Goal: Task Accomplishment & Management: Manage account settings

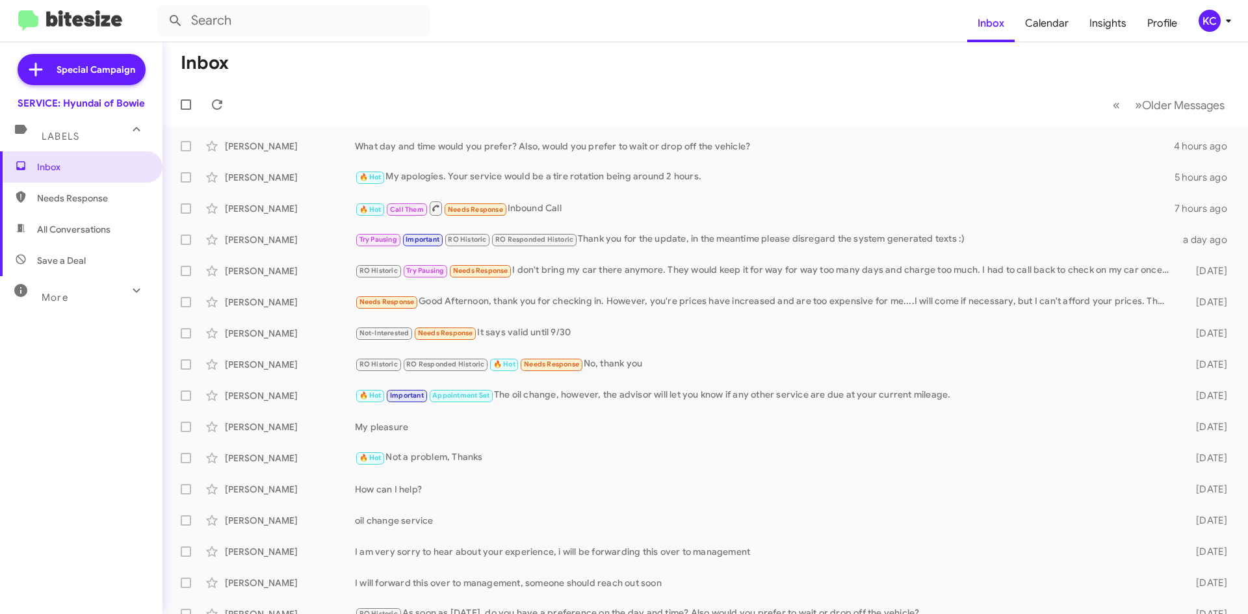
click at [1204, 16] on div "KC" at bounding box center [1210, 21] width 22 height 22
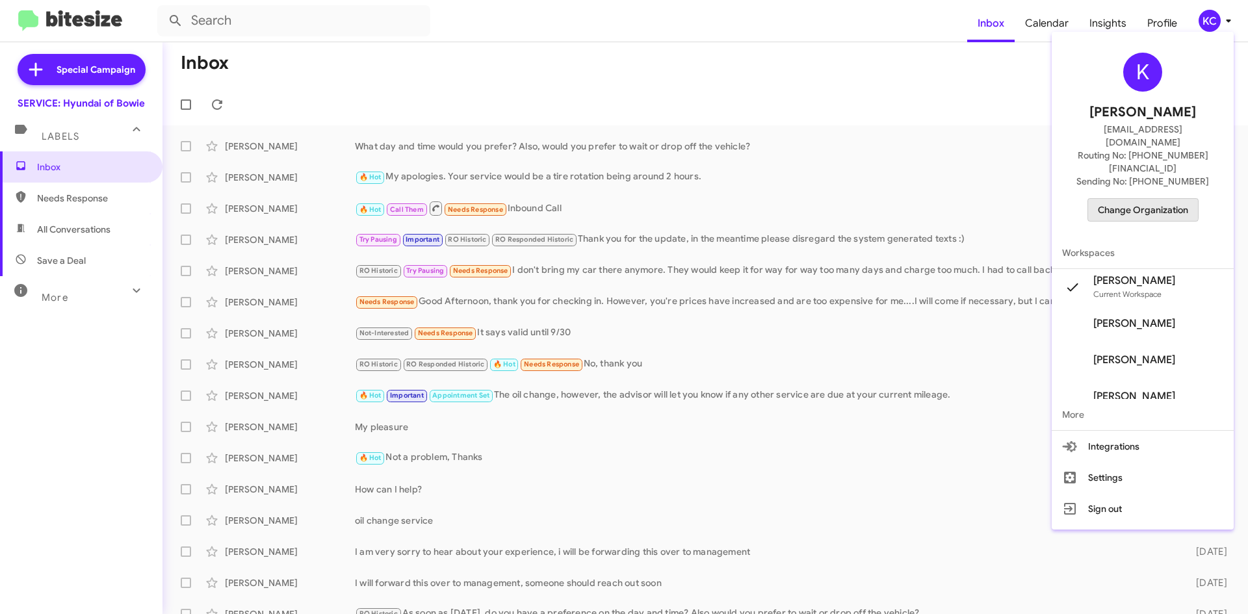
click at [1138, 199] on span "Change Organization" at bounding box center [1143, 210] width 90 height 22
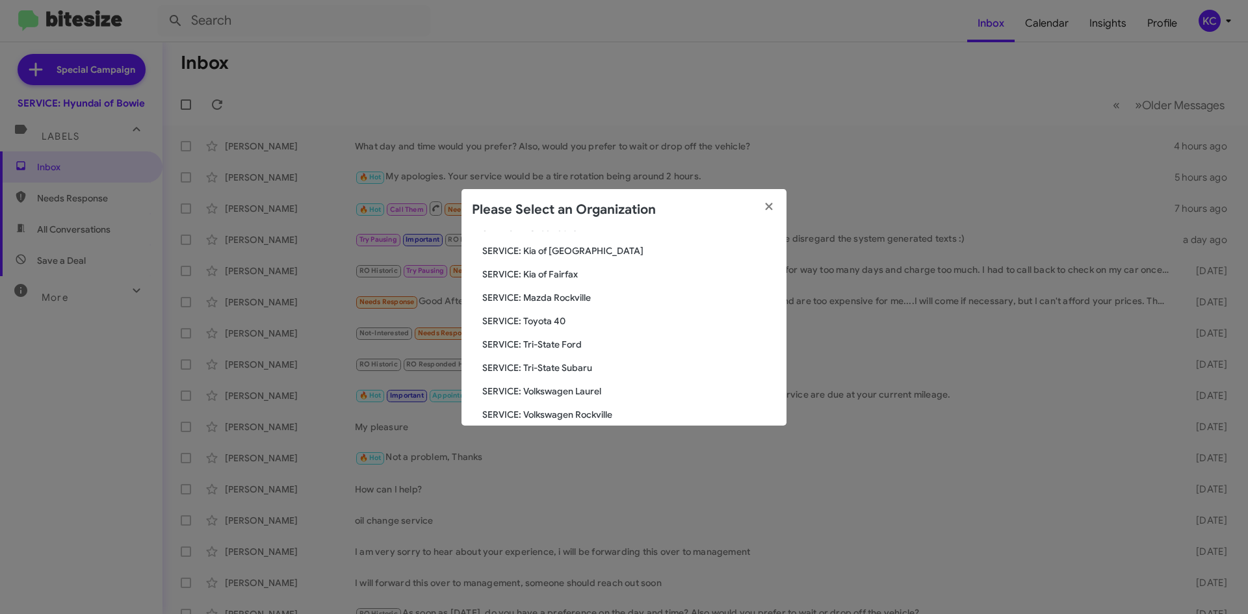
scroll to position [240, 0]
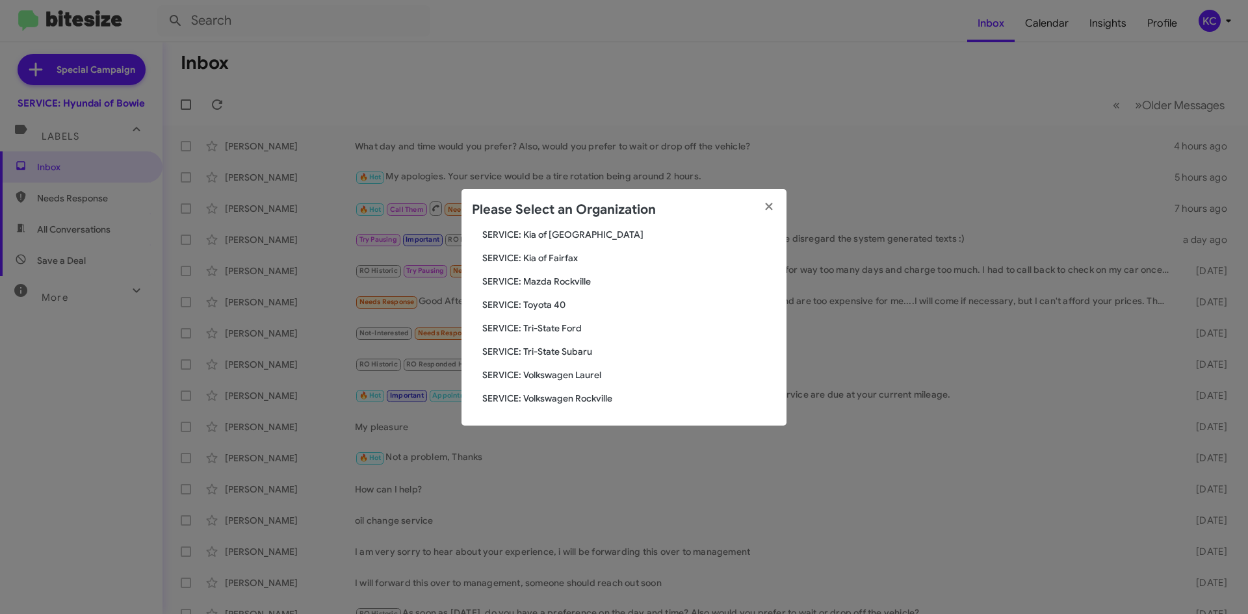
click at [568, 258] on span "SERVICE: Kia of Fairfax" at bounding box center [629, 258] width 294 height 13
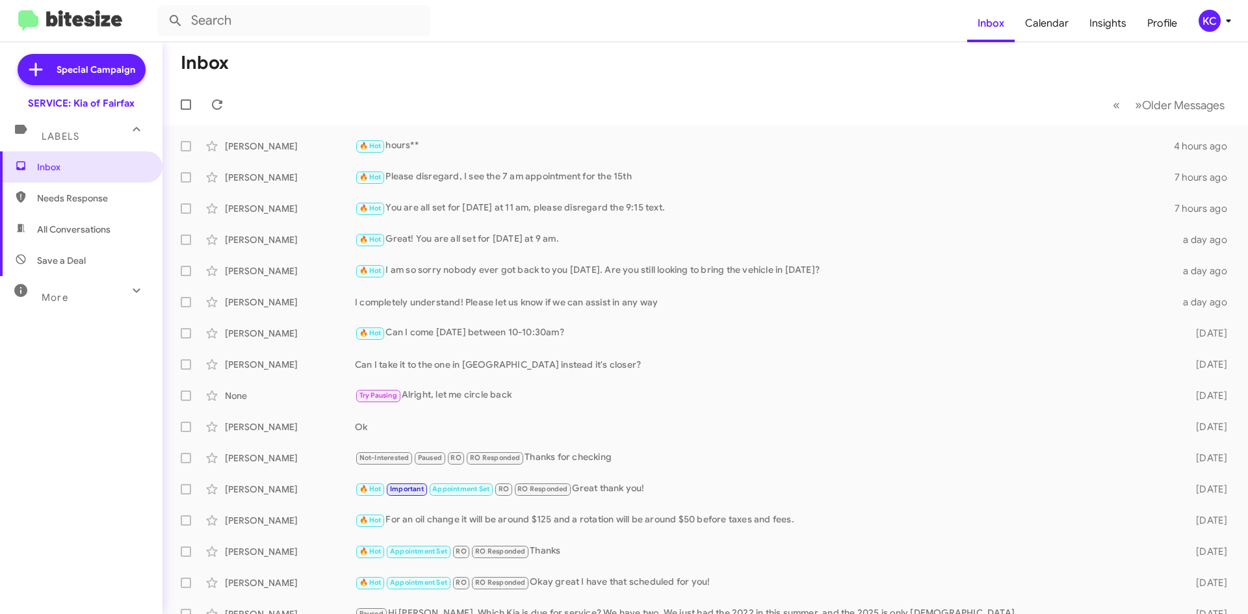
click at [1229, 21] on icon at bounding box center [1228, 21] width 5 height 3
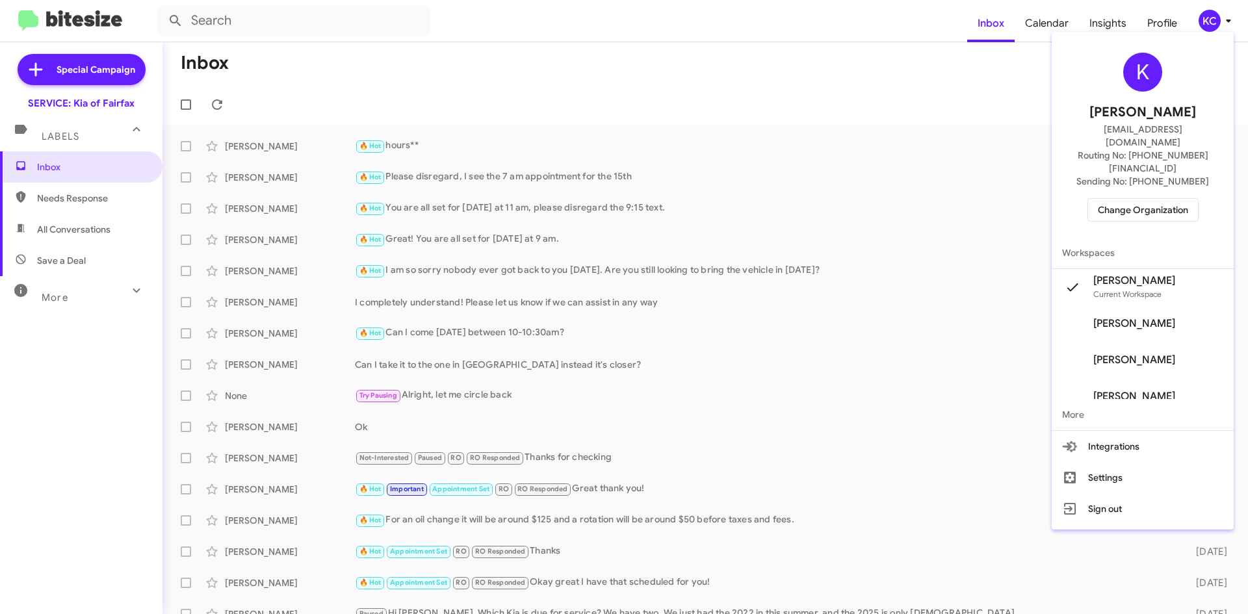
click at [1168, 199] on span "Change Organization" at bounding box center [1143, 210] width 90 height 22
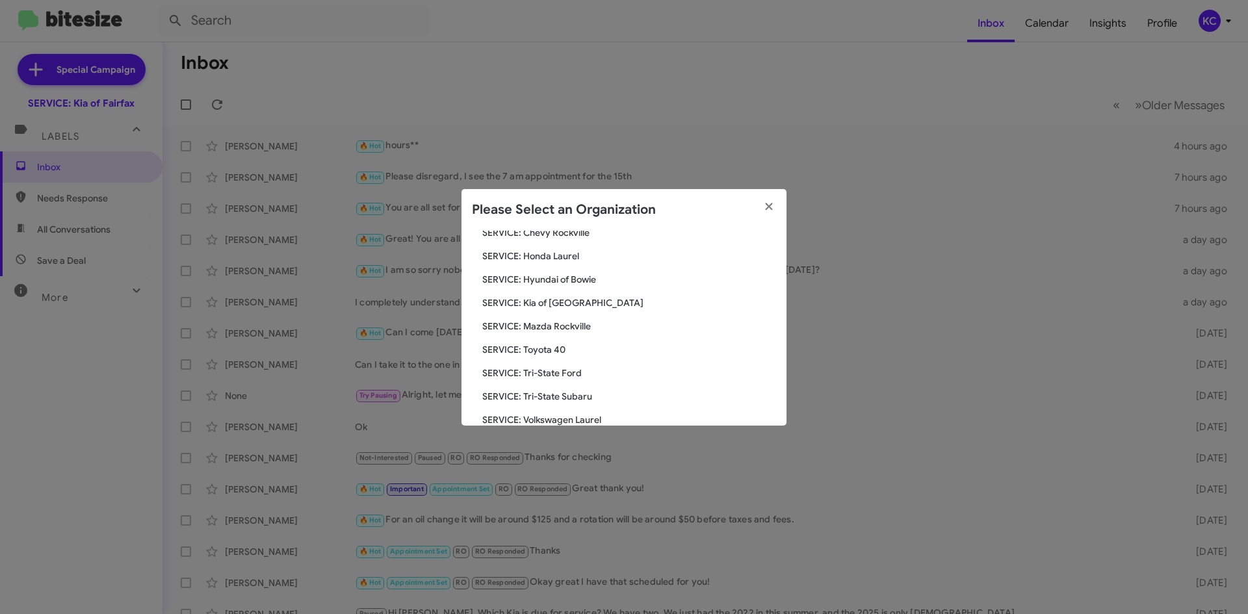
scroll to position [240, 0]
click at [560, 348] on span "SERVICE: Tri-State Subaru" at bounding box center [629, 351] width 294 height 13
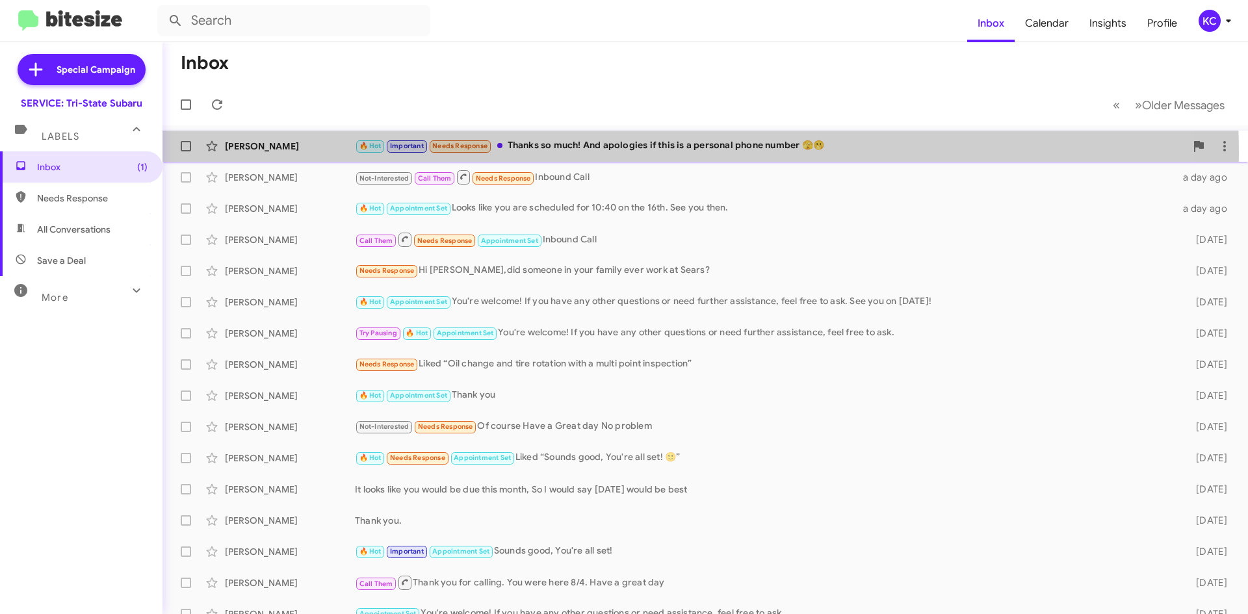
click at [556, 153] on div "Jazmyn Curry 🔥 Hot Important Needs Response Thanks so much! And apologies if th…" at bounding box center [705, 146] width 1065 height 26
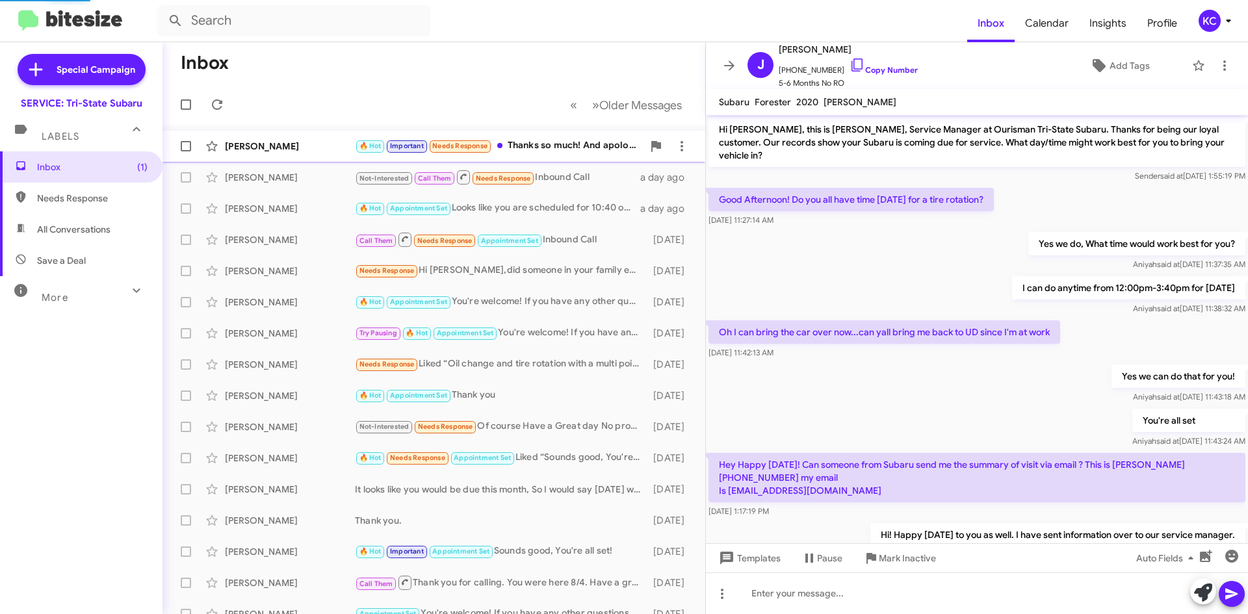
scroll to position [85, 0]
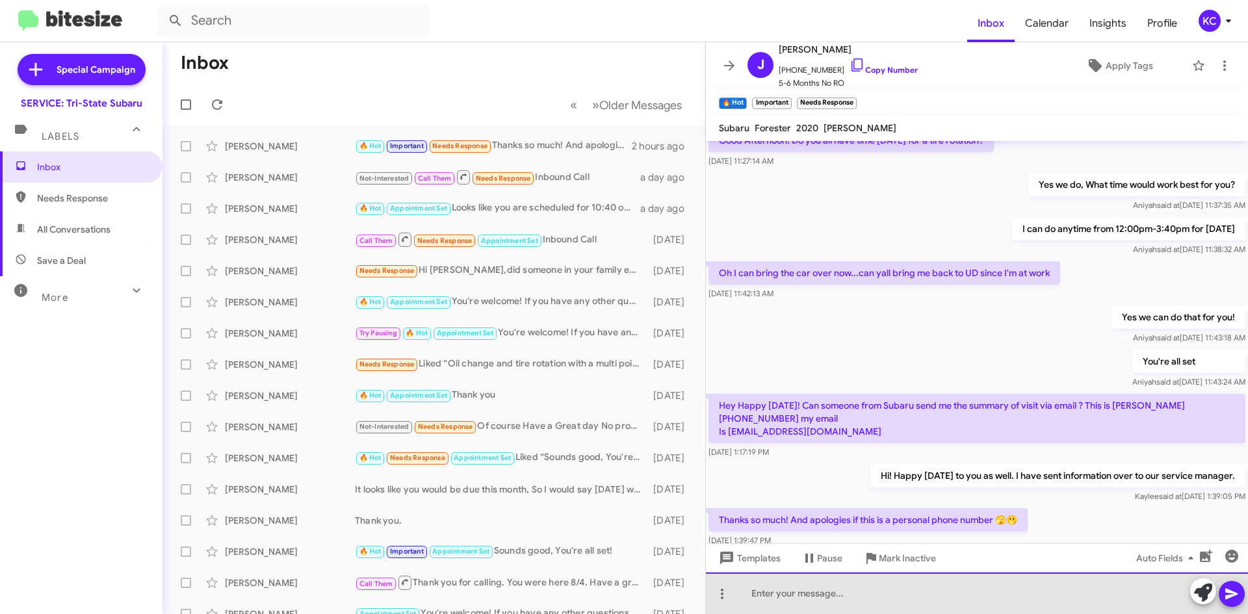
click at [893, 588] on div at bounding box center [977, 594] width 542 height 42
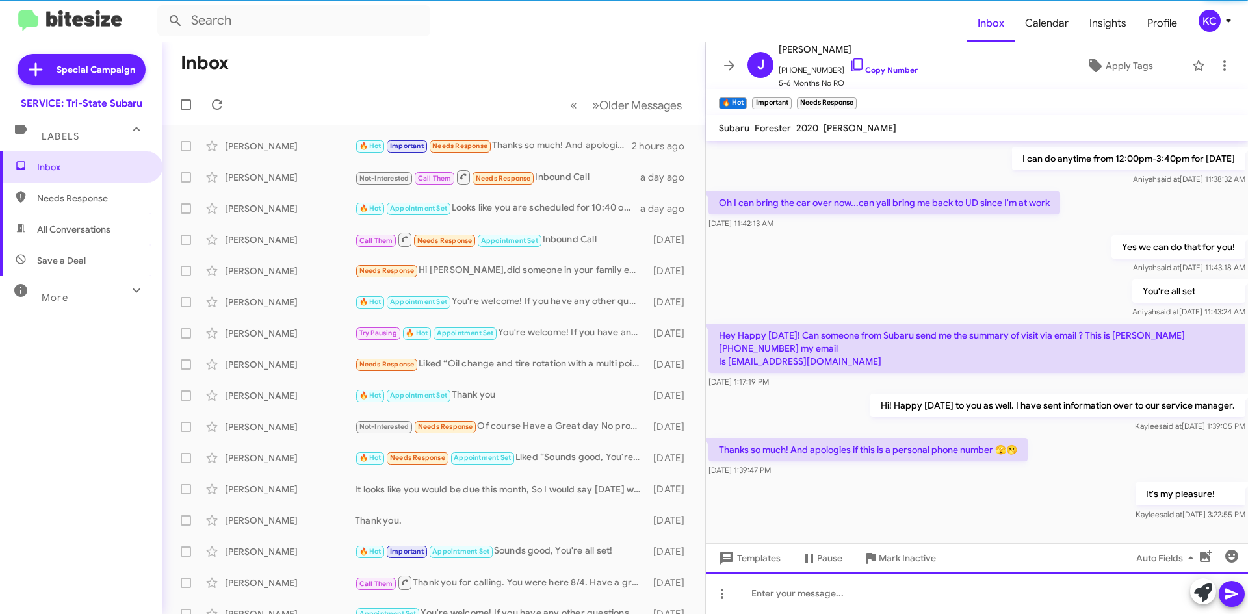
scroll to position [159, 0]
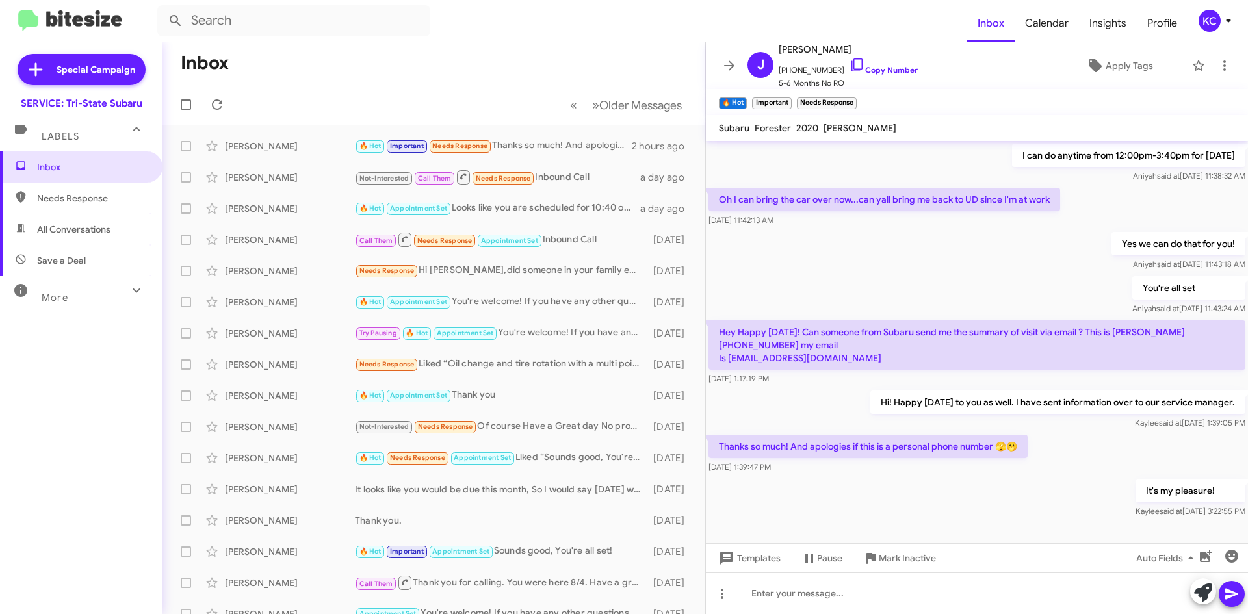
click at [1224, 21] on icon at bounding box center [1229, 21] width 16 height 16
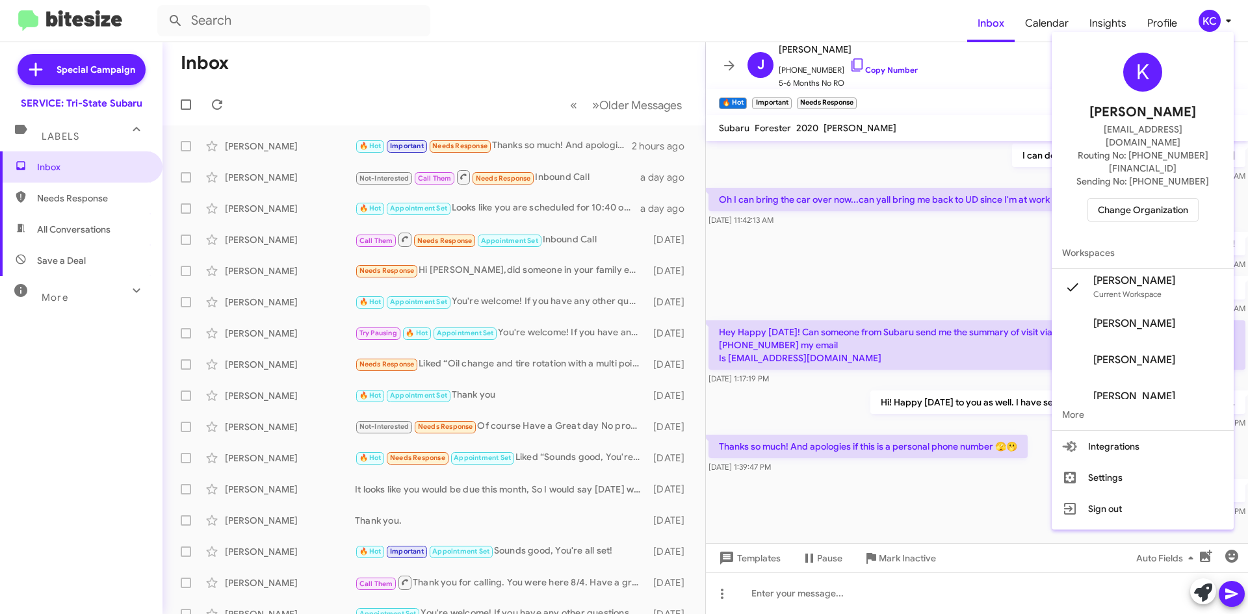
click at [1160, 199] on span "Change Organization" at bounding box center [1143, 210] width 90 height 22
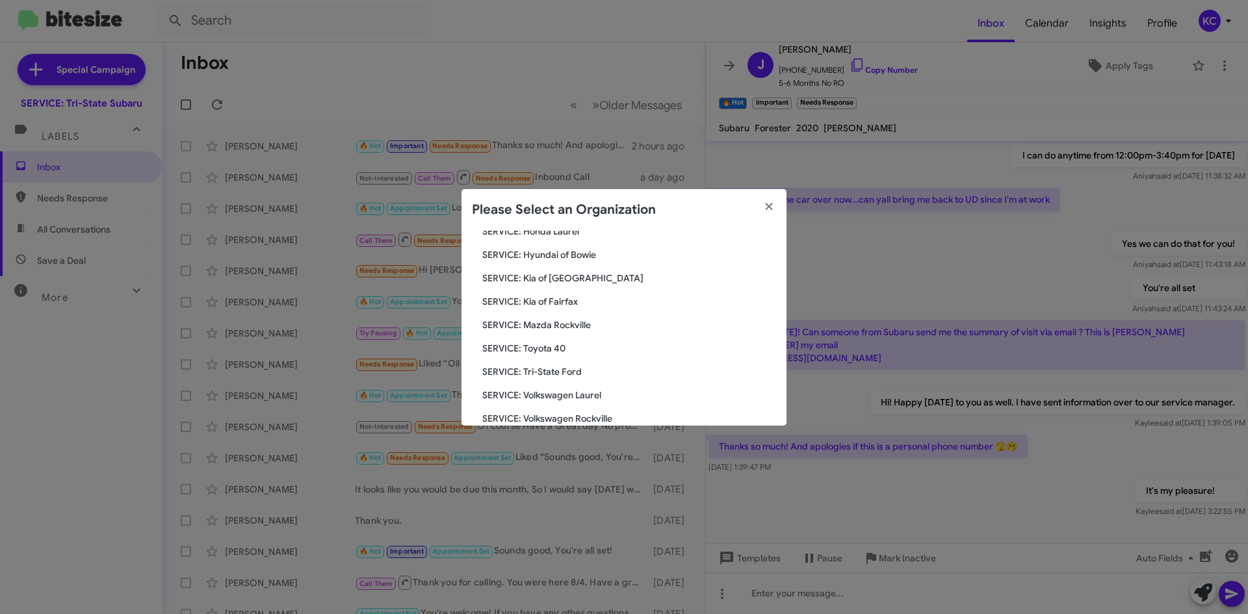
scroll to position [240, 0]
click at [594, 393] on span "SERVICE: Volkswagen Rockville" at bounding box center [629, 398] width 294 height 13
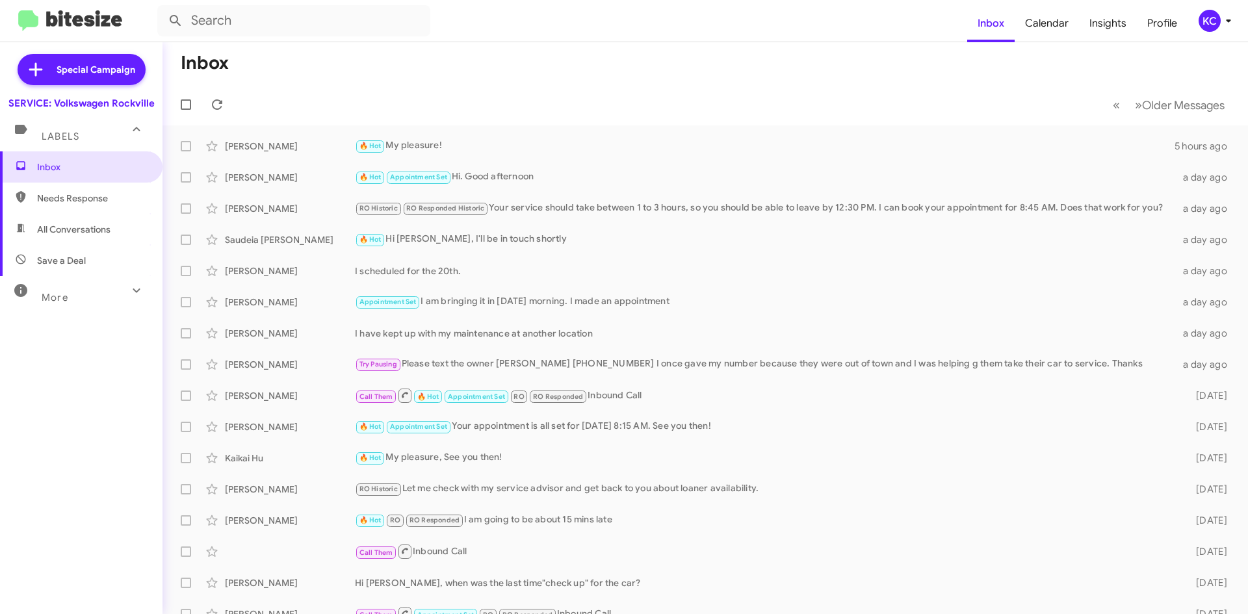
click at [1217, 18] on div "KC" at bounding box center [1210, 21] width 22 height 22
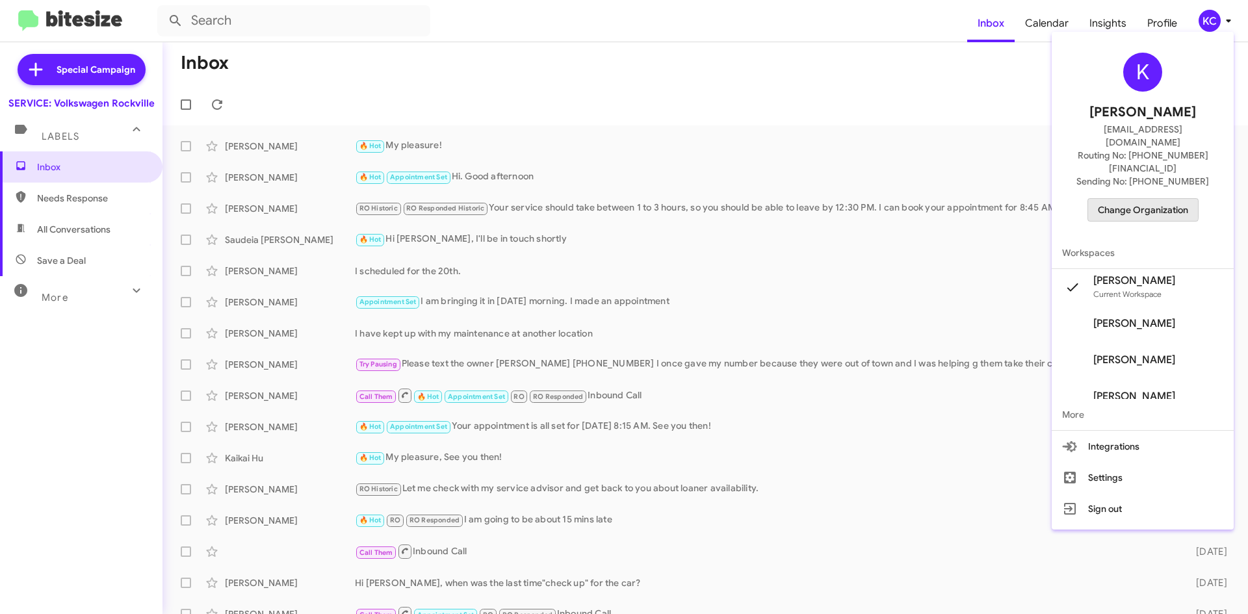
click at [1142, 199] on span "Change Organization" at bounding box center [1143, 210] width 90 height 22
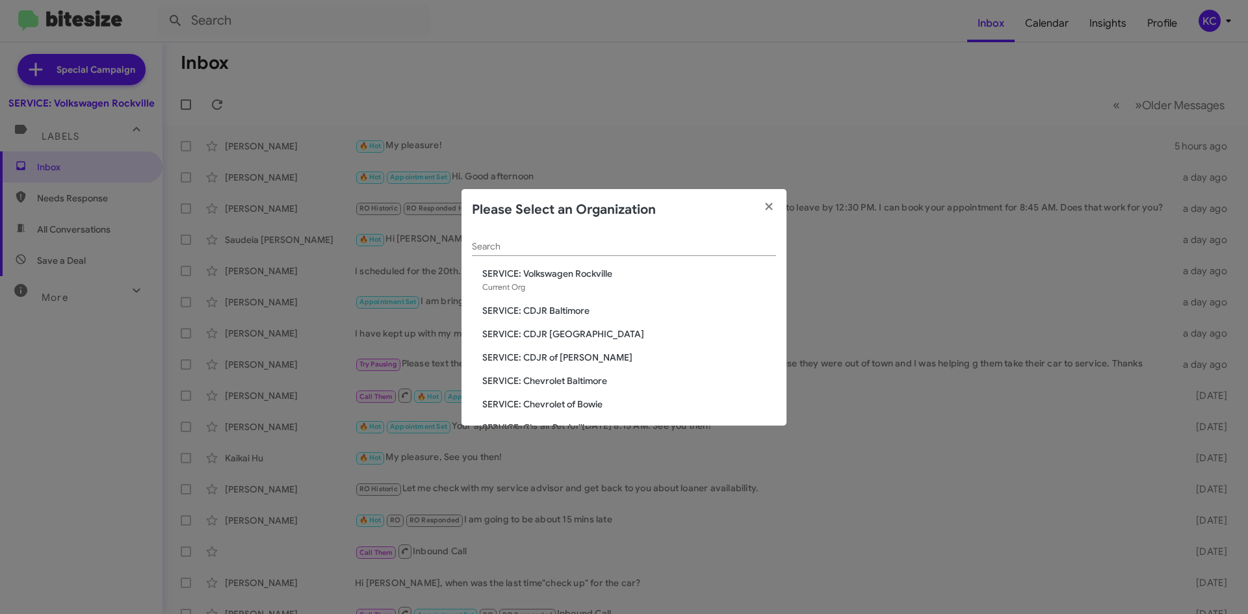
click at [560, 313] on span "SERVICE: CDJR Baltimore" at bounding box center [629, 310] width 294 height 13
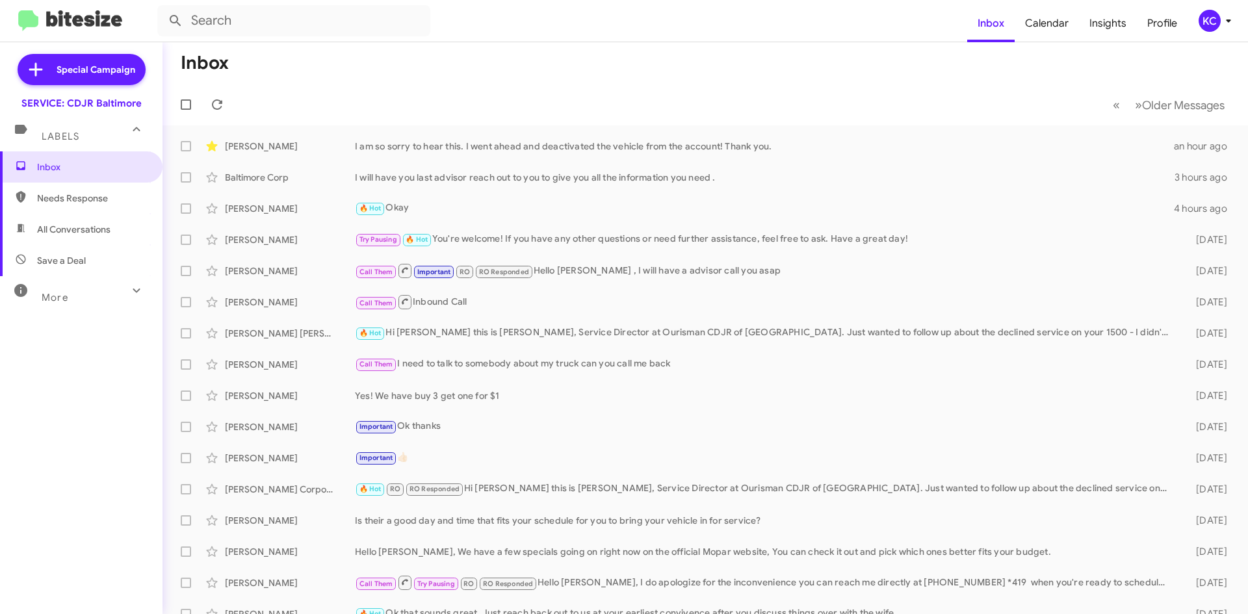
click at [1218, 19] on div "KC" at bounding box center [1210, 21] width 22 height 22
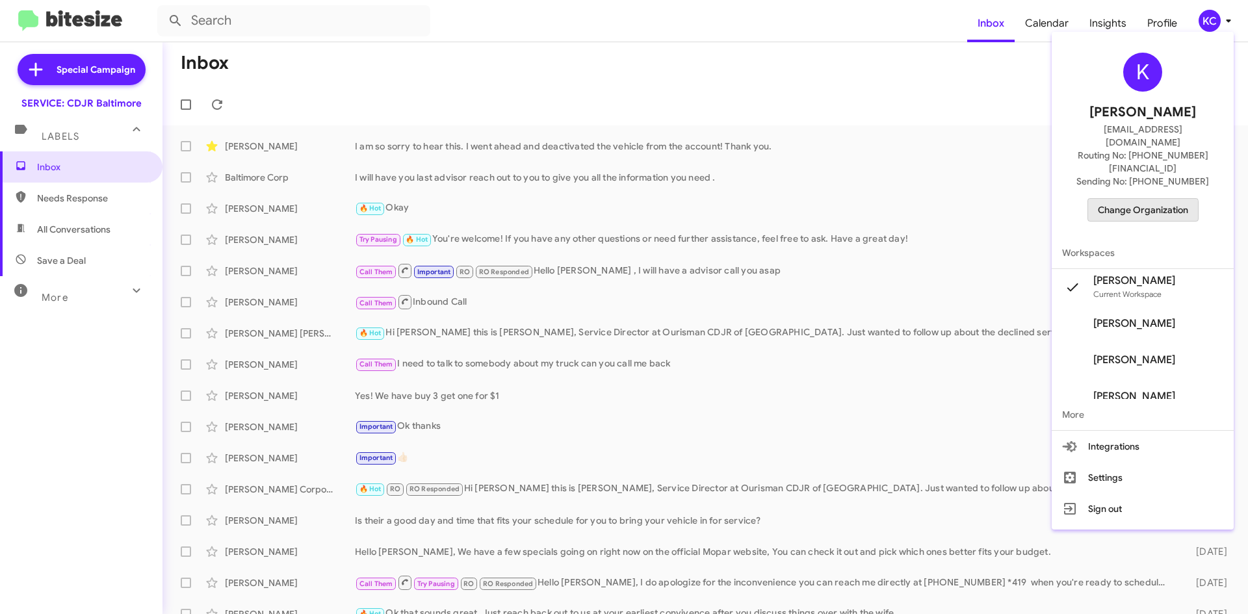
click at [1140, 199] on span "Change Organization" at bounding box center [1143, 210] width 90 height 22
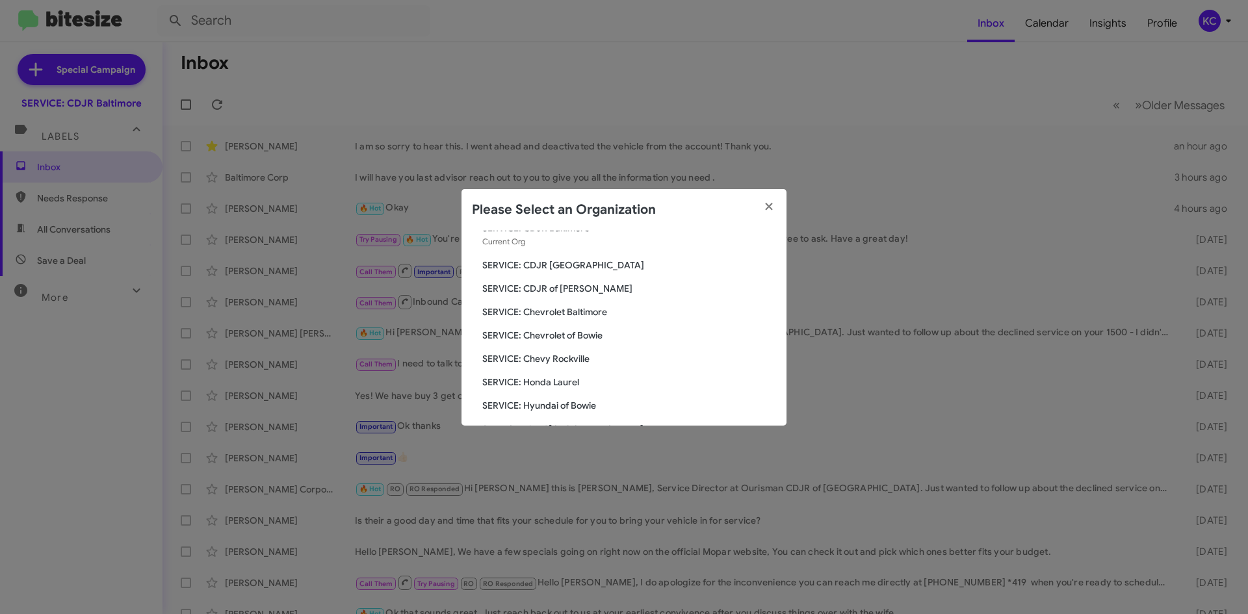
scroll to position [65, 0]
click at [564, 250] on span "SERVICE: CDJR [GEOGRAPHIC_DATA]" at bounding box center [629, 245] width 294 height 13
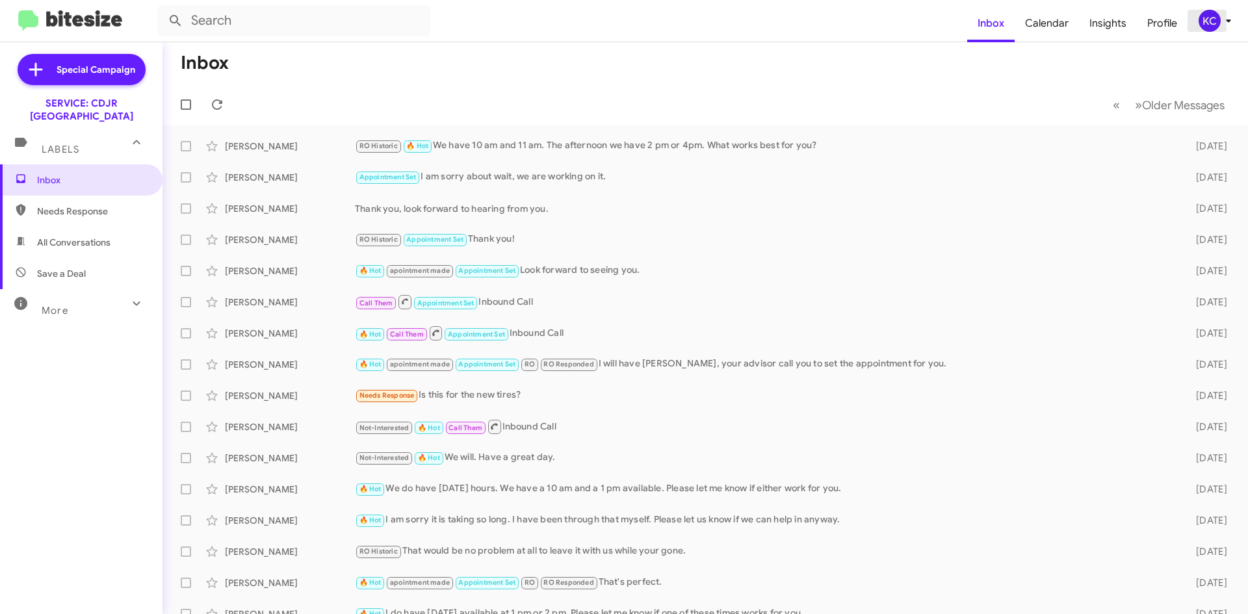
click at [1227, 30] on span "KC" at bounding box center [1217, 21] width 39 height 22
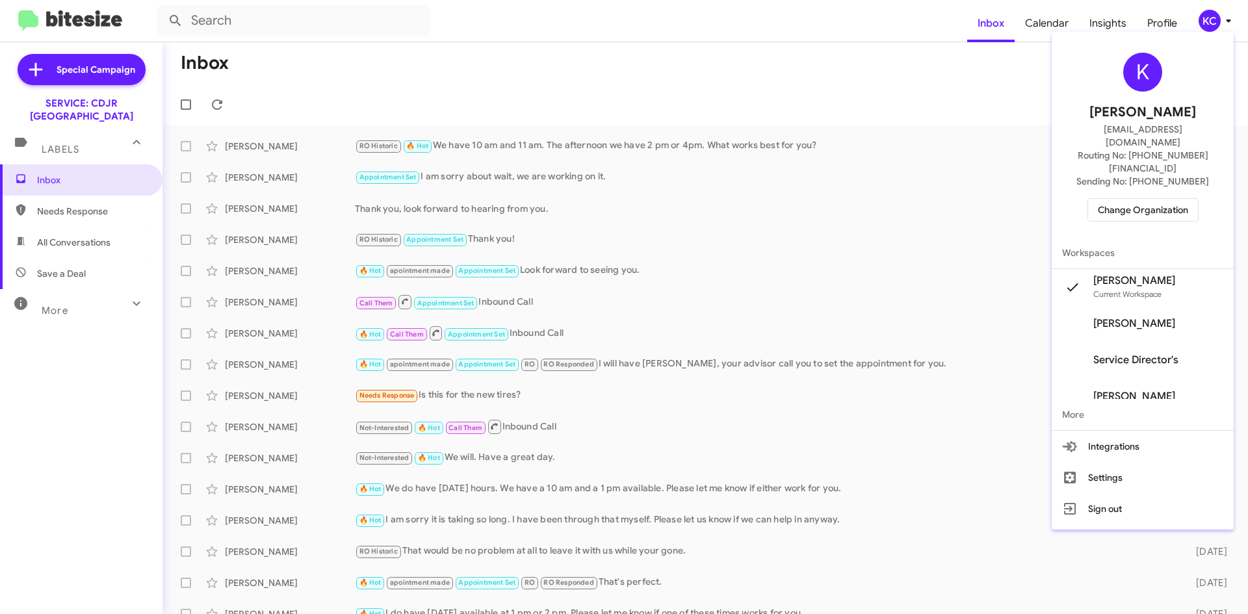
click at [1112, 199] on span "Change Organization" at bounding box center [1143, 210] width 90 height 22
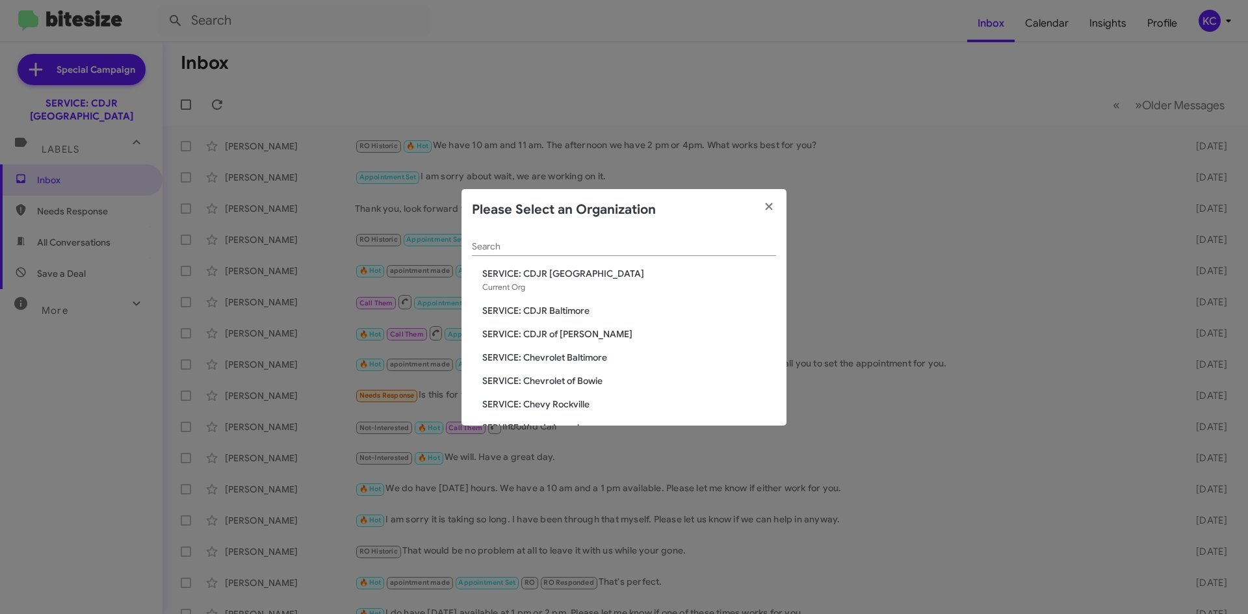
click at [545, 330] on span "SERVICE: CDJR of [PERSON_NAME]" at bounding box center [629, 334] width 294 height 13
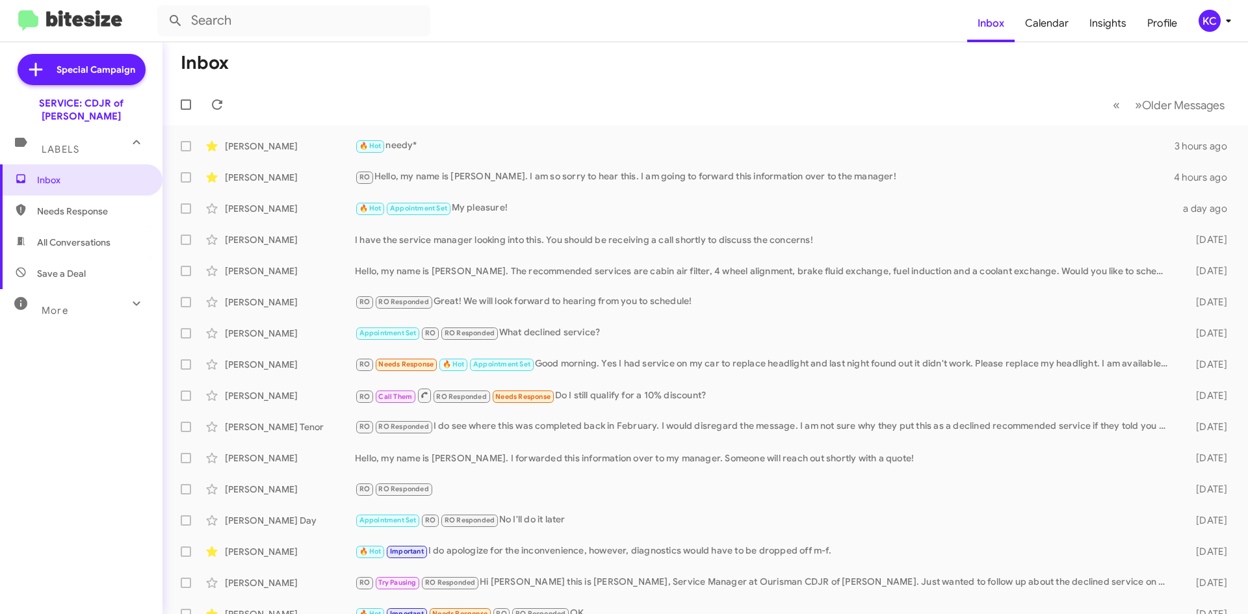
click at [1218, 20] on div "KC" at bounding box center [1210, 21] width 22 height 22
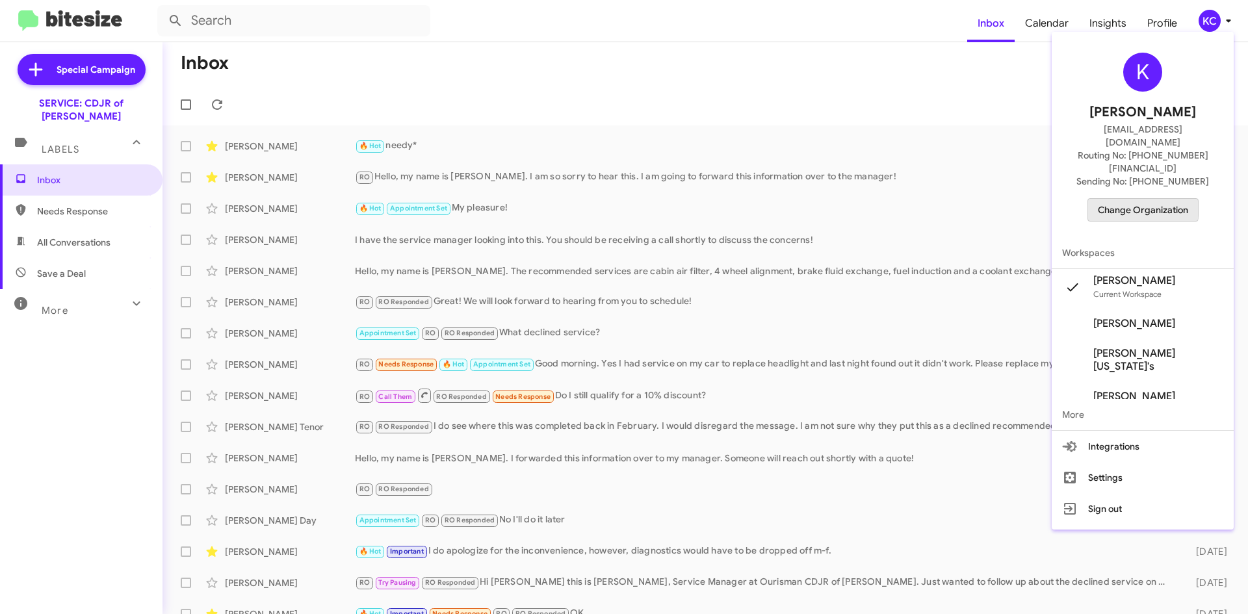
click at [1127, 199] on span "Change Organization" at bounding box center [1143, 210] width 90 height 22
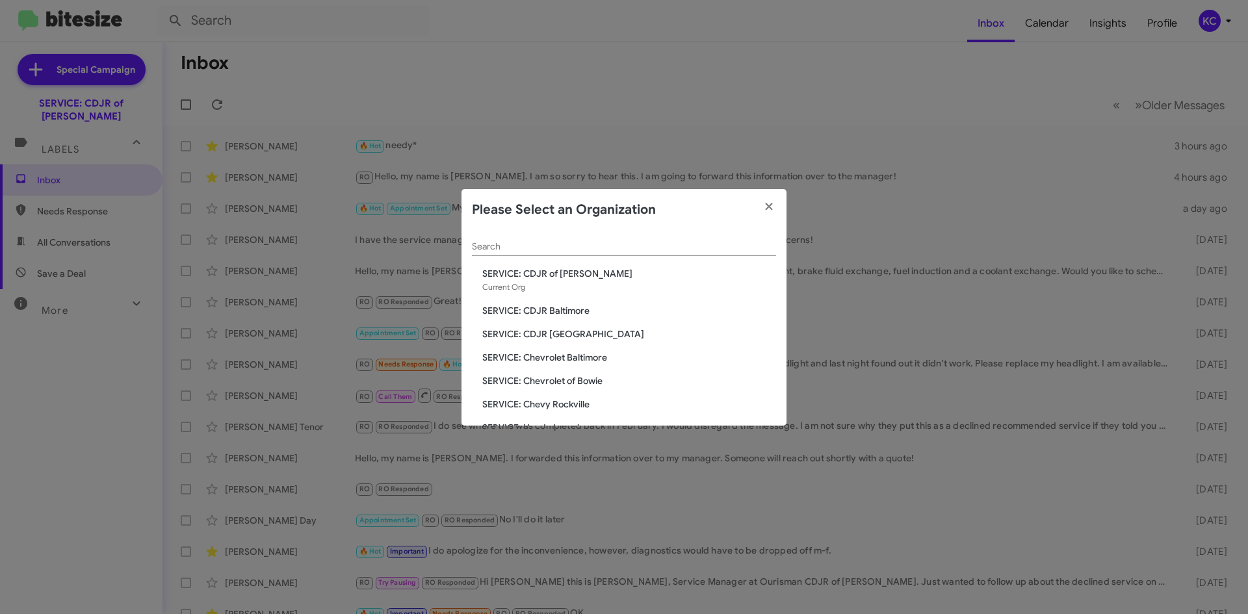
click at [523, 357] on span "SERVICE: Chevrolet Baltimore" at bounding box center [629, 357] width 294 height 13
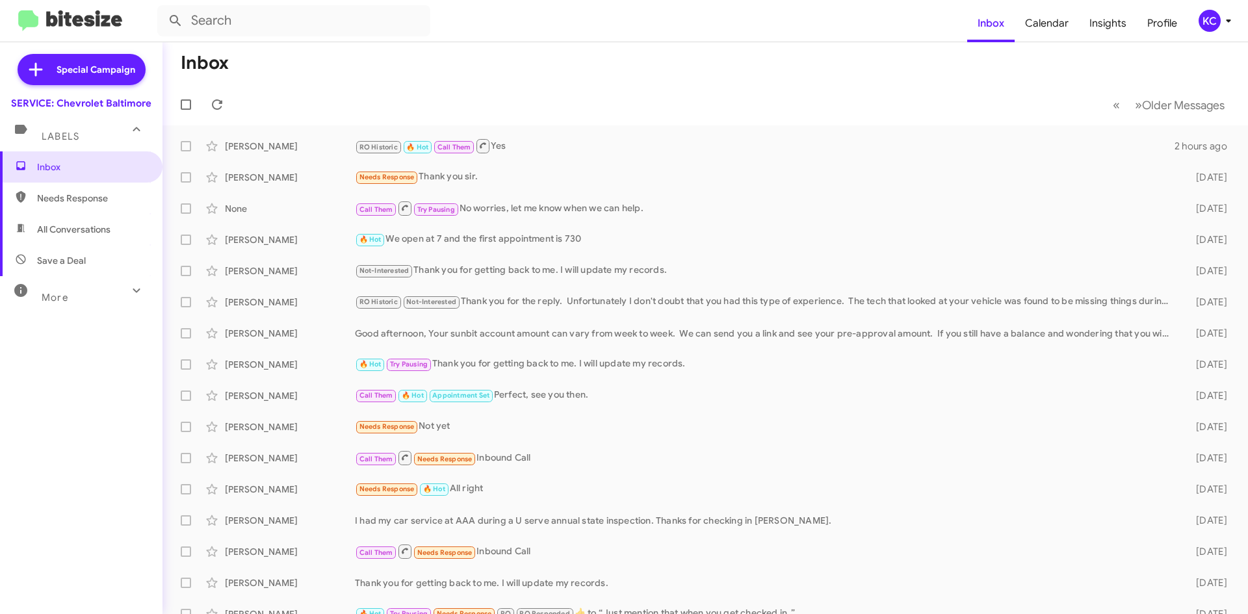
click at [1218, 14] on span "KC" at bounding box center [1217, 21] width 39 height 22
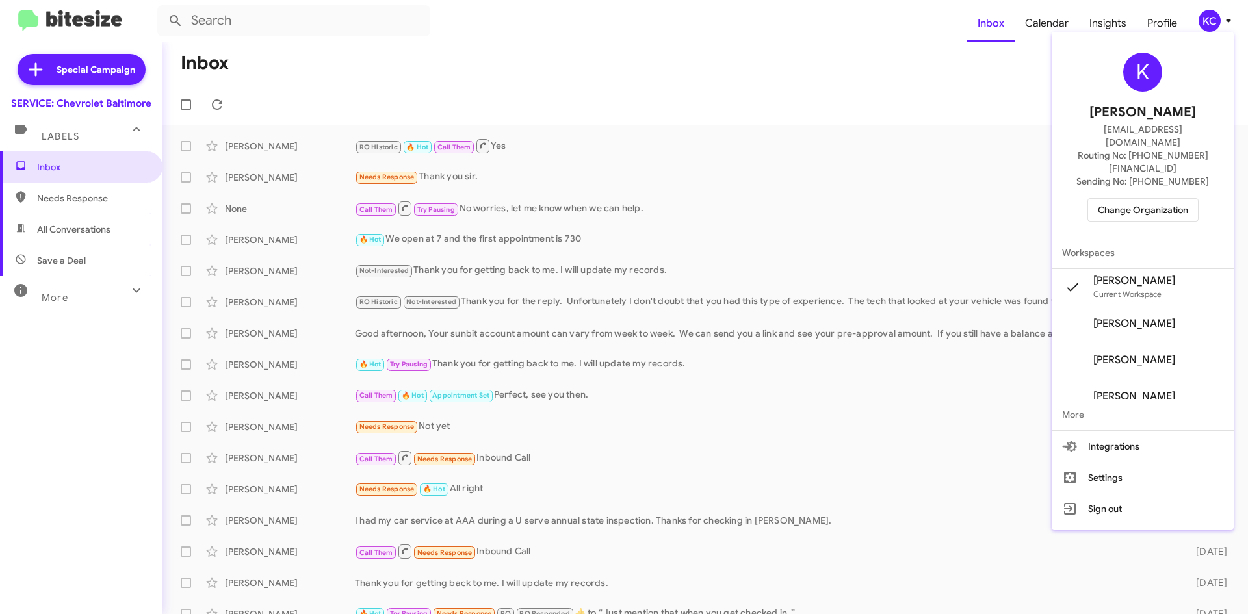
click at [1147, 199] on span "Change Organization" at bounding box center [1143, 210] width 90 height 22
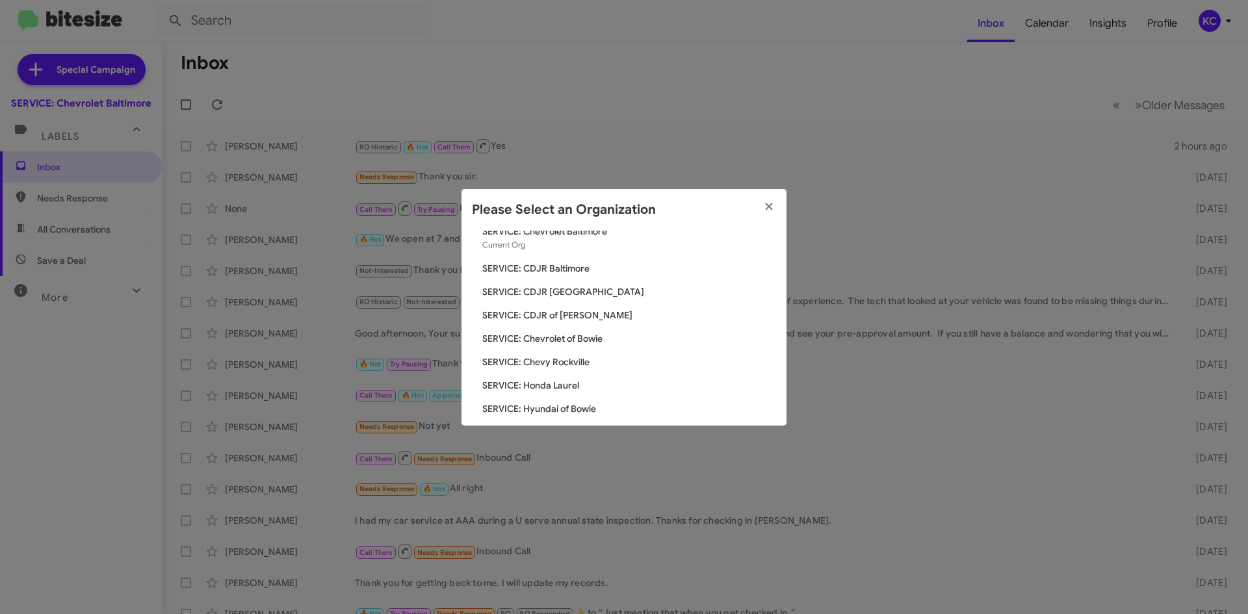
scroll to position [65, 0]
click at [584, 319] on span "SERVICE: Chevrolet of Bowie" at bounding box center [629, 315] width 294 height 13
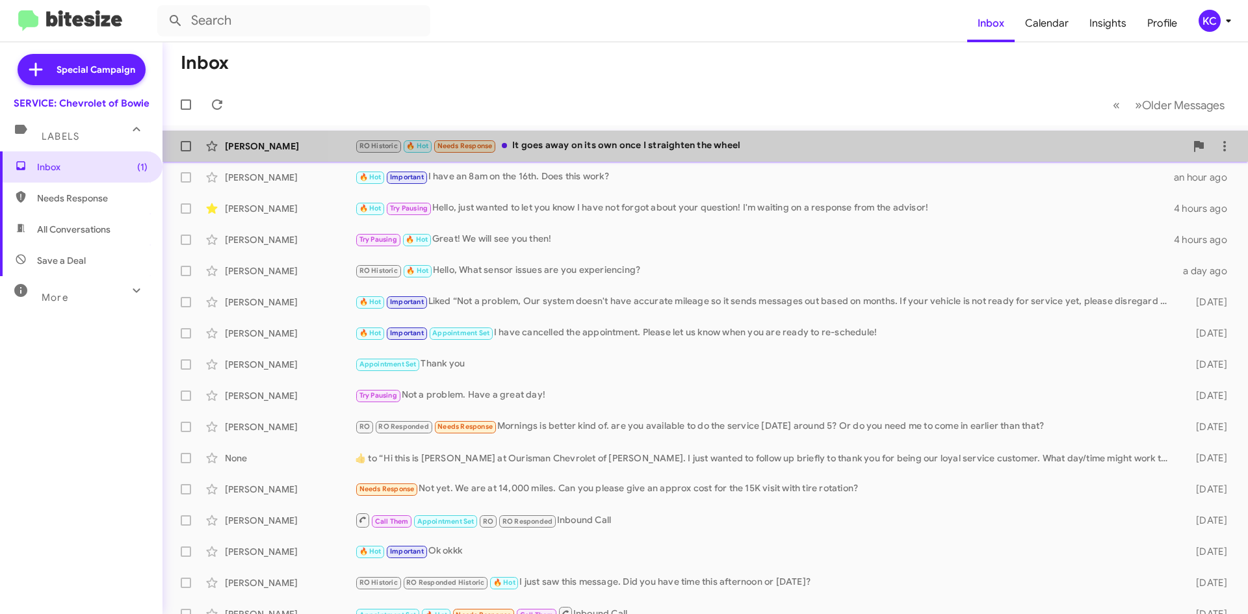
click at [746, 157] on div "[PERSON_NAME] RO Historic 🔥 Hot Needs Response It goes away on its own once I s…" at bounding box center [705, 146] width 1065 height 26
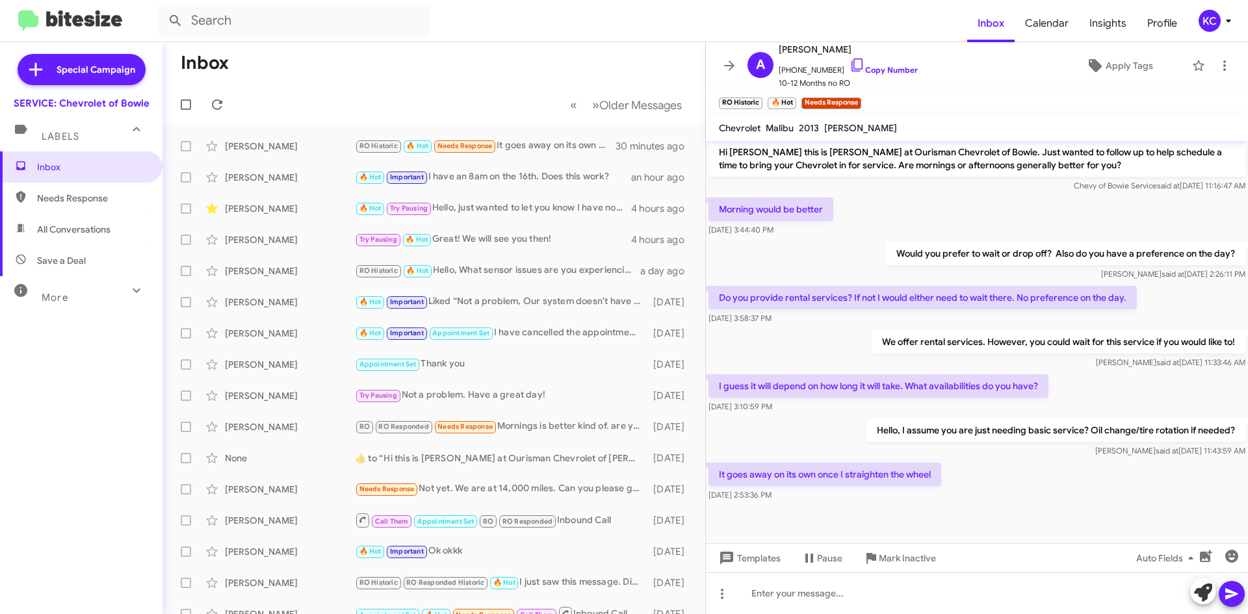
scroll to position [826, 0]
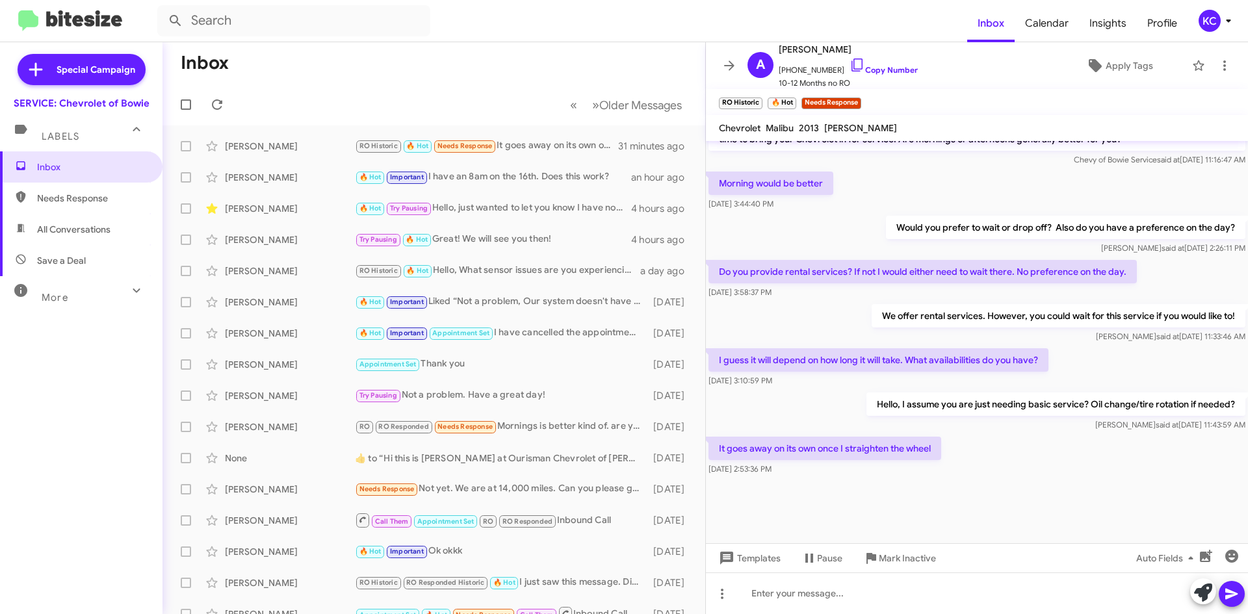
drag, startPoint x: 547, startPoint y: 137, endPoint x: 532, endPoint y: 104, distance: 36.4
click at [532, 104] on mat-toolbar-row "« Previous » Next Older Messages" at bounding box center [434, 105] width 543 height 42
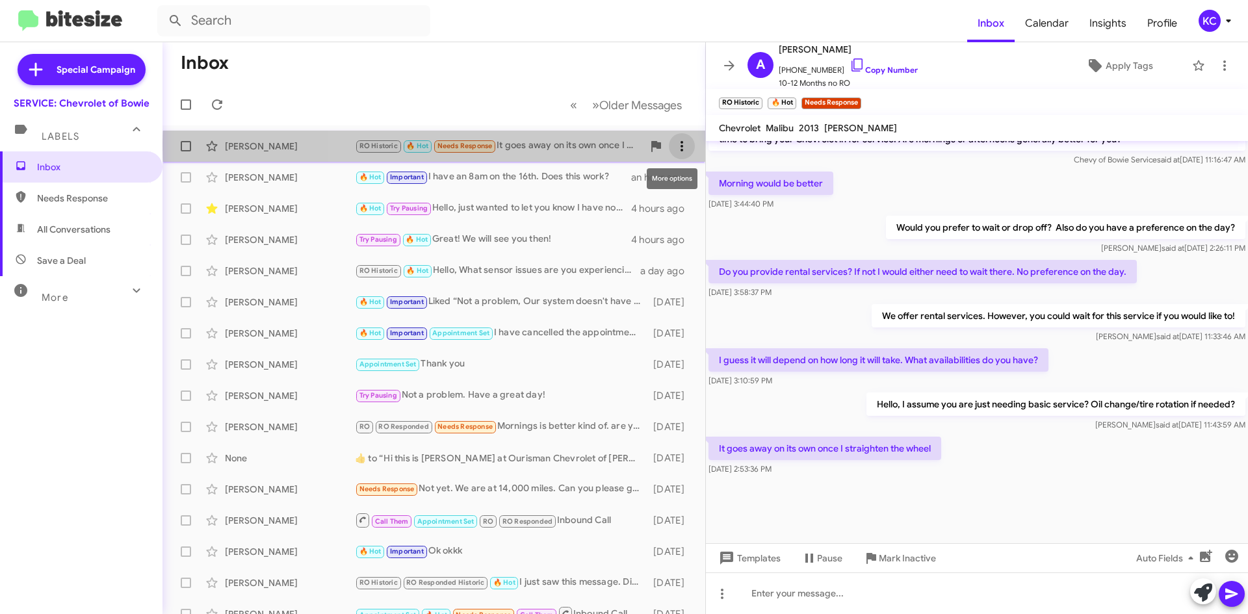
click at [674, 146] on icon at bounding box center [682, 146] width 16 height 16
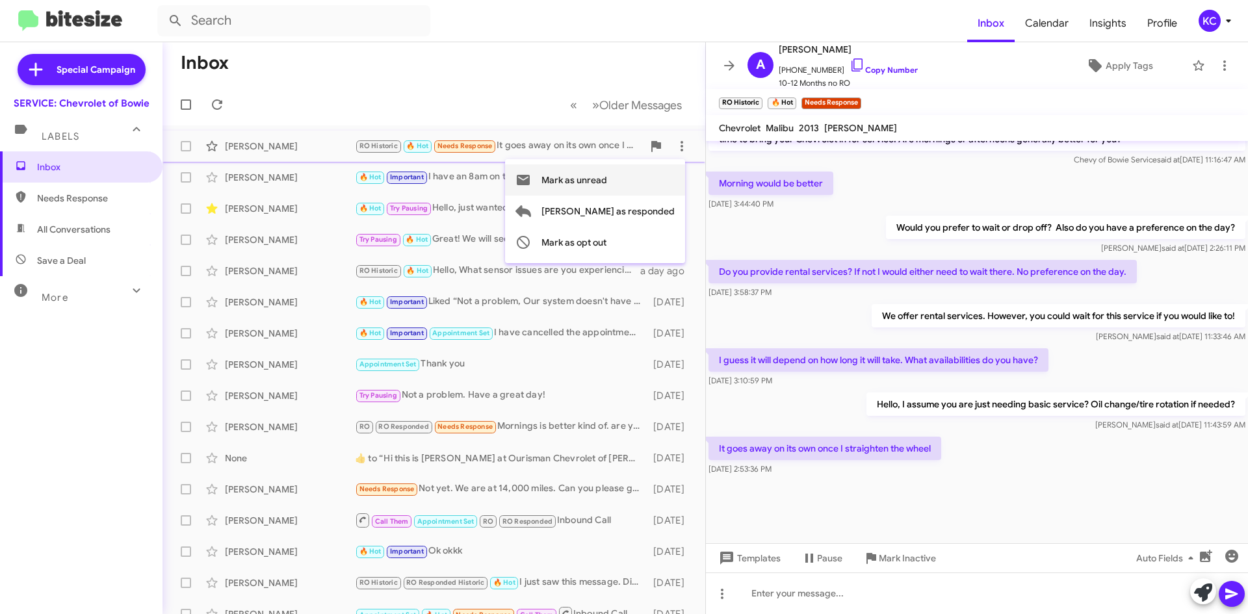
click at [607, 186] on span "Mark as unread" at bounding box center [575, 179] width 66 height 31
click at [1214, 17] on div "KC" at bounding box center [1210, 21] width 22 height 22
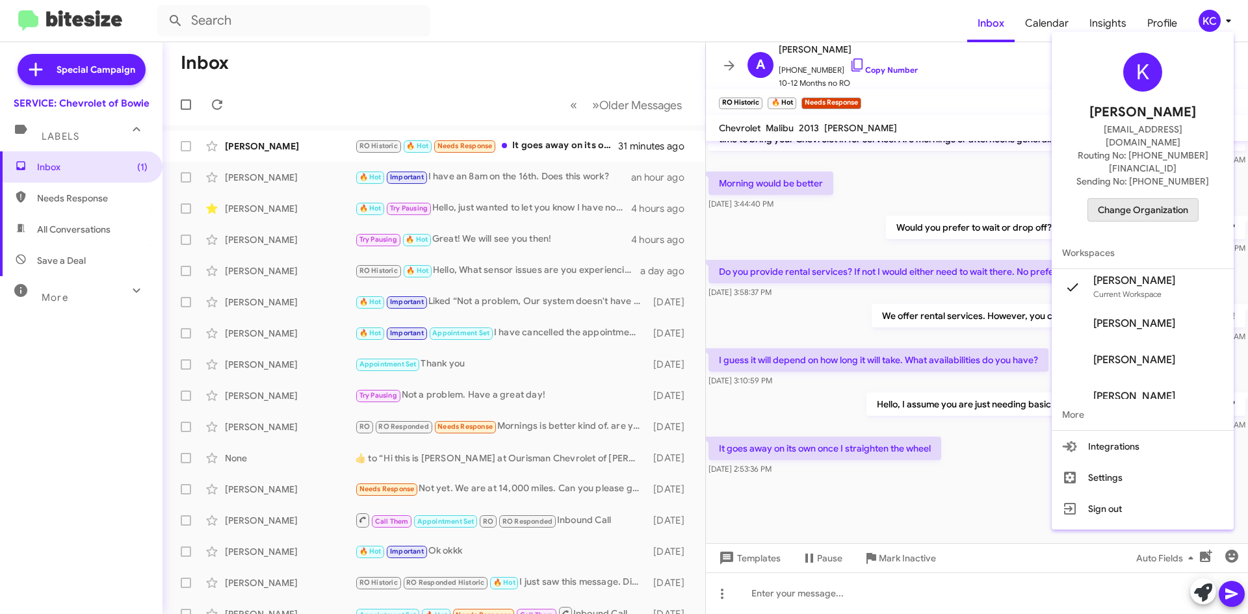
click at [1146, 199] on span "Change Organization" at bounding box center [1143, 210] width 90 height 22
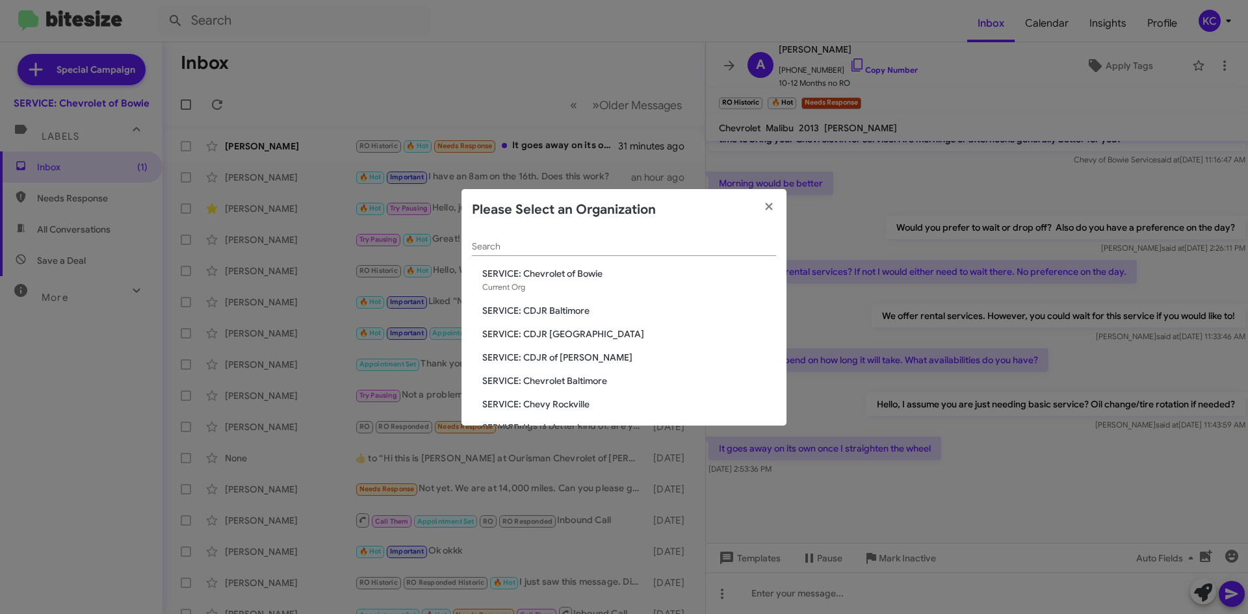
scroll to position [65, 0]
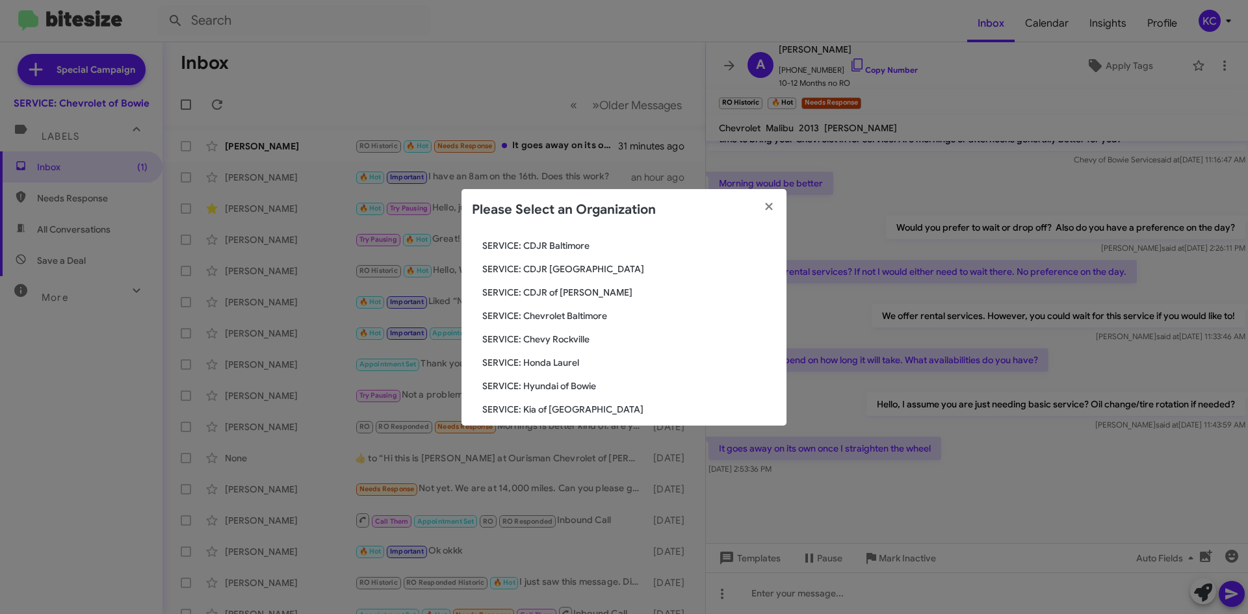
click at [566, 319] on span "SERVICE: Chevrolet Baltimore" at bounding box center [629, 315] width 294 height 13
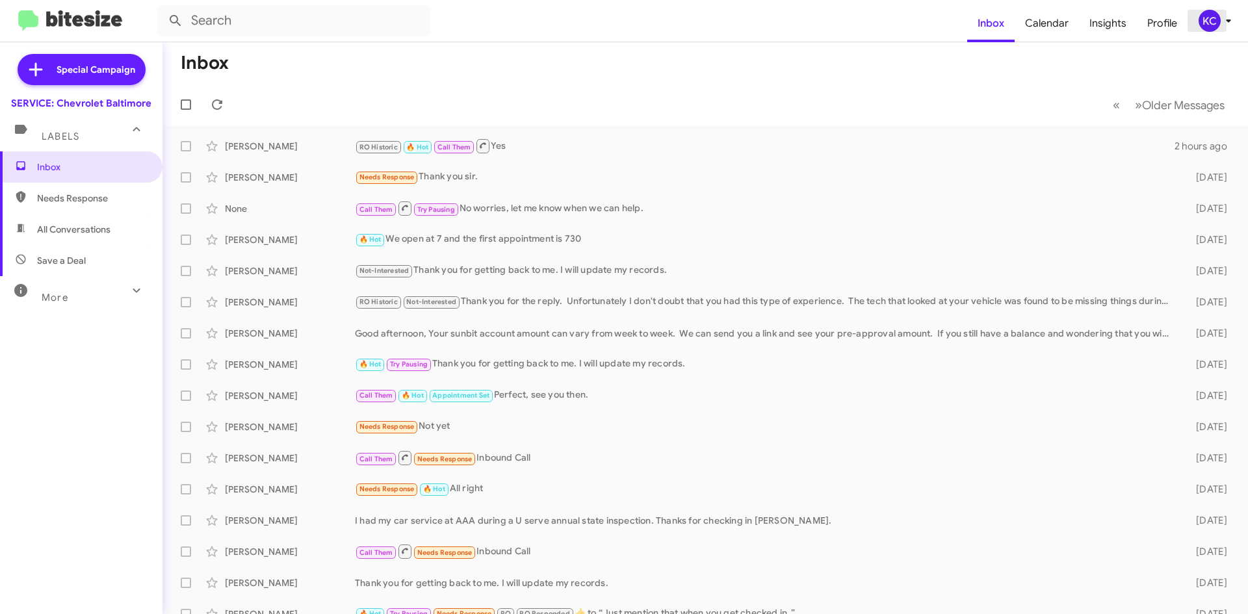
click at [1219, 22] on div "KC" at bounding box center [1210, 21] width 22 height 22
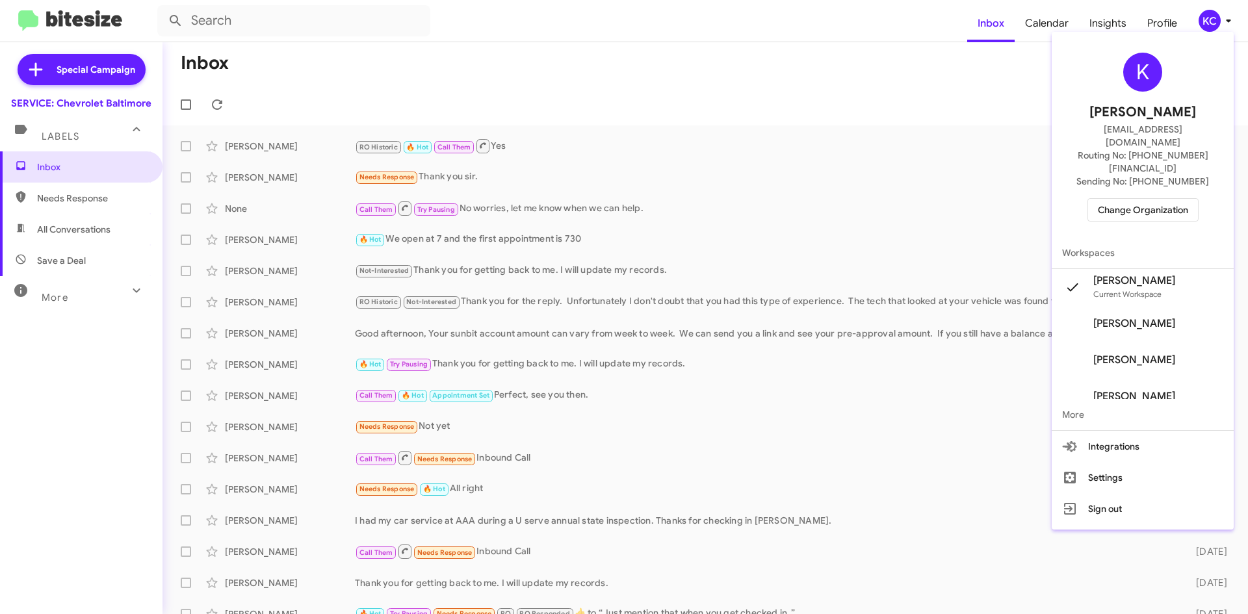
click at [1135, 199] on span "Change Organization" at bounding box center [1143, 210] width 90 height 22
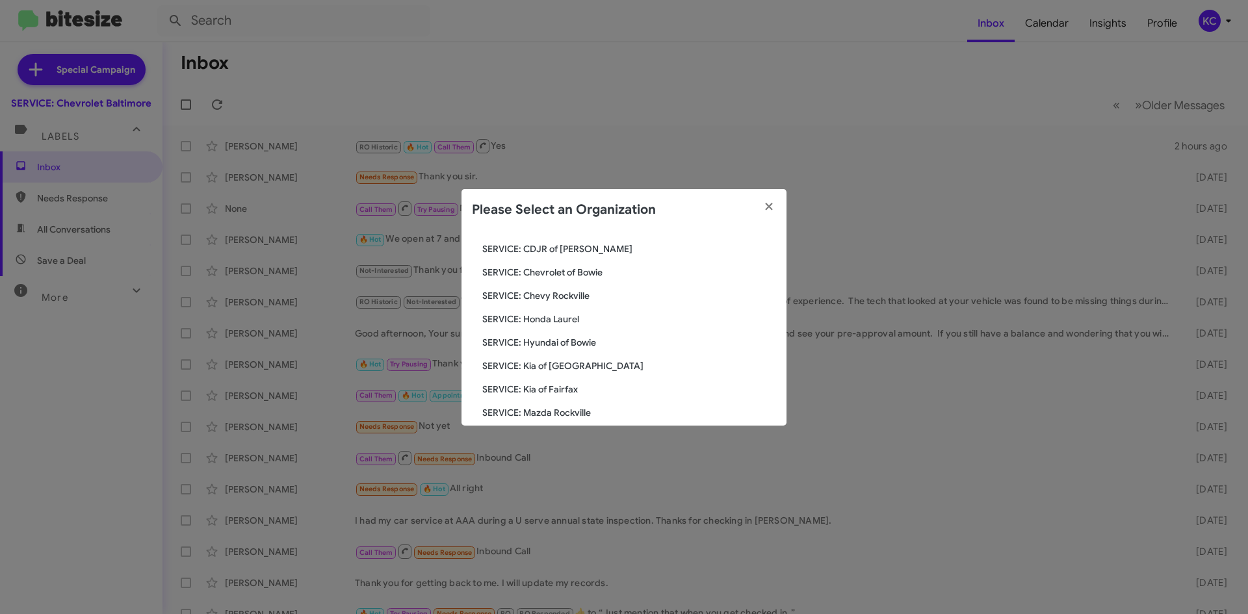
scroll to position [130, 0]
click at [566, 273] on span "SERVICE: Chevy Rockville" at bounding box center [629, 274] width 294 height 13
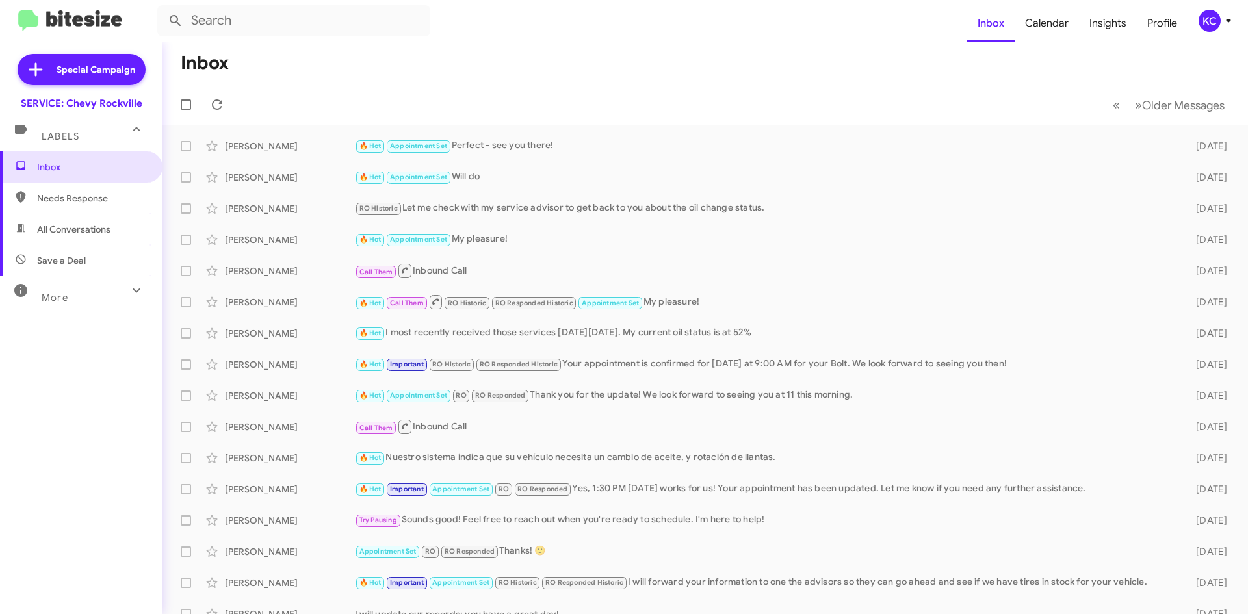
click at [1218, 16] on div "KC" at bounding box center [1210, 21] width 22 height 22
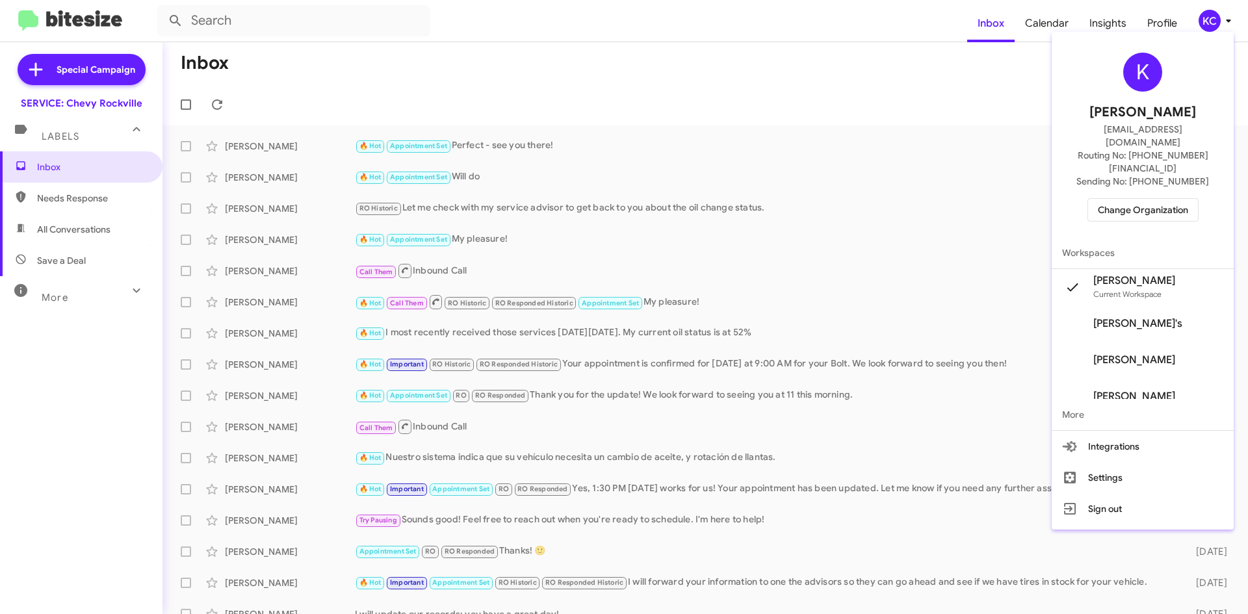
click at [1135, 175] on span "Sending No: +1 (301) 635-4573" at bounding box center [1143, 181] width 133 height 13
click at [1140, 199] on span "Change Organization" at bounding box center [1143, 210] width 90 height 22
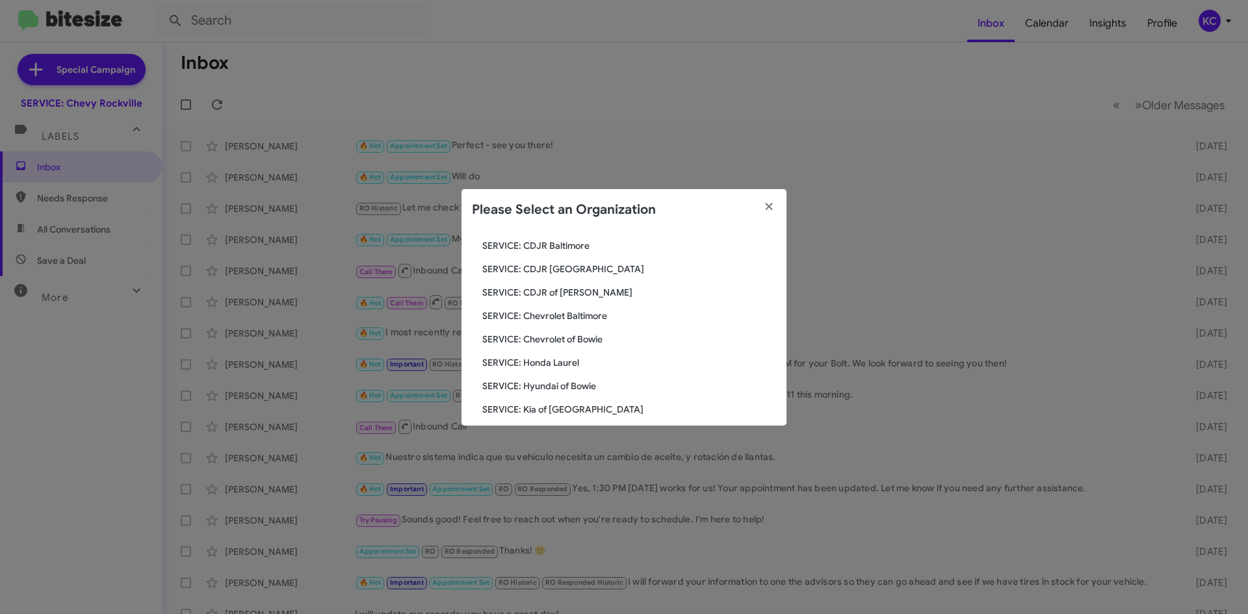
scroll to position [130, 0]
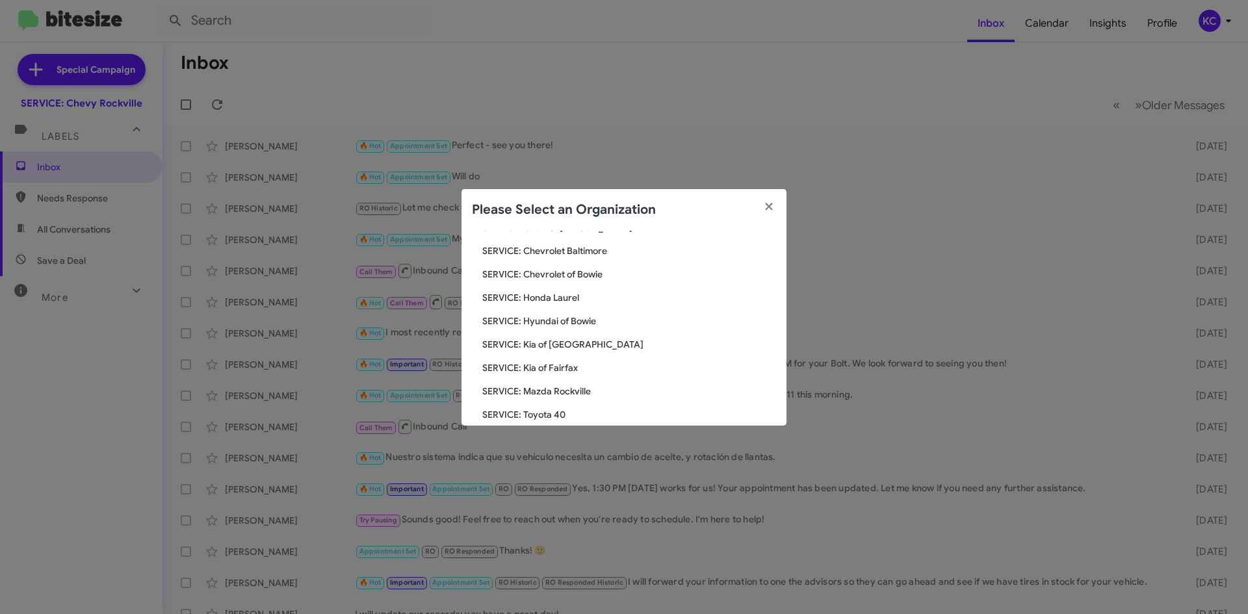
click at [579, 296] on span "SERVICE: Honda Laurel" at bounding box center [629, 297] width 294 height 13
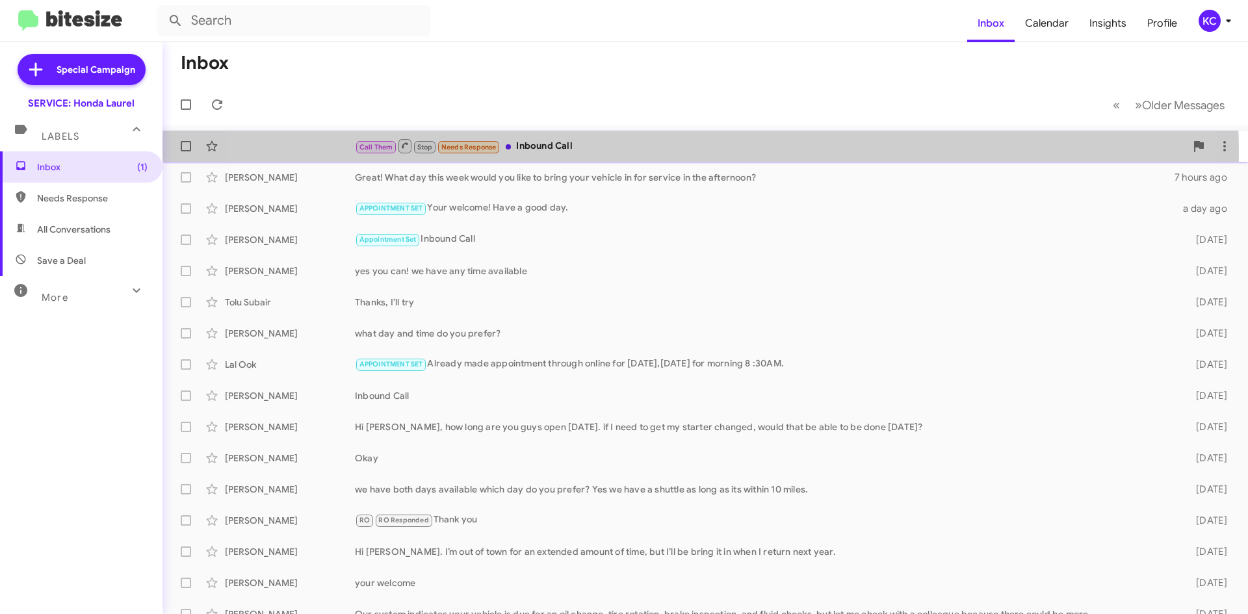
click at [650, 153] on div "Call Them Stop Needs Response Inbound Call" at bounding box center [770, 146] width 831 height 16
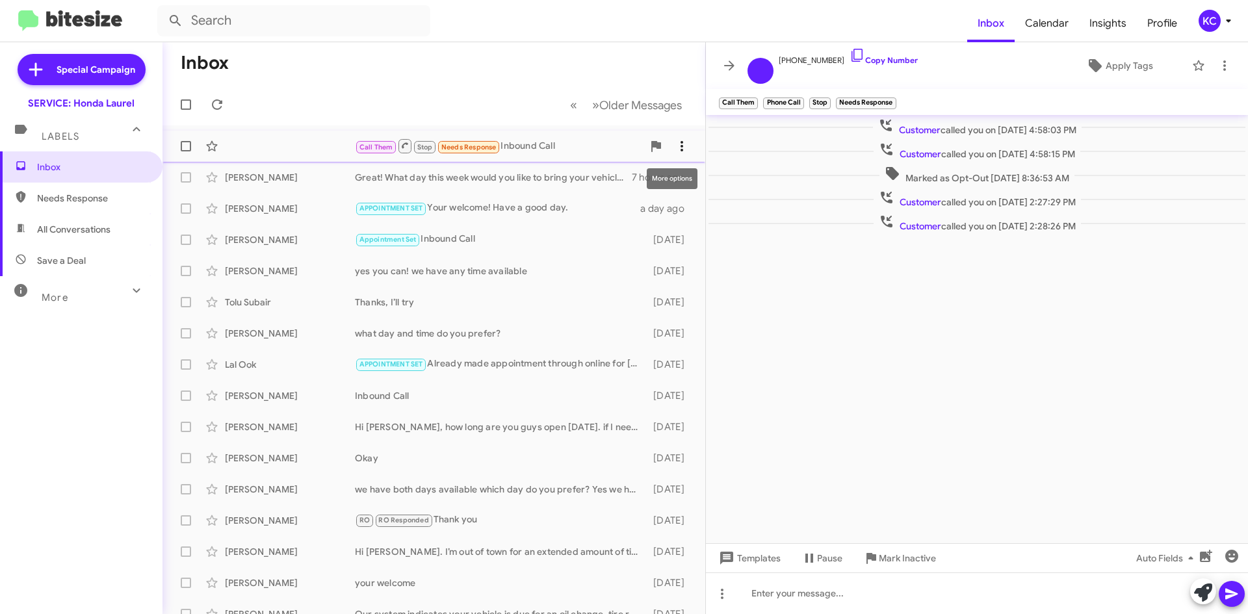
click at [674, 149] on icon at bounding box center [682, 146] width 16 height 16
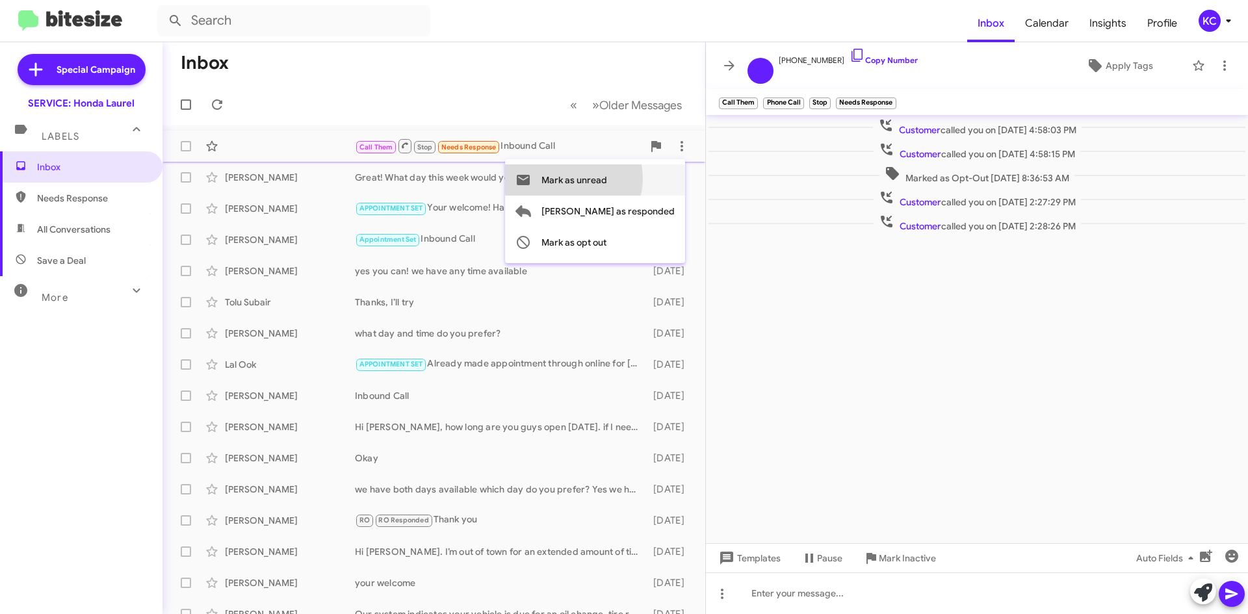
click at [607, 179] on span "Mark as unread" at bounding box center [575, 179] width 66 height 31
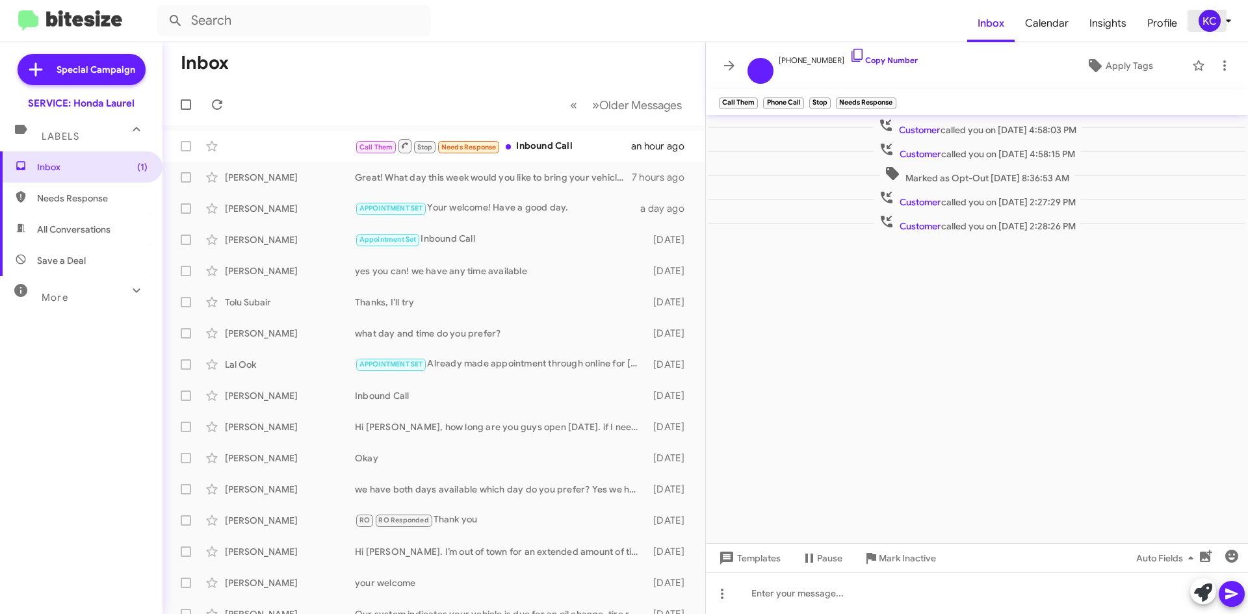
click at [1198, 21] on span "KC" at bounding box center [1217, 21] width 39 height 22
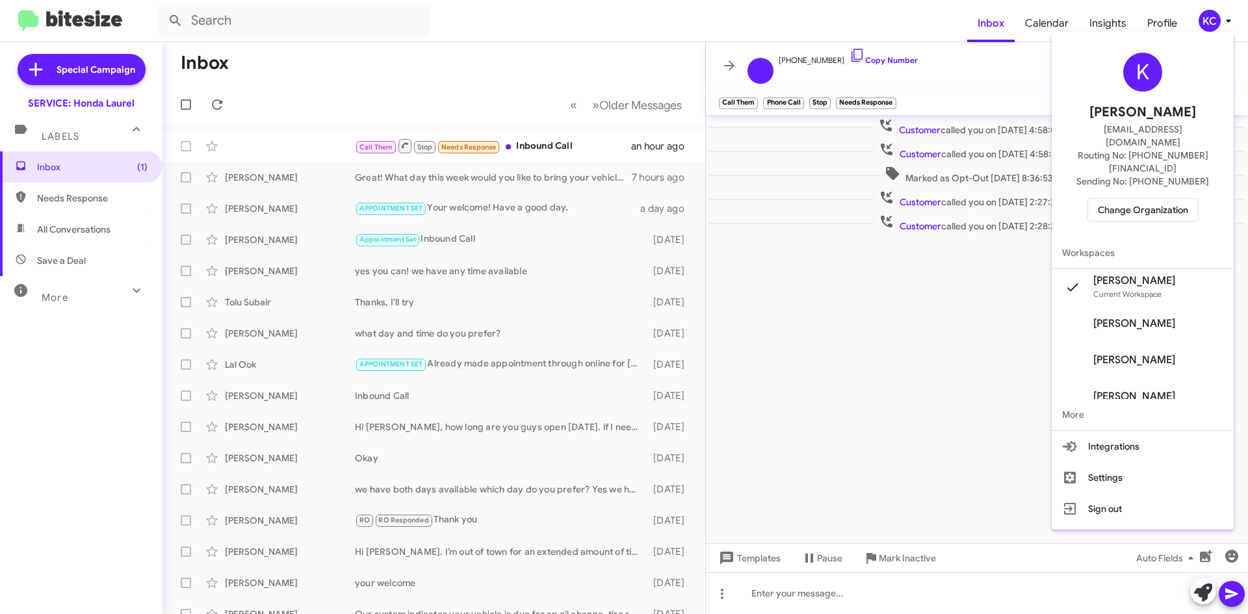
drag, startPoint x: 1149, startPoint y: 165, endPoint x: 1139, endPoint y: 190, distance: 27.4
click at [1142, 187] on div "K Kaylee Cole kaycole@ourismancars.com Routing No: +1 (240) 470-7226 Sending No…" at bounding box center [1143, 137] width 182 height 200
click at [1139, 199] on span "Change Organization" at bounding box center [1143, 210] width 90 height 22
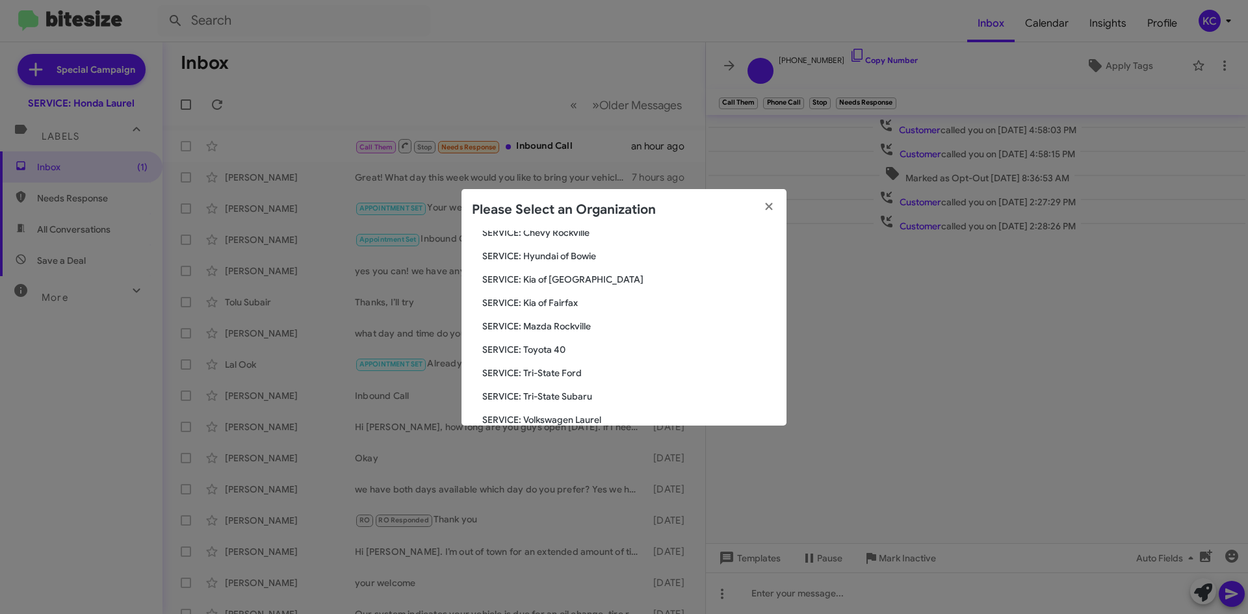
scroll to position [130, 0]
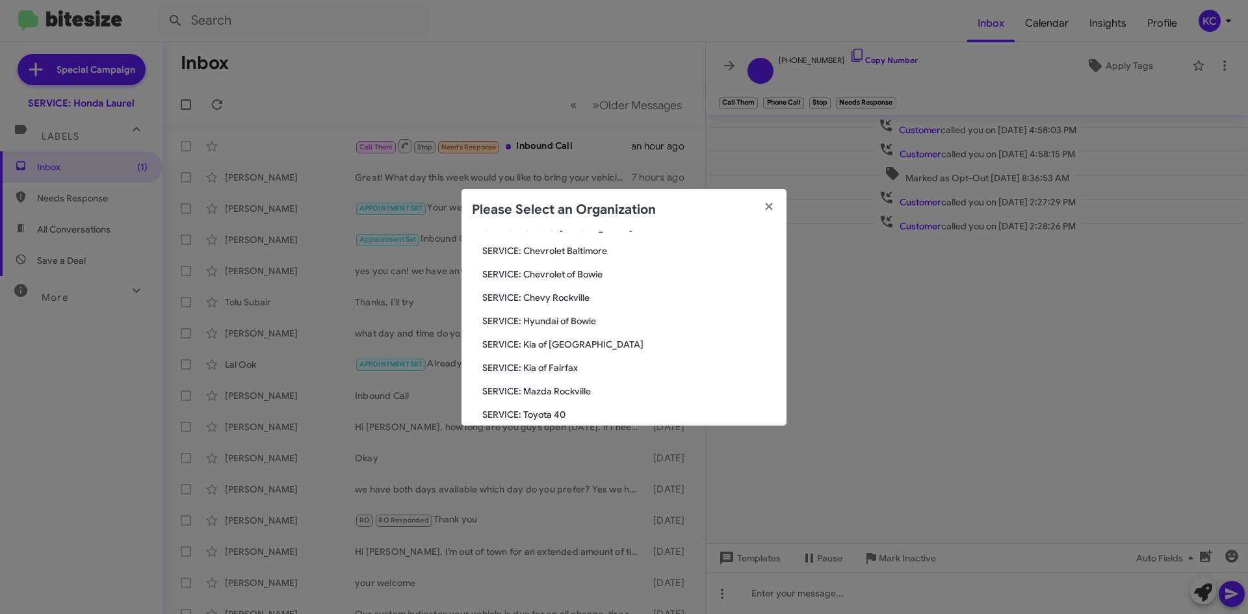
click at [608, 320] on span "SERVICE: Hyundai of Bowie" at bounding box center [629, 321] width 294 height 13
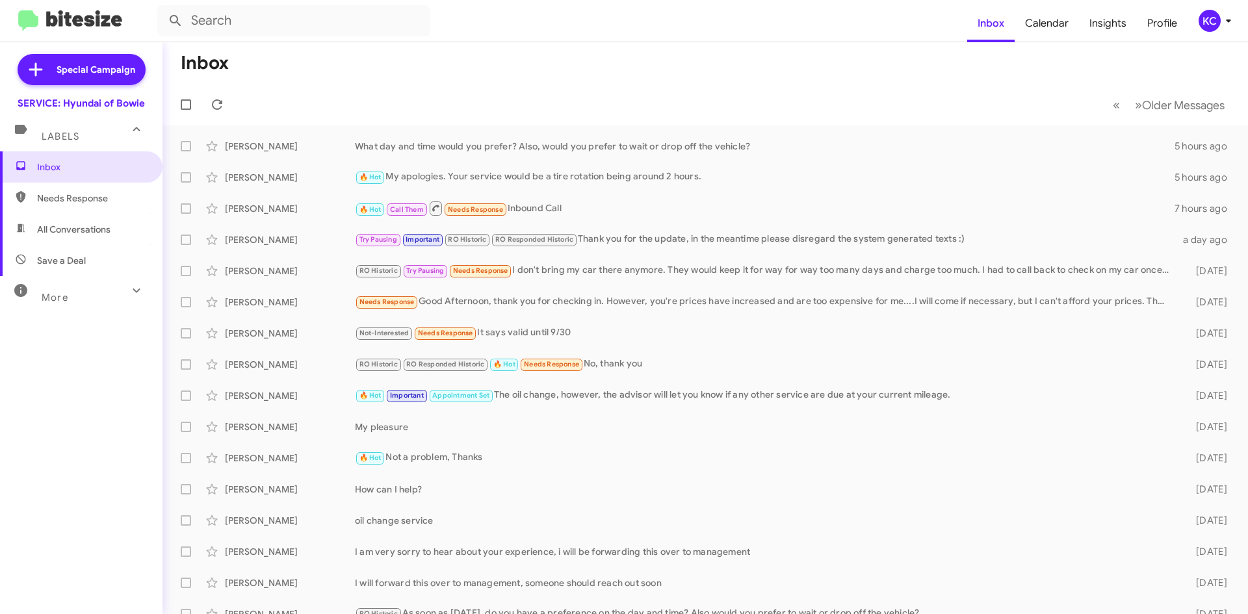
click at [1204, 14] on div "KC" at bounding box center [1210, 21] width 22 height 22
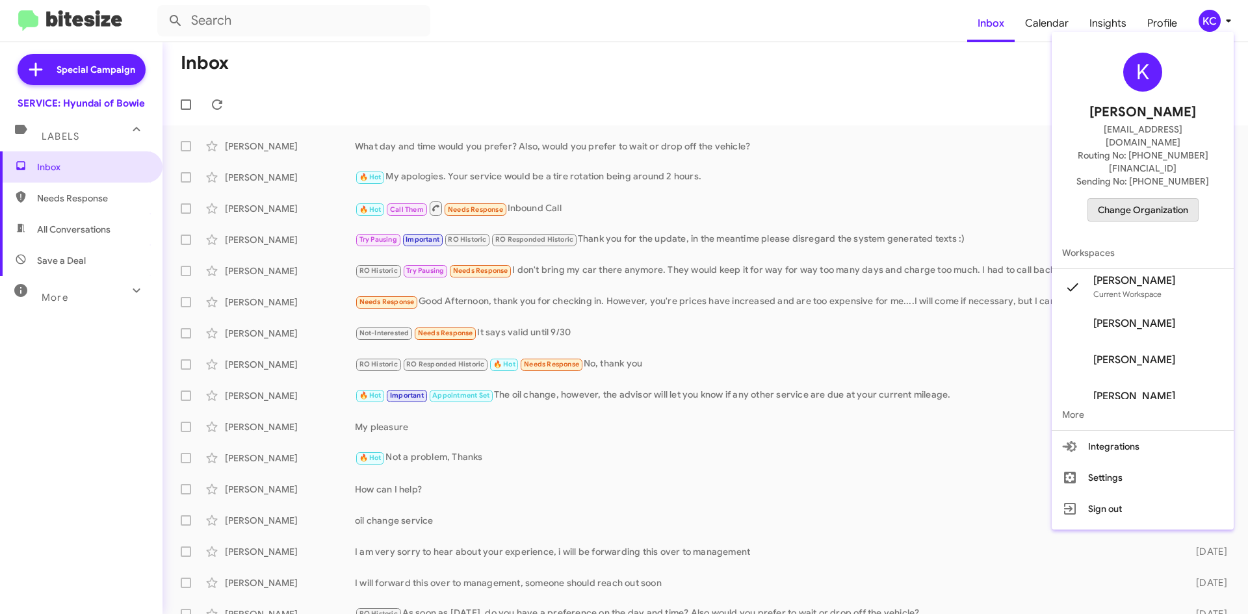
click at [1161, 199] on span "Change Organization" at bounding box center [1143, 210] width 90 height 22
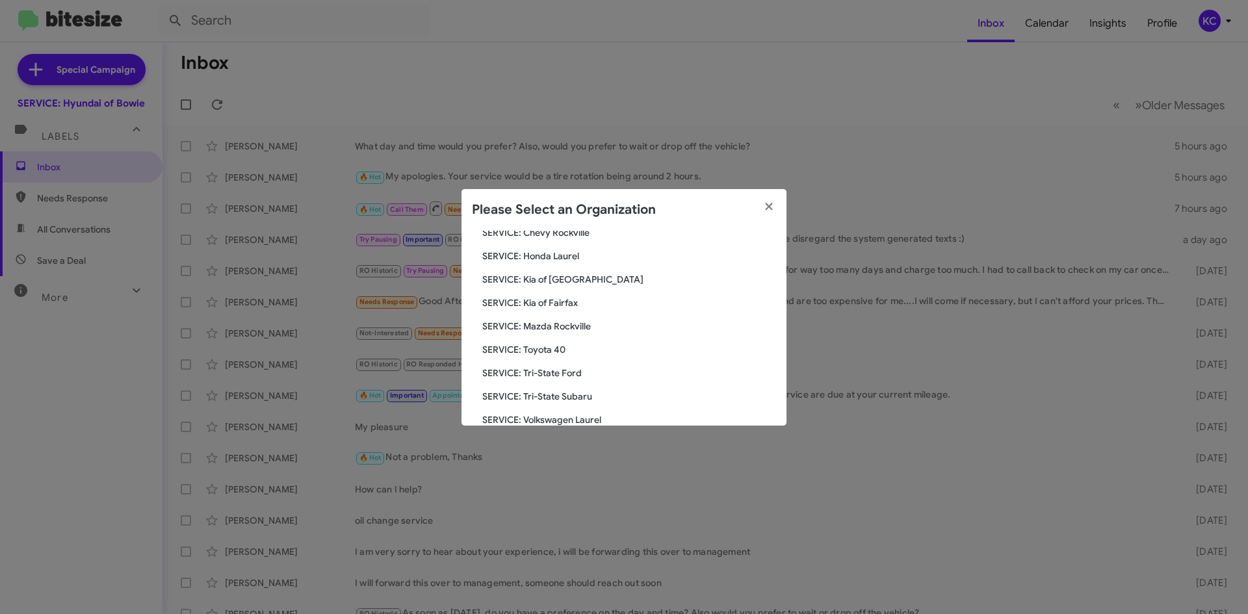
scroll to position [130, 0]
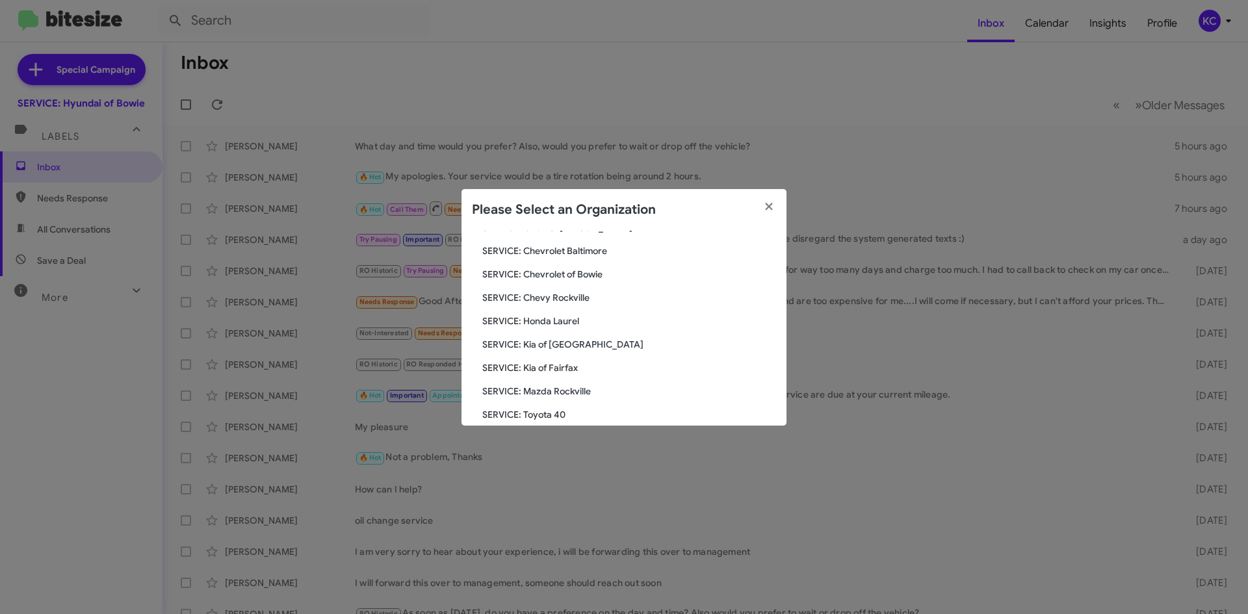
click at [577, 345] on span "SERVICE: Kia of [GEOGRAPHIC_DATA]" at bounding box center [629, 344] width 294 height 13
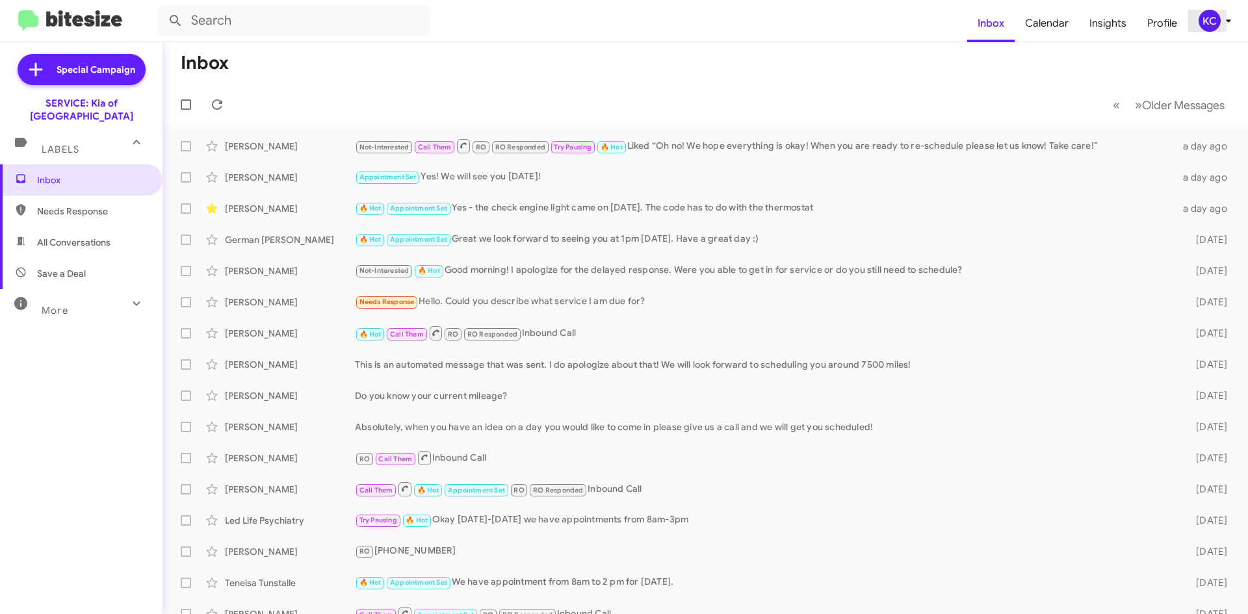
click at [1196, 18] on button "KC" at bounding box center [1211, 21] width 46 height 22
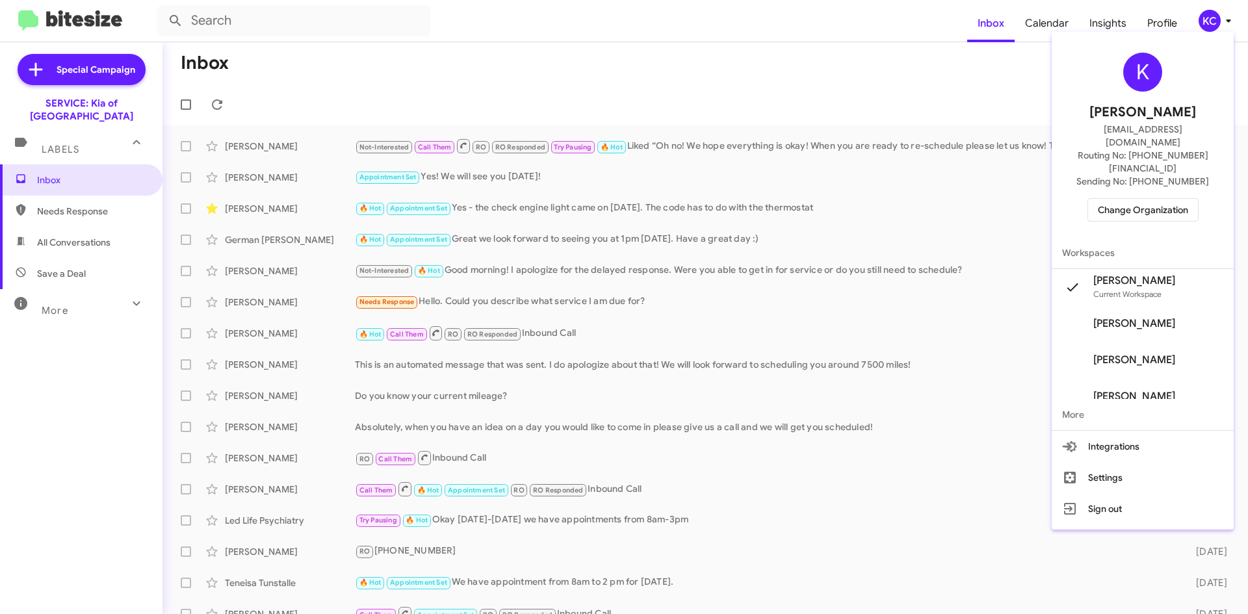
click at [1140, 199] on span "Change Organization" at bounding box center [1143, 210] width 90 height 22
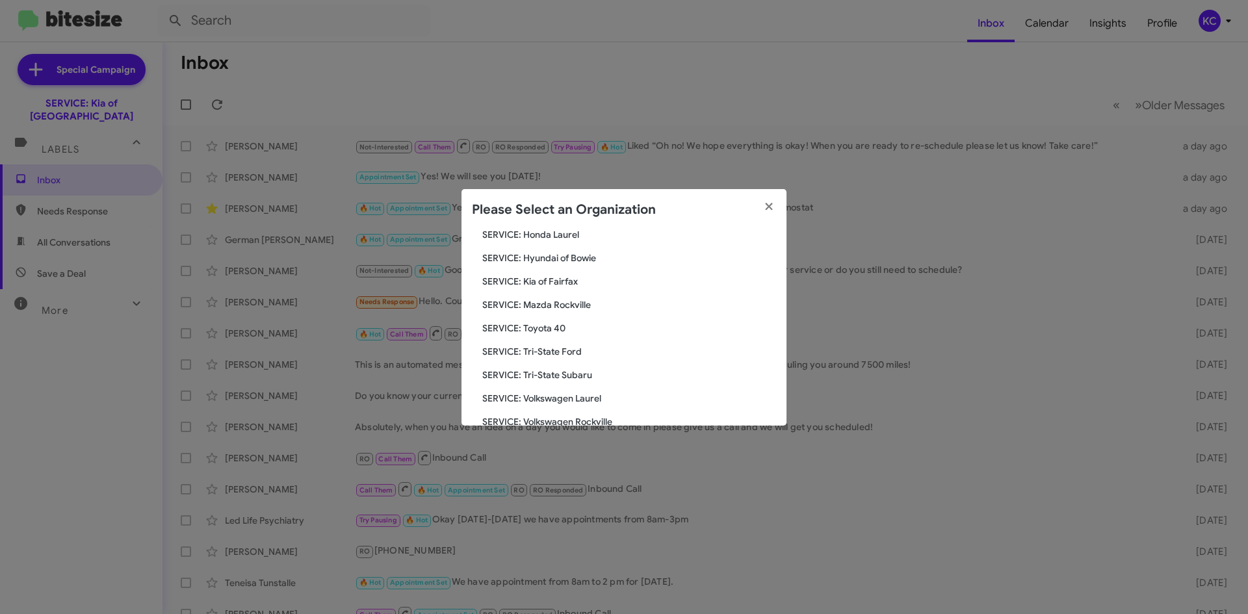
scroll to position [240, 0]
click at [569, 253] on span "SERVICE: Kia of Fairfax" at bounding box center [629, 258] width 294 height 13
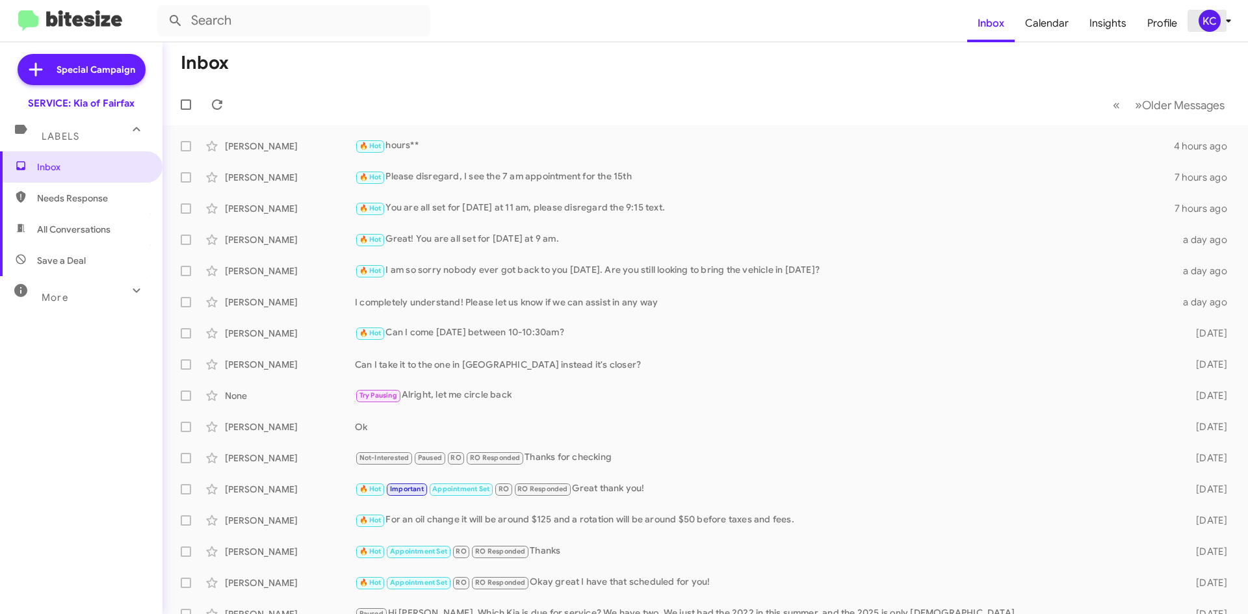
click at [1207, 20] on div "KC" at bounding box center [1210, 21] width 22 height 22
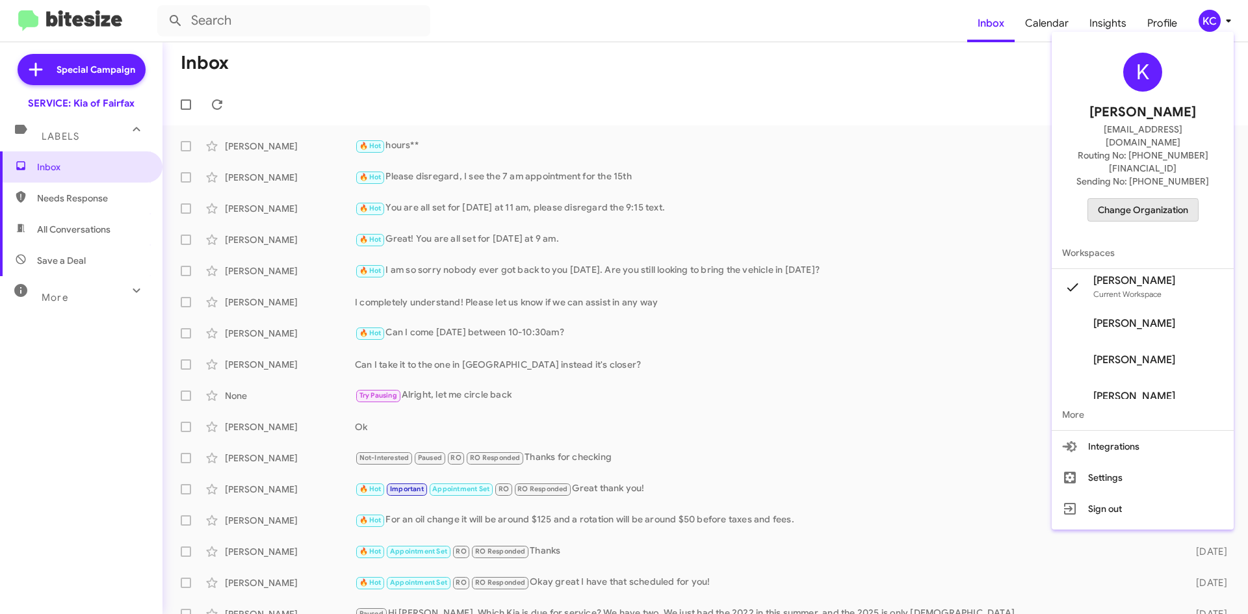
click at [1142, 199] on span "Change Organization" at bounding box center [1143, 210] width 90 height 22
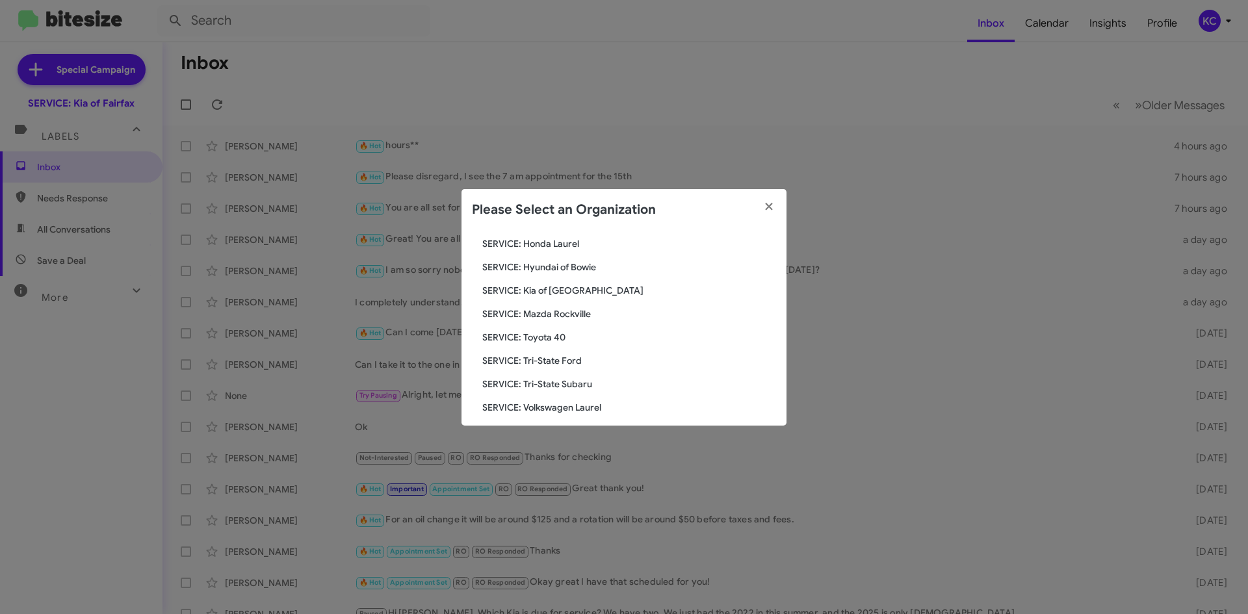
scroll to position [240, 0]
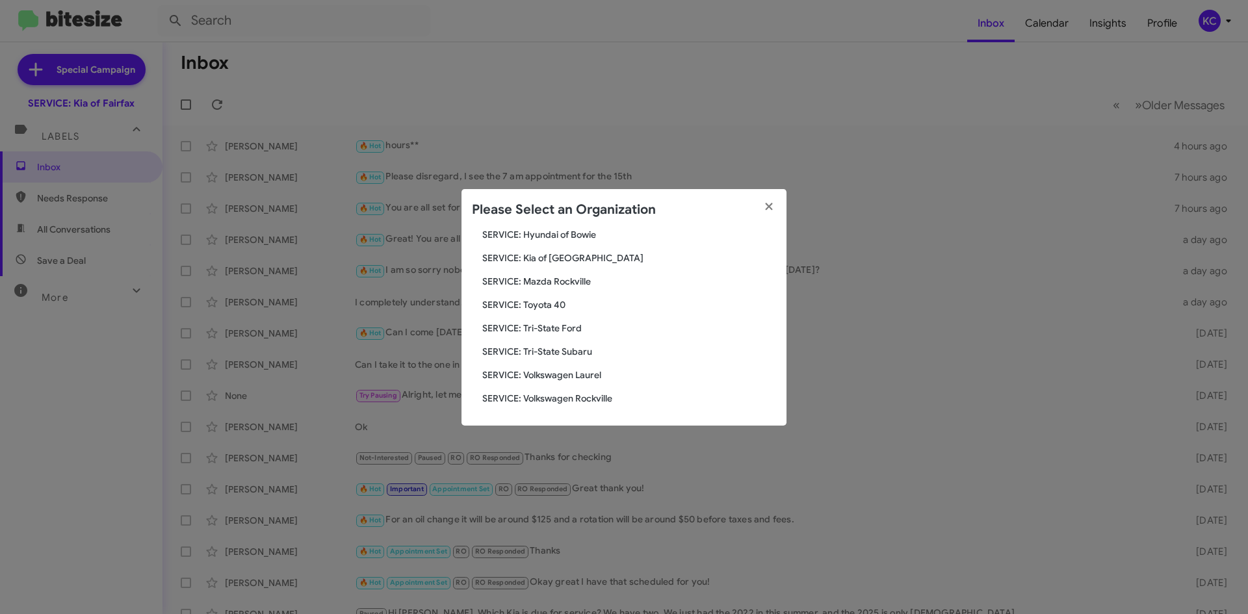
click at [570, 282] on span "SERVICE: Mazda Rockville" at bounding box center [629, 281] width 294 height 13
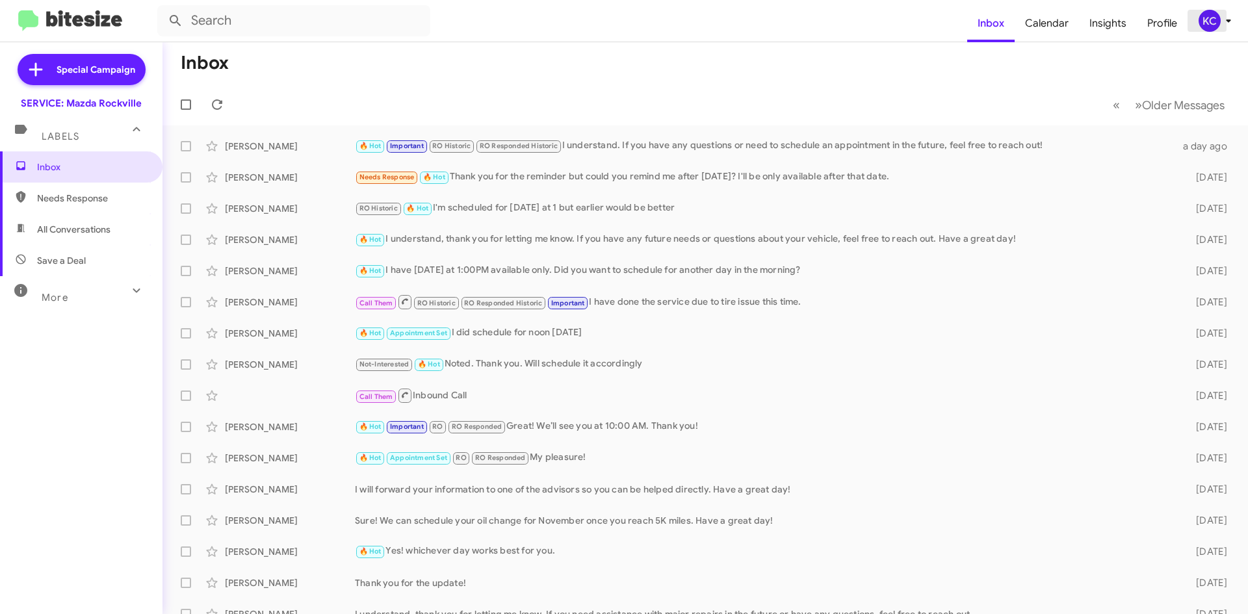
click at [1212, 27] on div "KC" at bounding box center [1210, 21] width 22 height 22
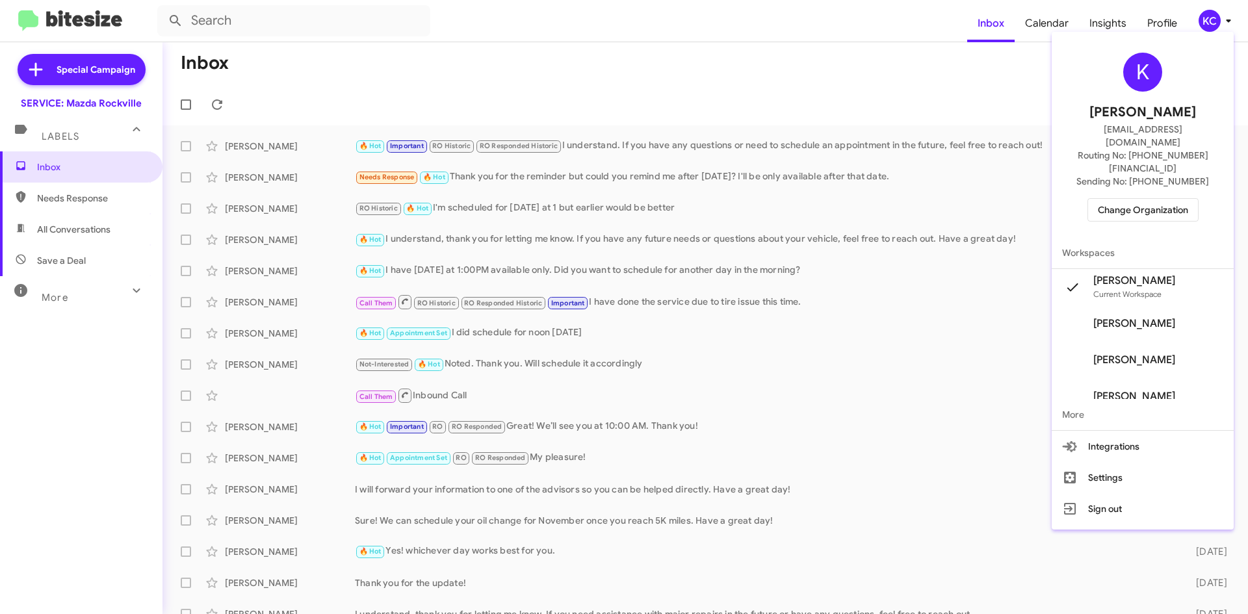
click at [1141, 199] on span "Change Organization" at bounding box center [1143, 210] width 90 height 22
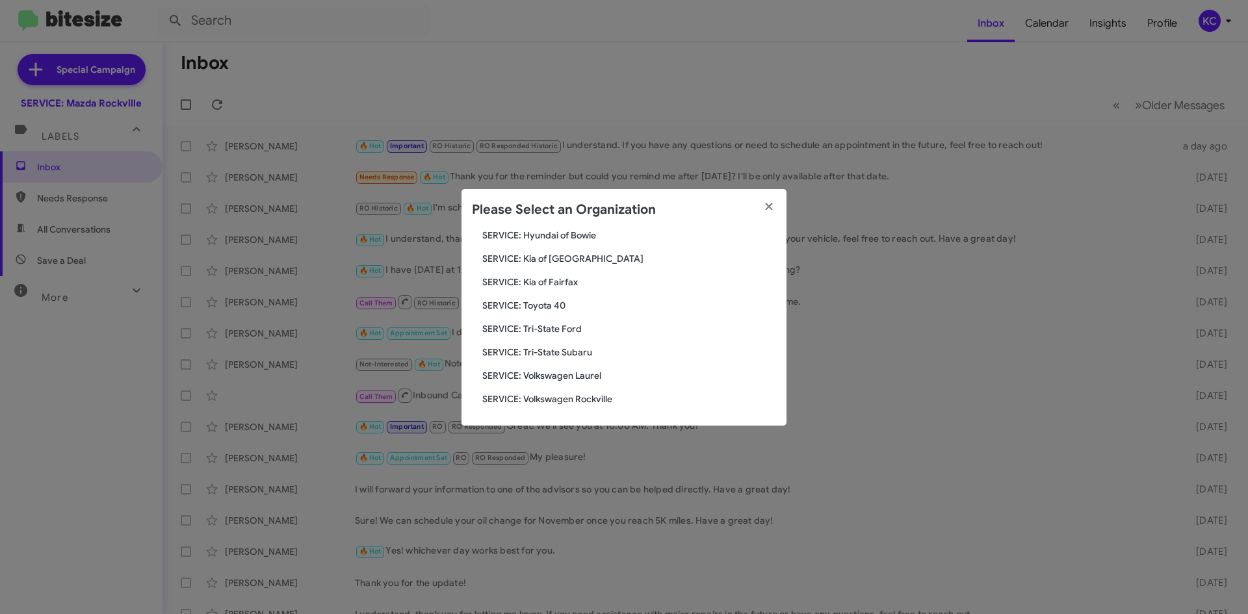
scroll to position [240, 0]
click at [564, 309] on span "SERVICE: Toyota 40" at bounding box center [629, 304] width 294 height 13
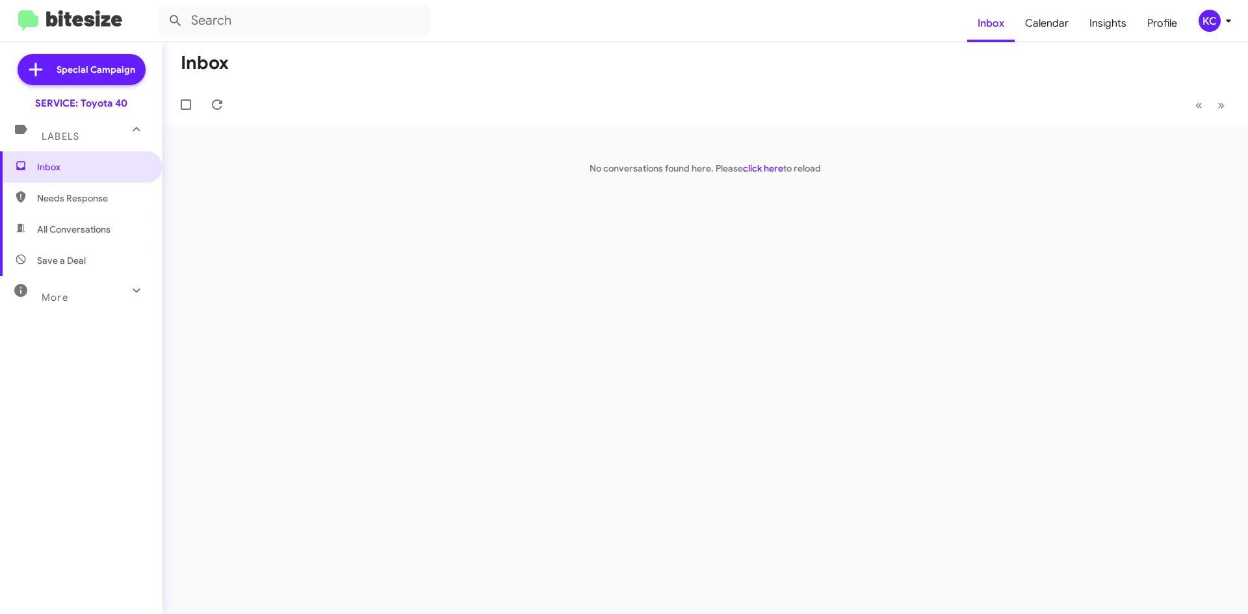
click at [766, 162] on p "No conversations found here. Please click here to reload" at bounding box center [706, 168] width 1086 height 13
click at [766, 168] on link "click here" at bounding box center [763, 169] width 40 height 12
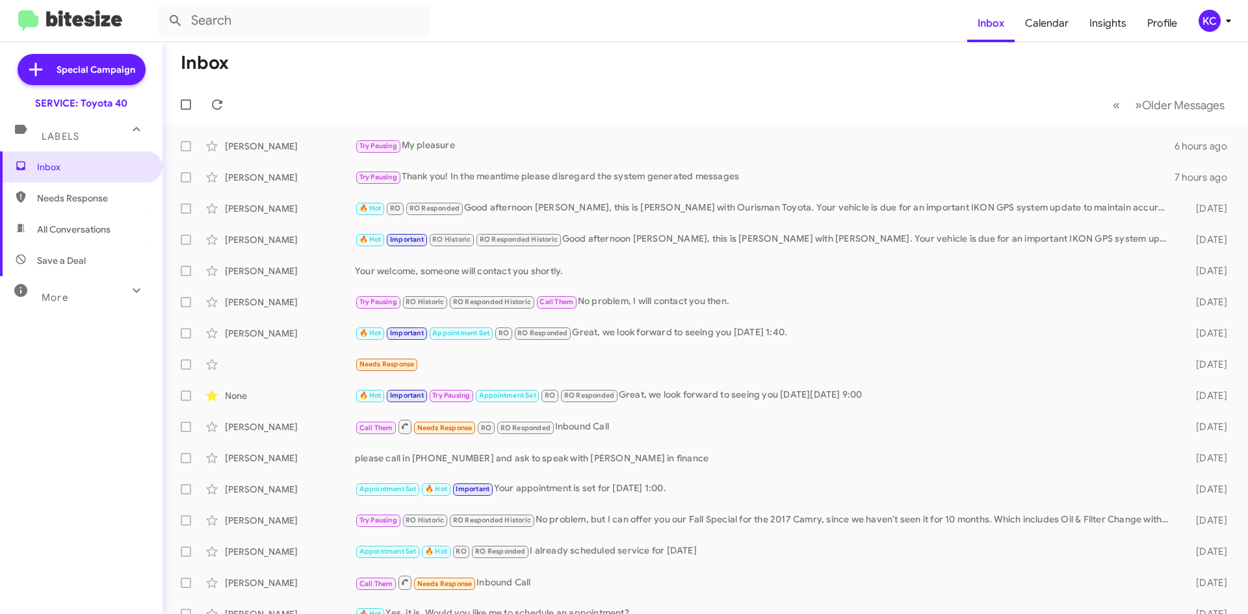
click at [1232, 23] on icon at bounding box center [1229, 21] width 16 height 16
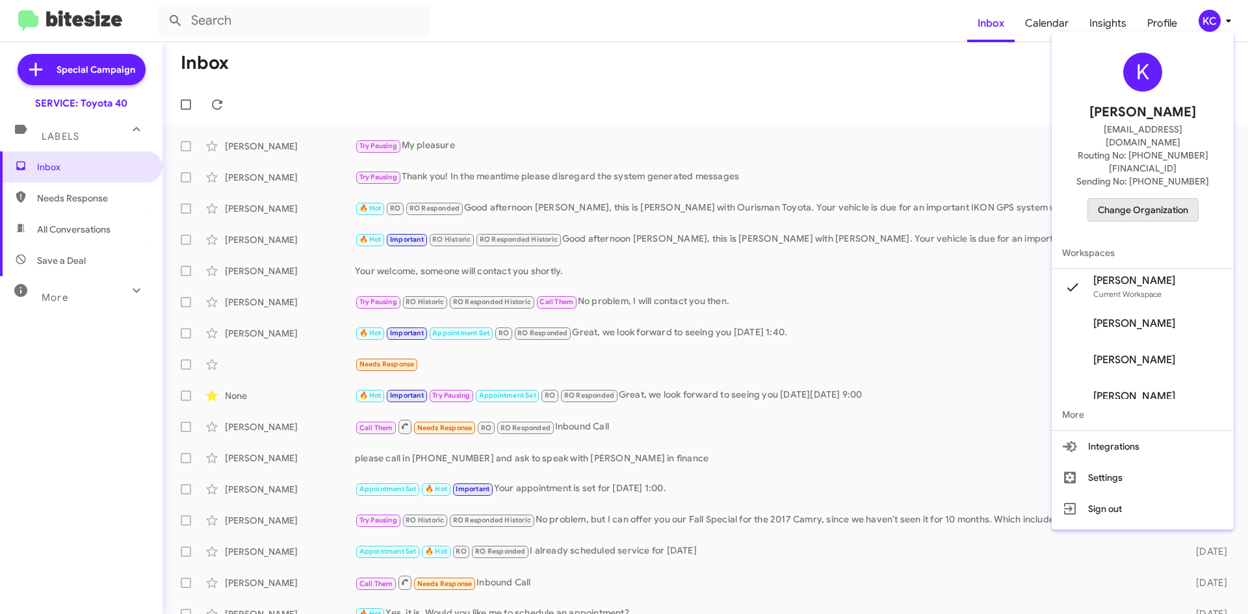
click at [1125, 199] on span "Change Organization" at bounding box center [1143, 210] width 90 height 22
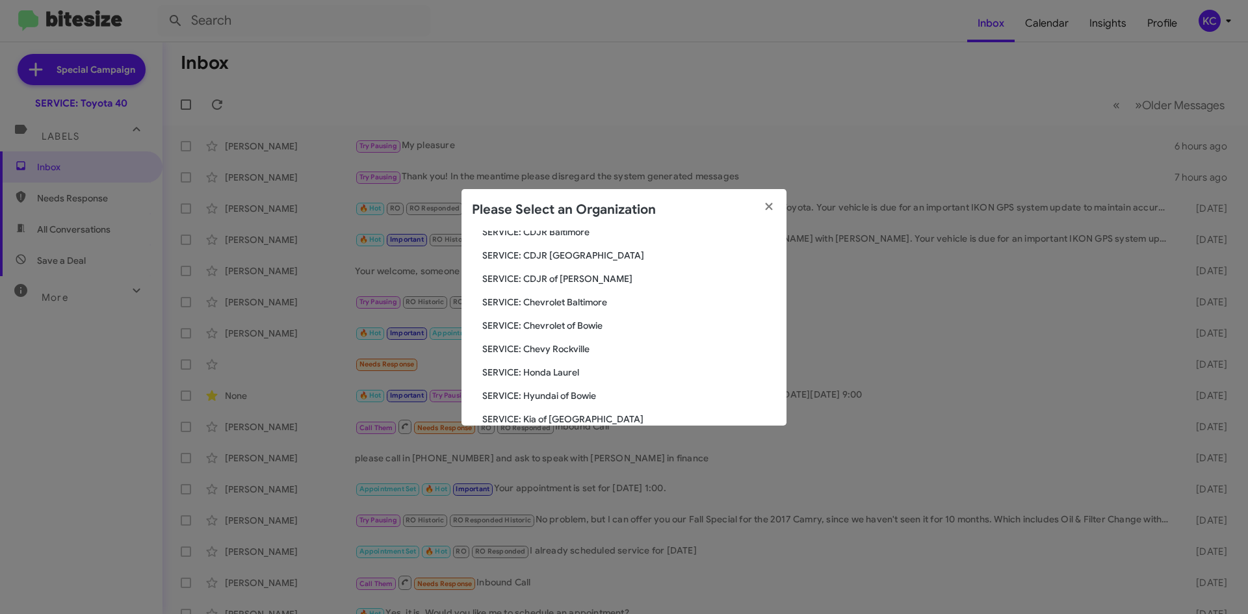
scroll to position [240, 0]
click at [578, 332] on span "SERVICE: Tri-State Ford" at bounding box center [629, 328] width 294 height 13
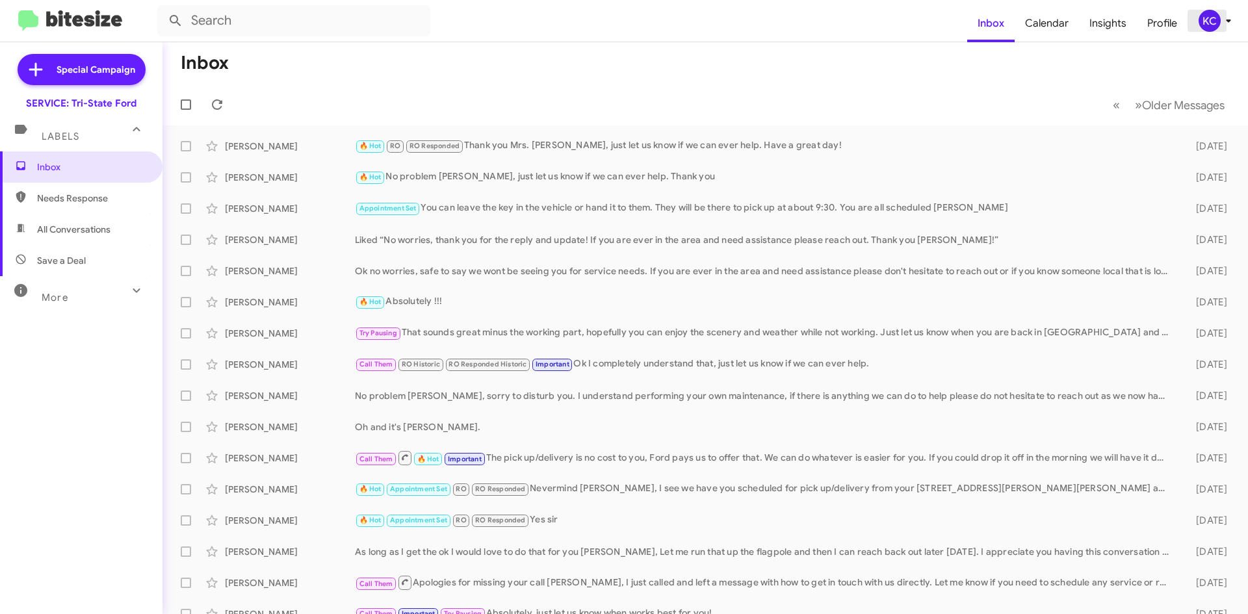
click at [1209, 24] on div "KC" at bounding box center [1210, 21] width 22 height 22
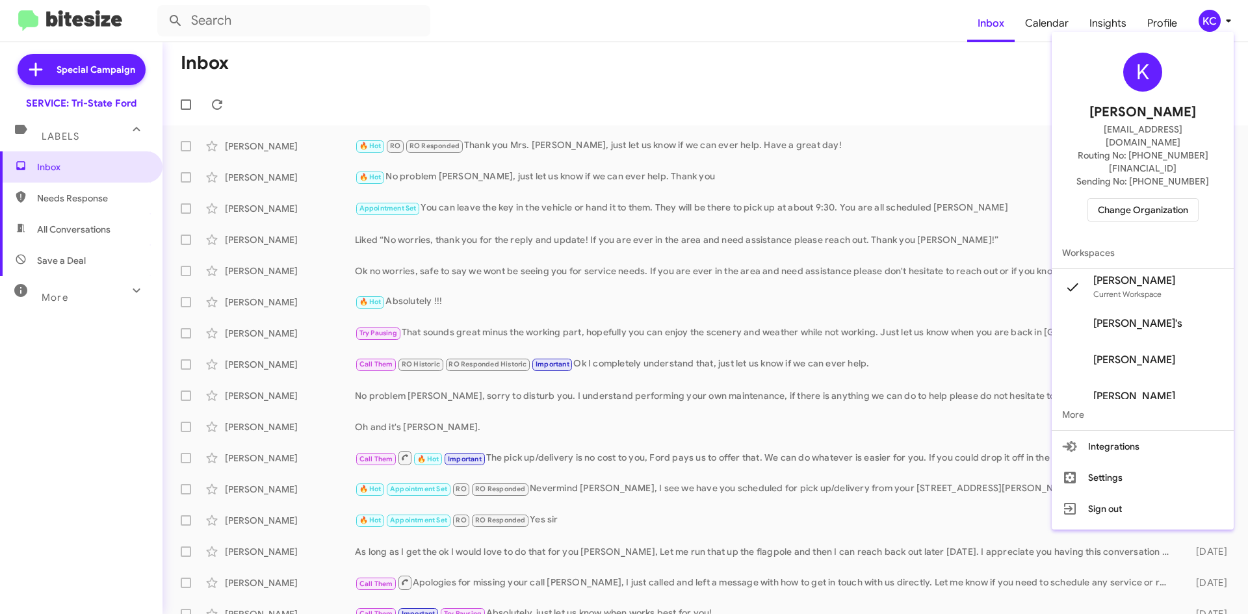
click at [1159, 199] on span "Change Organization" at bounding box center [1143, 210] width 90 height 22
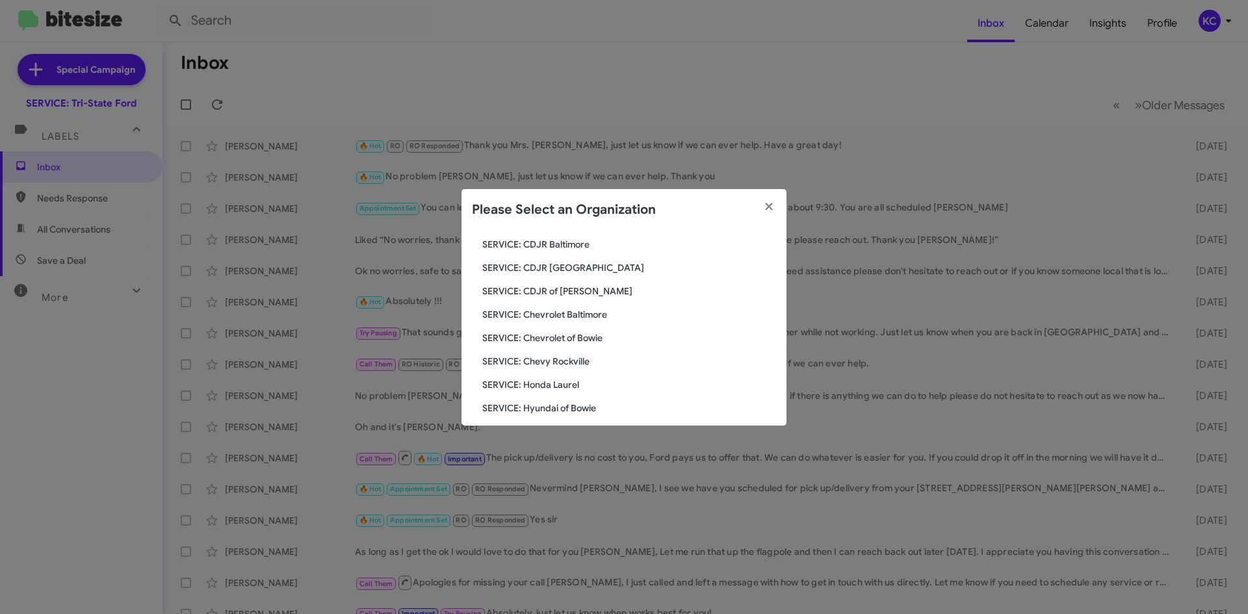
scroll to position [240, 0]
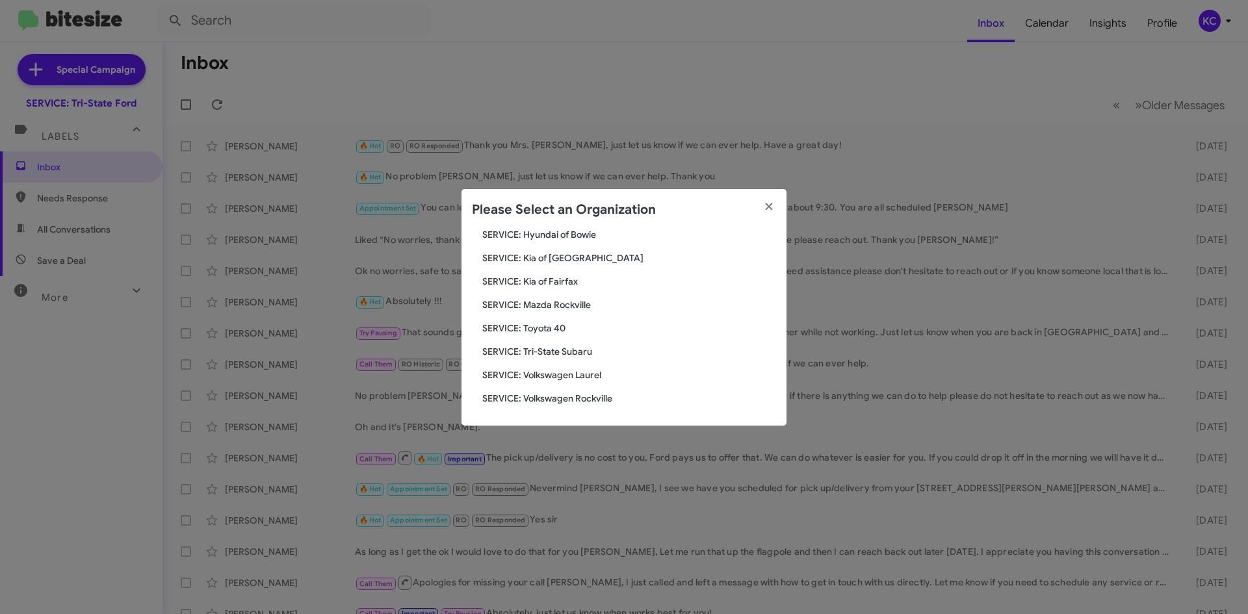
click at [579, 378] on span "SERVICE: Volkswagen Laurel" at bounding box center [629, 375] width 294 height 13
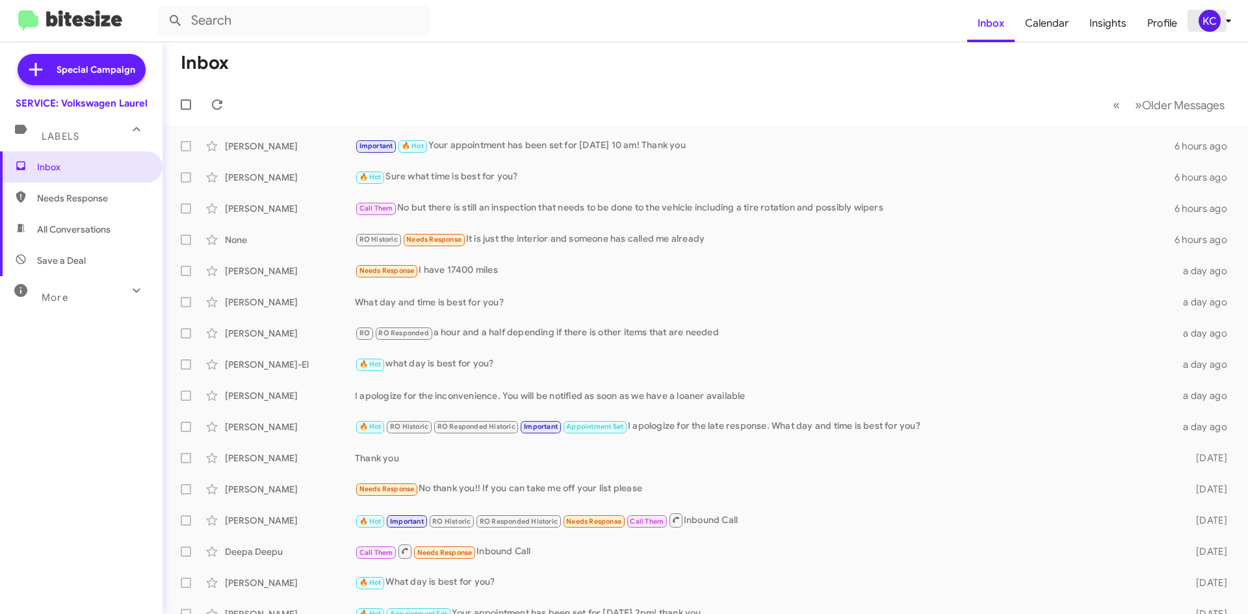
click at [1216, 17] on div "KC" at bounding box center [1210, 21] width 22 height 22
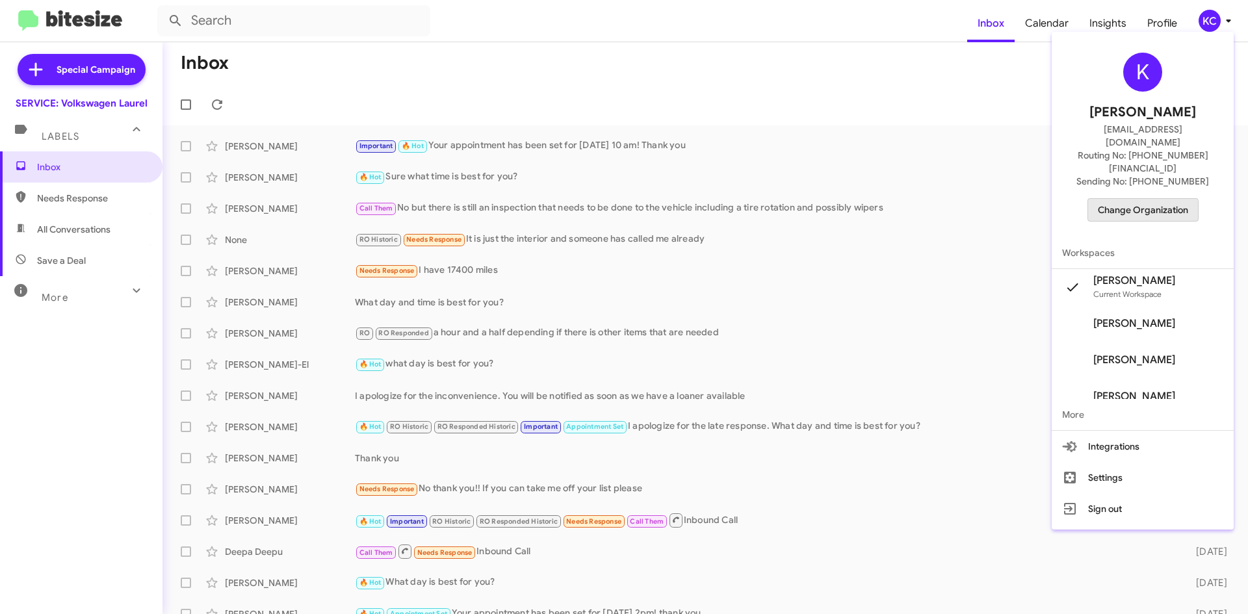
click at [1142, 199] on span "Change Organization" at bounding box center [1143, 210] width 90 height 22
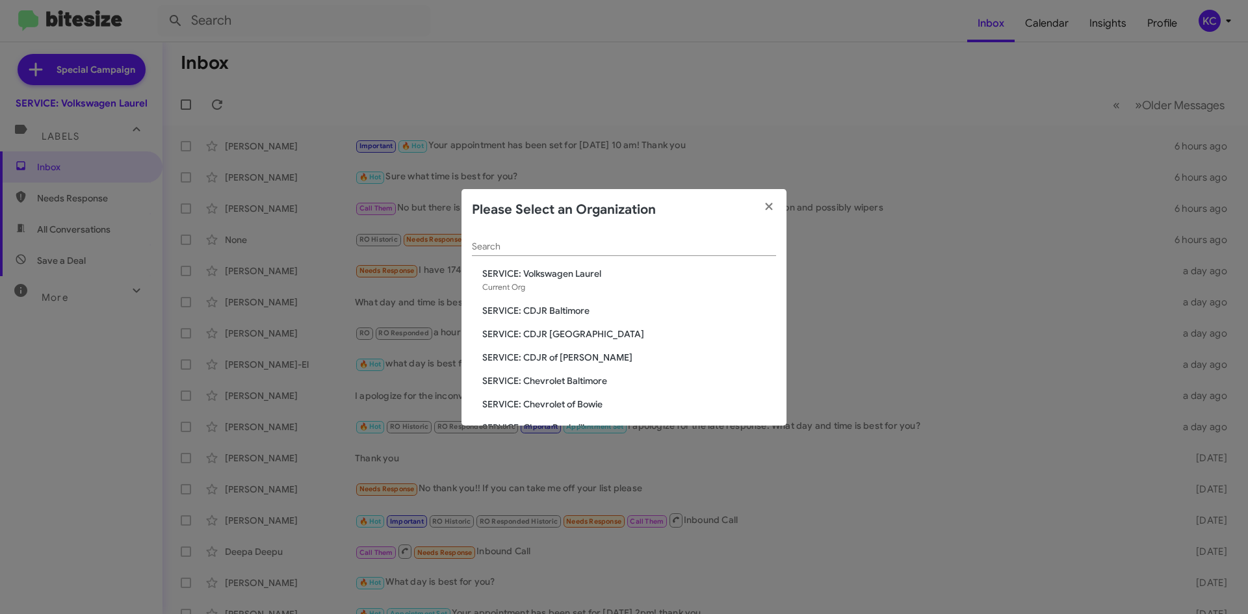
scroll to position [240, 0]
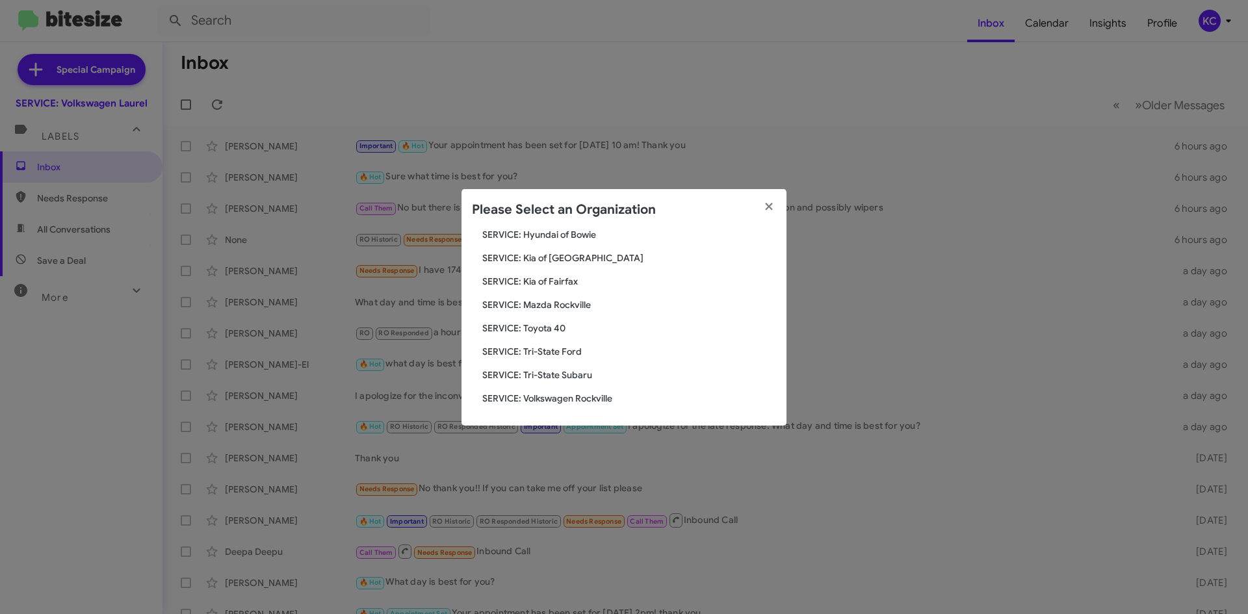
click at [568, 400] on span "SERVICE: Volkswagen Rockville" at bounding box center [629, 398] width 294 height 13
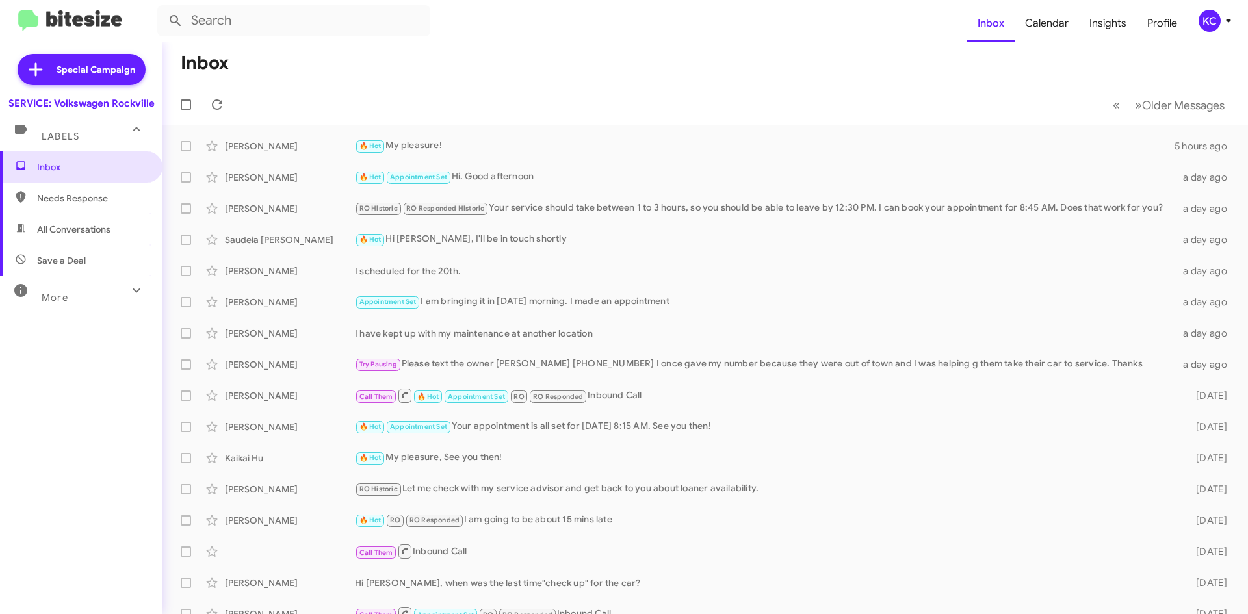
click at [1214, 20] on div "KC" at bounding box center [1210, 21] width 22 height 22
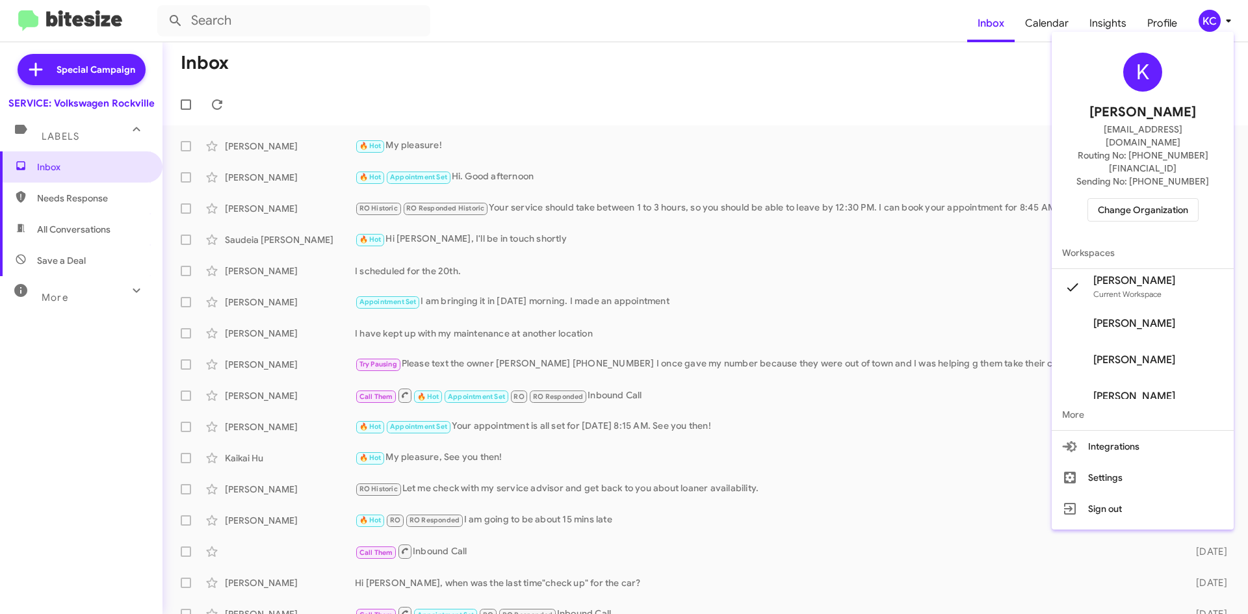
click at [1127, 199] on span "Change Organization" at bounding box center [1143, 210] width 90 height 22
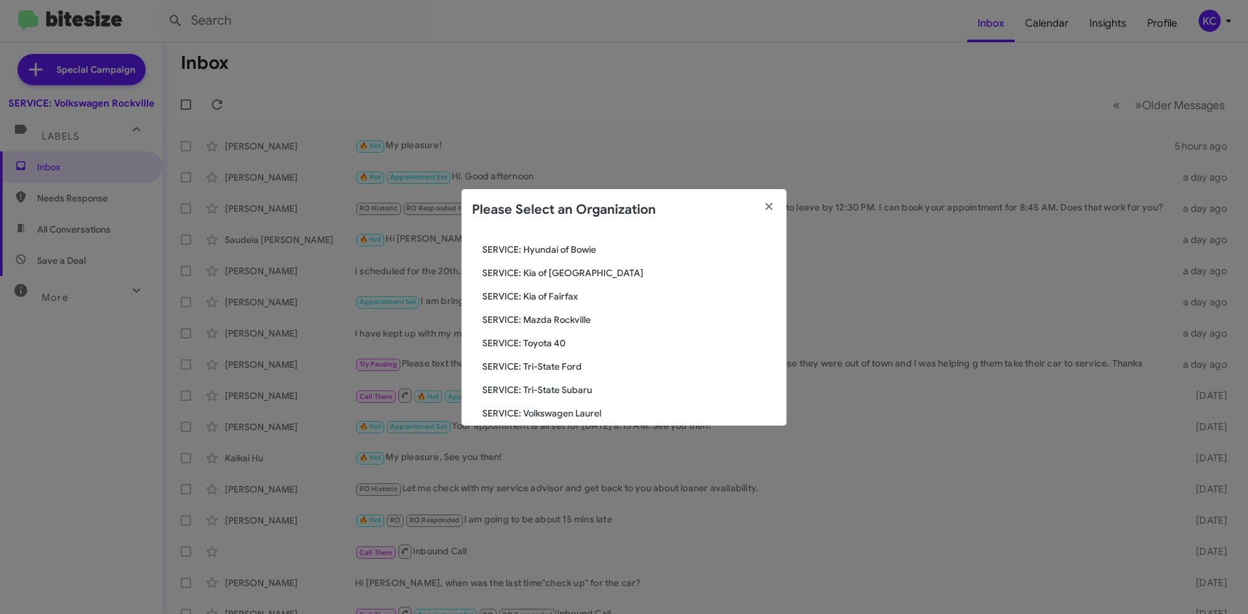
scroll to position [240, 0]
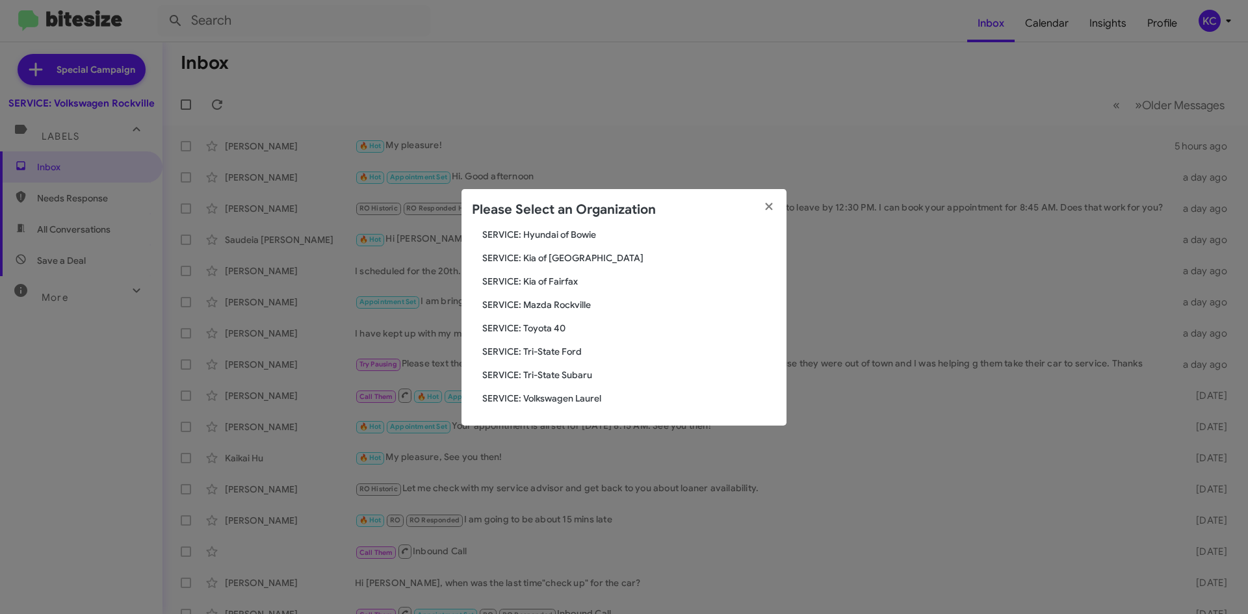
click at [575, 367] on div "Search SERVICE: Volkswagen Rockville Current Org SERVICE: CDJR Baltimore SERVIC…" at bounding box center [624, 328] width 325 height 195
click at [579, 373] on span "SERVICE: Tri-State Subaru" at bounding box center [629, 375] width 294 height 13
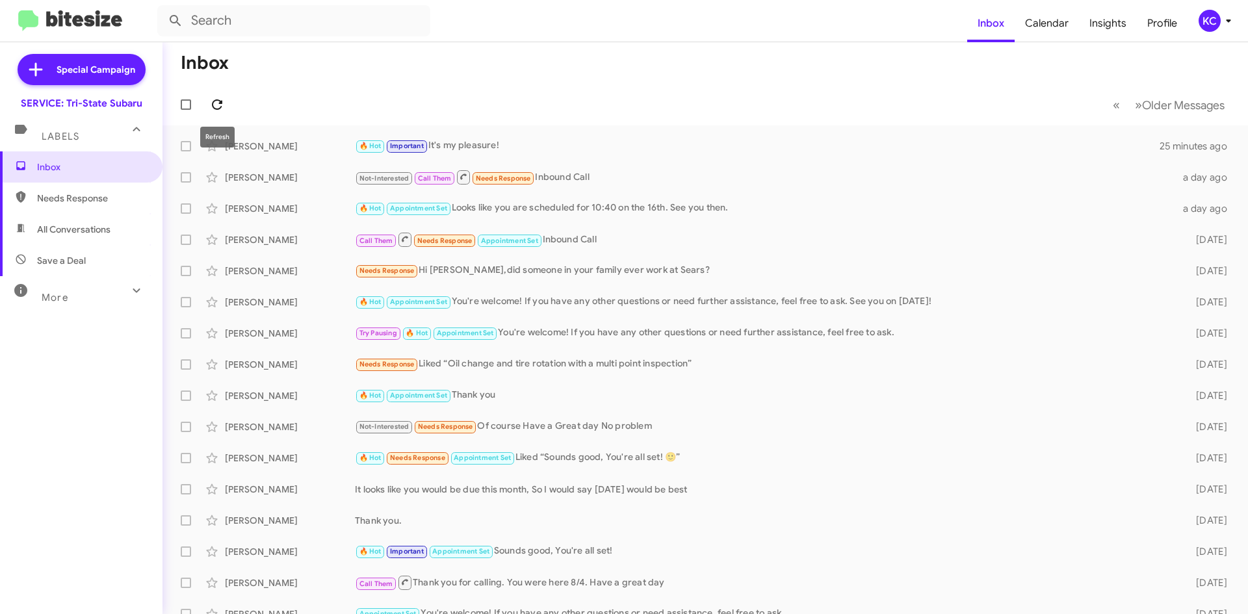
click at [207, 103] on span at bounding box center [217, 105] width 26 height 16
click at [1211, 16] on div "KC" at bounding box center [1210, 21] width 22 height 22
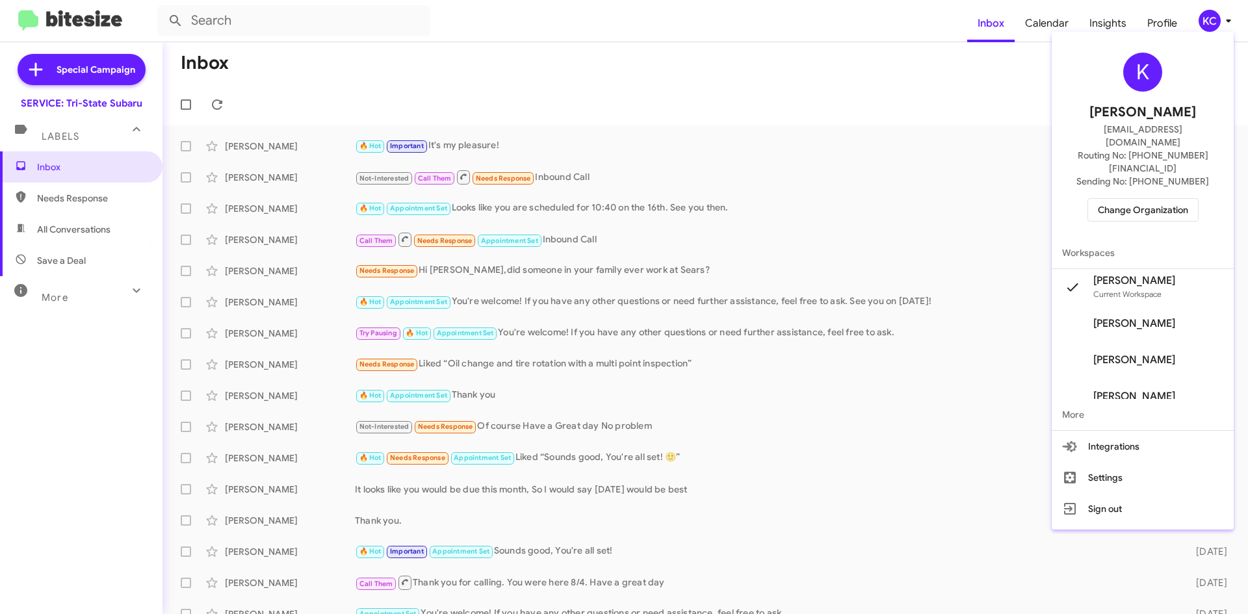
click at [1119, 199] on span "Change Organization" at bounding box center [1143, 210] width 90 height 22
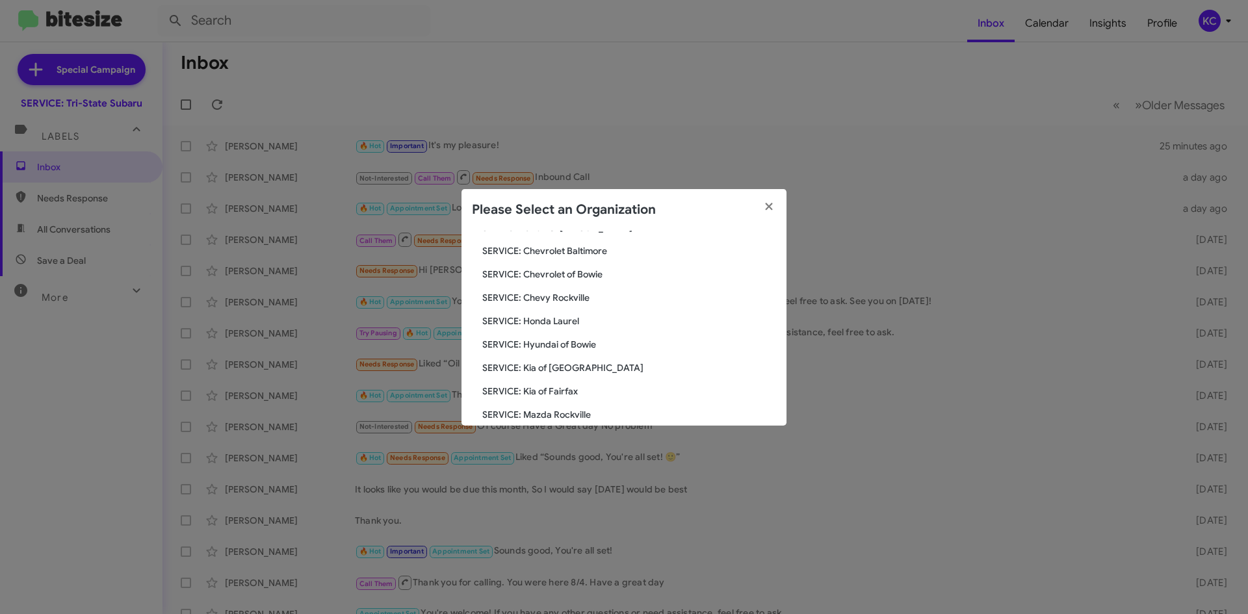
scroll to position [195, 0]
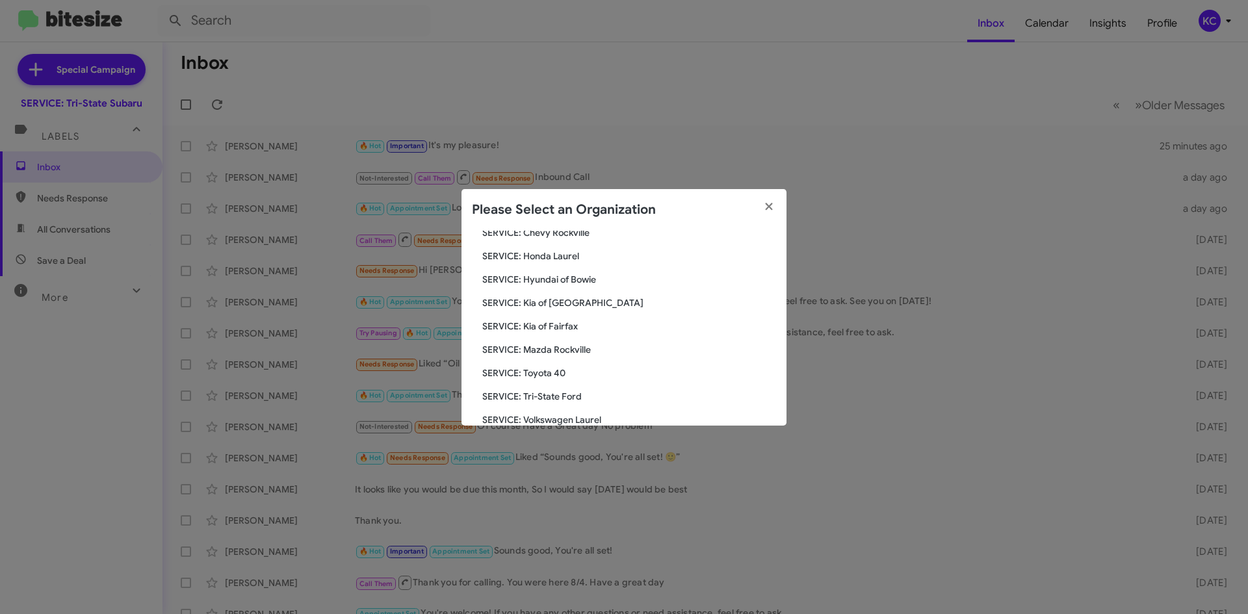
click at [590, 325] on span "SERVICE: Kia of Fairfax" at bounding box center [629, 326] width 294 height 13
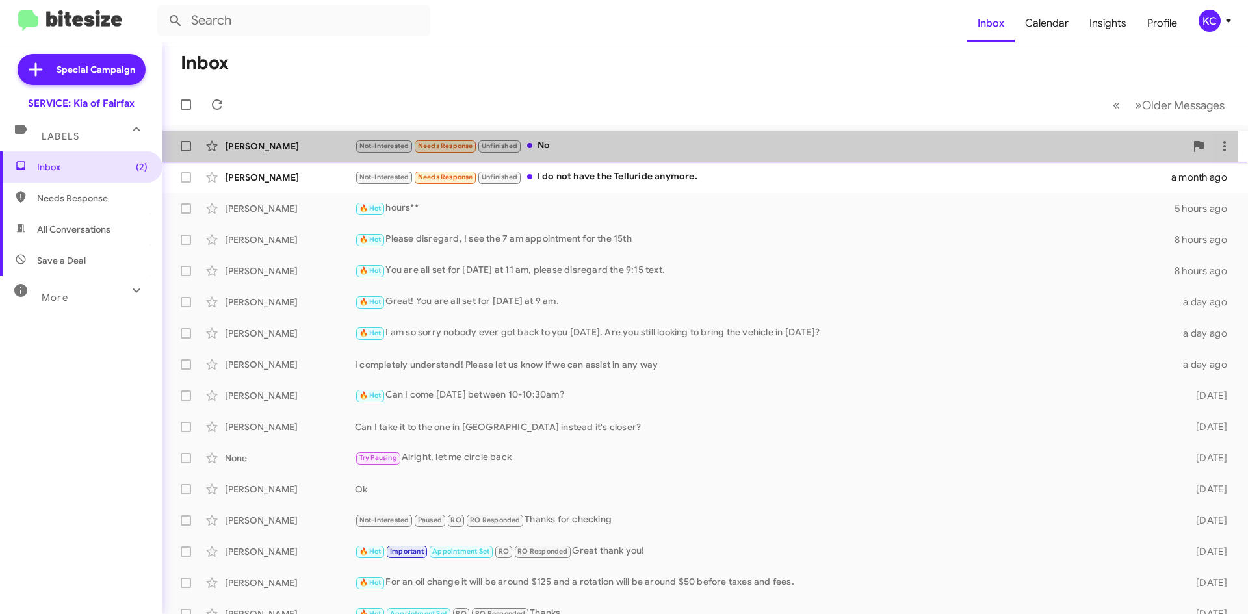
click at [565, 148] on div "Not-Interested Needs Response Unfinished No" at bounding box center [770, 145] width 831 height 15
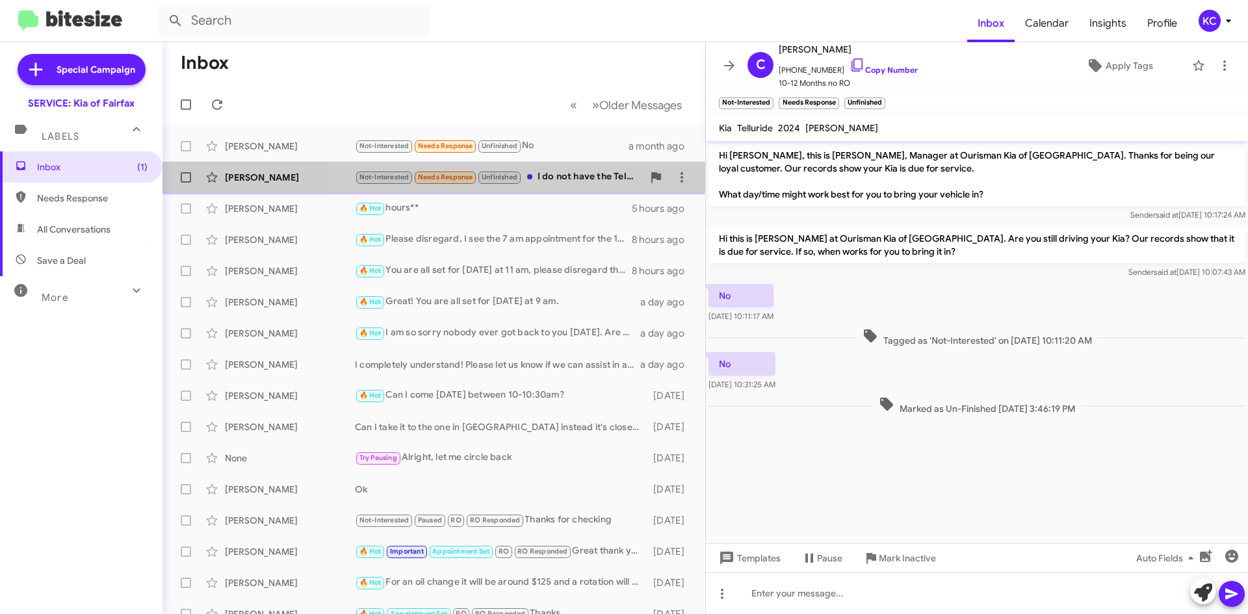
click at [570, 188] on div "Chris Gilliand Not-Interested Needs Response Unfinished I do not have the Tellu…" at bounding box center [434, 177] width 522 height 26
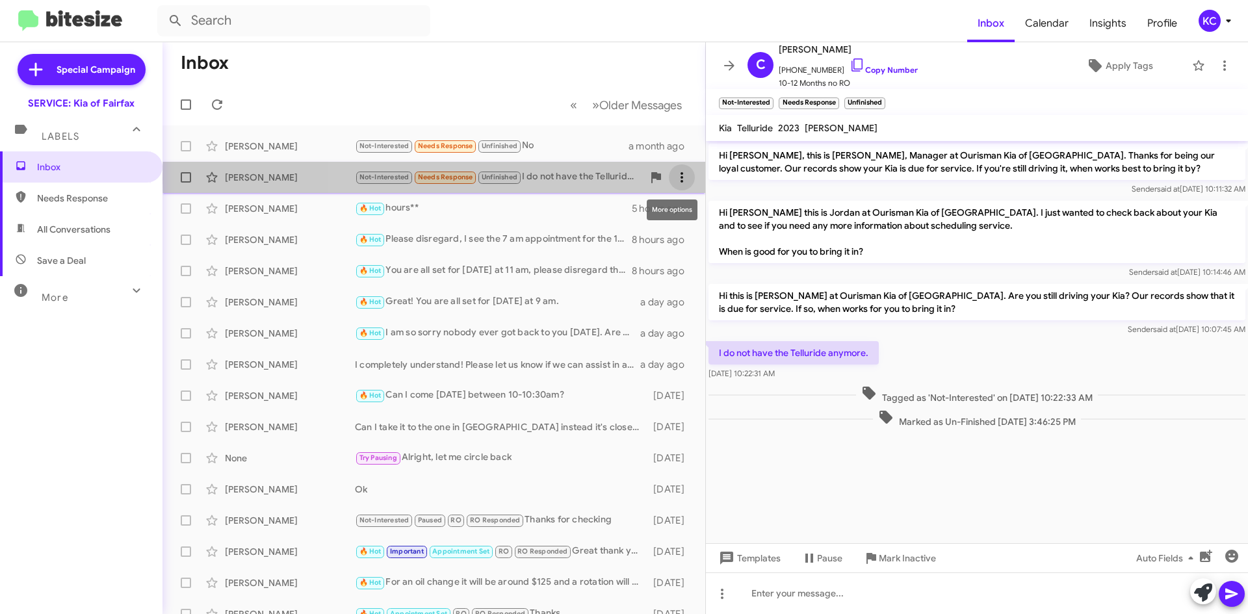
click at [676, 179] on icon at bounding box center [682, 178] width 16 height 16
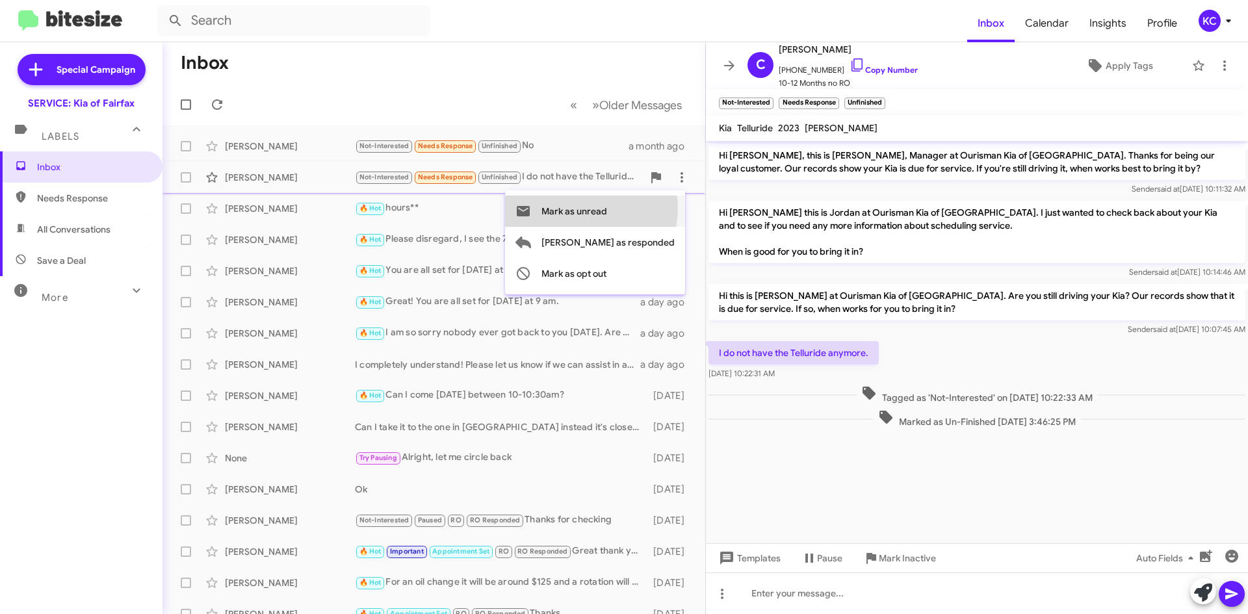
click at [607, 209] on span "Mark as unread" at bounding box center [575, 211] width 66 height 31
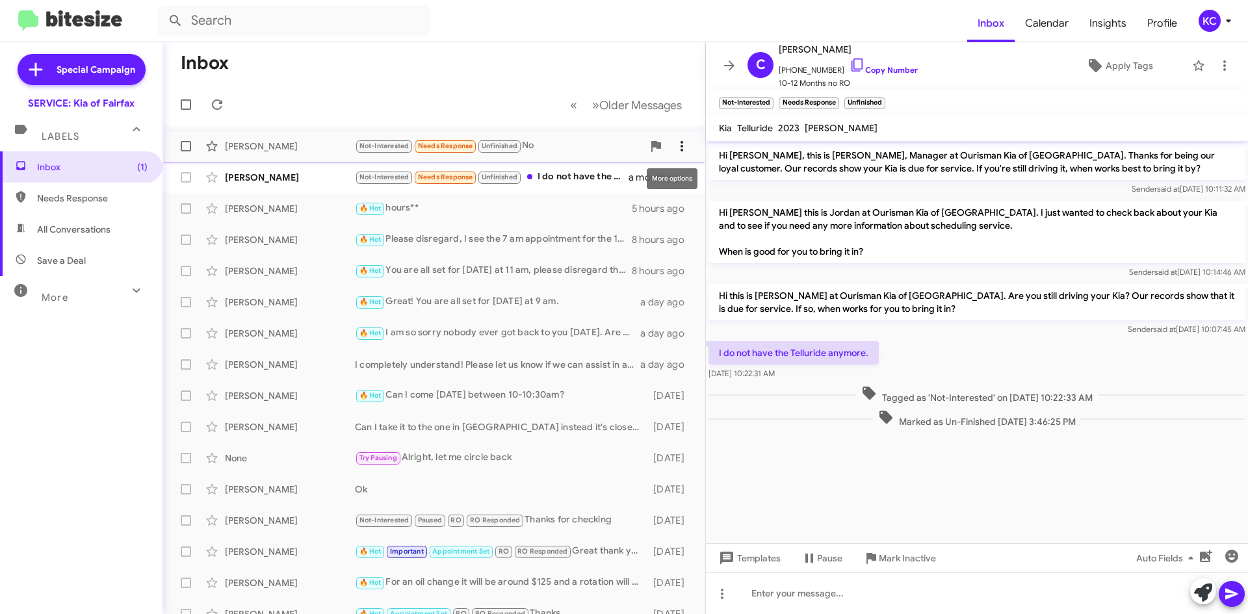
click at [674, 152] on icon at bounding box center [682, 146] width 16 height 16
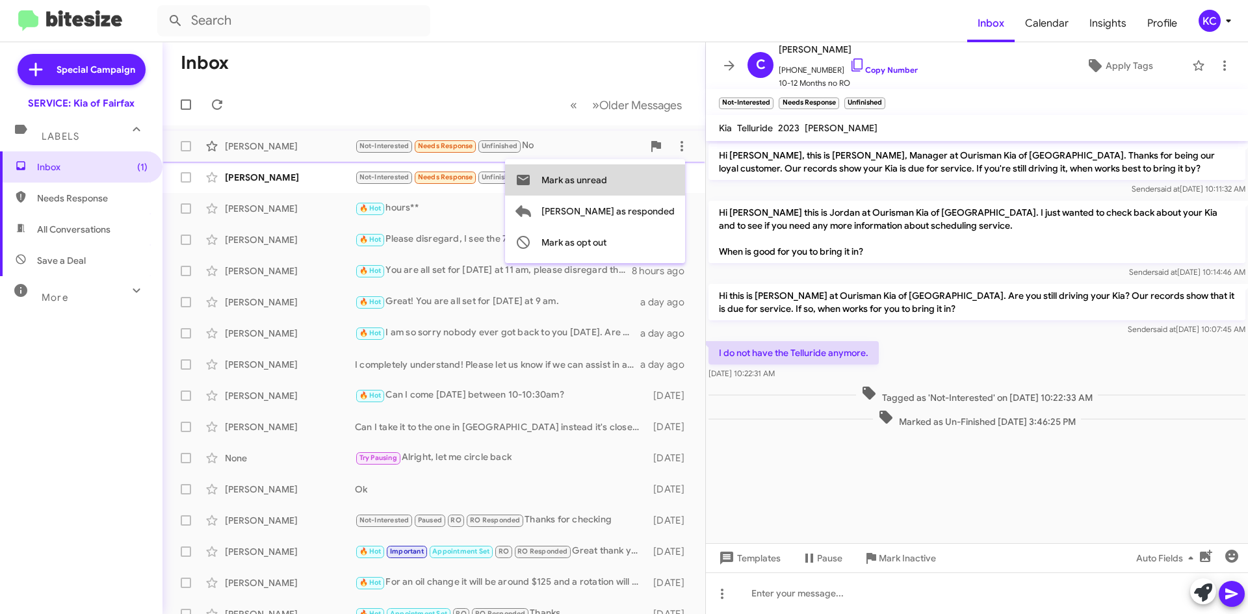
click at [661, 172] on button "Mark as unread" at bounding box center [595, 179] width 180 height 31
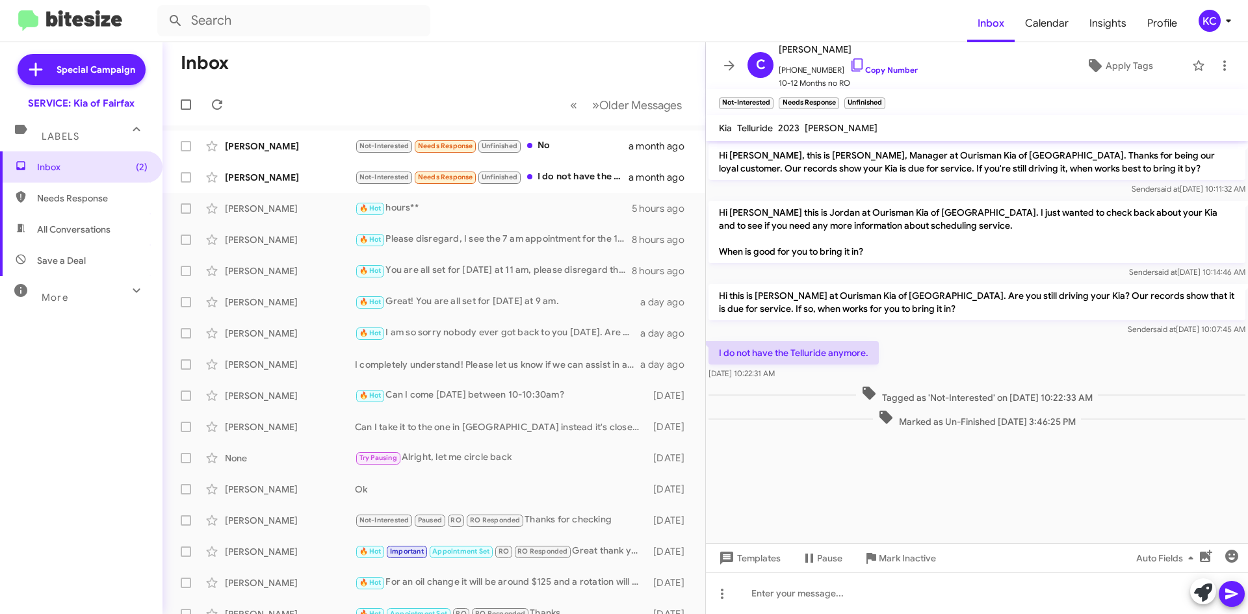
click at [1211, 21] on div "KC" at bounding box center [1210, 21] width 22 height 22
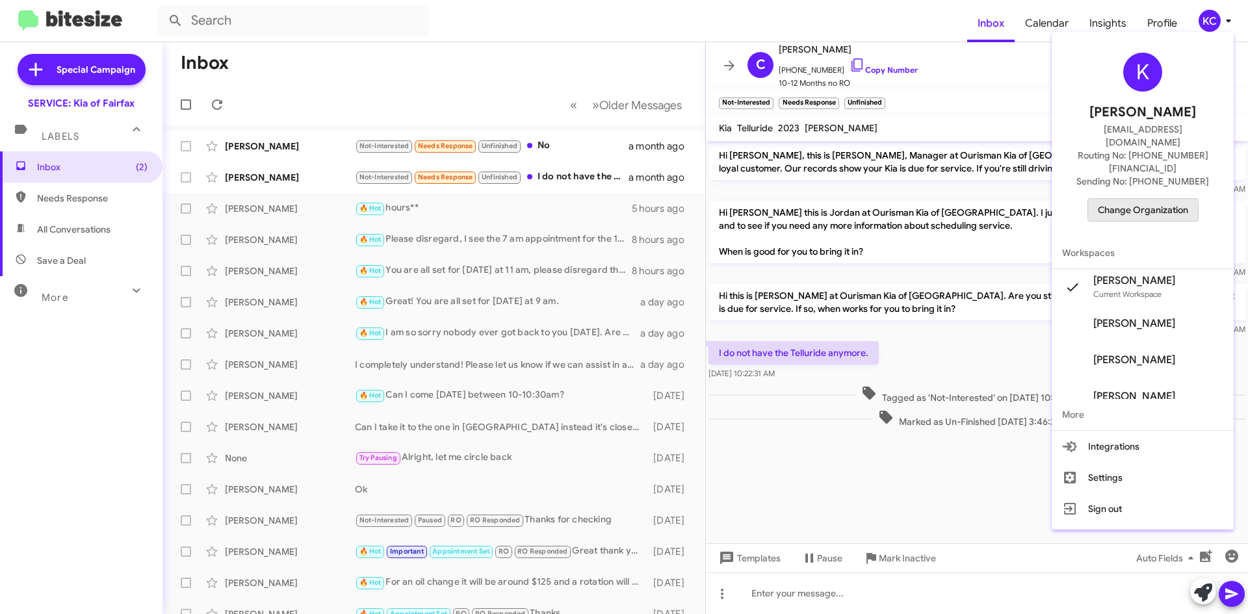
click at [1119, 199] on span "Change Organization" at bounding box center [1143, 210] width 90 height 22
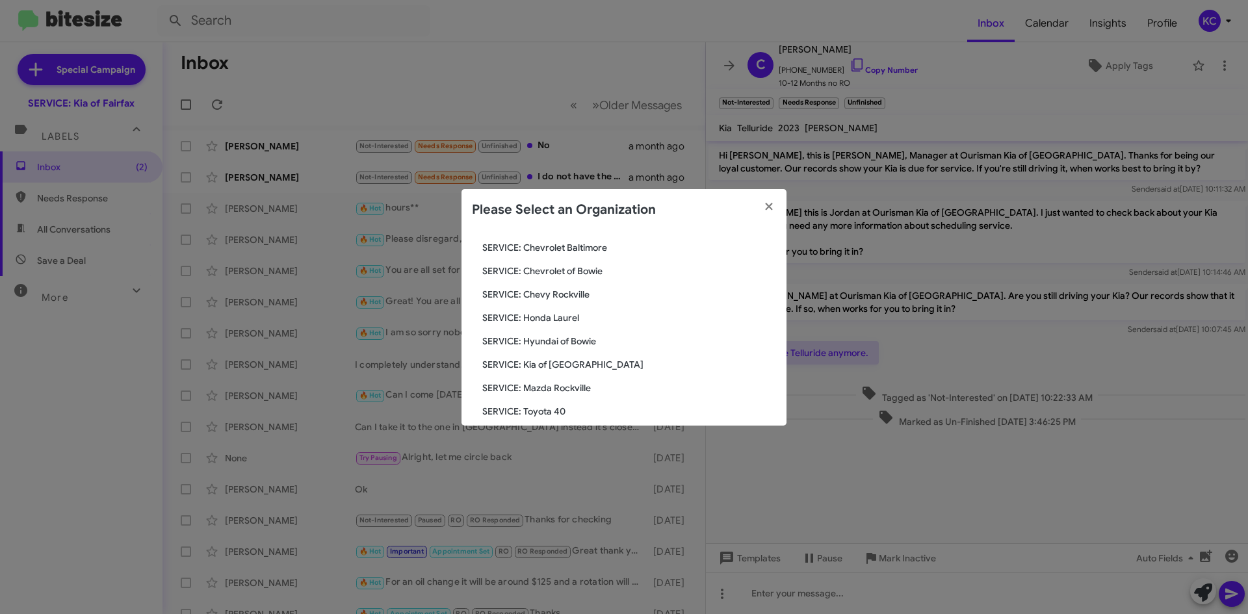
scroll to position [110, 0]
click at [550, 360] on span "SERVICE: Hyundai of Bowie" at bounding box center [629, 364] width 294 height 13
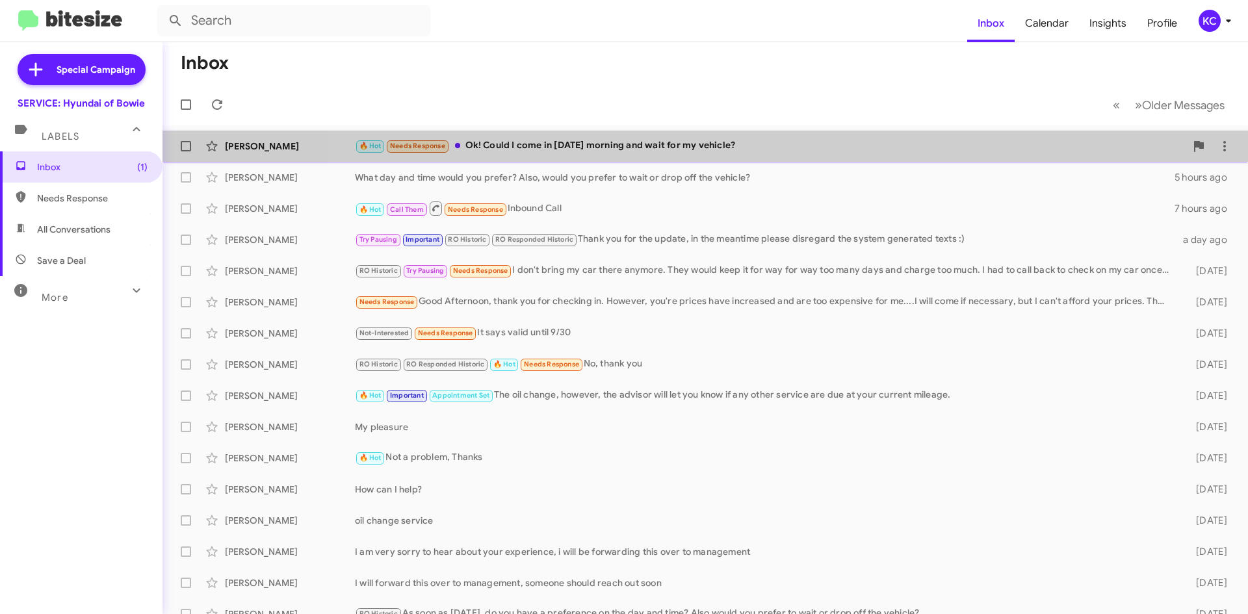
click at [808, 154] on div "Divesh Gupta 🔥 Hot Needs Response Ok! Could I come in Monday morning and wait f…" at bounding box center [705, 146] width 1065 height 26
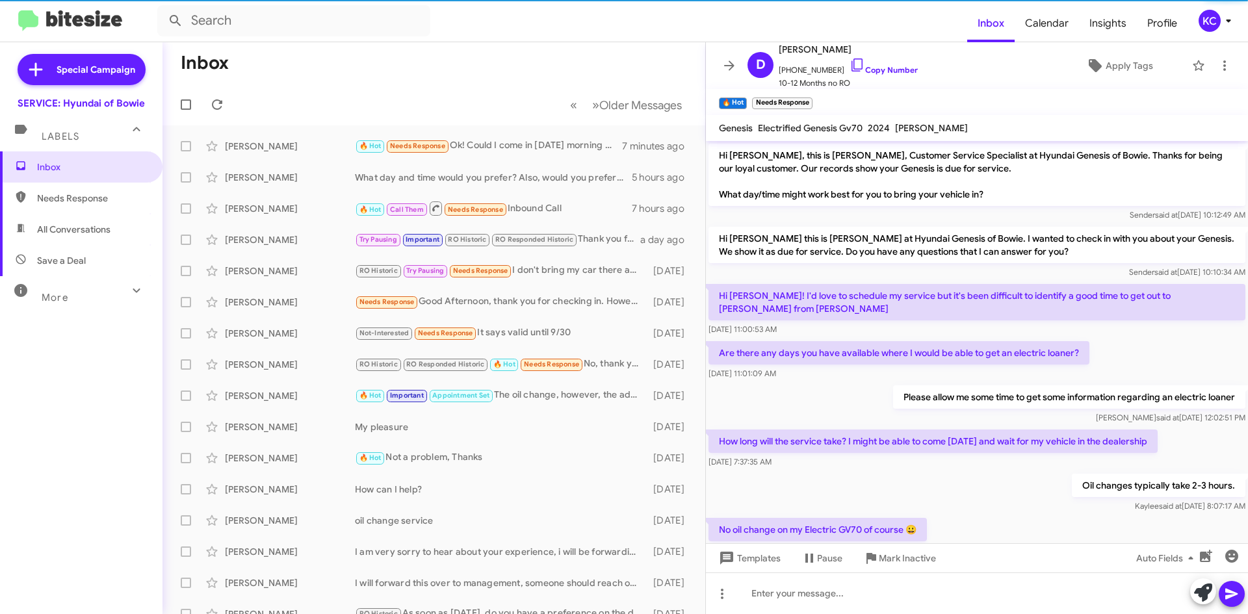
scroll to position [98, 0]
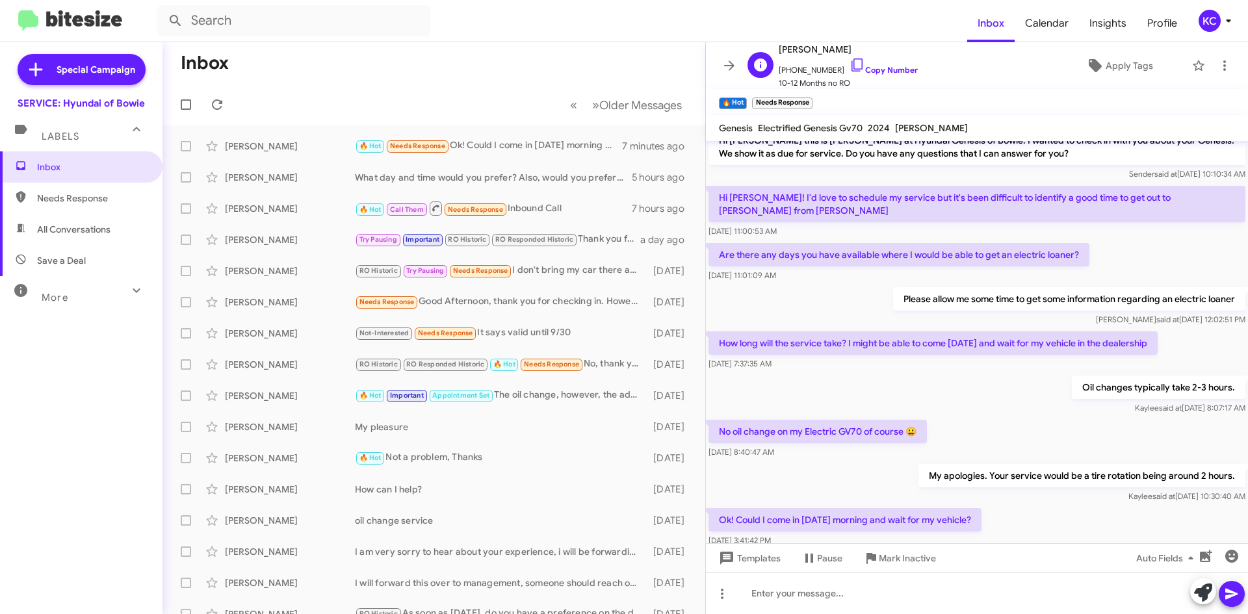
click at [846, 57] on span "[PERSON_NAME]" at bounding box center [848, 50] width 139 height 16
click at [861, 66] on link "Copy Number" at bounding box center [884, 70] width 68 height 10
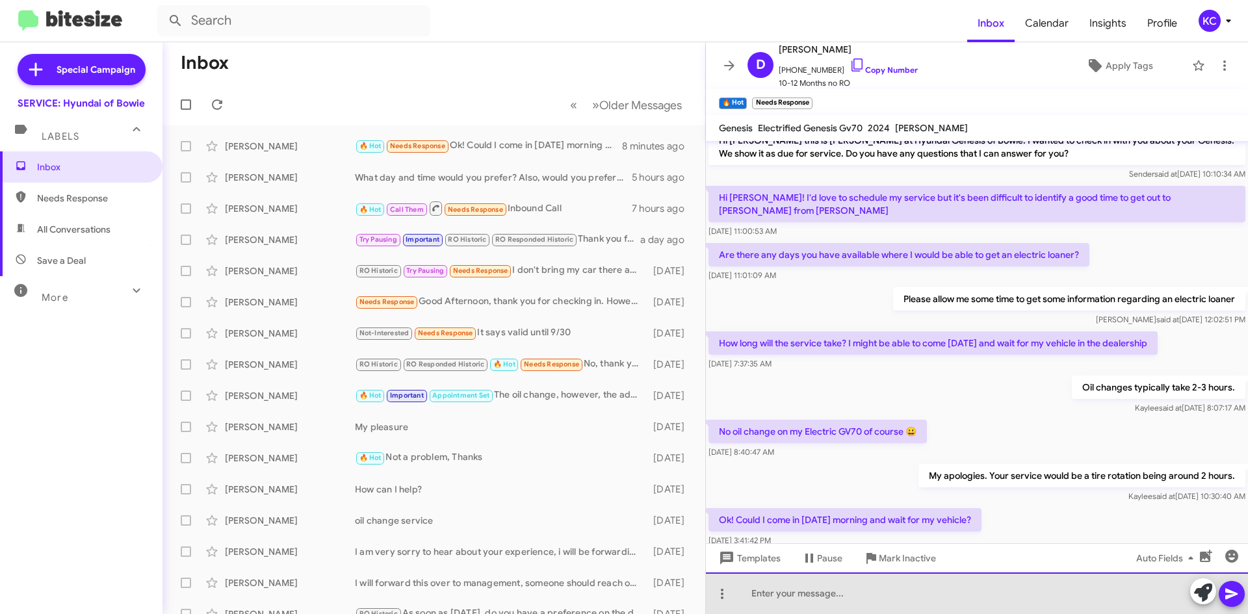
click at [904, 592] on div at bounding box center [977, 594] width 542 height 42
click at [1053, 592] on div "I have an opening at 11am. Would that work for you?" at bounding box center [977, 594] width 542 height 42
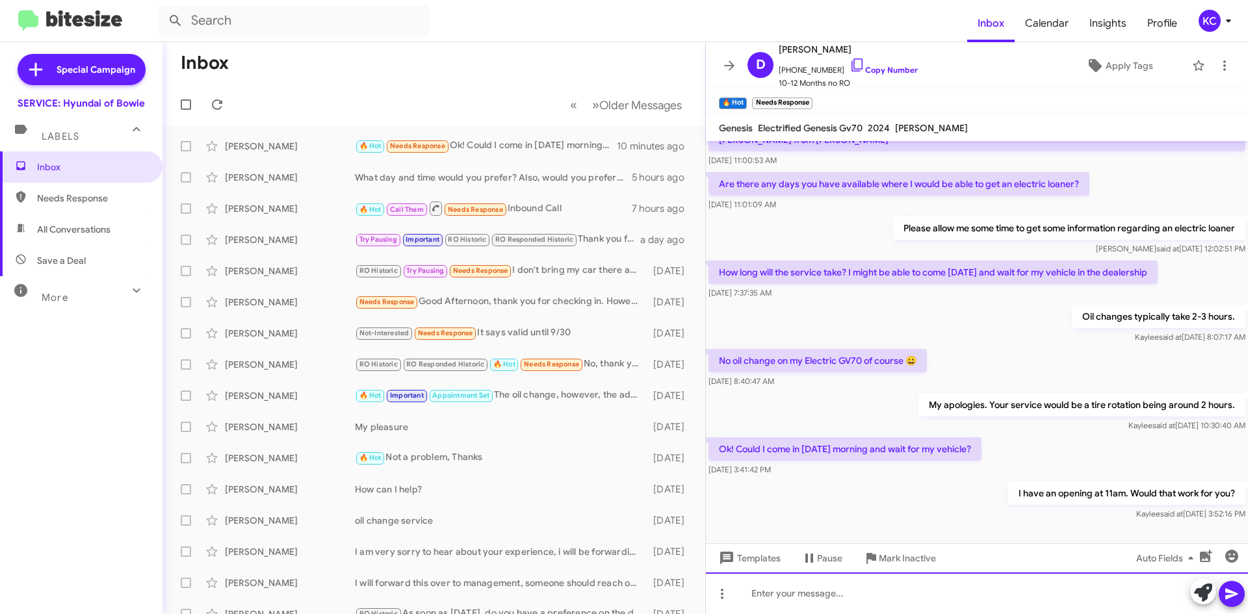
scroll to position [172, 0]
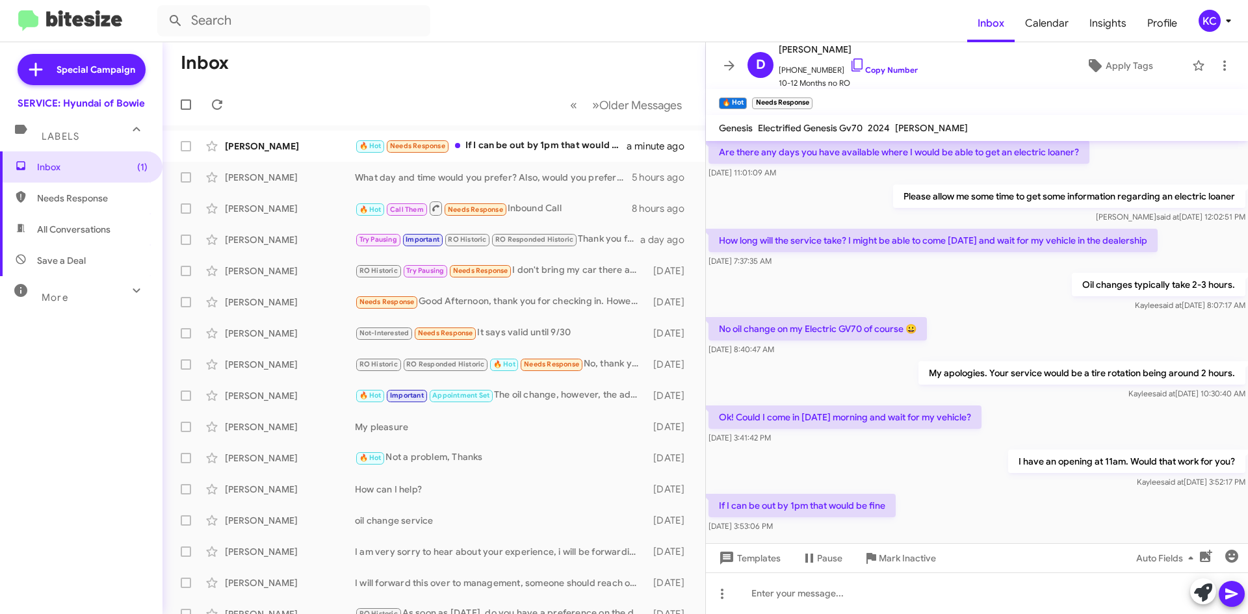
scroll to position [219, 0]
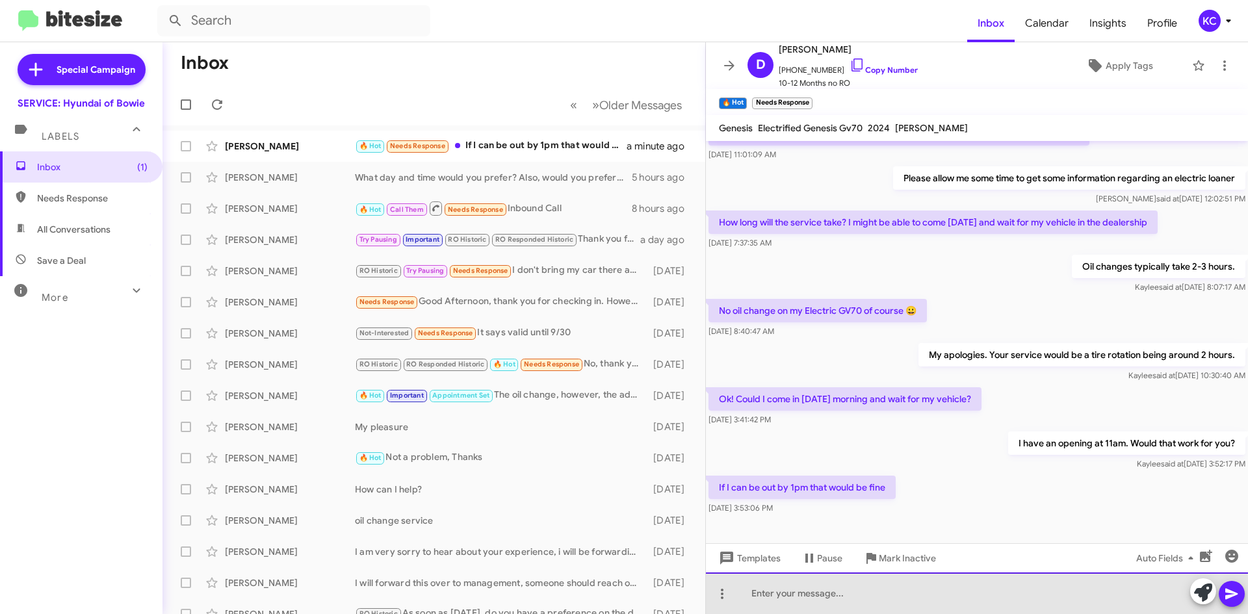
click at [937, 596] on div at bounding box center [977, 594] width 542 height 42
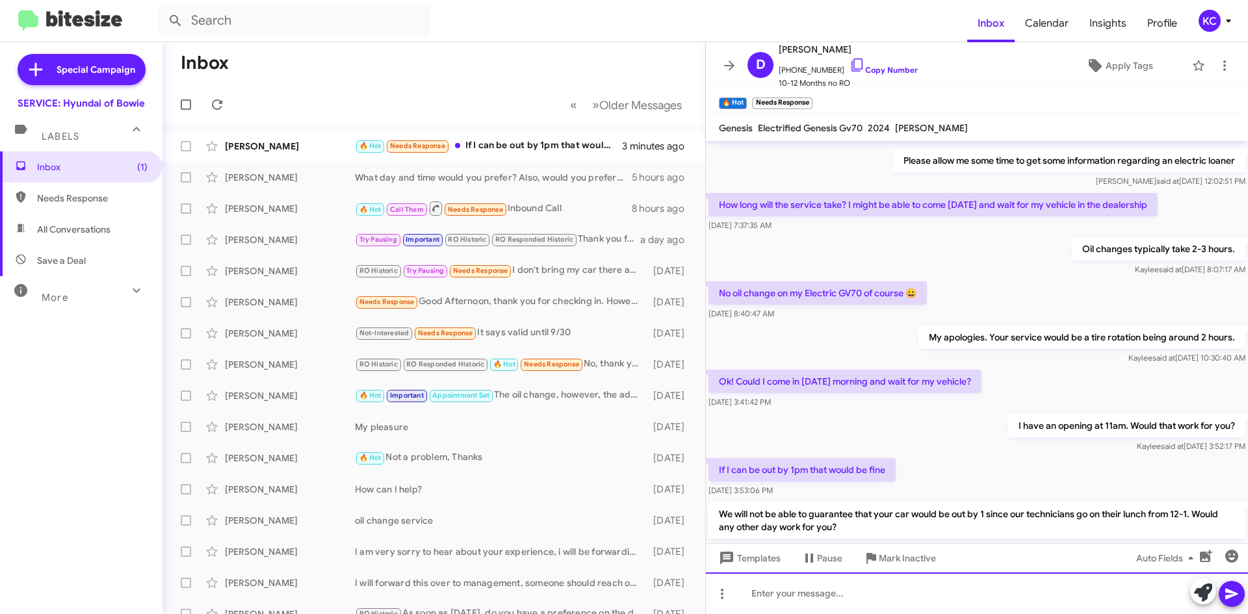
scroll to position [280, 0]
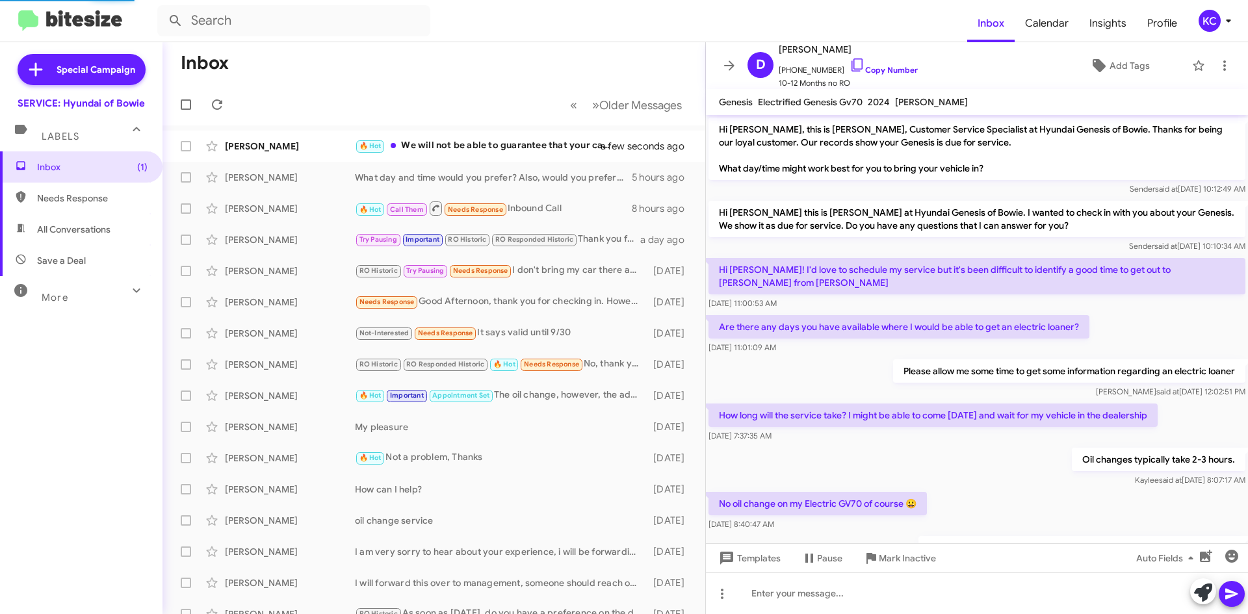
scroll to position [254, 0]
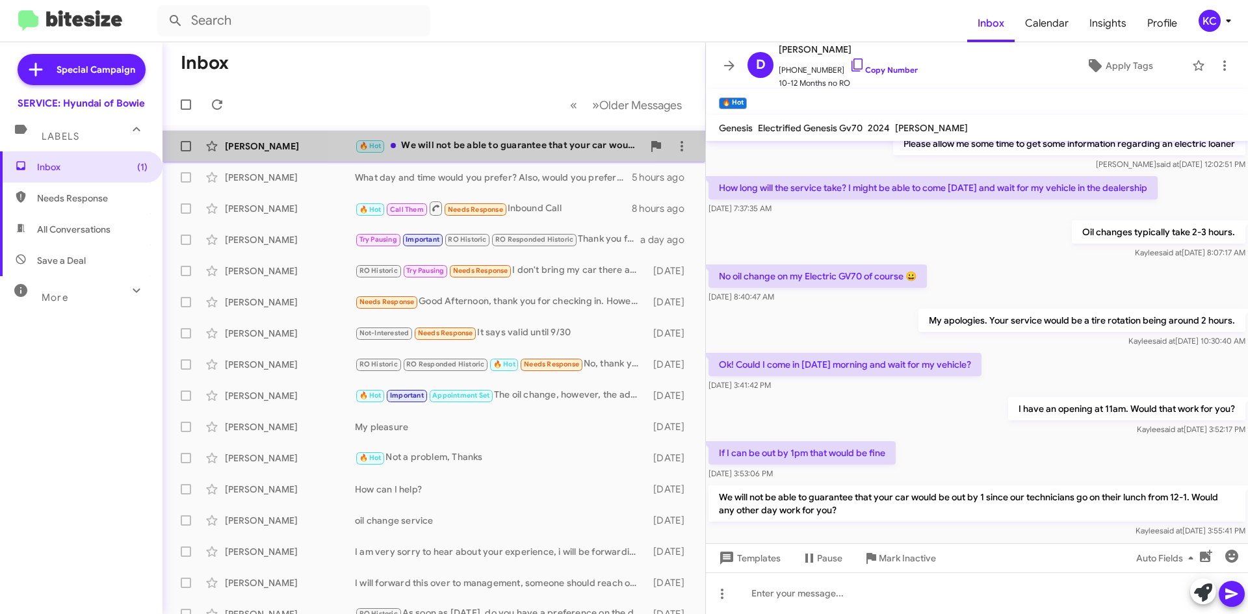
click at [464, 148] on div "🔥 Hot We will not be able to guarantee that your car would be out by 1 since ou…" at bounding box center [499, 145] width 288 height 15
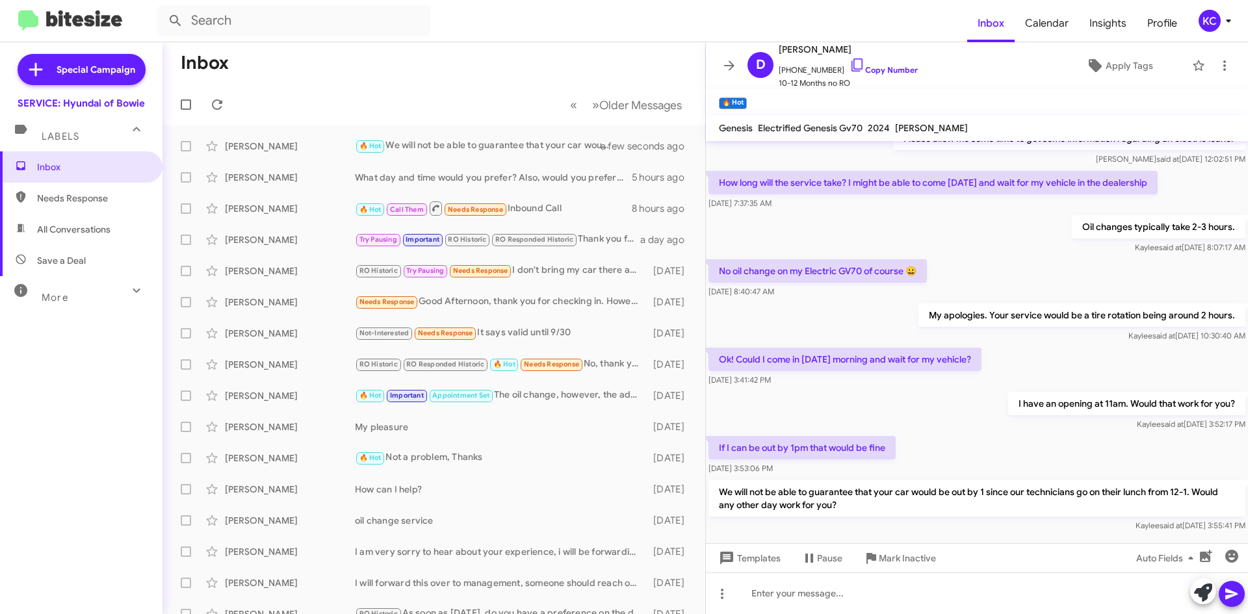
scroll to position [280, 0]
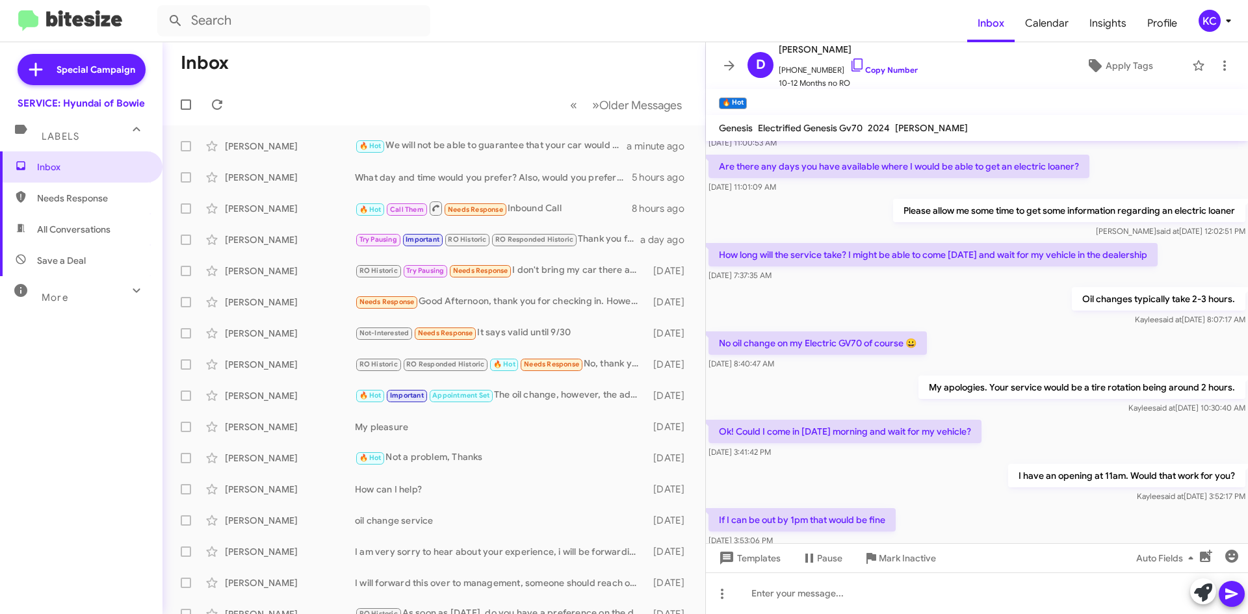
scroll to position [280, 0]
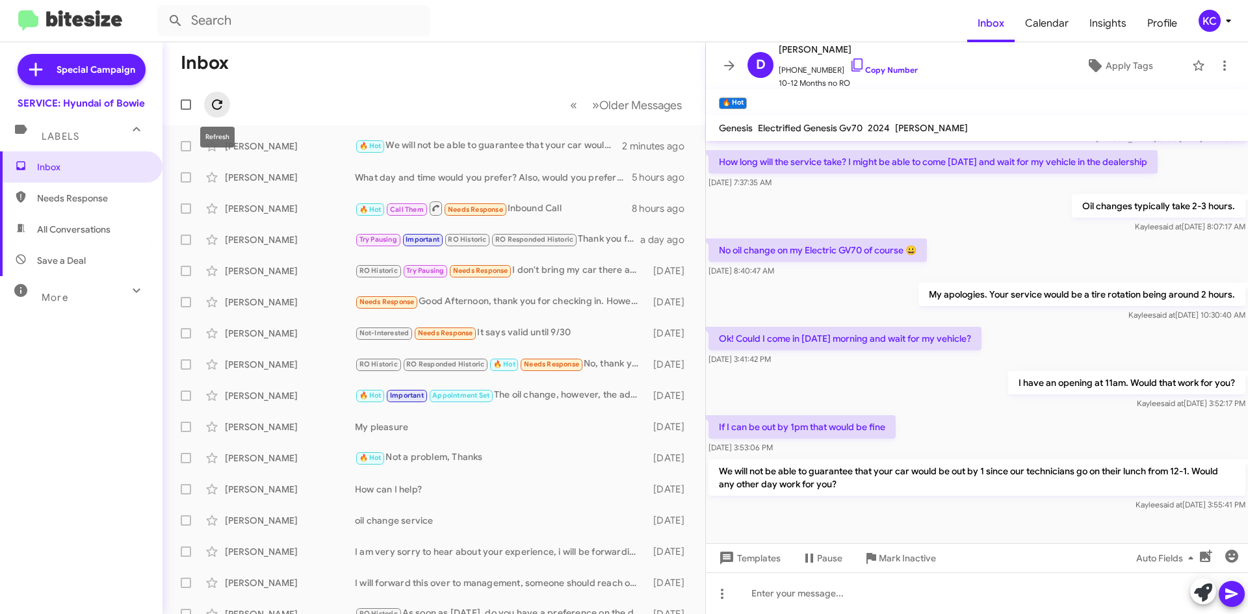
click at [218, 96] on button at bounding box center [217, 105] width 26 height 26
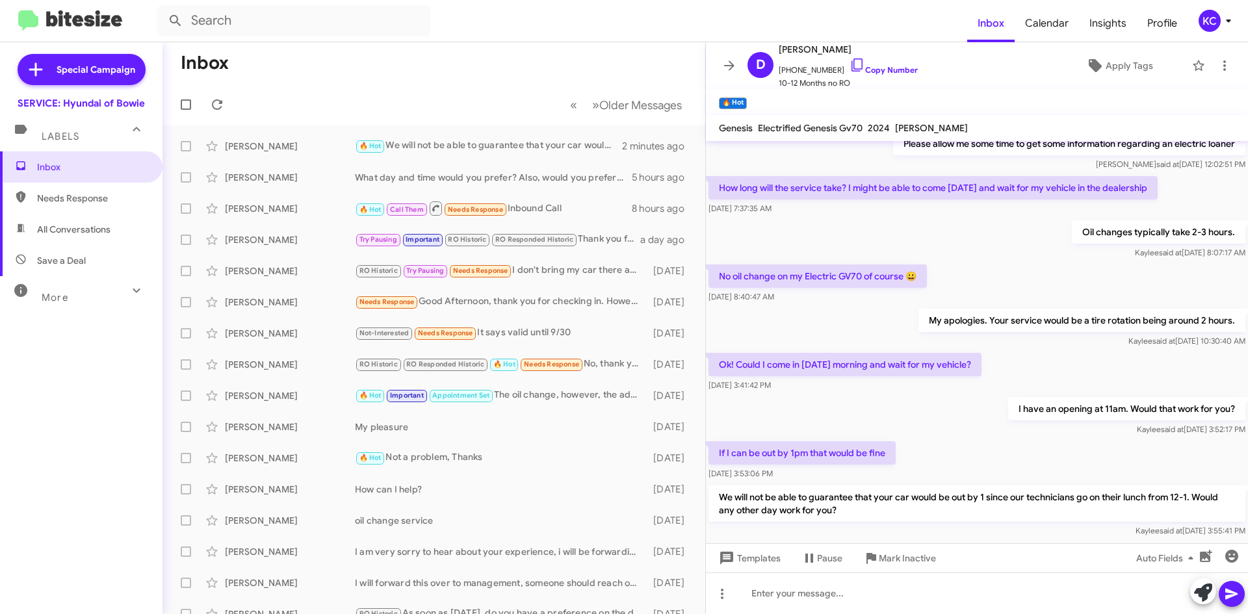
scroll to position [280, 0]
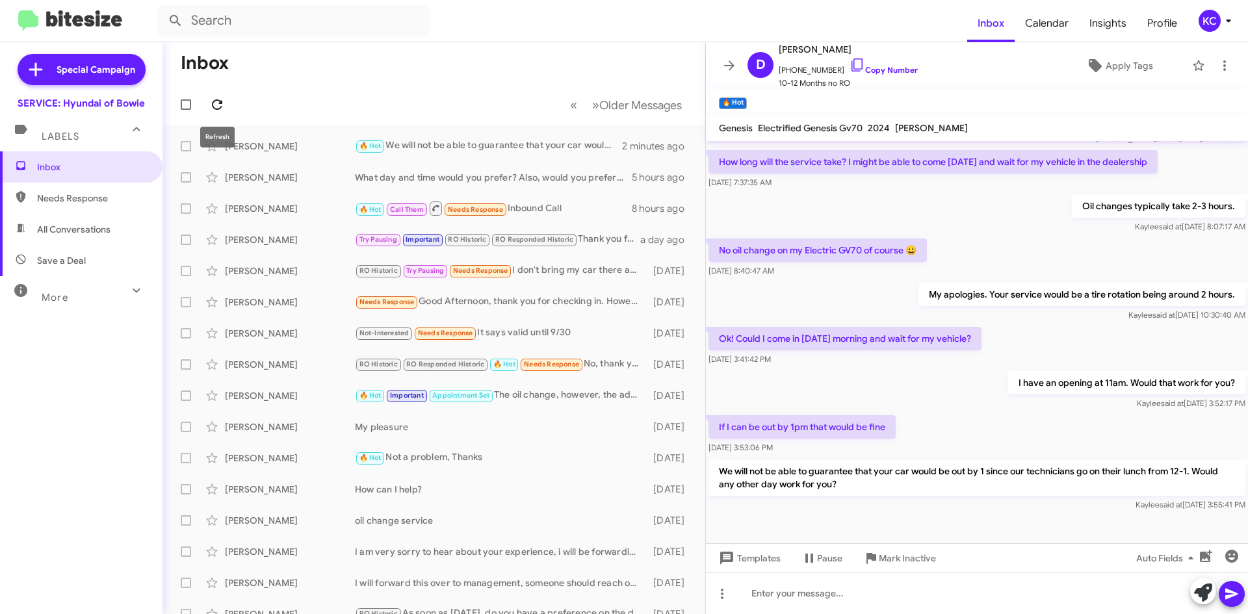
click at [224, 104] on icon at bounding box center [217, 105] width 16 height 16
click at [216, 105] on icon at bounding box center [217, 105] width 16 height 16
click at [211, 105] on icon at bounding box center [217, 105] width 16 height 16
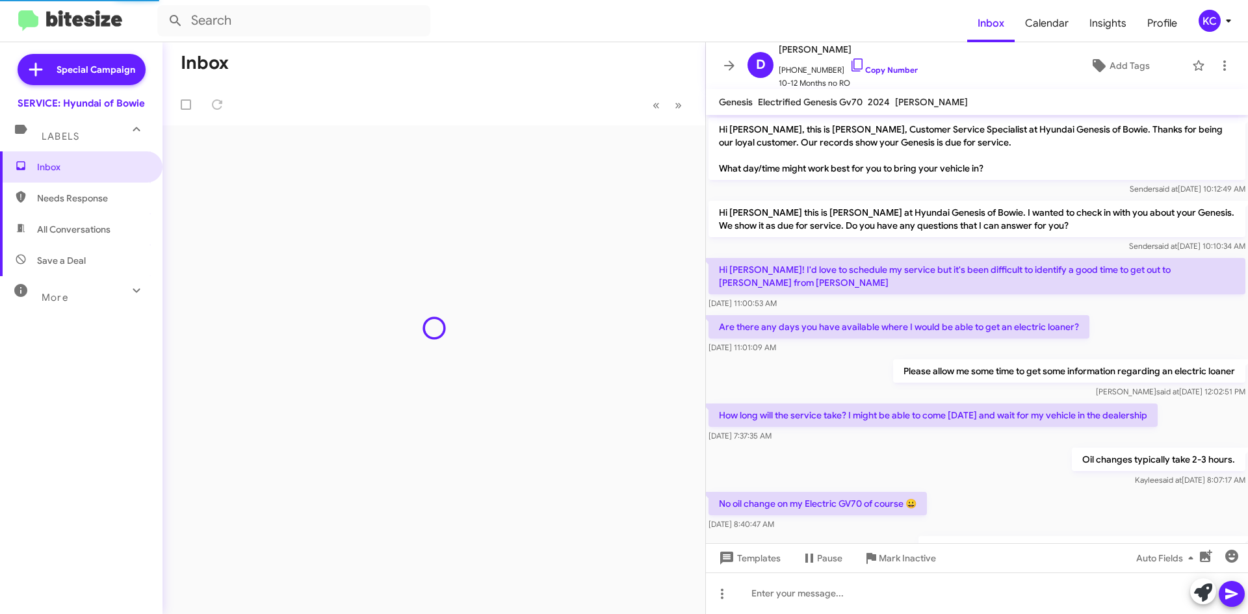
scroll to position [254, 0]
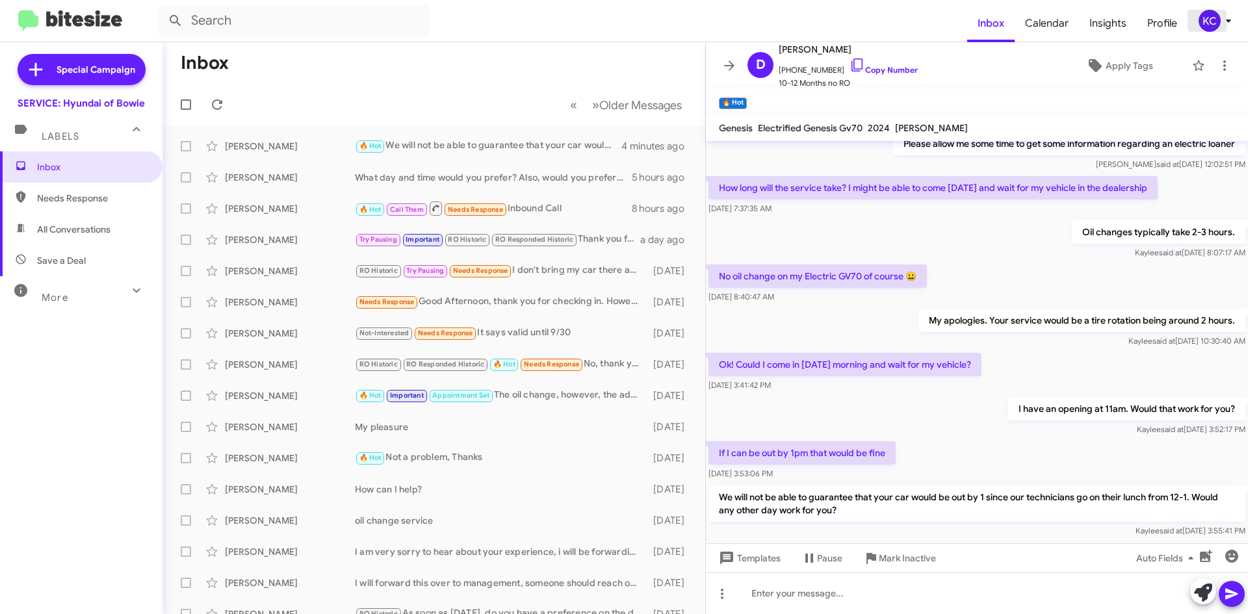
click at [1219, 10] on span "KC" at bounding box center [1217, 21] width 39 height 22
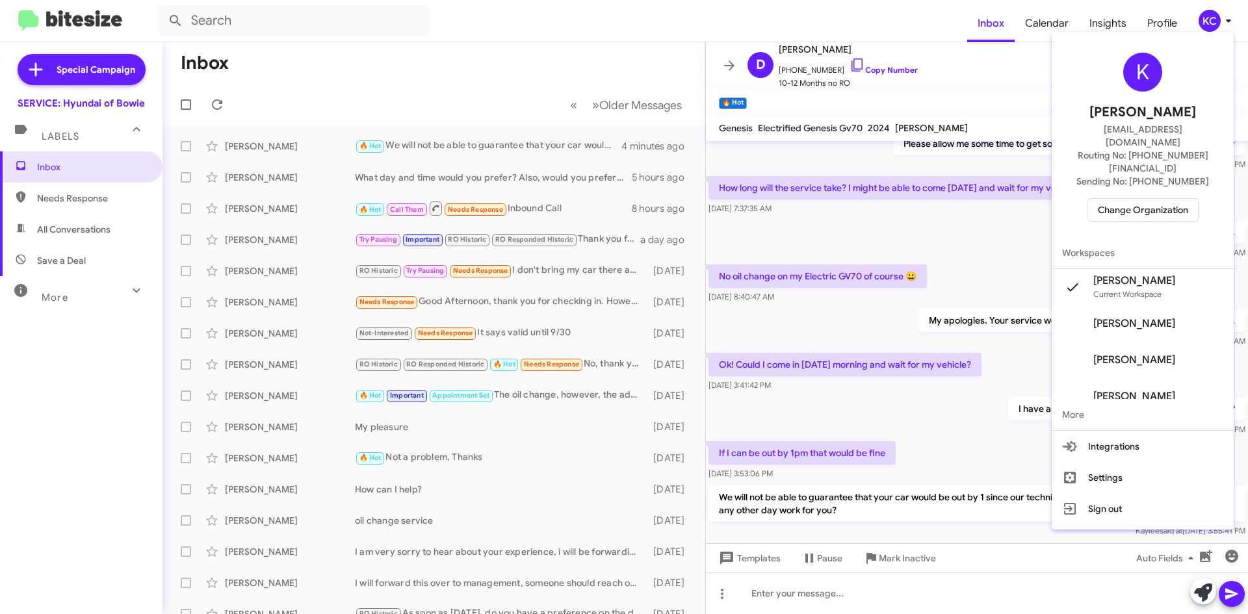
click at [1177, 199] on span "Change Organization" at bounding box center [1143, 210] width 90 height 22
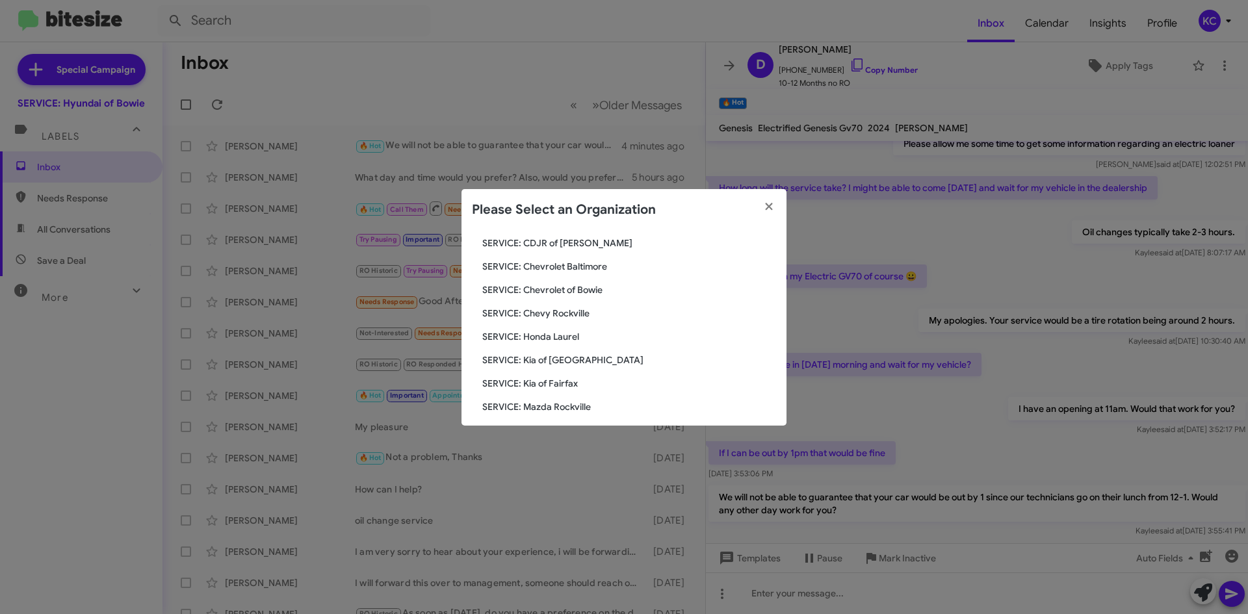
scroll to position [130, 0]
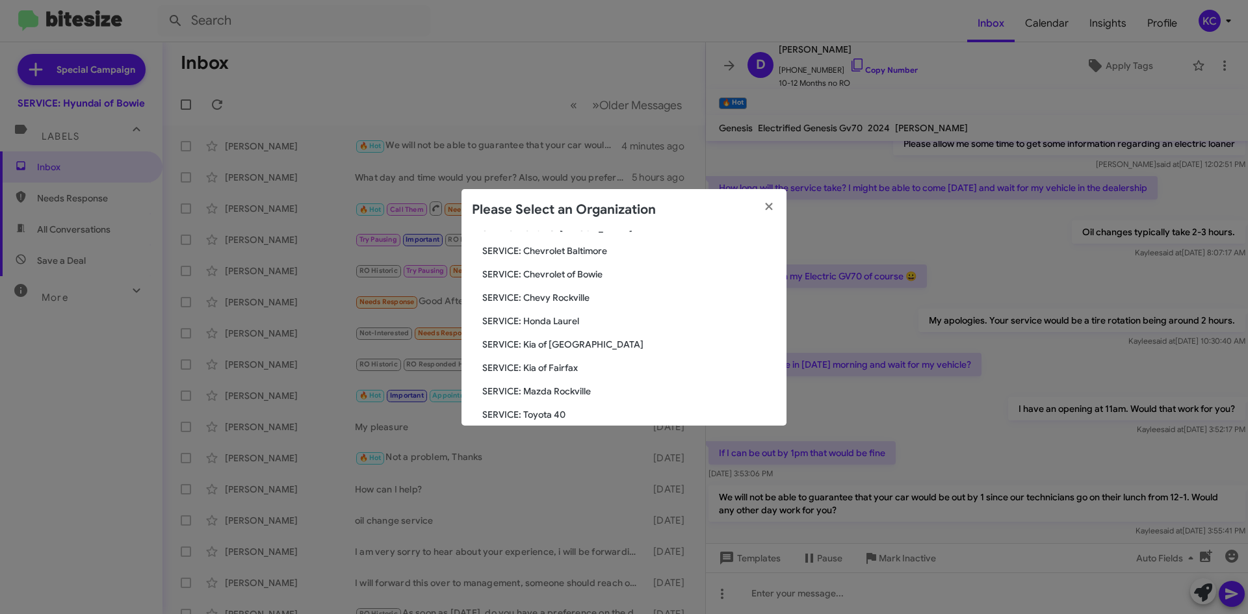
click at [588, 343] on span "SERVICE: Kia of [GEOGRAPHIC_DATA]" at bounding box center [629, 344] width 294 height 13
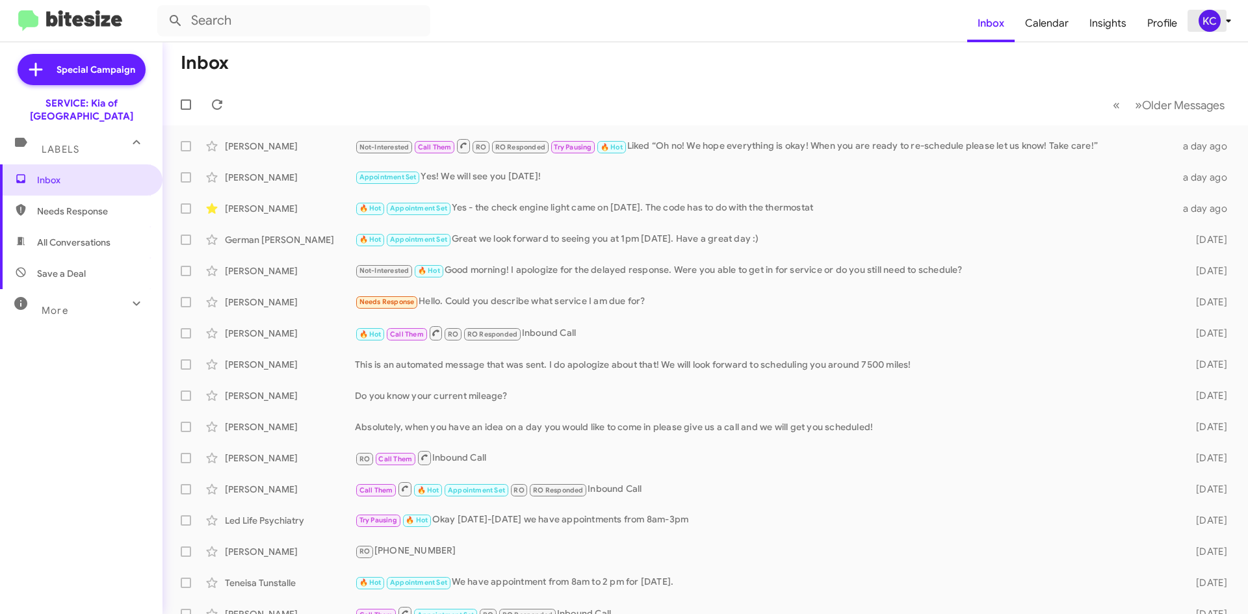
click at [1207, 25] on div "KC" at bounding box center [1210, 21] width 22 height 22
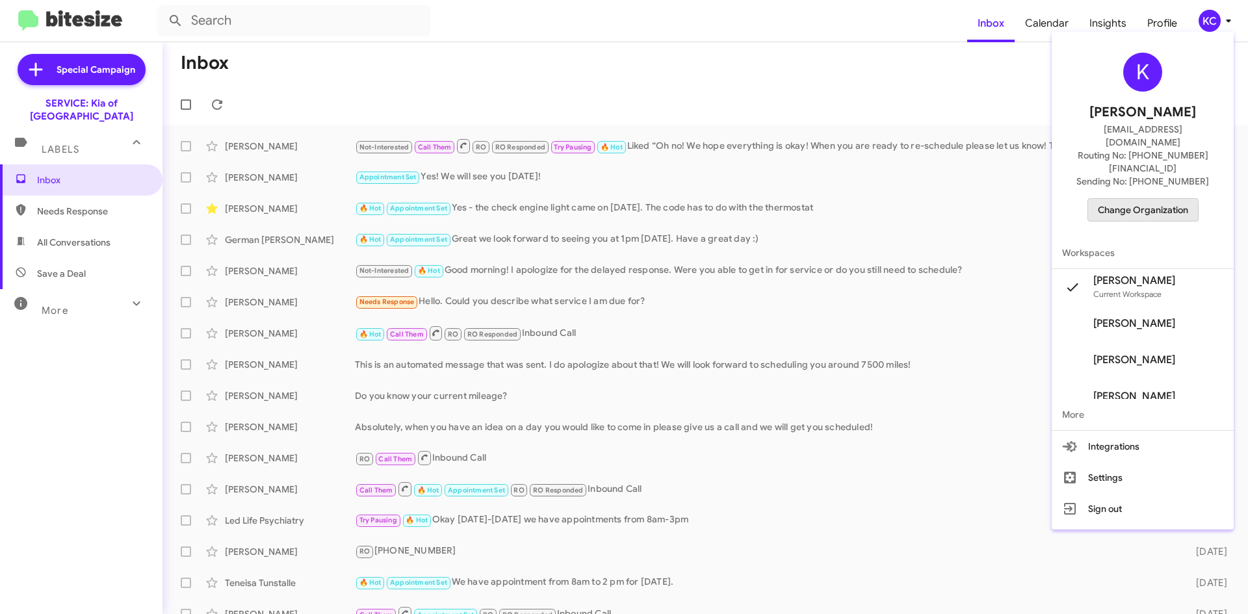
click at [1153, 199] on span "Change Organization" at bounding box center [1143, 210] width 90 height 22
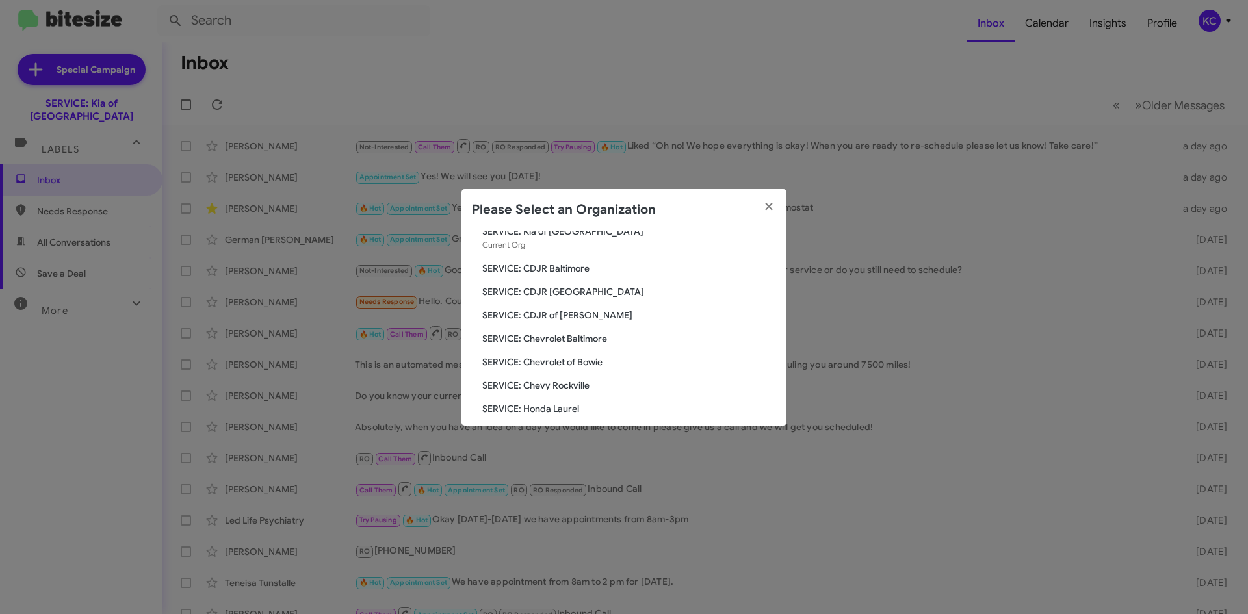
scroll to position [65, 0]
click at [591, 360] on span "SERVICE: Chevy Rockville" at bounding box center [629, 362] width 294 height 13
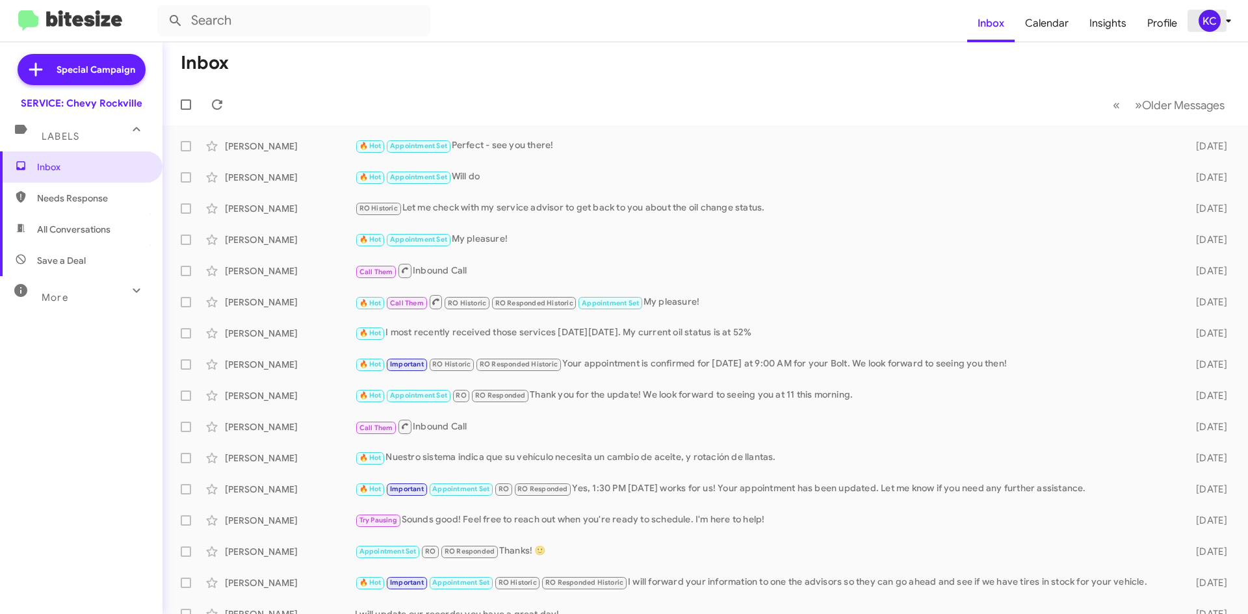
click at [1226, 23] on icon at bounding box center [1229, 21] width 16 height 16
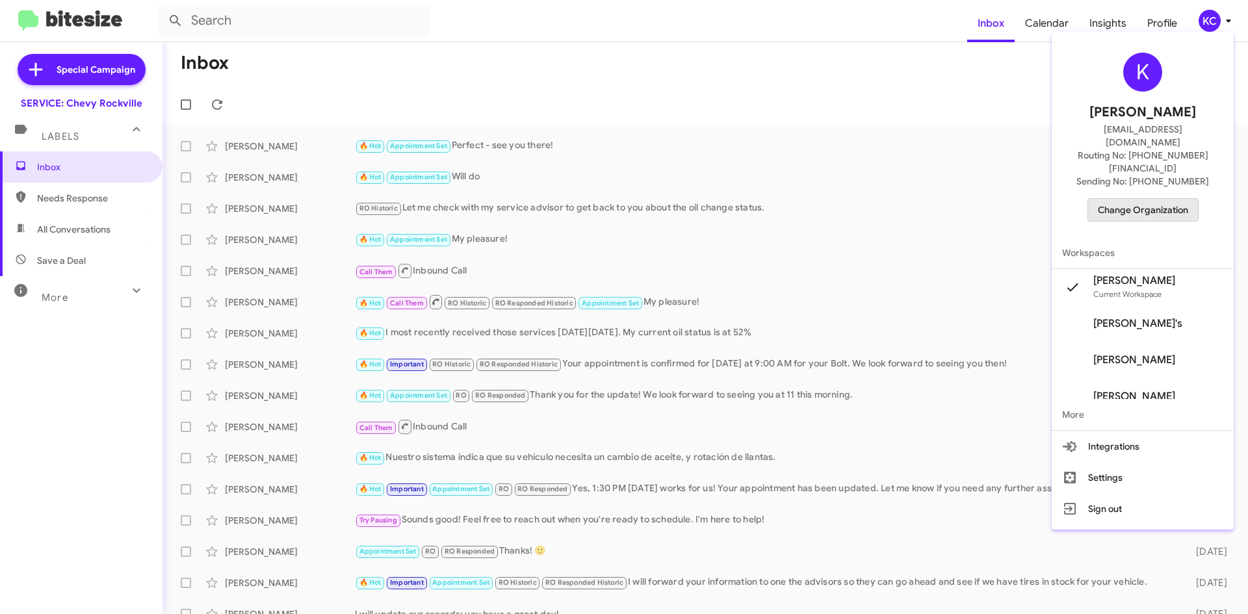
click at [1131, 199] on span "Change Organization" at bounding box center [1143, 210] width 90 height 22
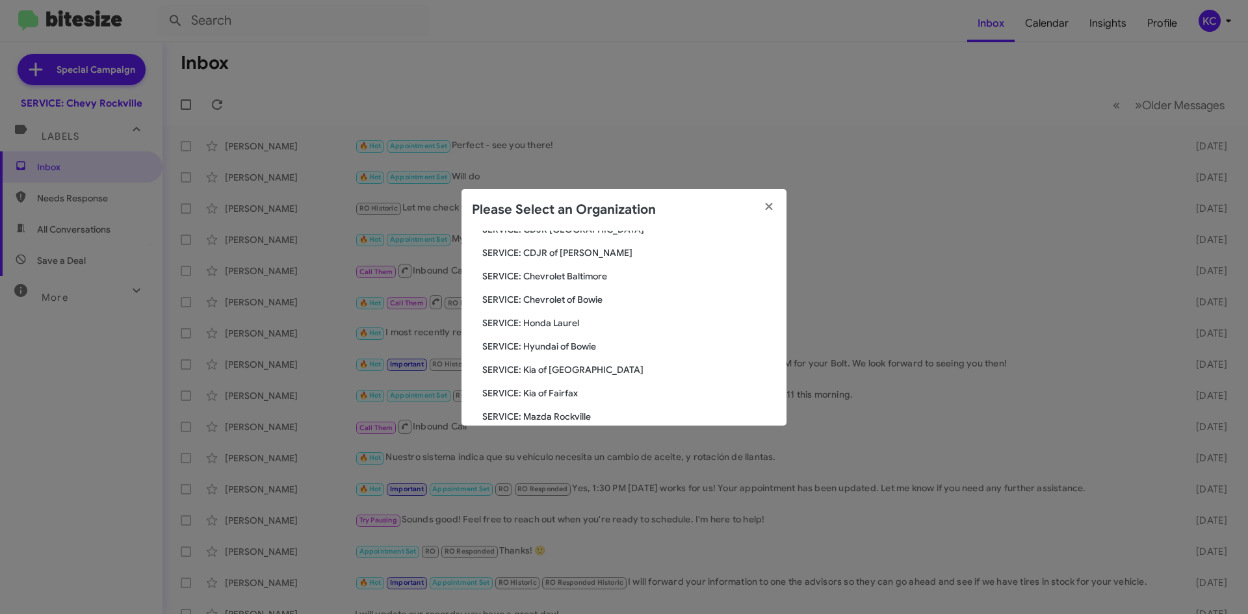
scroll to position [240, 0]
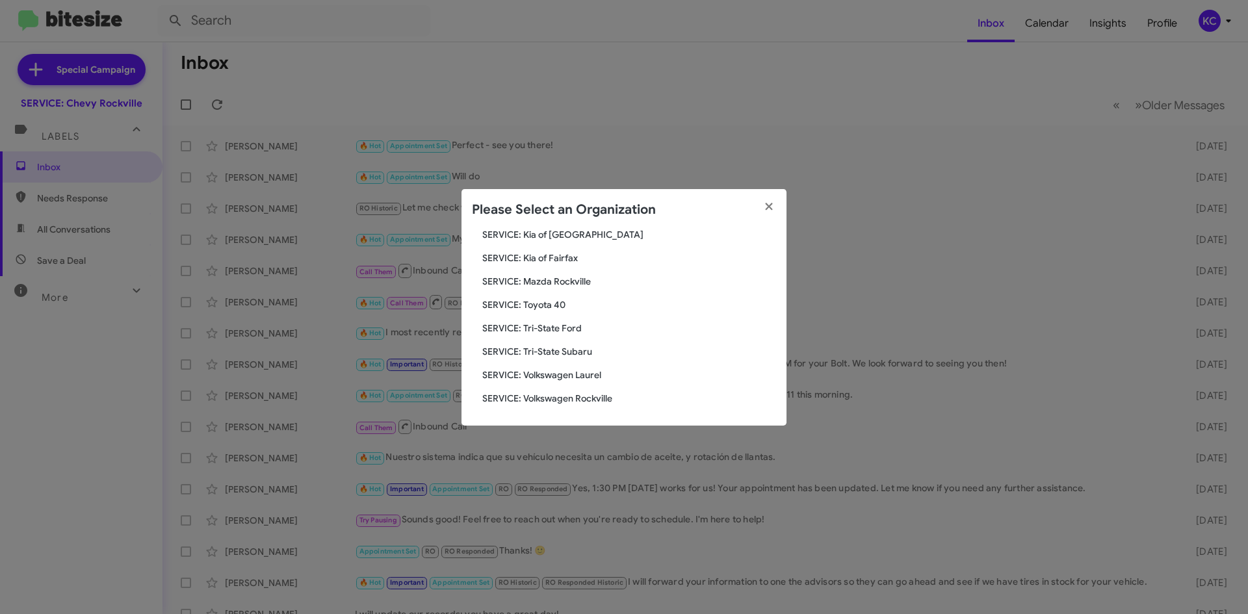
click at [573, 329] on span "SERVICE: Tri-State Ford" at bounding box center [629, 328] width 294 height 13
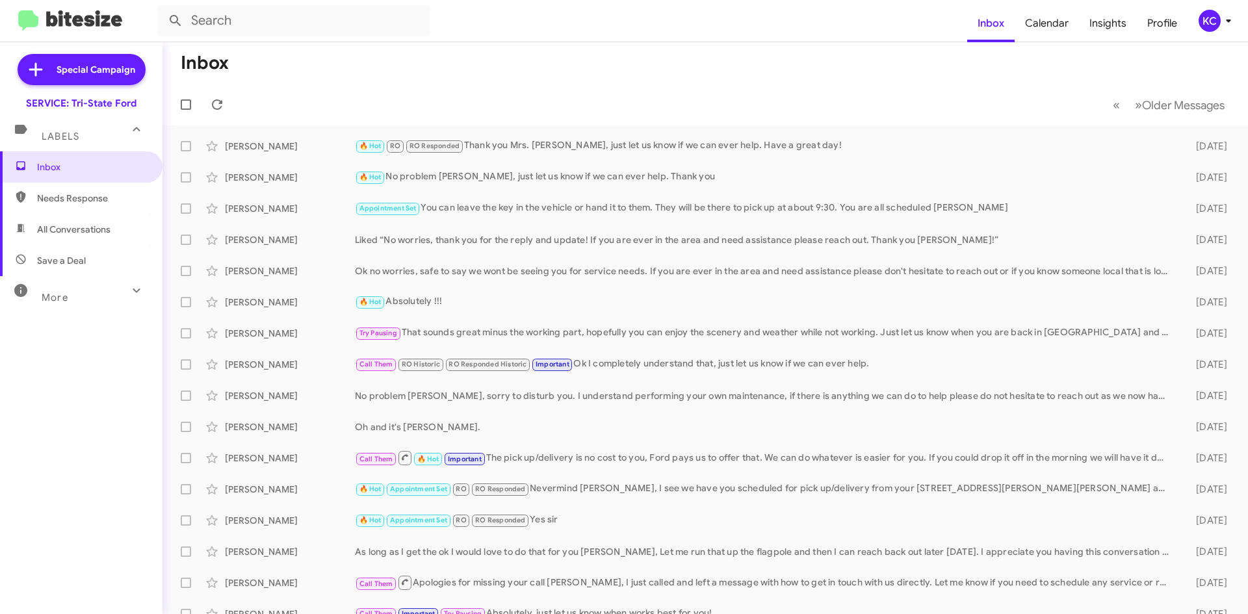
click at [1209, 22] on div "KC" at bounding box center [1210, 21] width 22 height 22
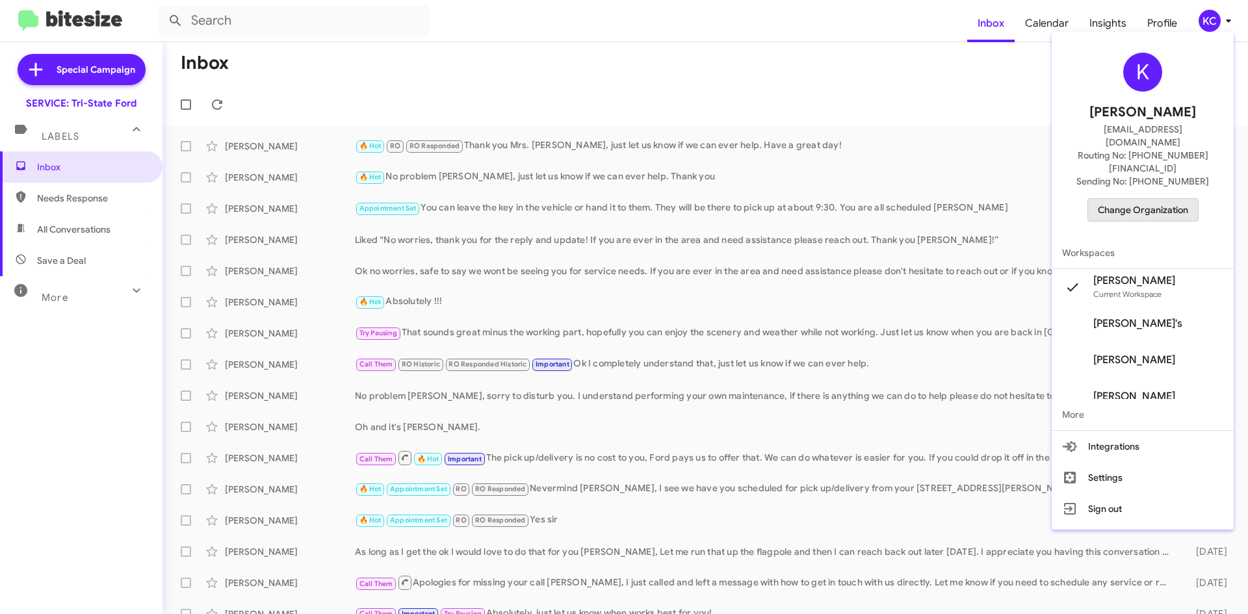
click at [1157, 199] on span "Change Organization" at bounding box center [1143, 210] width 90 height 22
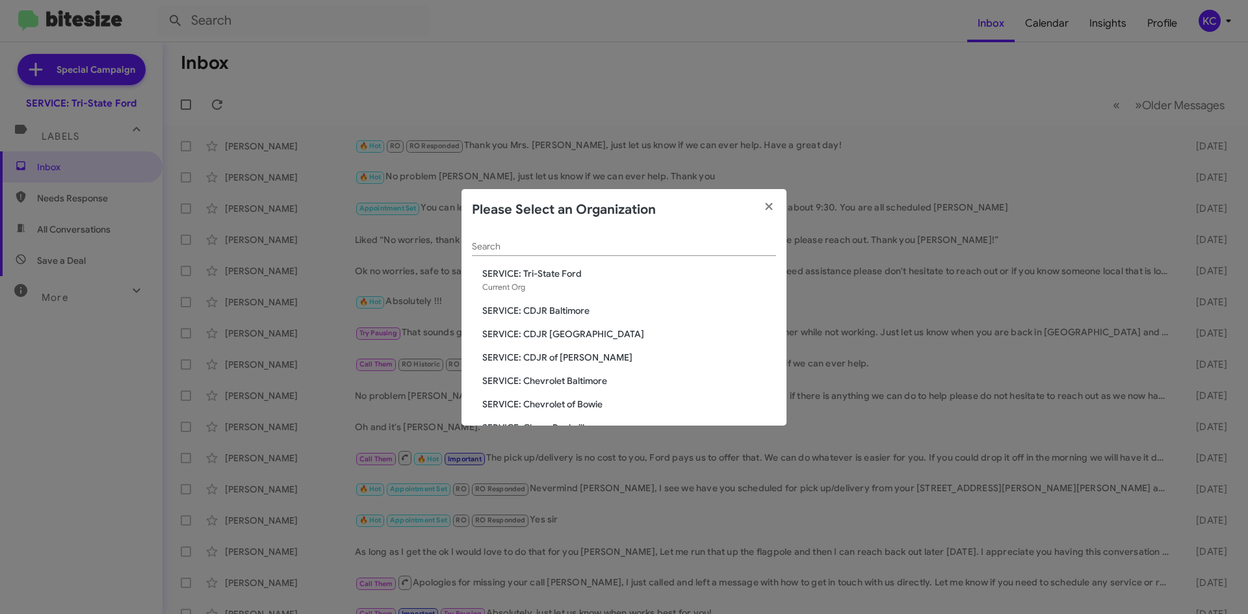
scroll to position [240, 0]
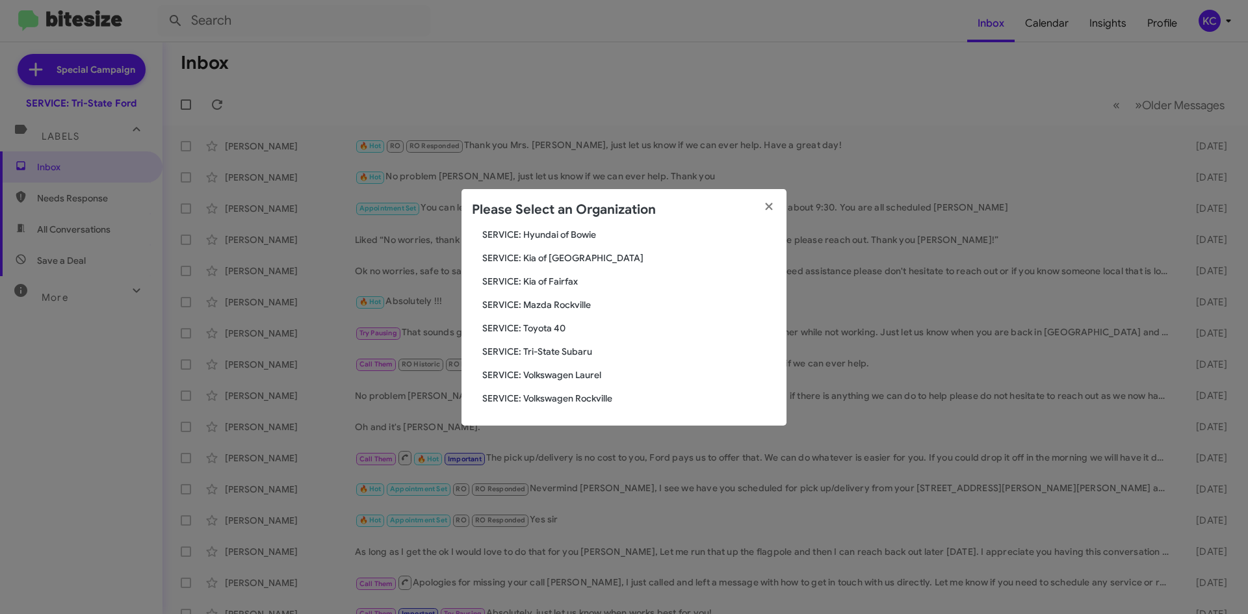
click at [574, 331] on span "SERVICE: Toyota 40" at bounding box center [629, 328] width 294 height 13
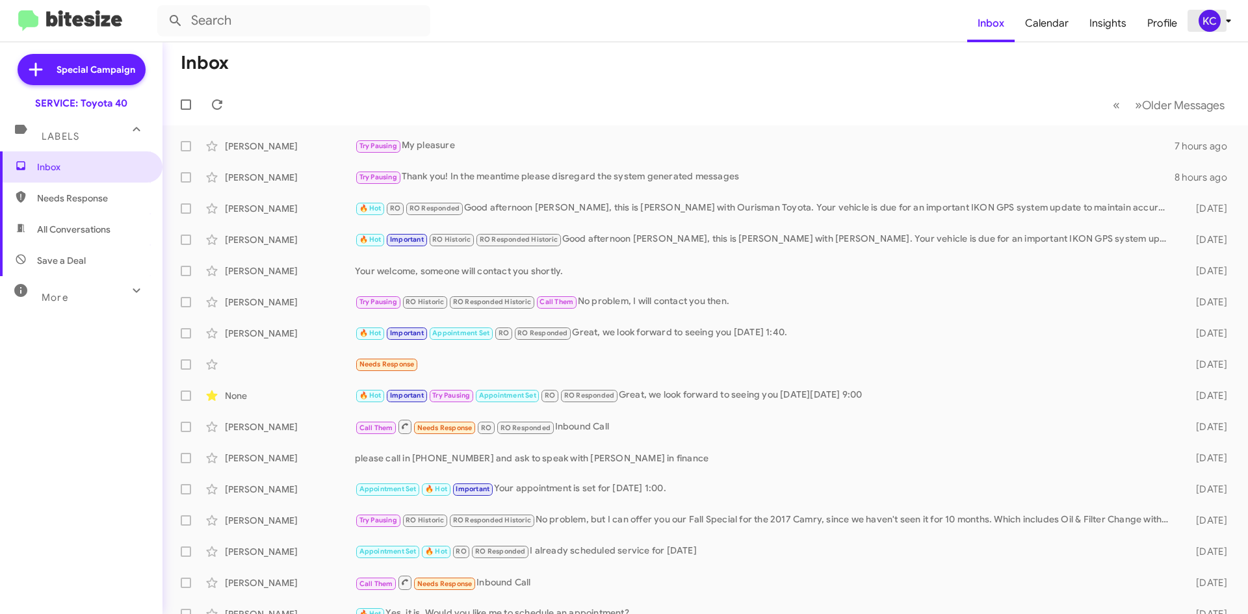
click at [1196, 21] on button "KC" at bounding box center [1211, 21] width 46 height 22
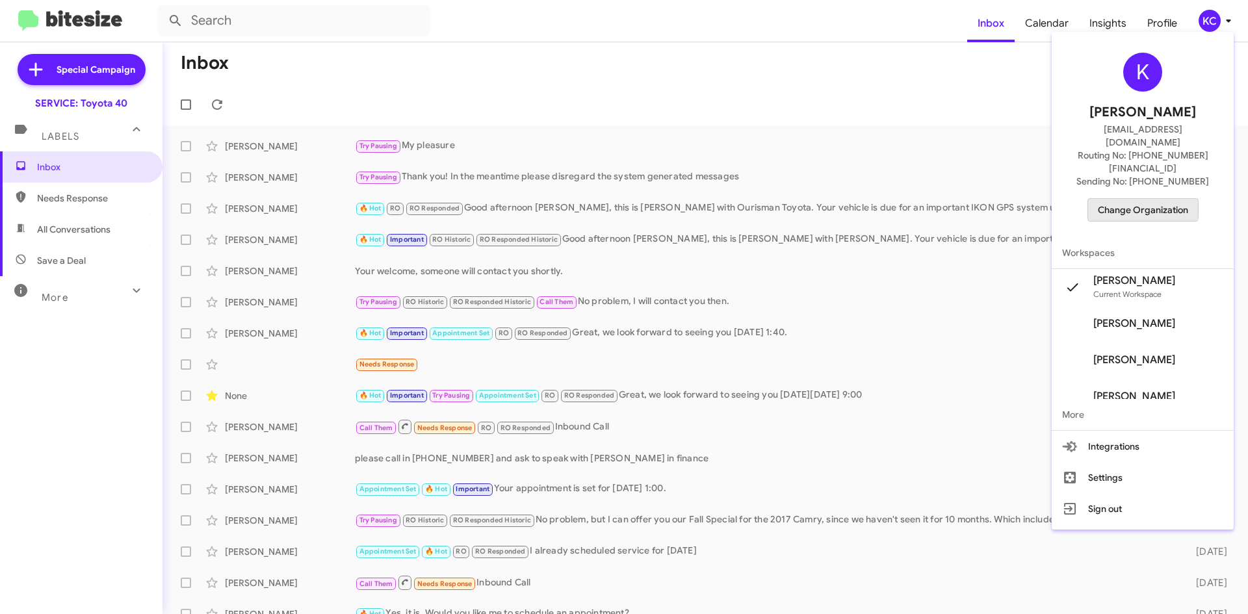
click at [1131, 199] on span "Change Organization" at bounding box center [1143, 210] width 90 height 22
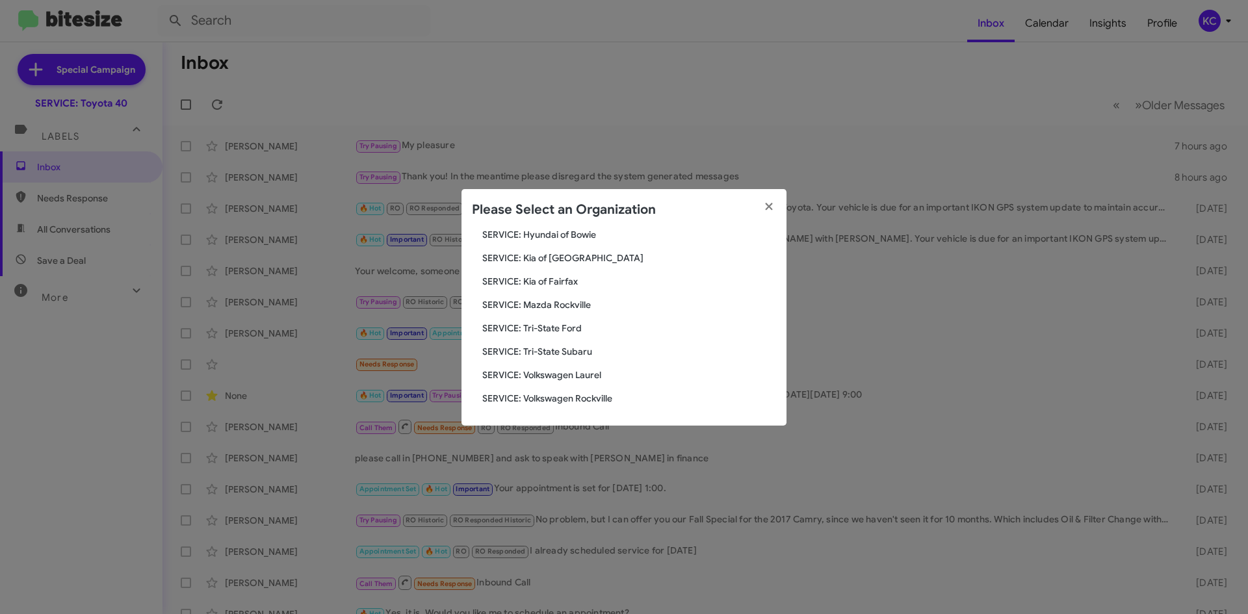
scroll to position [175, 0]
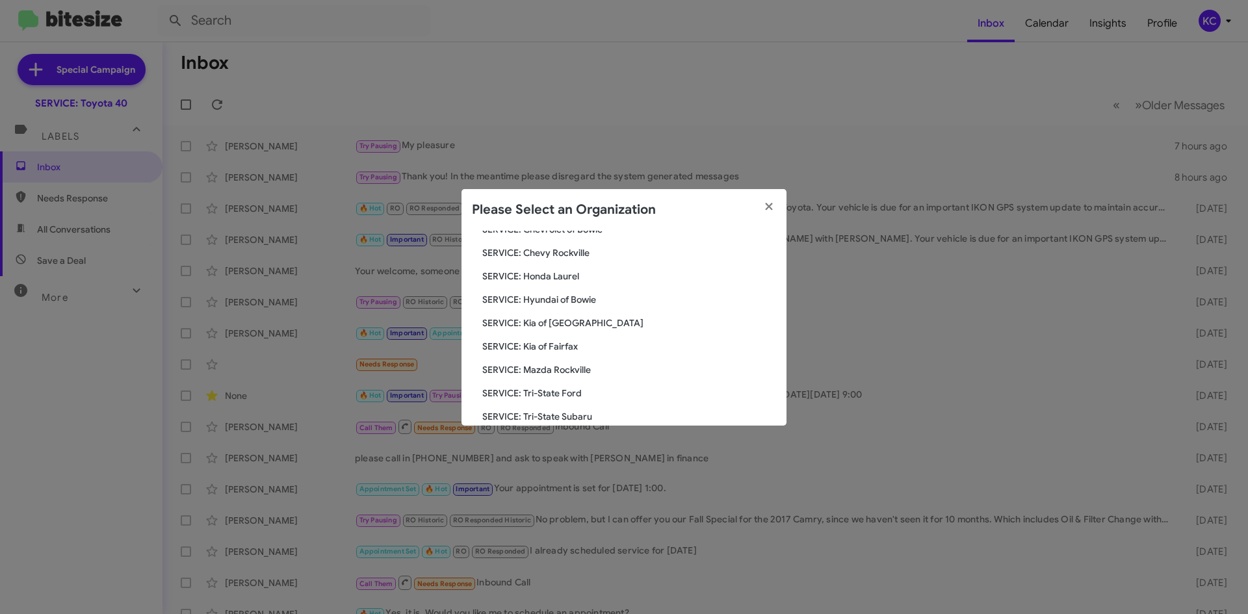
click at [566, 346] on span "SERVICE: Kia of Fairfax" at bounding box center [629, 346] width 294 height 13
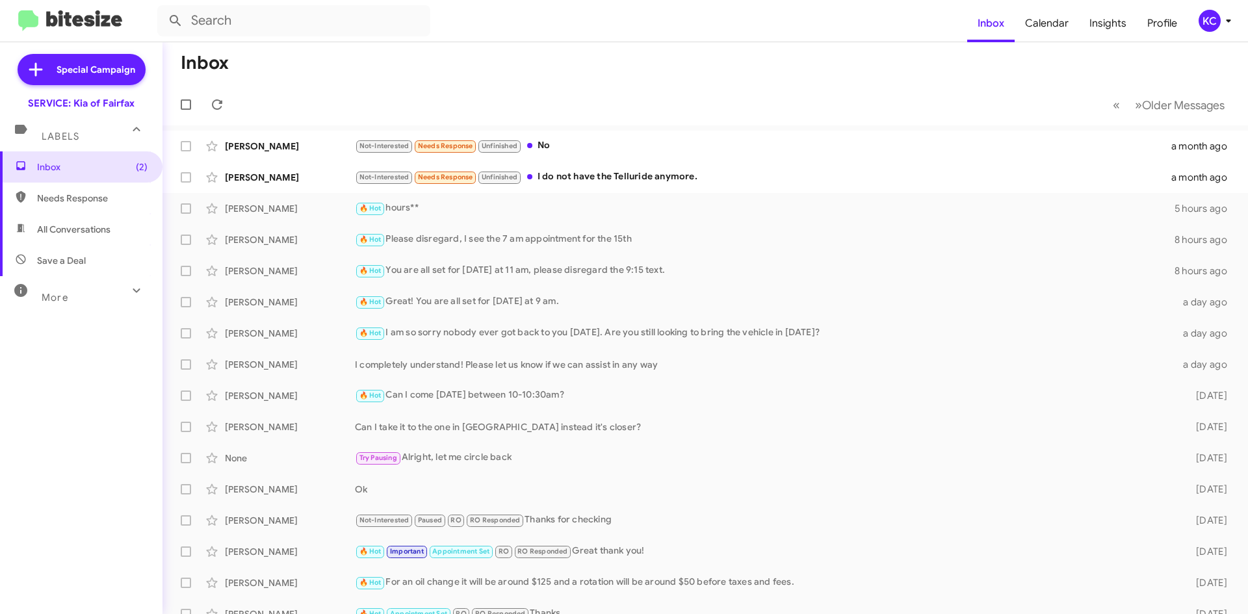
click at [1210, 24] on div "KC" at bounding box center [1210, 21] width 22 height 22
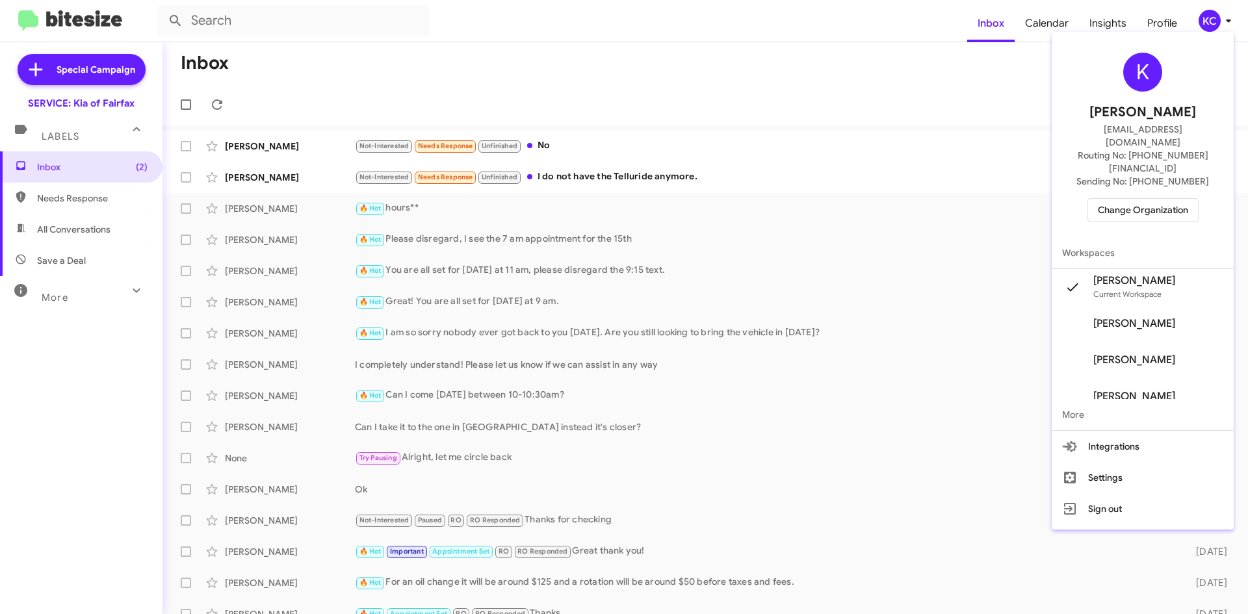
click at [1142, 199] on span "Change Organization" at bounding box center [1143, 210] width 90 height 22
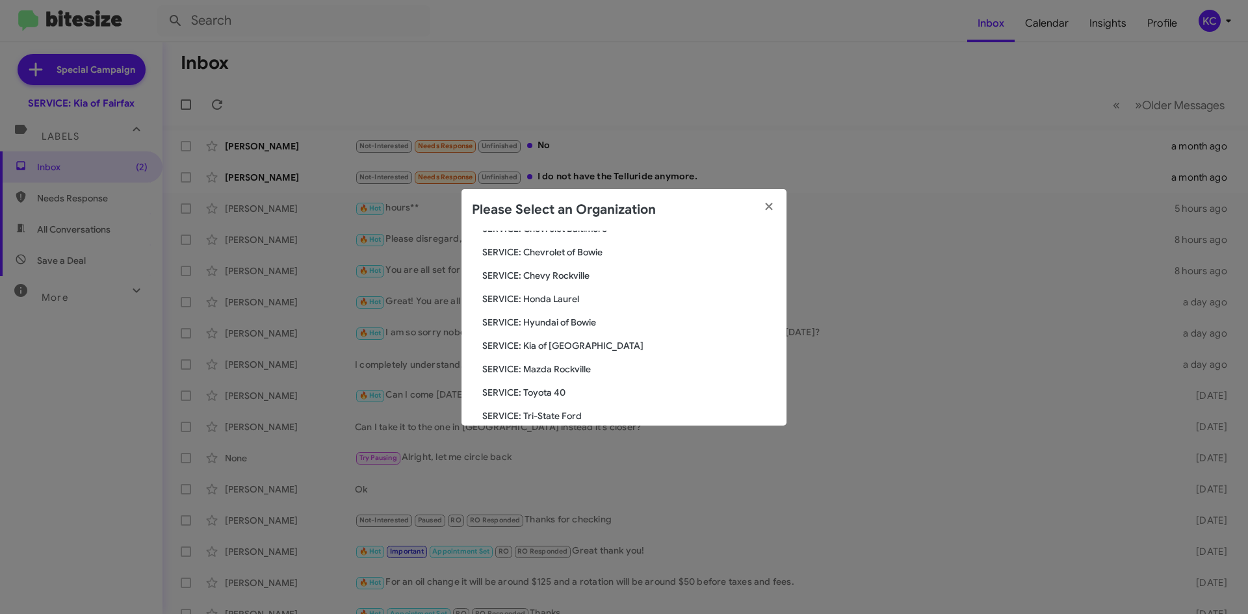
scroll to position [175, 0]
click at [607, 300] on span "SERVICE: Hyundai of Bowie" at bounding box center [629, 299] width 294 height 13
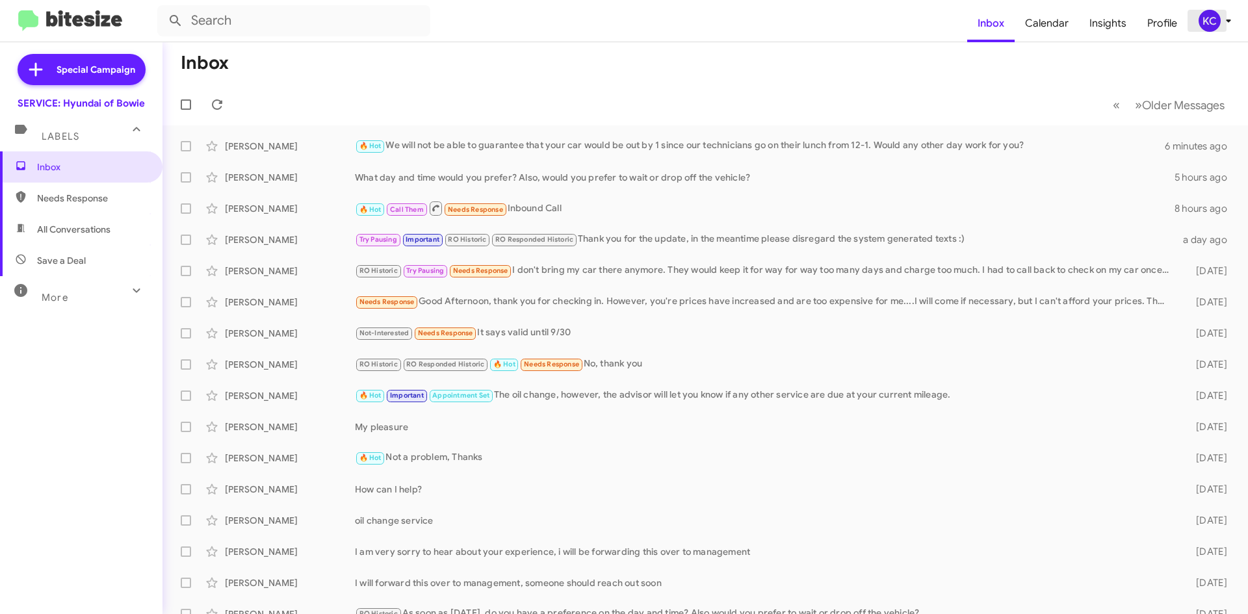
click at [1221, 29] on span "KC" at bounding box center [1217, 21] width 39 height 22
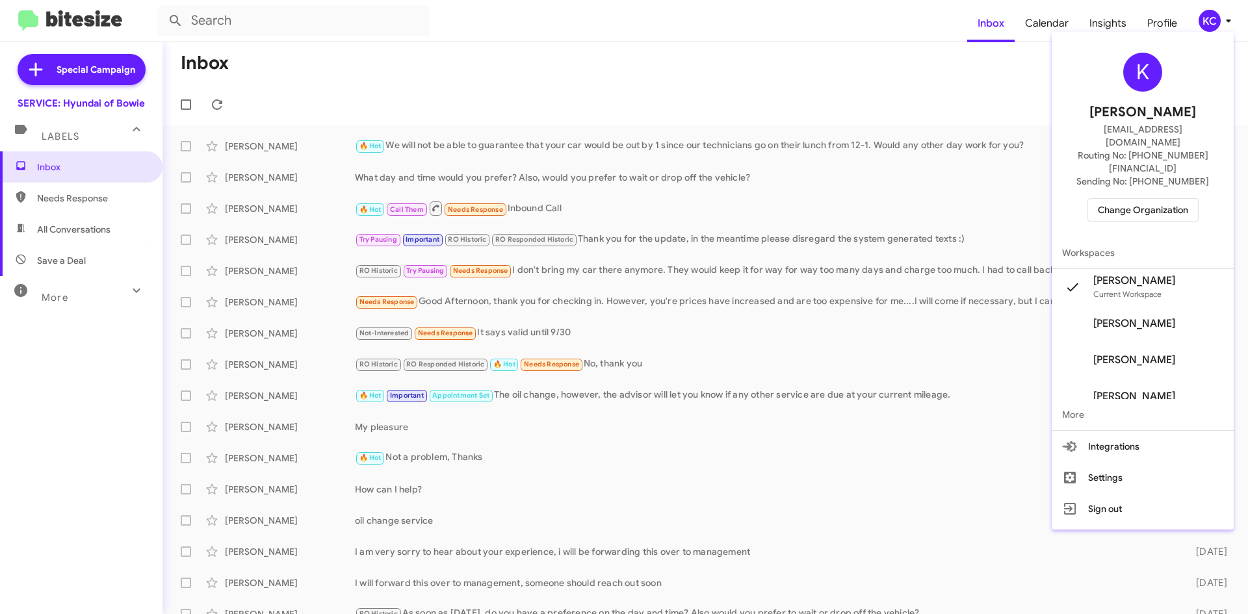
click at [1151, 199] on span "Change Organization" at bounding box center [1143, 210] width 90 height 22
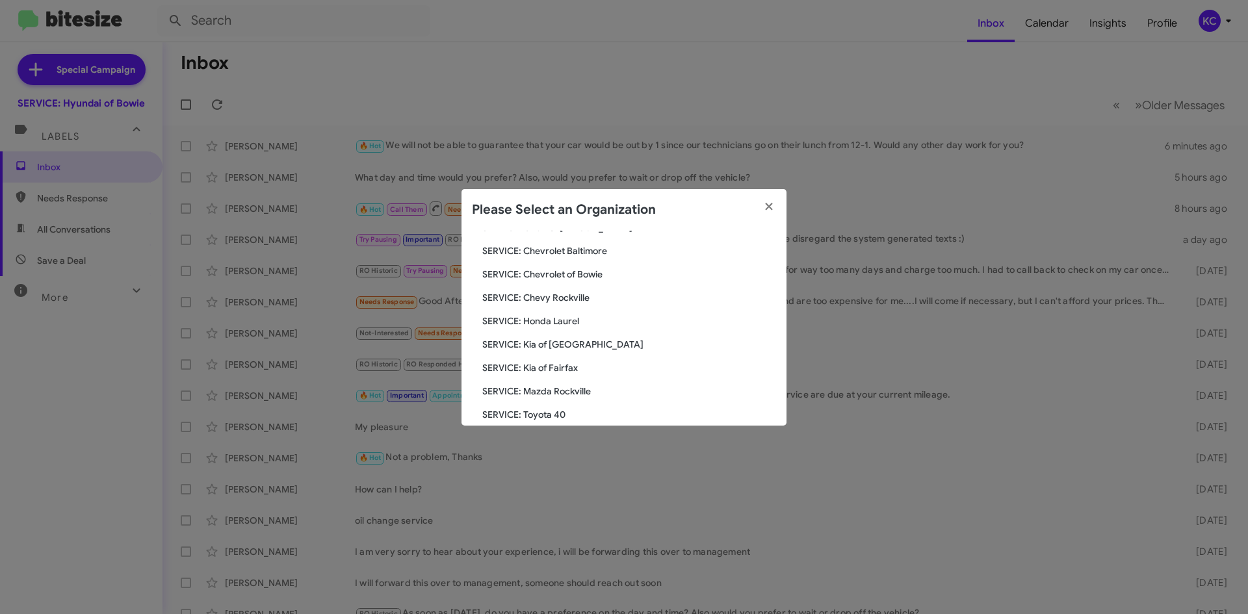
scroll to position [195, 0]
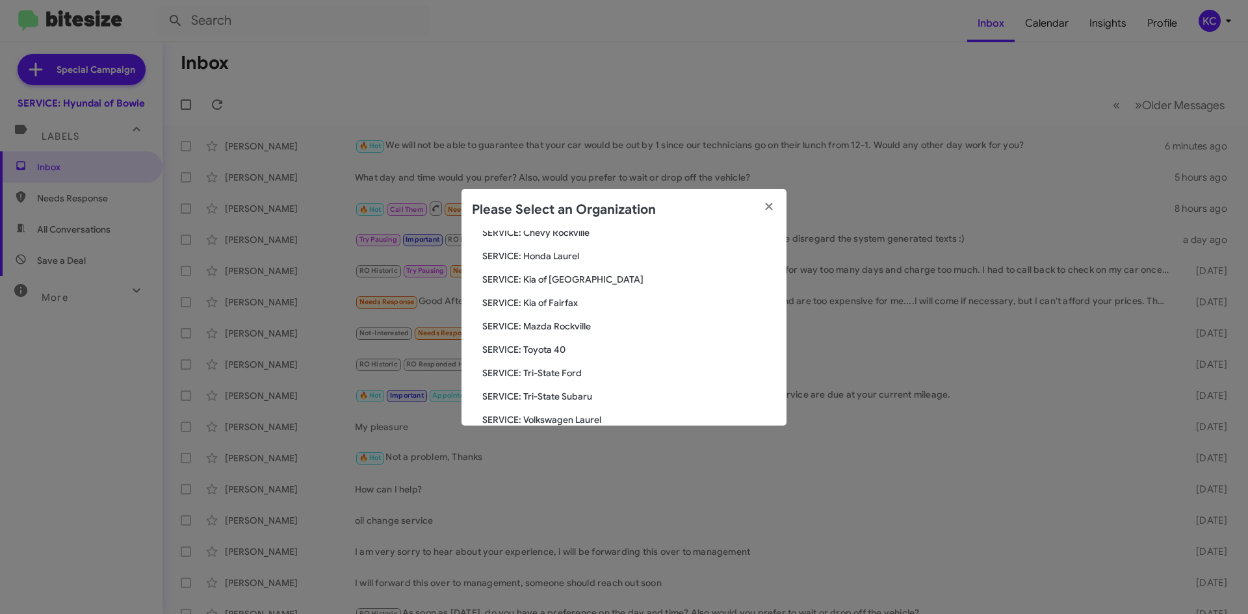
click at [575, 306] on span "SERVICE: Kia of Fairfax" at bounding box center [629, 302] width 294 height 13
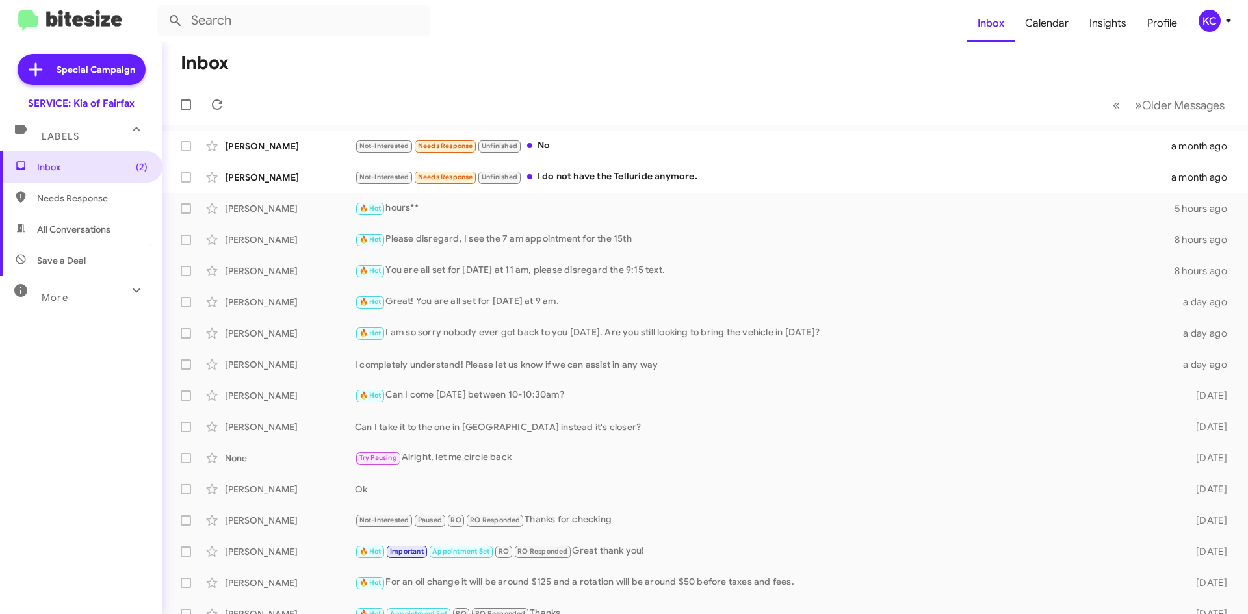
click at [1214, 25] on div "KC" at bounding box center [1210, 21] width 22 height 22
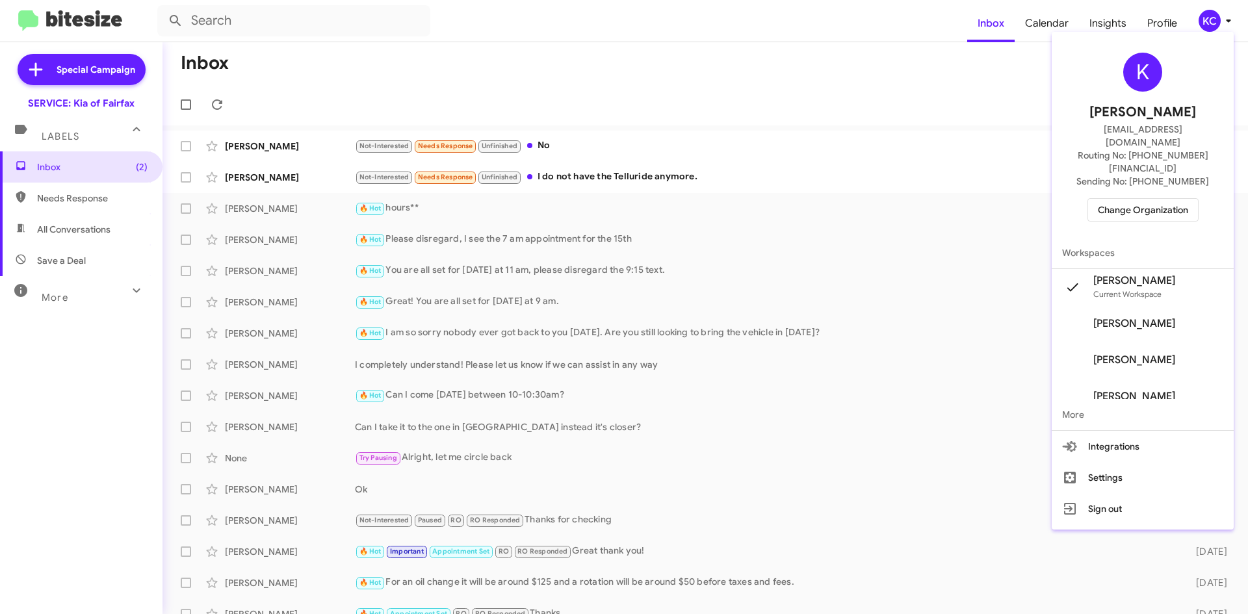
click at [1149, 199] on span "Change Organization" at bounding box center [1143, 210] width 90 height 22
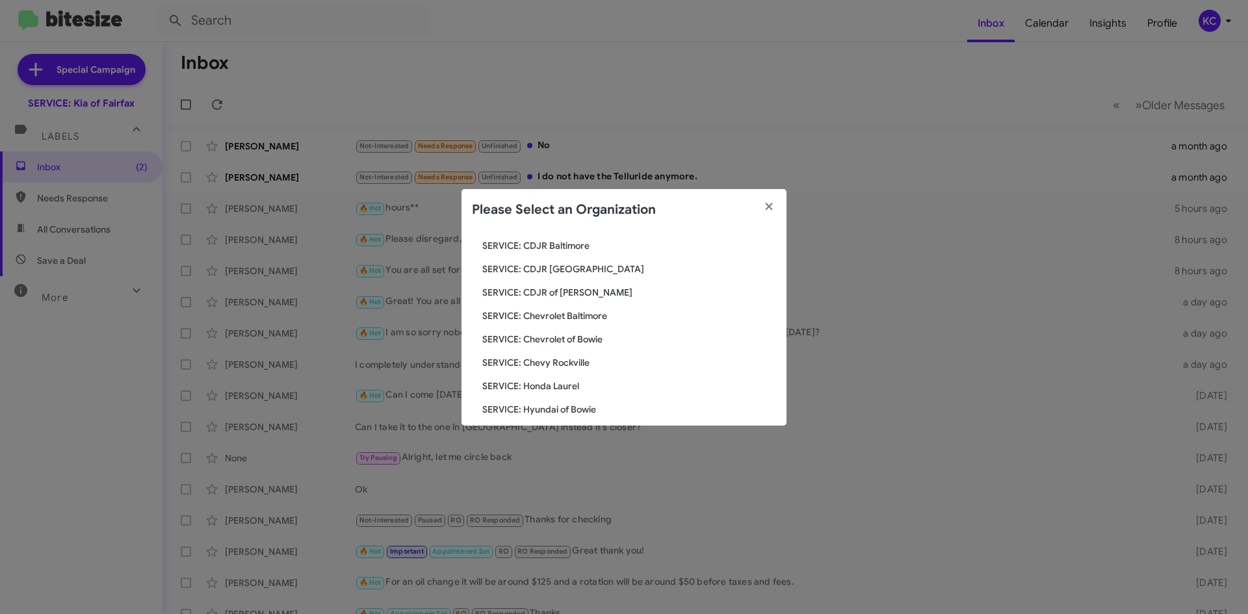
scroll to position [130, 0]
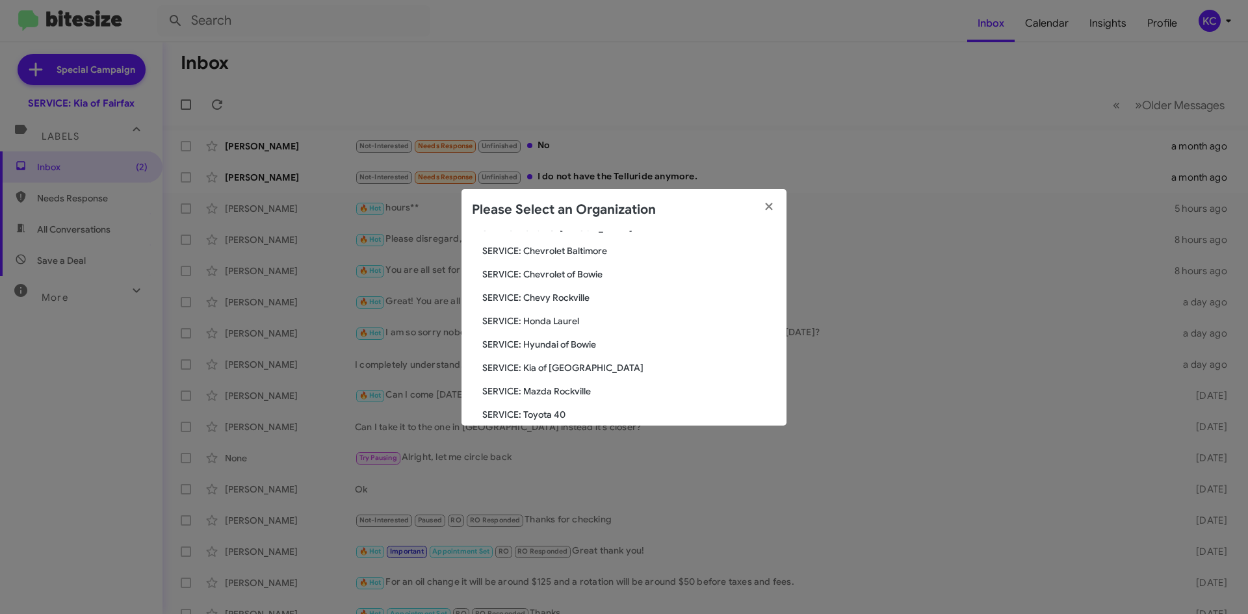
click at [574, 343] on span "SERVICE: Hyundai of Bowie" at bounding box center [629, 344] width 294 height 13
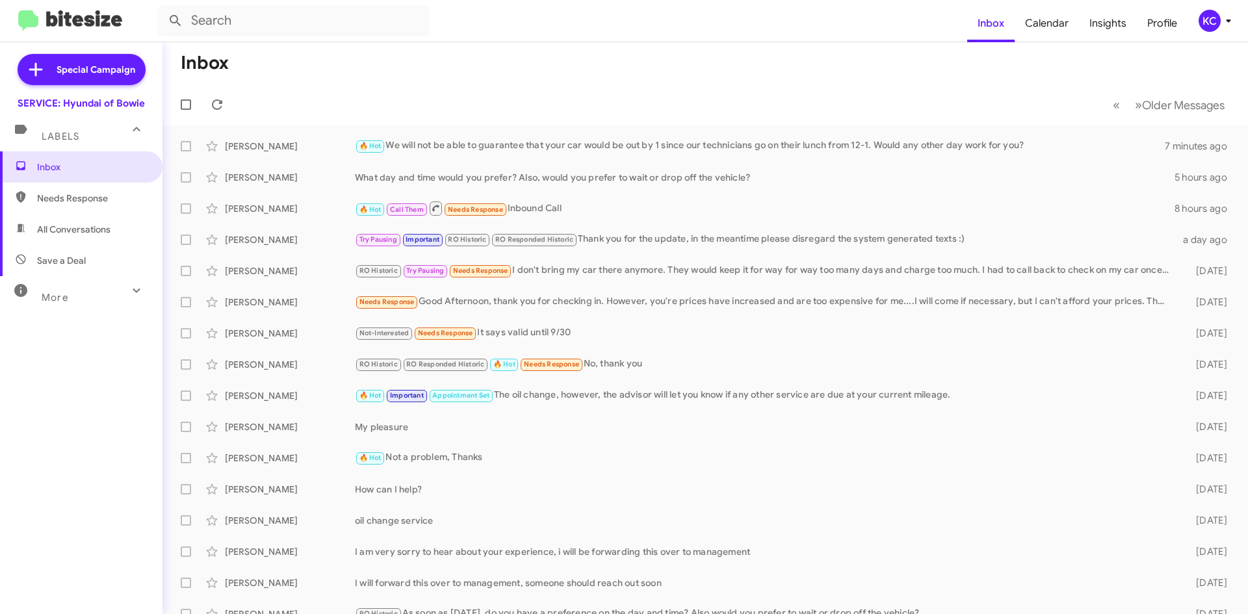
click at [1221, 22] on icon at bounding box center [1229, 21] width 16 height 16
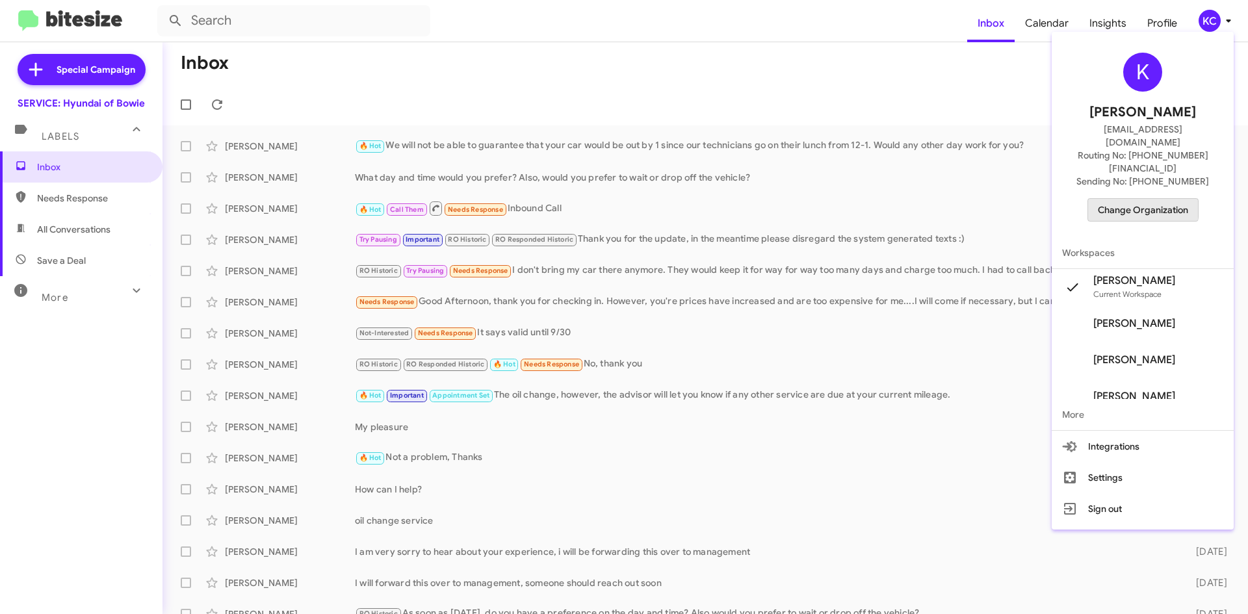
click at [1130, 199] on span "Change Organization" at bounding box center [1143, 210] width 90 height 22
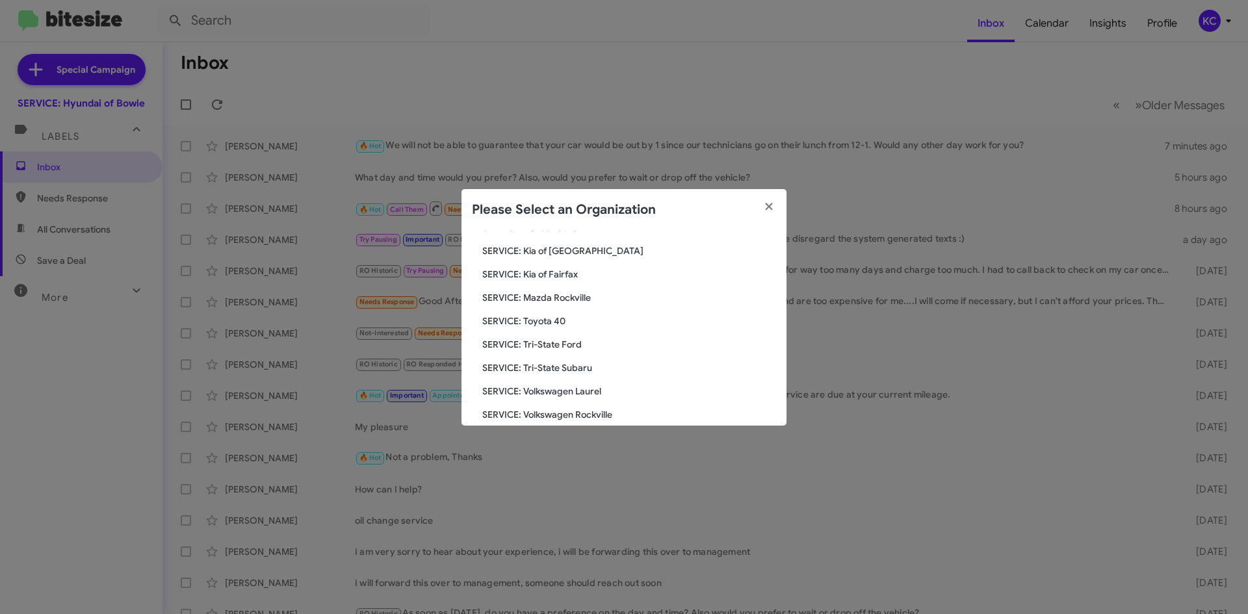
scroll to position [240, 0]
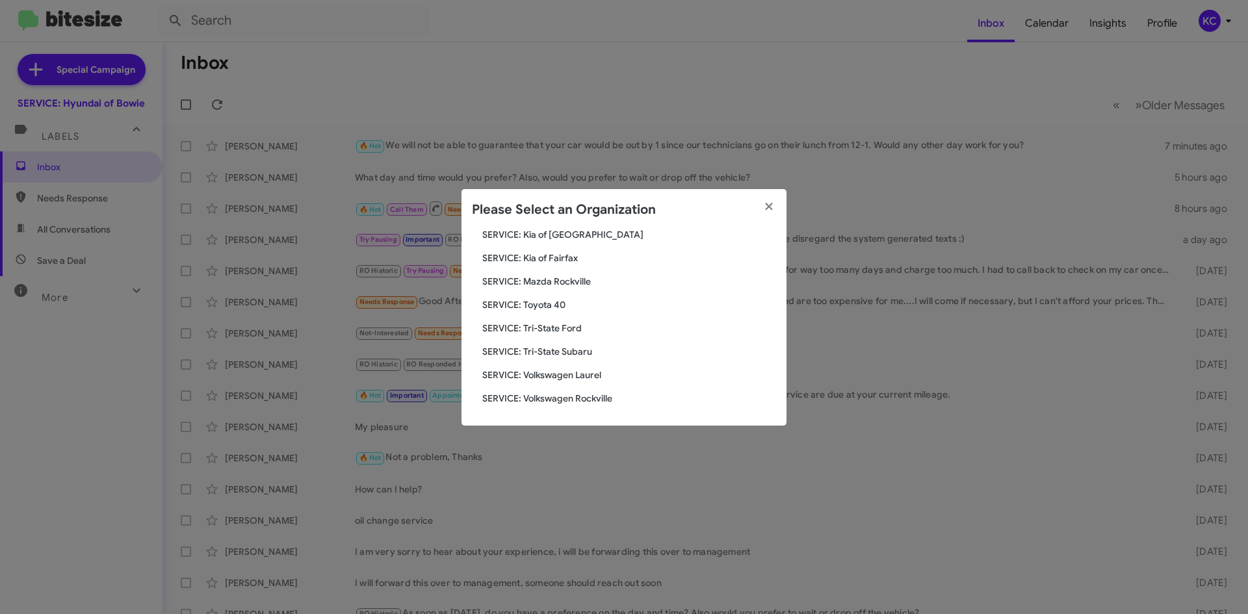
drag, startPoint x: 581, startPoint y: 350, endPoint x: 578, endPoint y: 360, distance: 10.7
click at [581, 351] on span "SERVICE: Tri-State Subaru" at bounding box center [629, 351] width 294 height 13
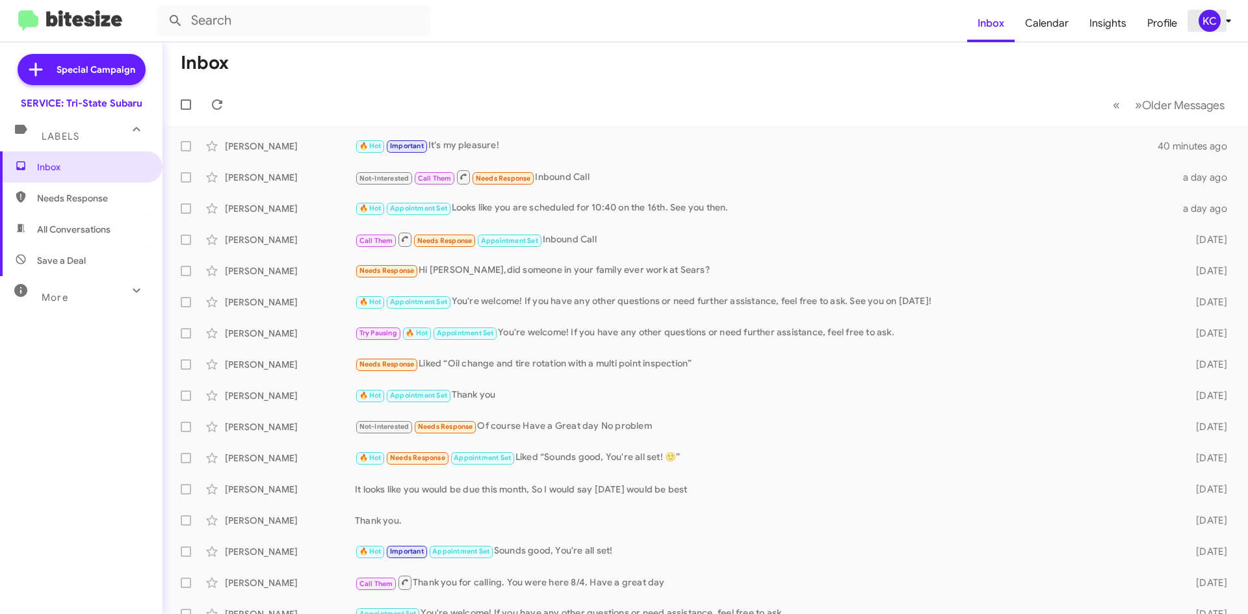
click at [1211, 18] on div "KC" at bounding box center [1210, 21] width 22 height 22
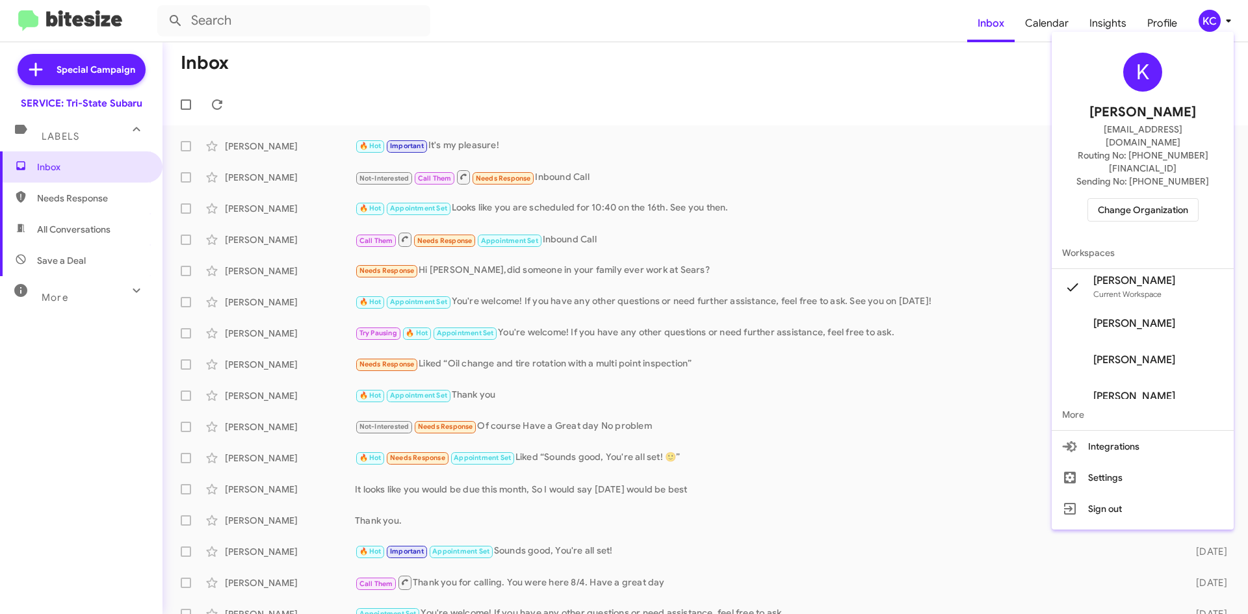
click at [1162, 179] on div "K [PERSON_NAME] [EMAIL_ADDRESS][DOMAIN_NAME] Routing No: [PHONE_NUMBER][FINANCI…" at bounding box center [1143, 137] width 182 height 200
click at [1149, 199] on span "Change Organization" at bounding box center [1143, 210] width 90 height 22
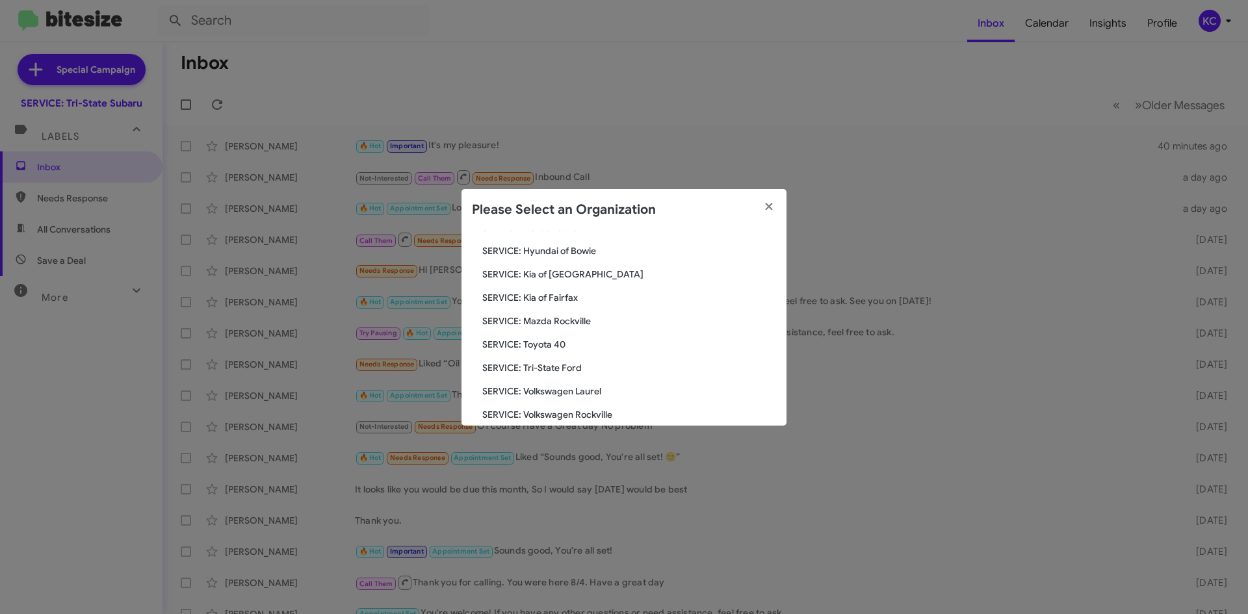
scroll to position [240, 0]
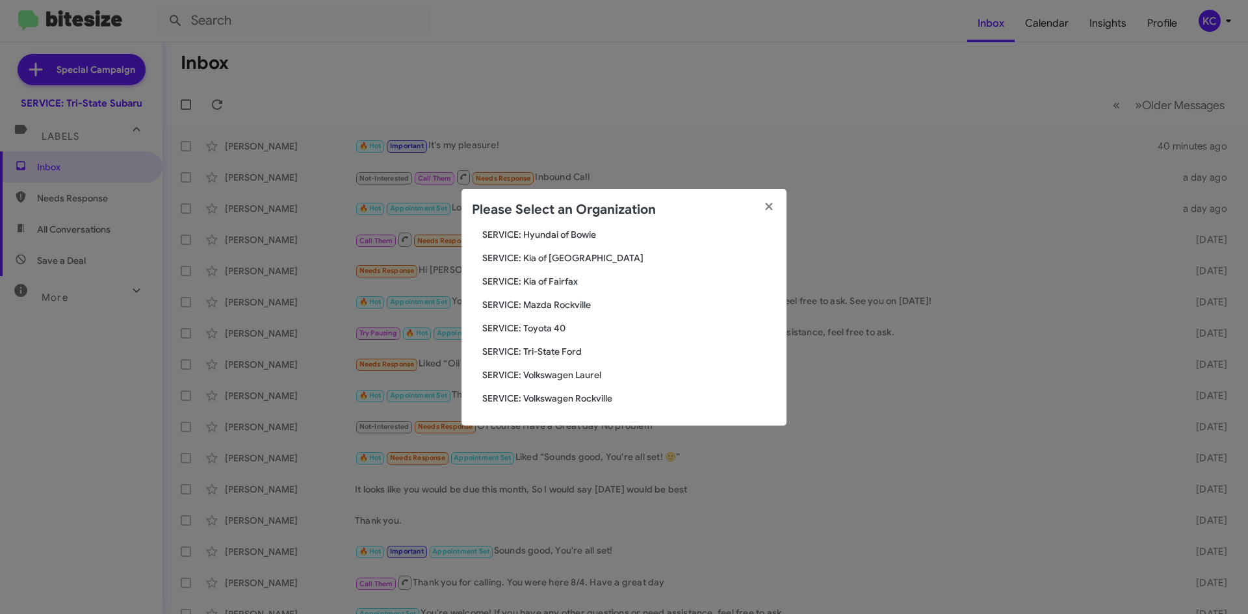
click at [570, 393] on span "SERVICE: Volkswagen Rockville" at bounding box center [629, 398] width 294 height 13
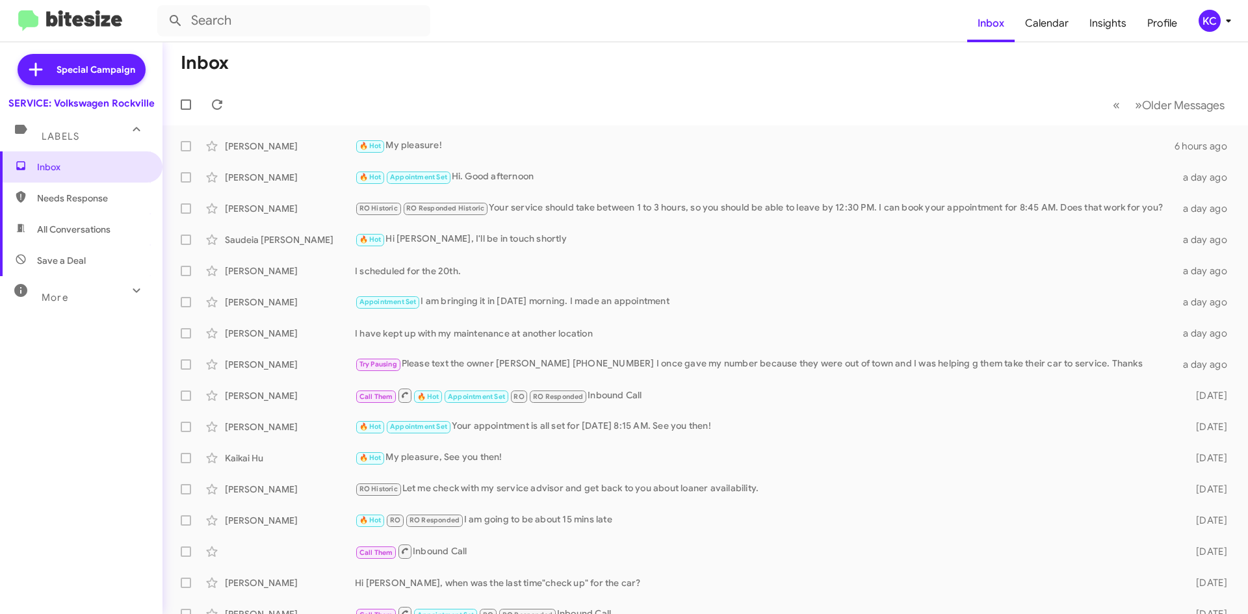
click at [1209, 25] on div "KC" at bounding box center [1210, 21] width 22 height 22
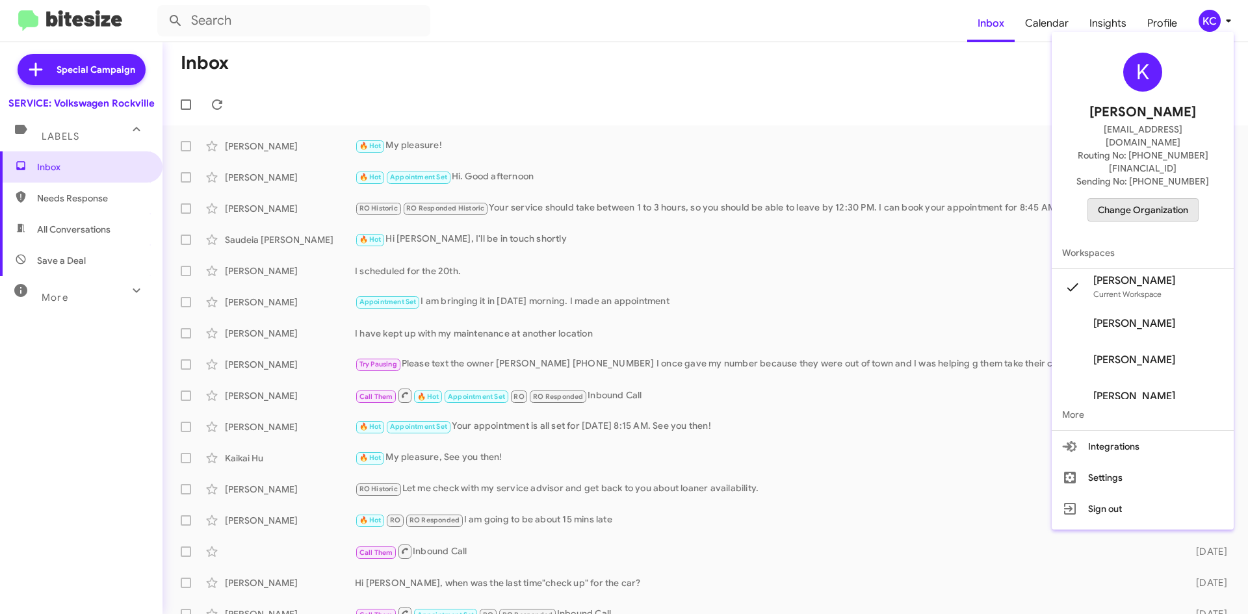
click at [1163, 199] on span "Change Organization" at bounding box center [1143, 210] width 90 height 22
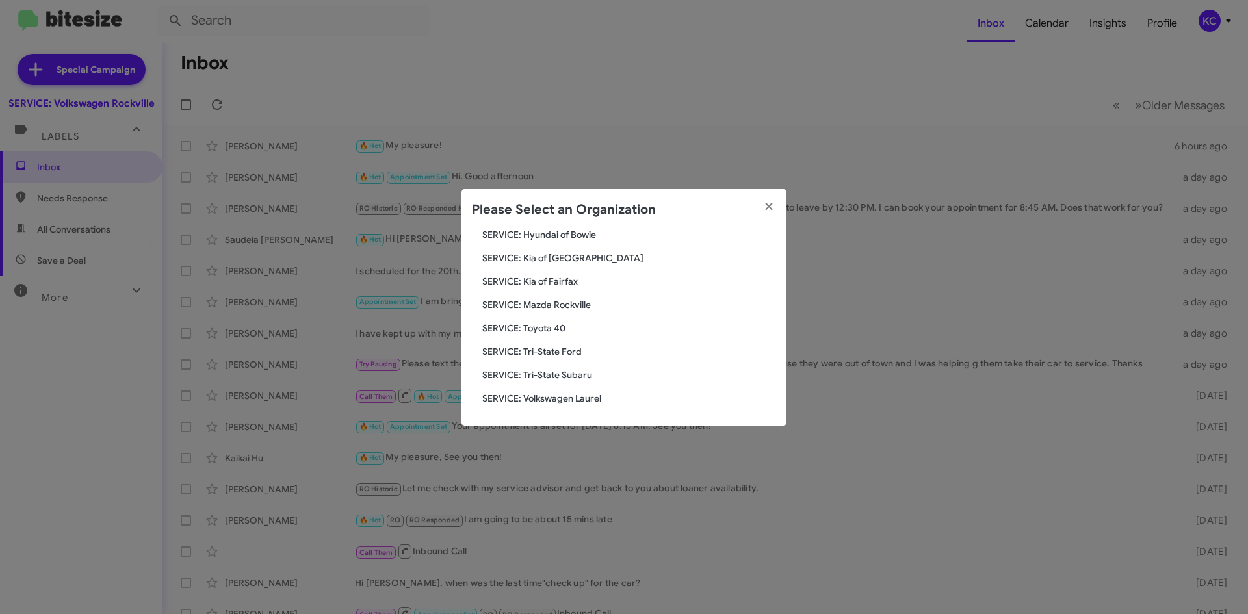
scroll to position [175, 0]
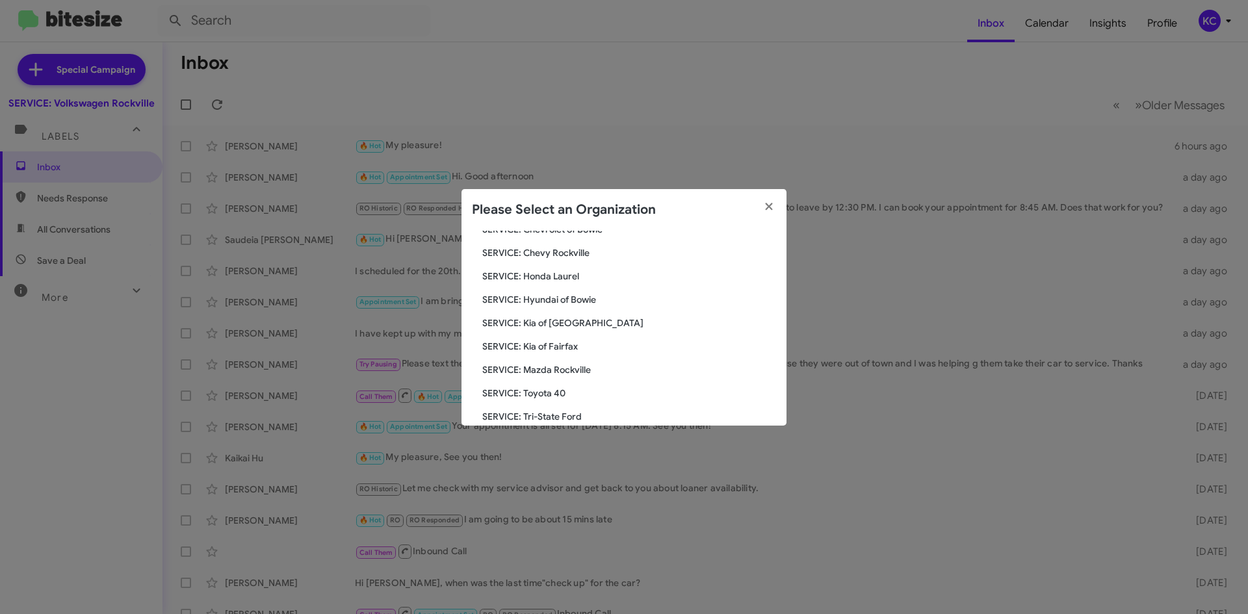
click at [560, 300] on span "SERVICE: Hyundai of Bowie" at bounding box center [629, 299] width 294 height 13
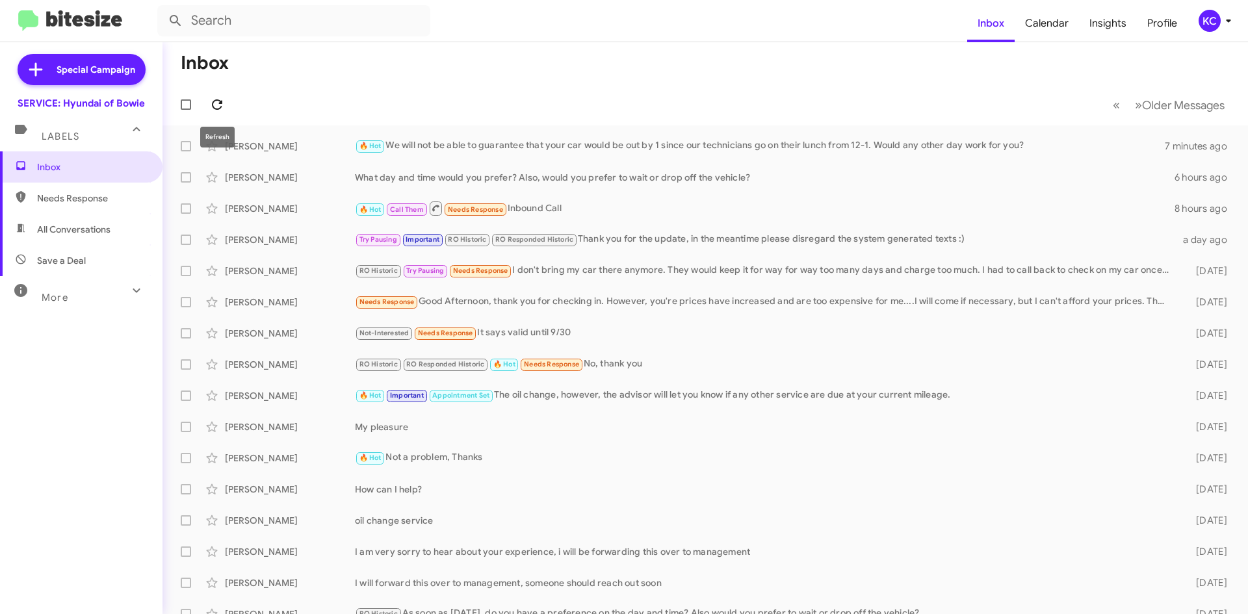
click at [217, 111] on icon at bounding box center [217, 105] width 16 height 16
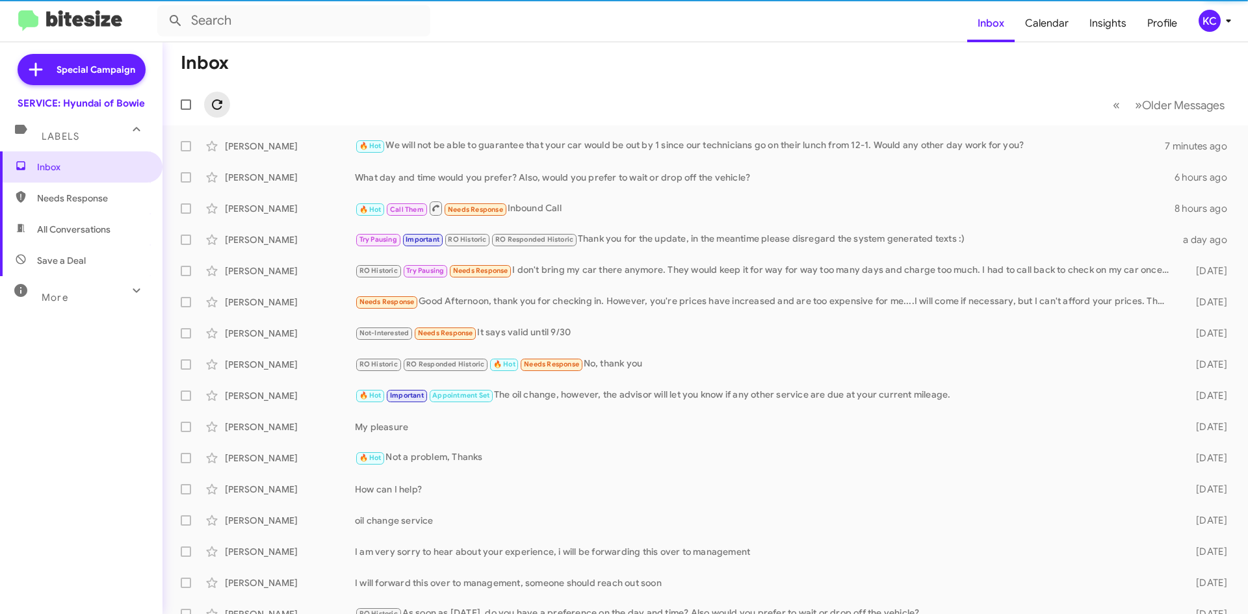
click at [217, 111] on icon at bounding box center [217, 105] width 16 height 16
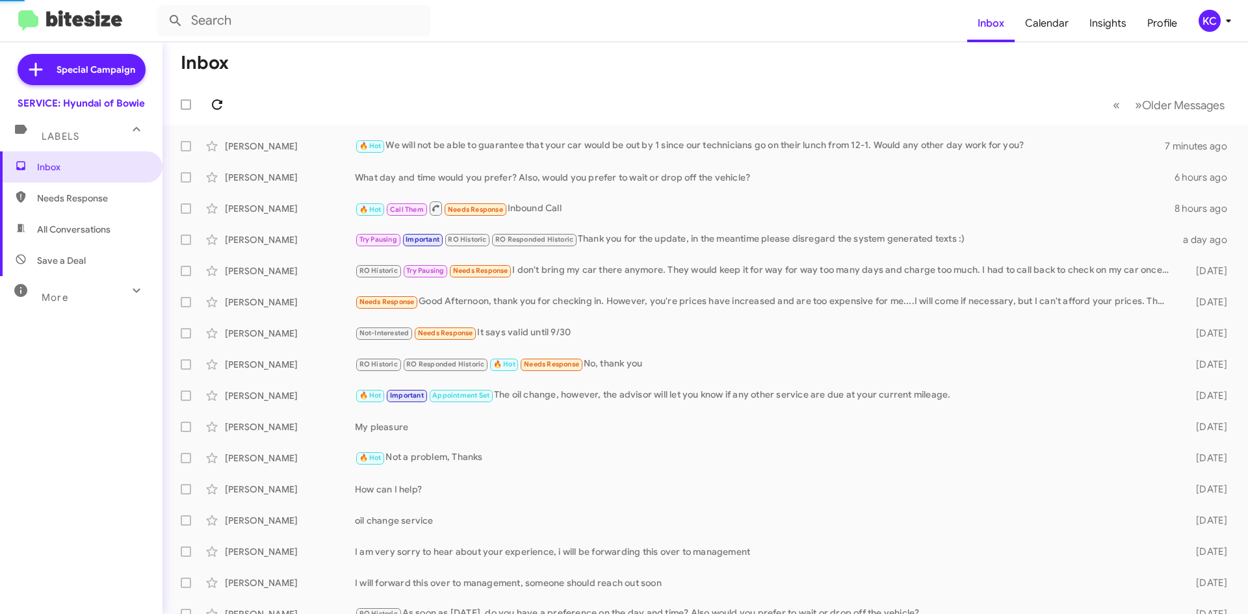
click at [221, 111] on icon at bounding box center [217, 105] width 16 height 16
click at [219, 103] on icon at bounding box center [217, 105] width 16 height 16
click at [1207, 25] on div "KC" at bounding box center [1210, 21] width 22 height 22
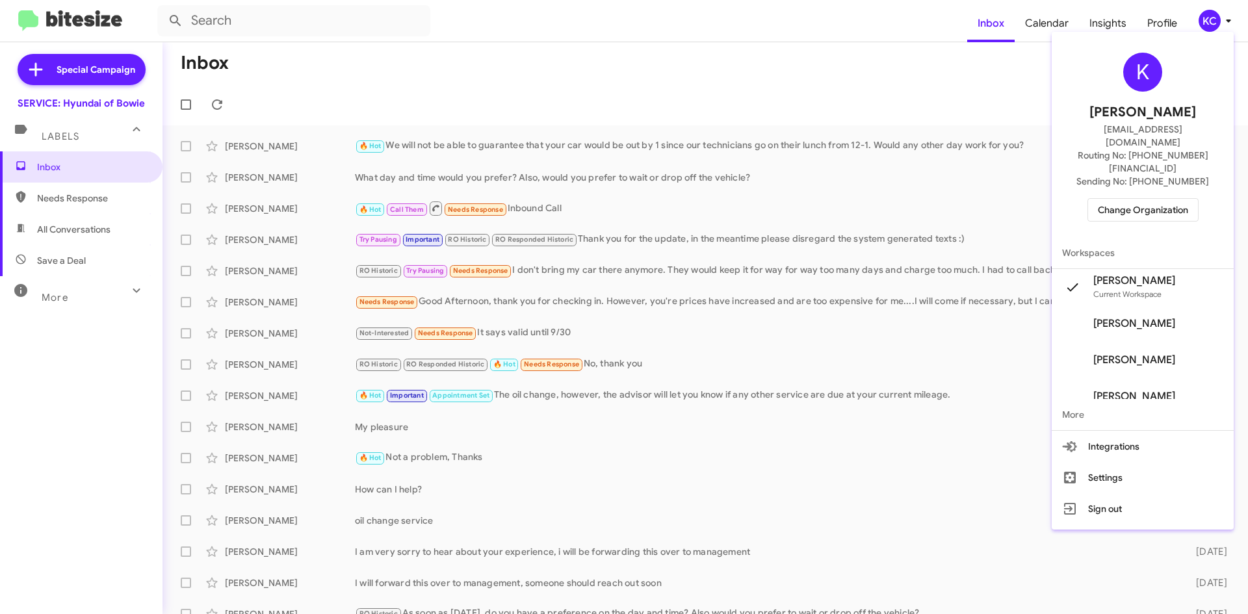
click at [1142, 199] on span "Change Organization" at bounding box center [1143, 210] width 90 height 22
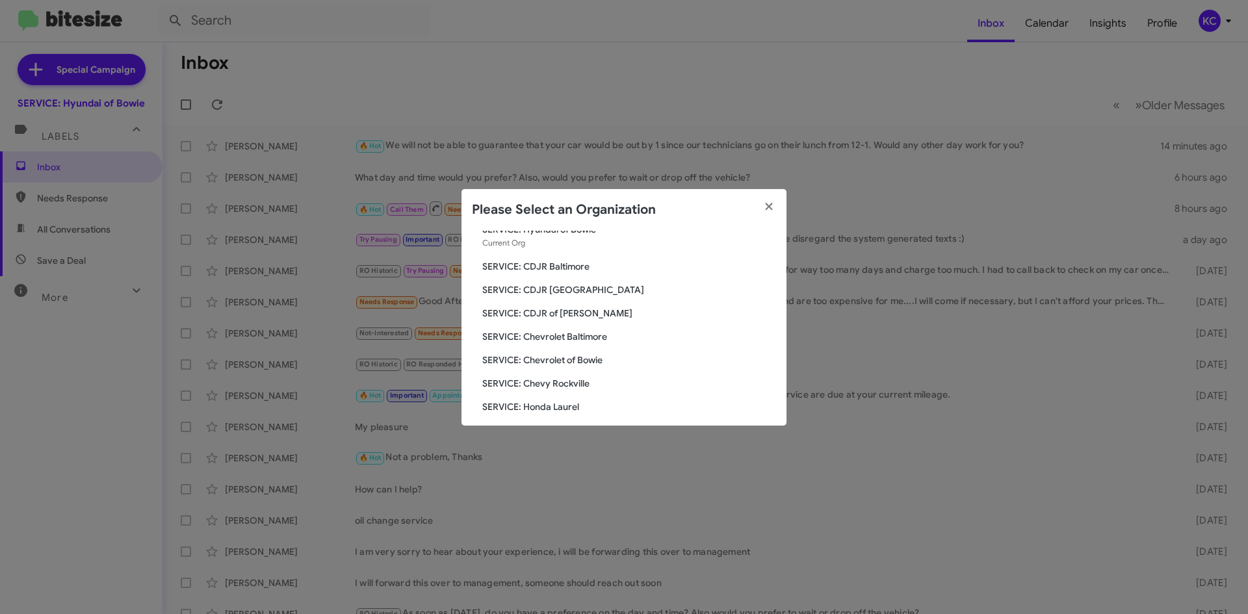
scroll to position [65, 0]
click at [580, 333] on span "SERVICE: Chevrolet of Bowie" at bounding box center [629, 339] width 294 height 13
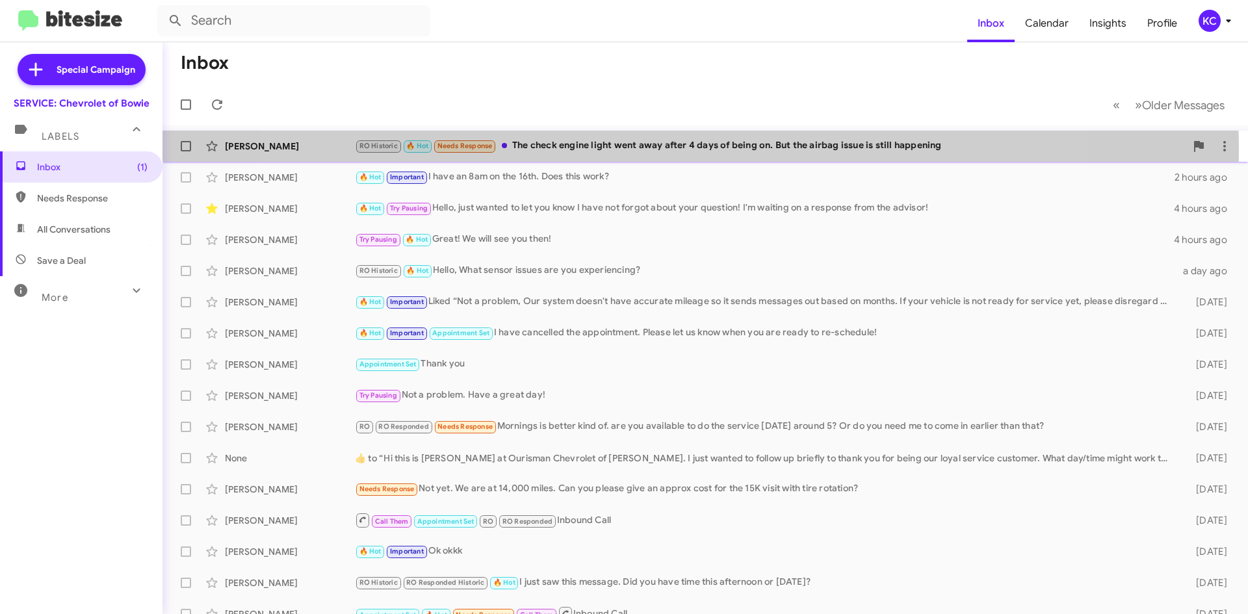
click at [667, 150] on div "RO Historic 🔥 Hot Needs Response The check engine light went away after 4 days …" at bounding box center [770, 145] width 831 height 15
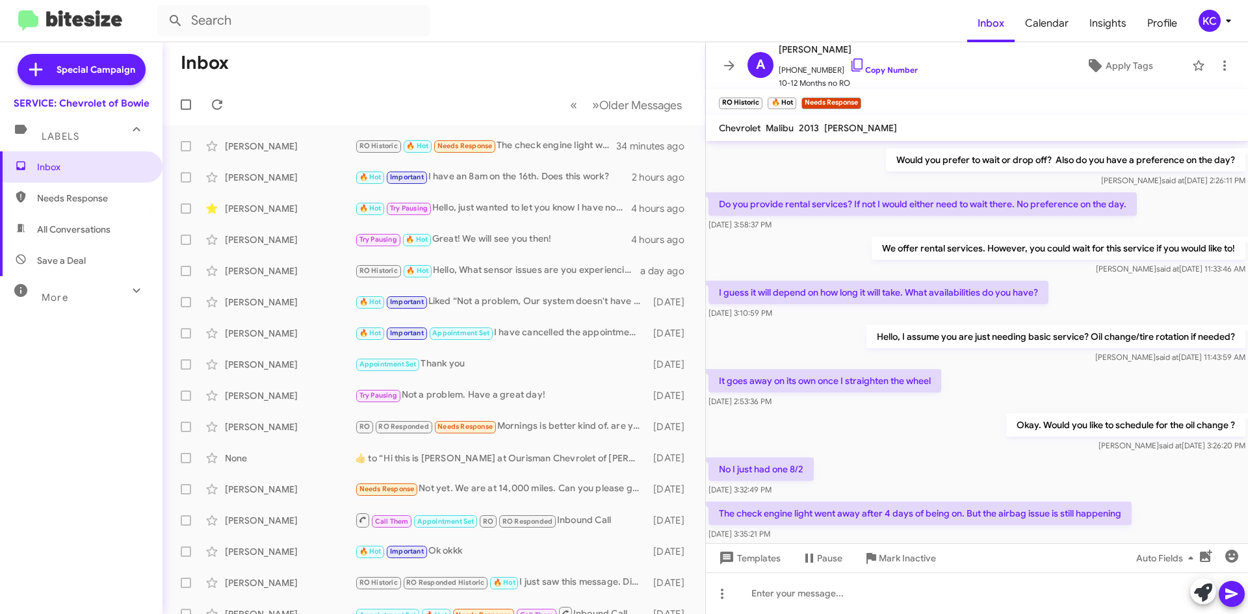
scroll to position [709, 0]
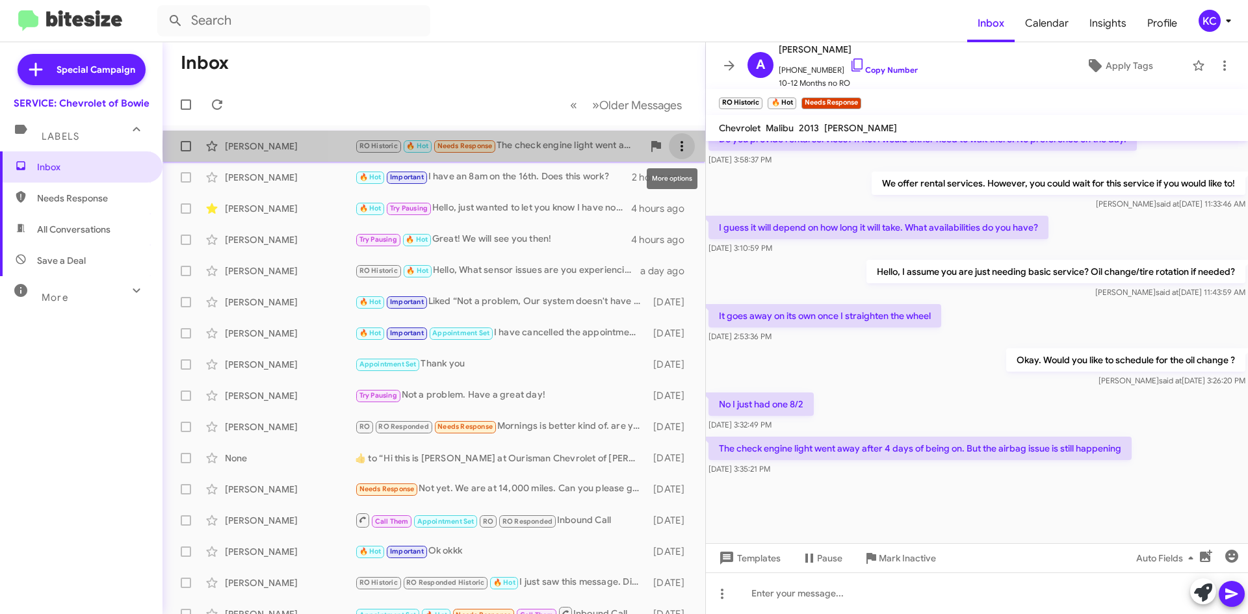
click at [674, 148] on icon at bounding box center [682, 146] width 16 height 16
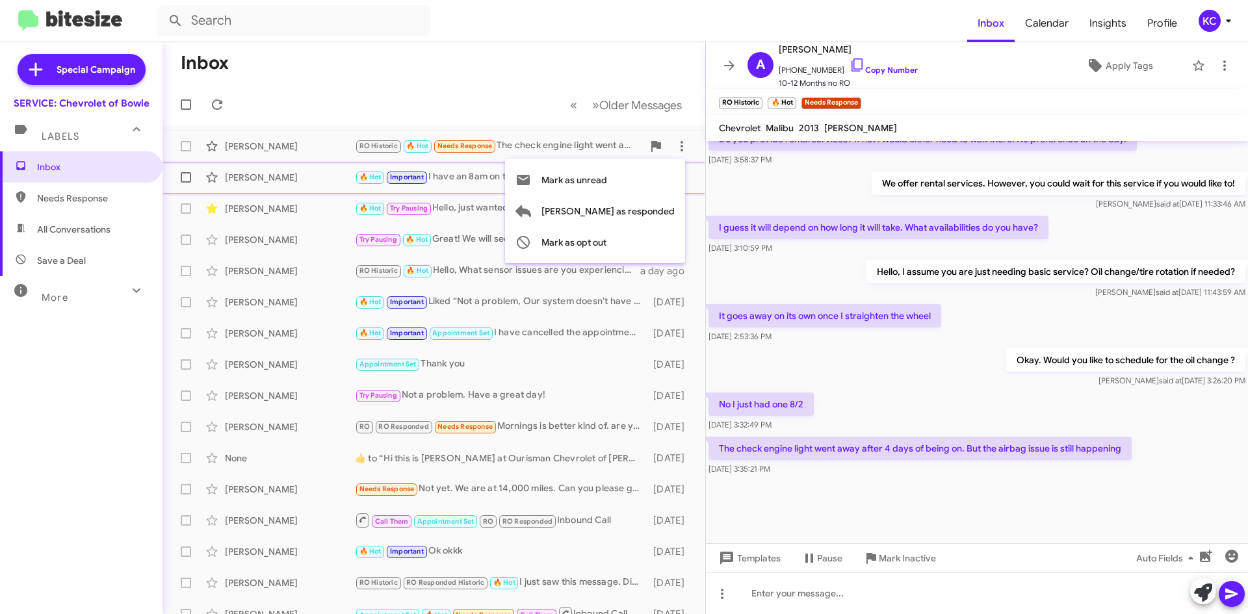
click at [661, 185] on button "Mark as unread" at bounding box center [595, 179] width 180 height 31
click at [885, 37] on mat-toolbar "Inbox Calendar Insights Profile KC" at bounding box center [624, 21] width 1248 height 42
click at [1225, 25] on icon at bounding box center [1229, 21] width 16 height 16
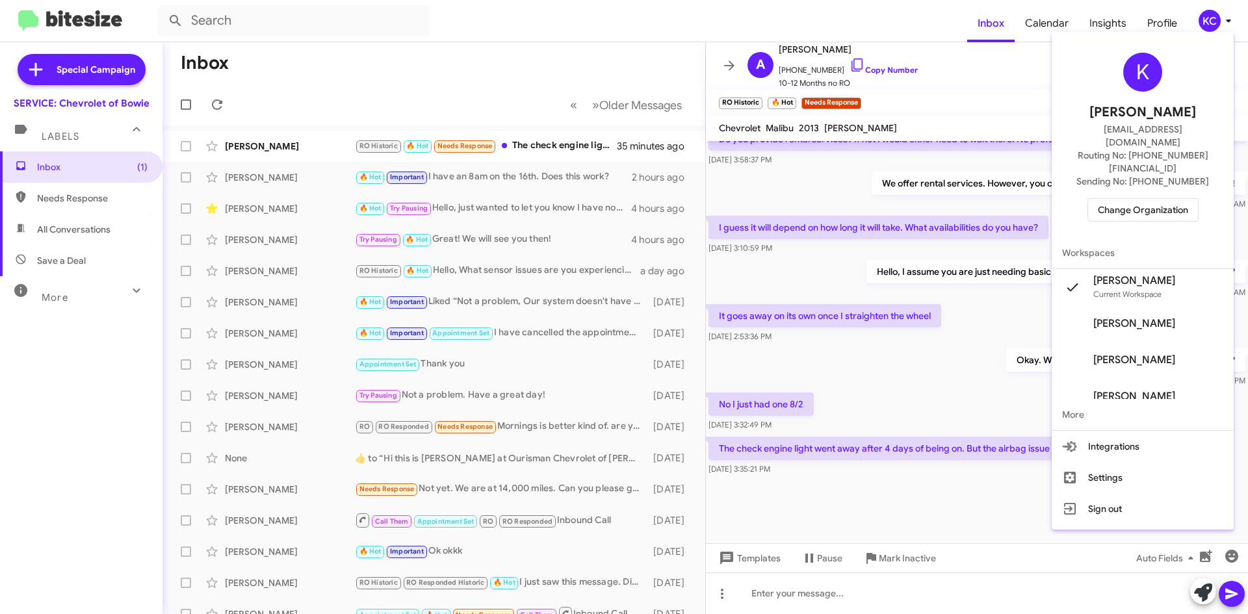
click at [1149, 199] on span "Change Organization" at bounding box center [1143, 210] width 90 height 22
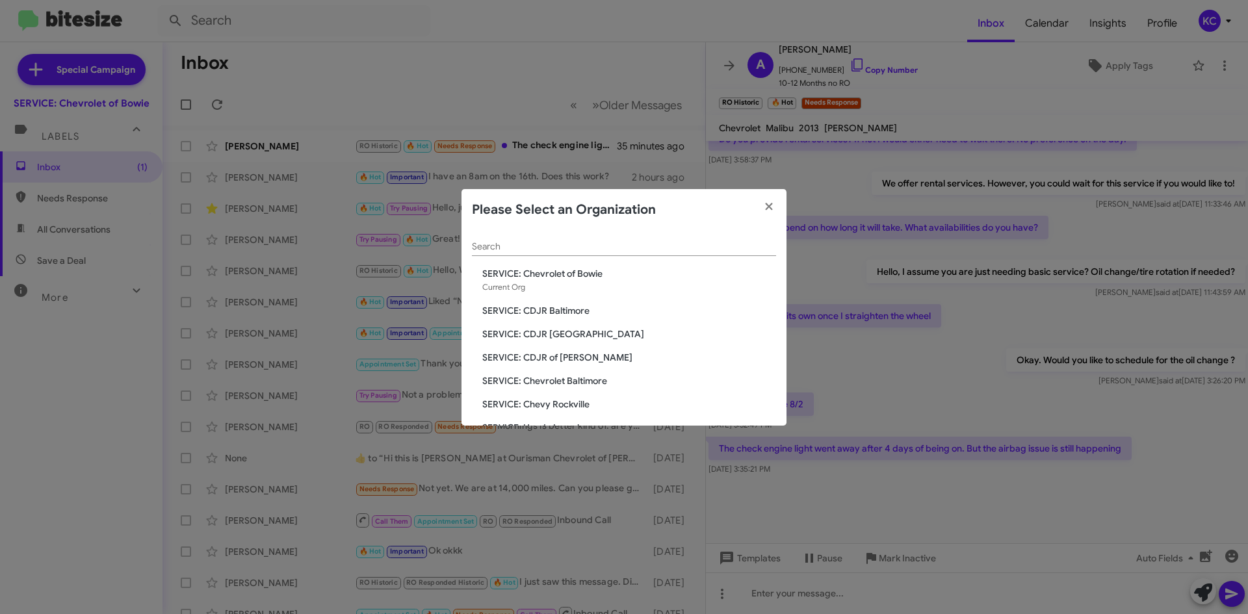
click at [559, 313] on span "SERVICE: CDJR Baltimore" at bounding box center [629, 310] width 294 height 13
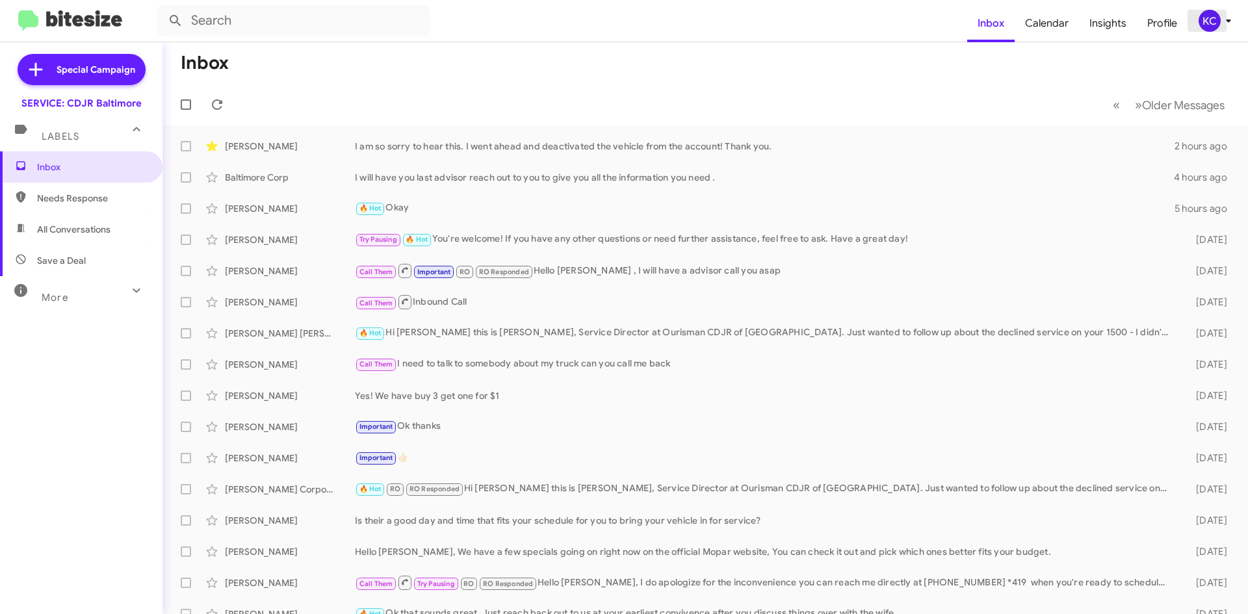
click at [1227, 25] on icon at bounding box center [1229, 21] width 16 height 16
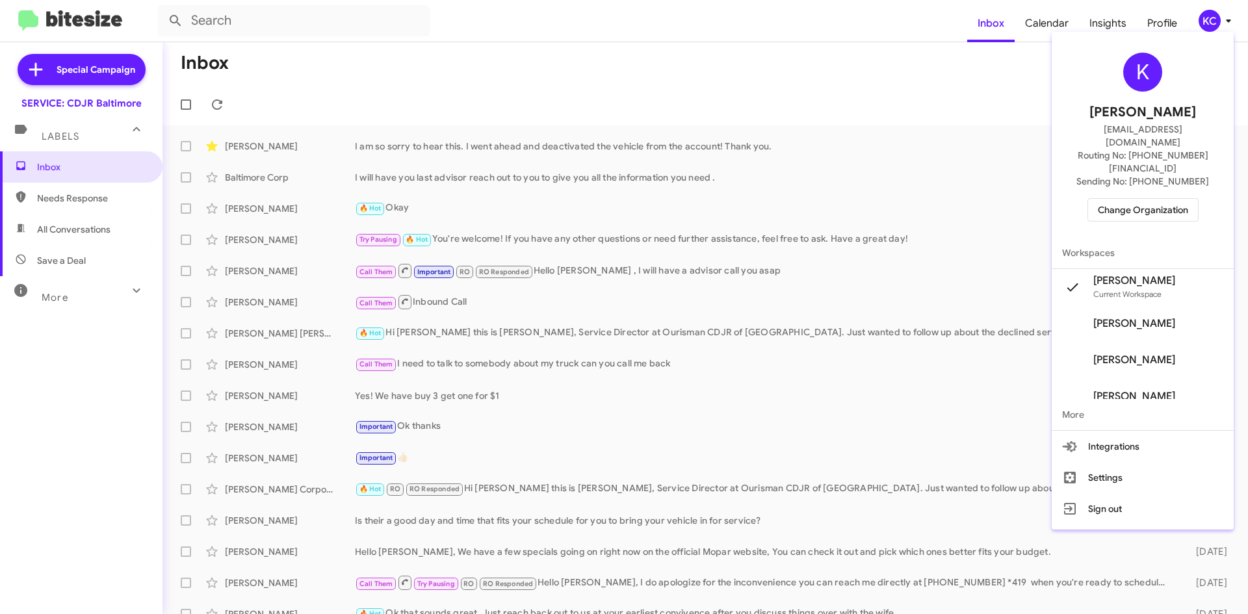
click at [1133, 199] on span "Change Organization" at bounding box center [1143, 210] width 90 height 22
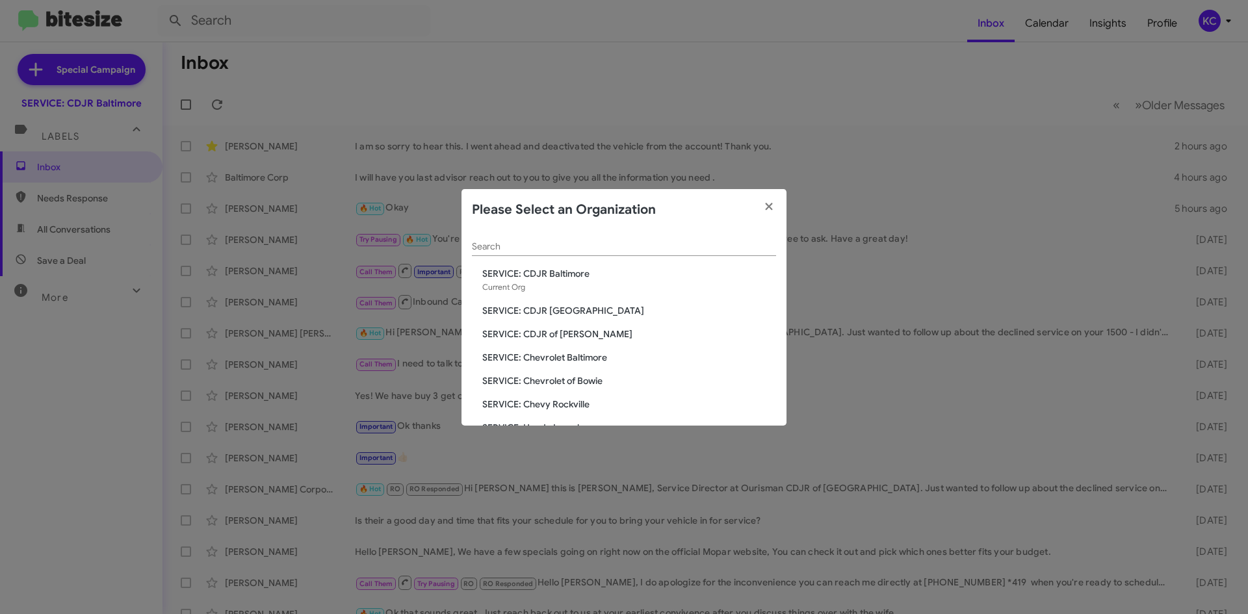
click at [563, 355] on span "SERVICE: Chevrolet Baltimore" at bounding box center [629, 357] width 294 height 13
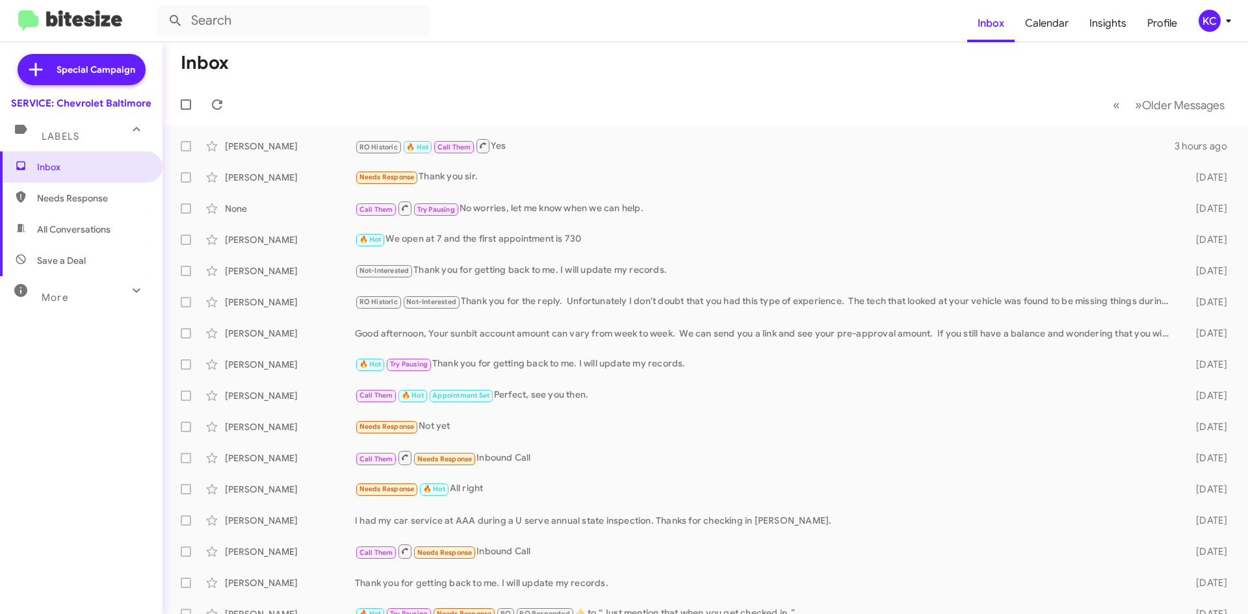
click at [1216, 17] on div "KC" at bounding box center [1210, 21] width 22 height 22
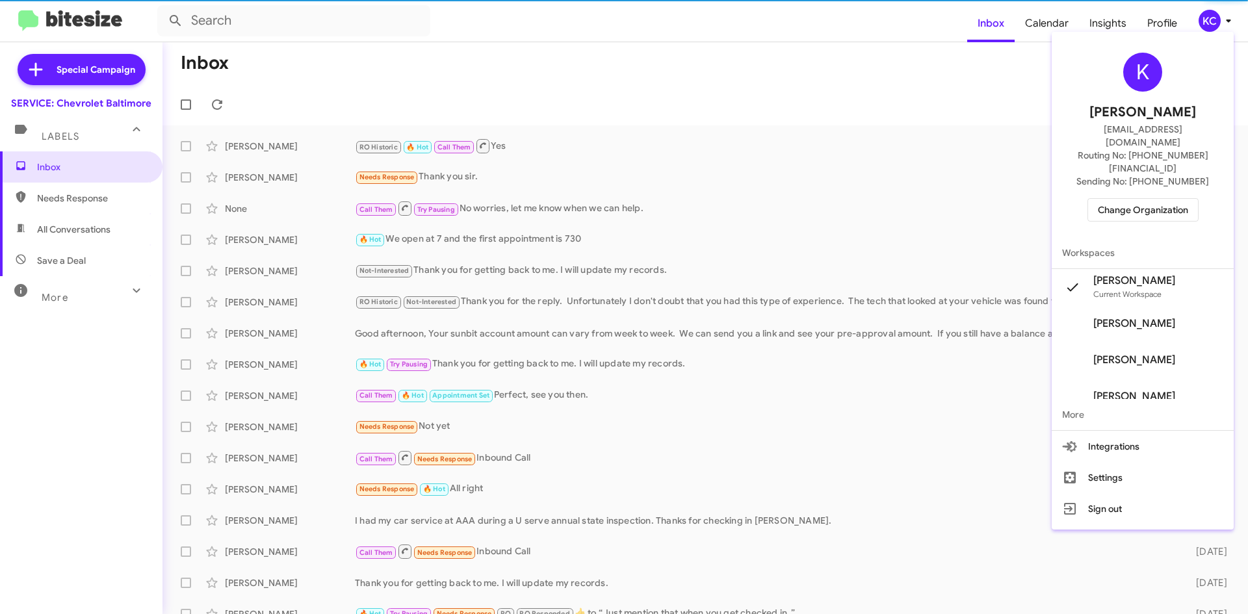
click at [1157, 199] on span "Change Organization" at bounding box center [1143, 210] width 90 height 22
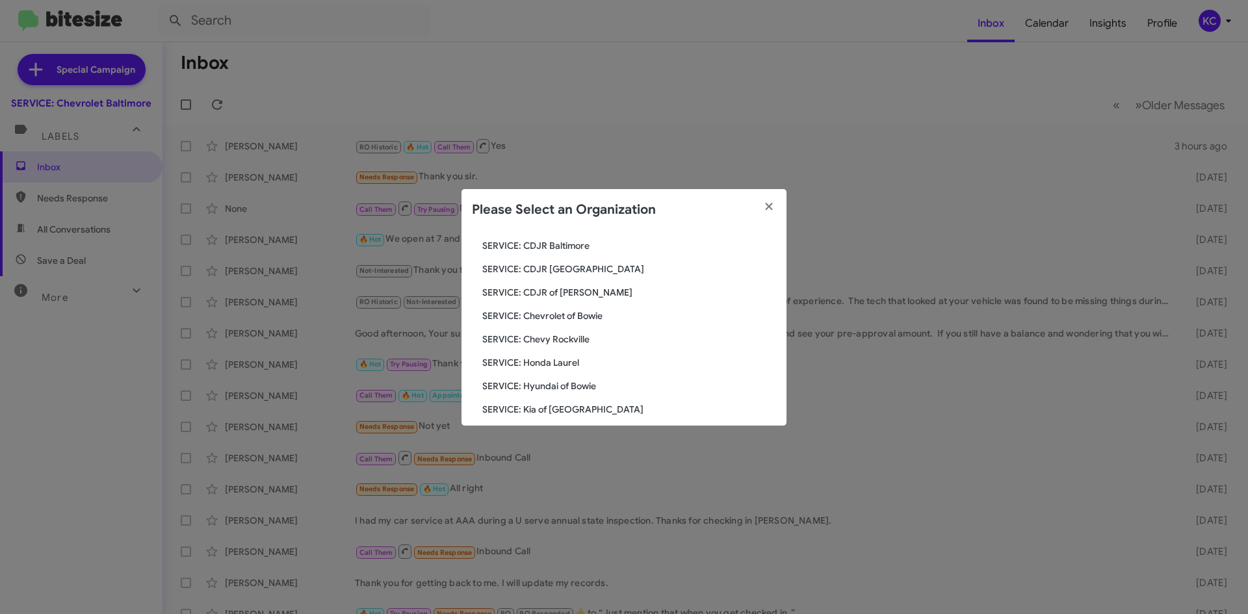
scroll to position [130, 0]
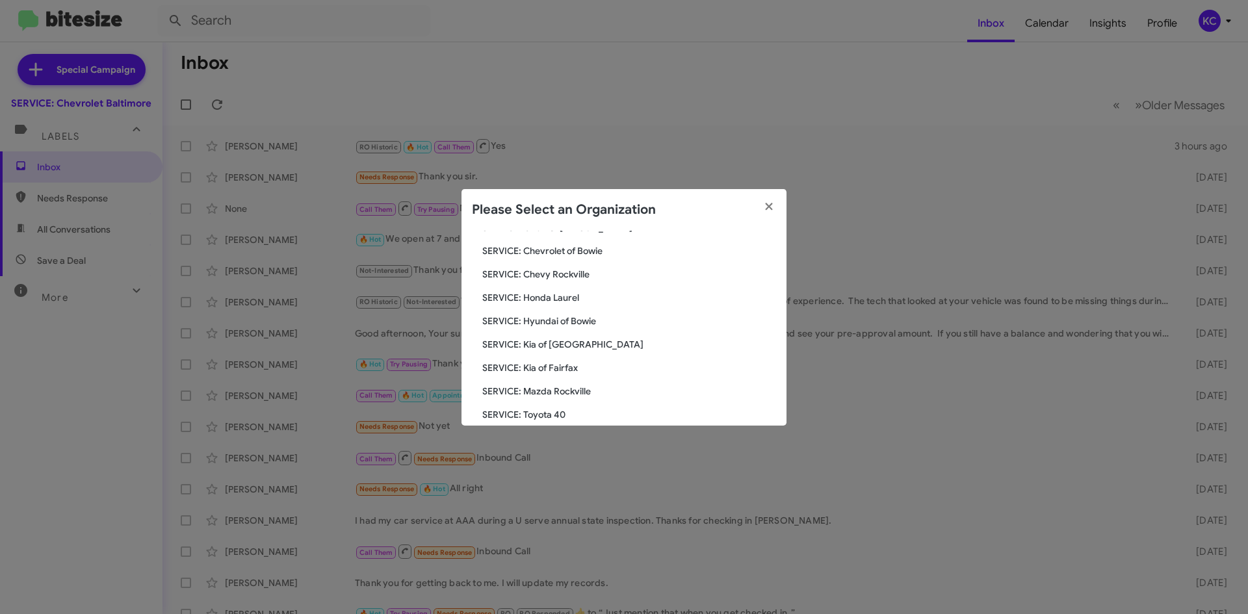
click at [539, 306] on div "Search SERVICE: Chevrolet Baltimore Current Org SERVICE: CDJR Baltimore SERVICE…" at bounding box center [624, 328] width 325 height 195
click at [543, 296] on span "SERVICE: Honda Laurel" at bounding box center [629, 297] width 294 height 13
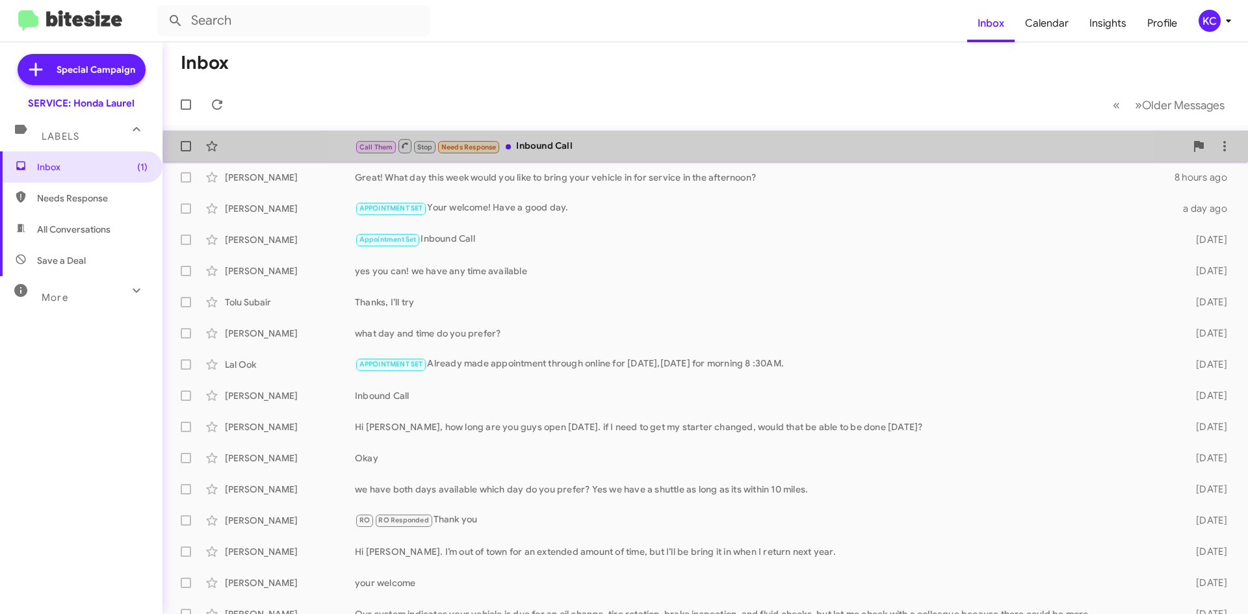
click at [713, 150] on div "Call Them Stop Needs Response Inbound Call" at bounding box center [770, 146] width 831 height 16
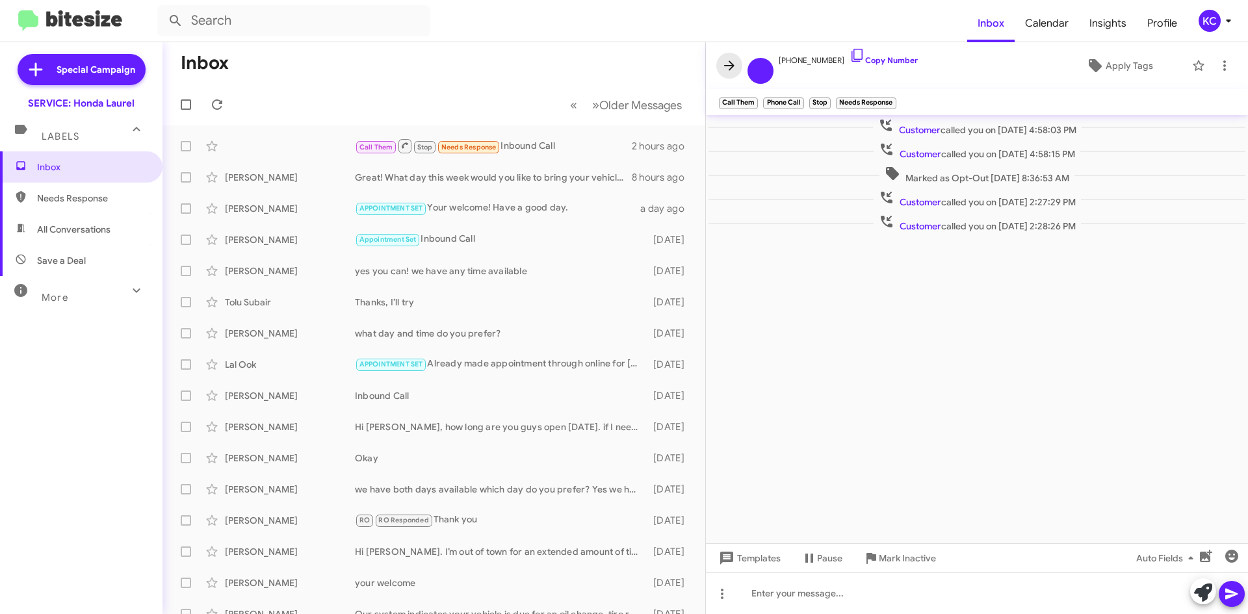
click at [722, 73] on icon at bounding box center [730, 66] width 16 height 16
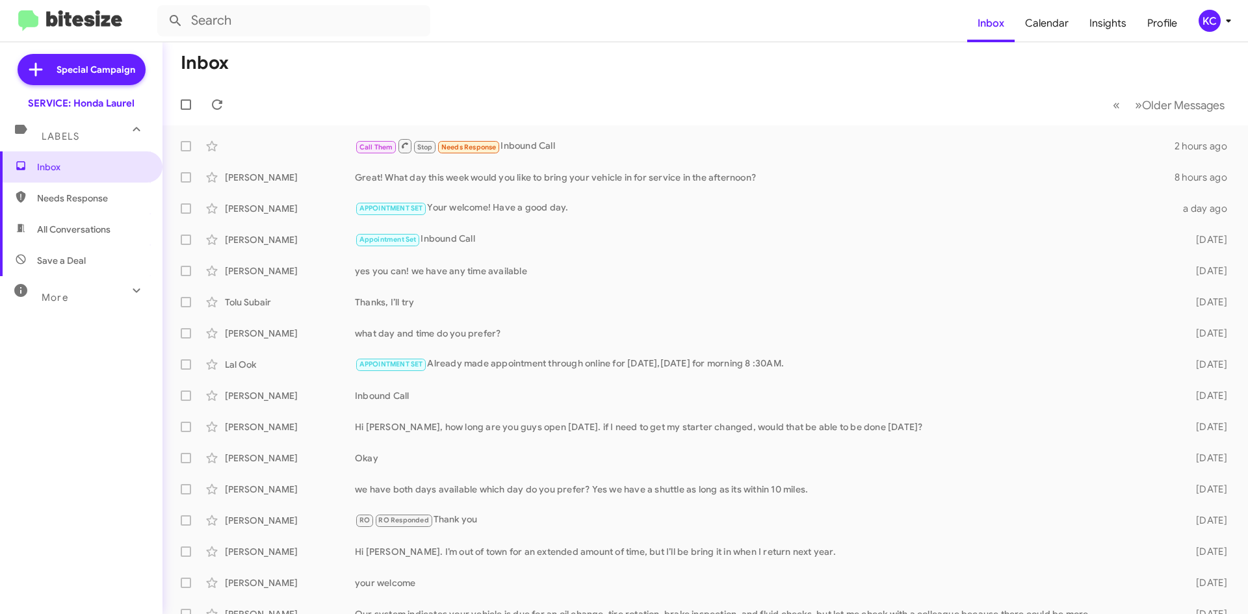
click at [1206, 21] on div "KC" at bounding box center [1210, 21] width 22 height 22
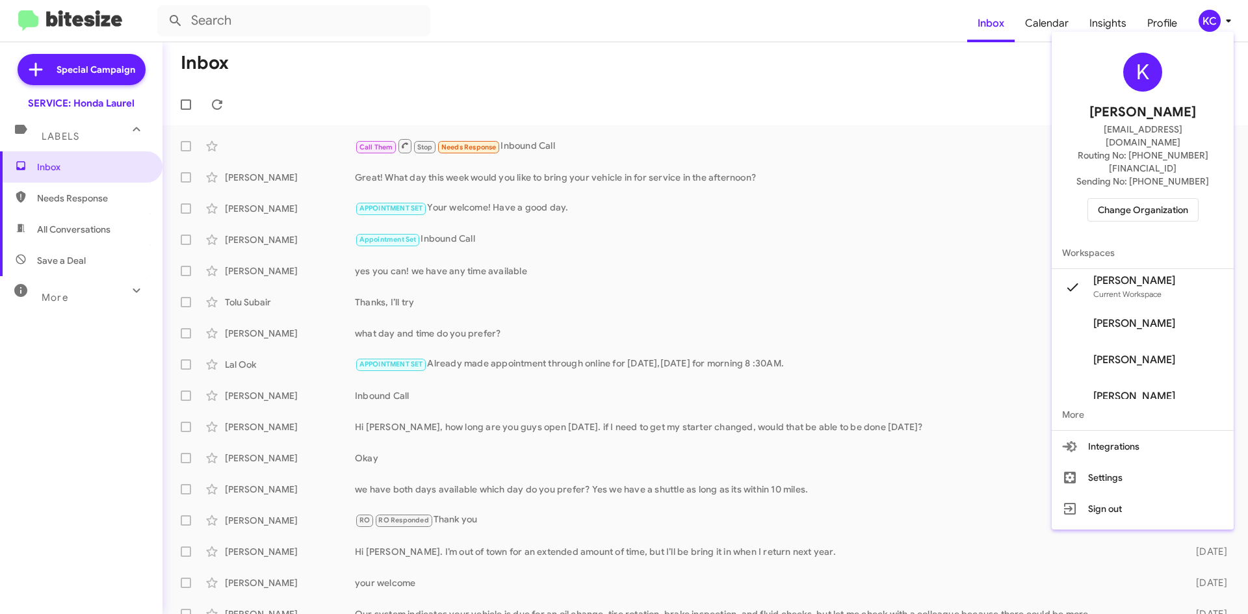
click at [1188, 199] on span "Change Organization" at bounding box center [1143, 210] width 90 height 22
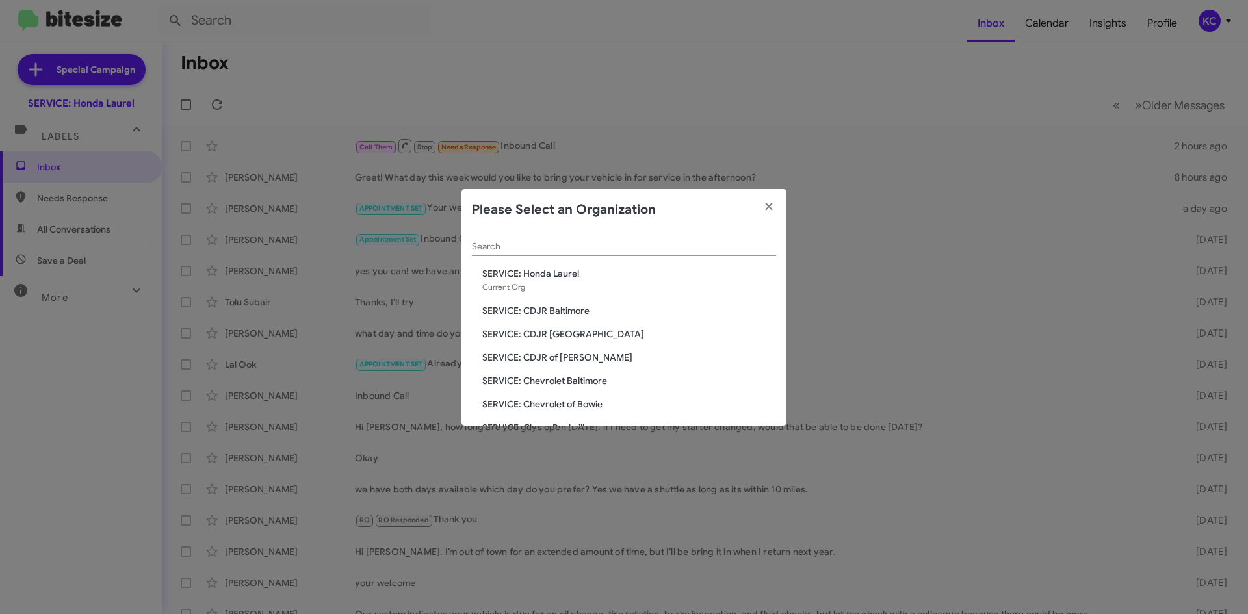
click at [740, 148] on modal-container "Please Select an Organization Search SERVICE: Honda [GEOGRAPHIC_DATA] Current O…" at bounding box center [624, 307] width 1248 height 614
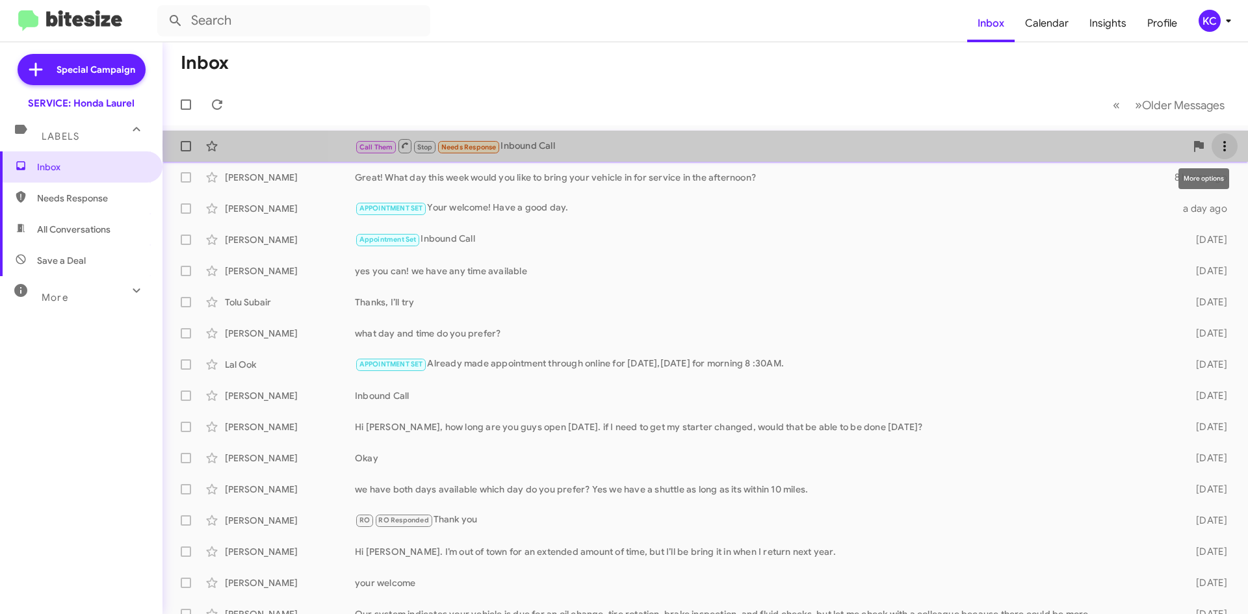
click at [1217, 146] on icon at bounding box center [1225, 146] width 16 height 16
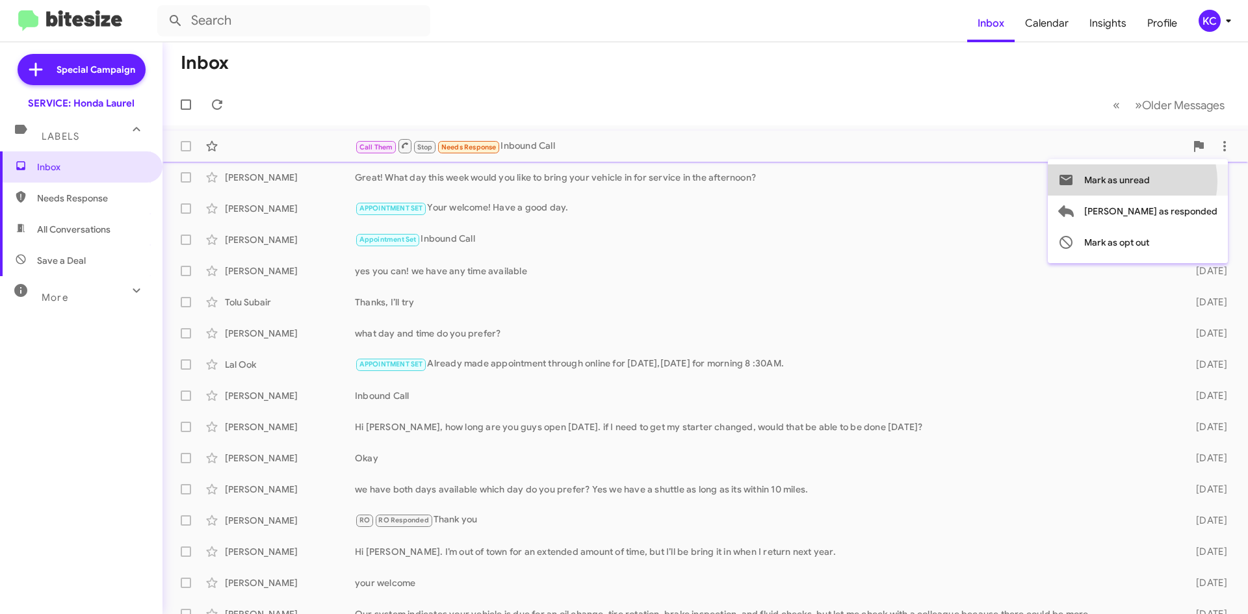
click at [1150, 181] on span "Mark as unread" at bounding box center [1117, 179] width 66 height 31
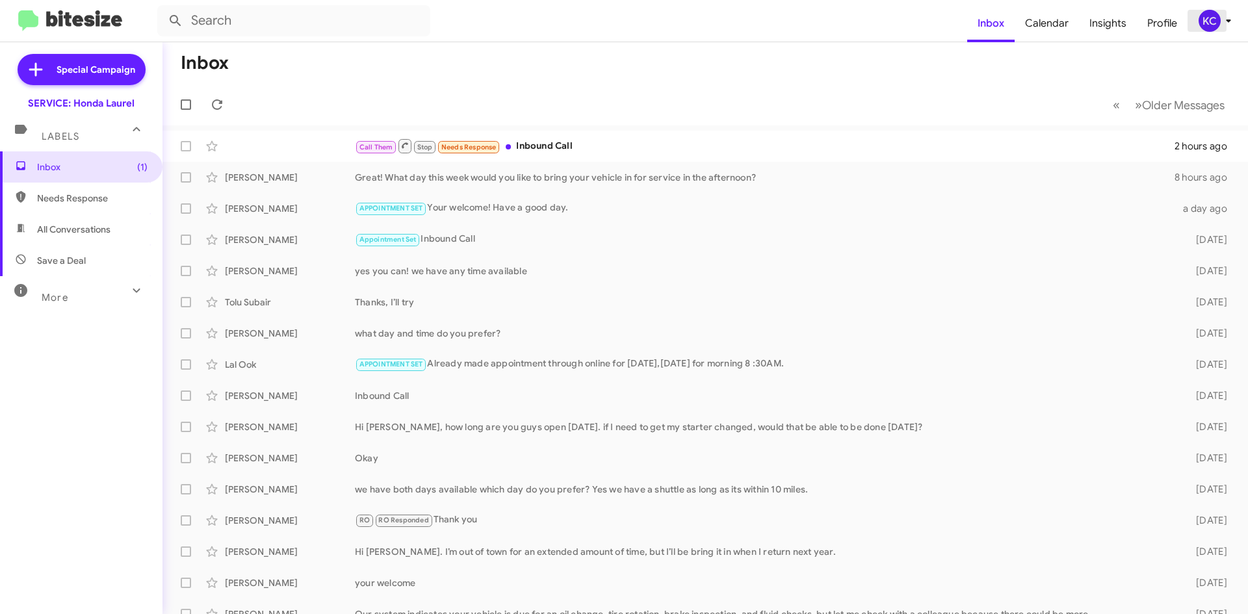
click at [1222, 29] on span "KC" at bounding box center [1217, 21] width 39 height 22
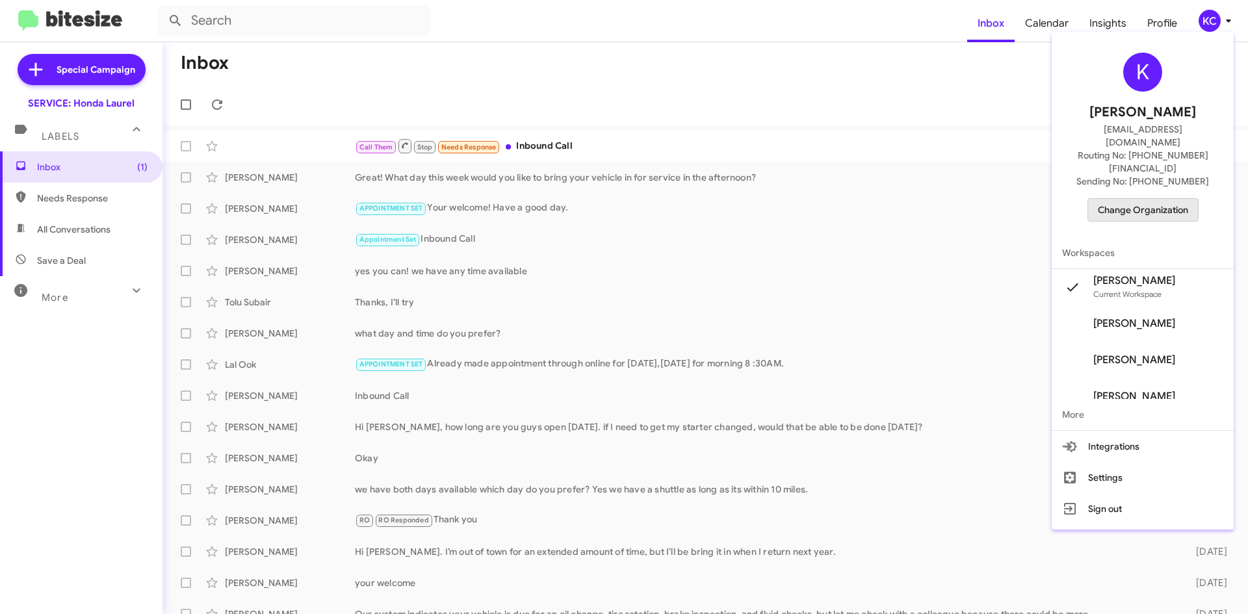
click at [1146, 199] on span "Change Organization" at bounding box center [1143, 210] width 90 height 22
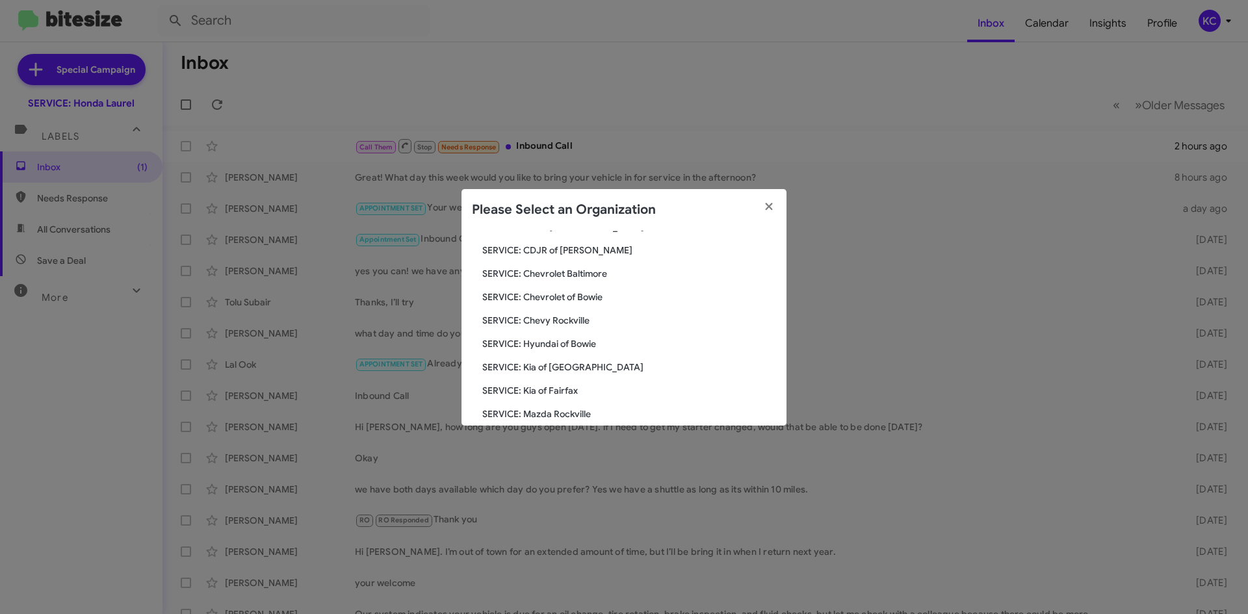
scroll to position [130, 0]
click at [578, 345] on span "SERVICE: Kia of [GEOGRAPHIC_DATA]" at bounding box center [629, 344] width 294 height 13
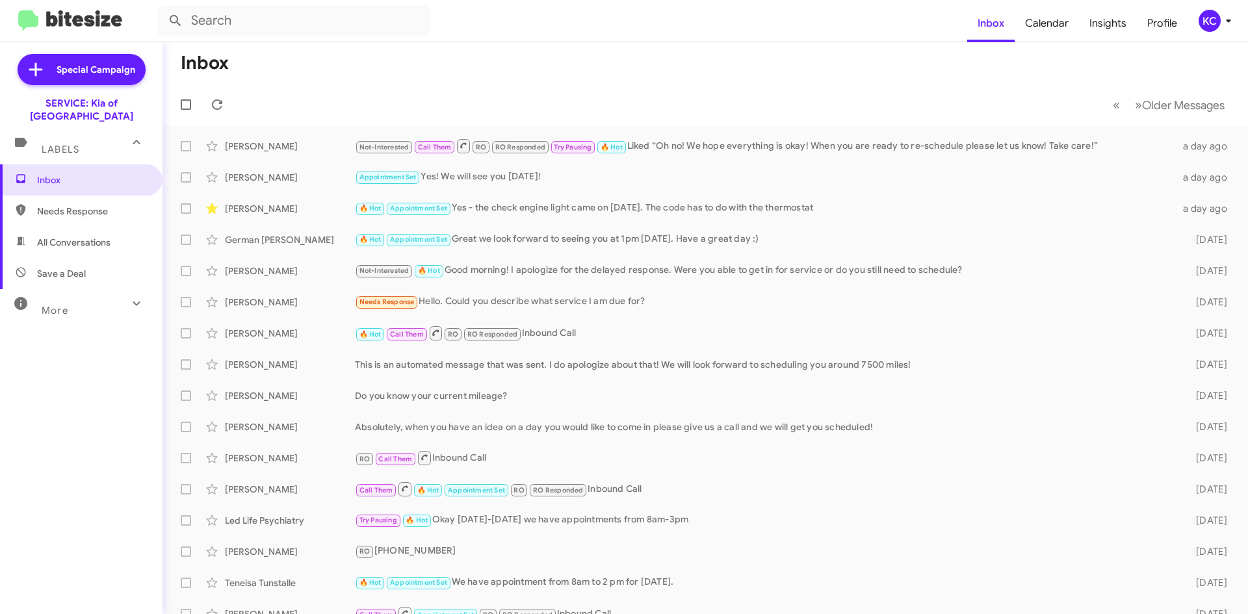
click at [1218, 9] on mat-toolbar "Inbox Calendar Insights Profile KC" at bounding box center [624, 21] width 1248 height 42
click at [1212, 18] on div "KC" at bounding box center [1210, 21] width 22 height 22
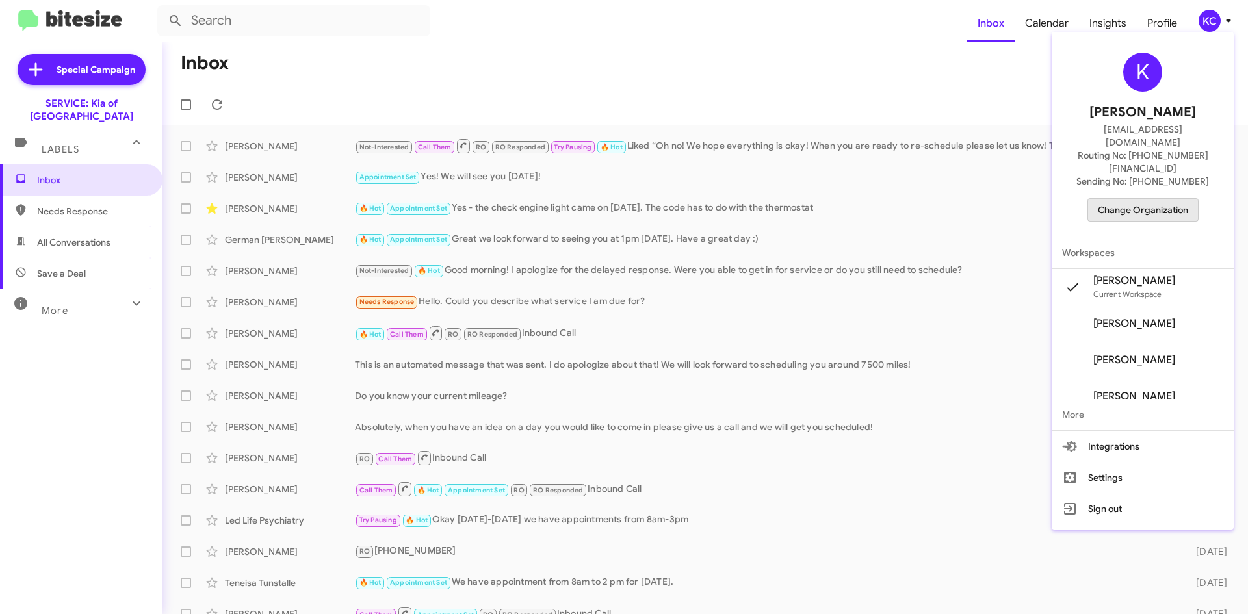
click at [1177, 199] on span "Change Organization" at bounding box center [1143, 210] width 90 height 22
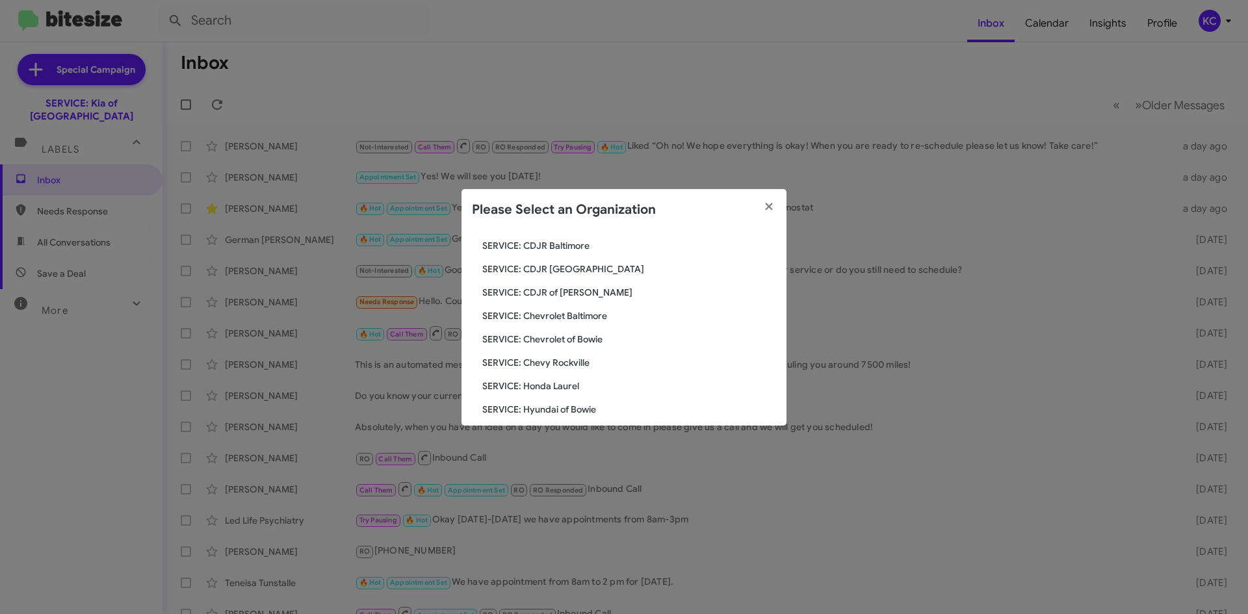
scroll to position [130, 0]
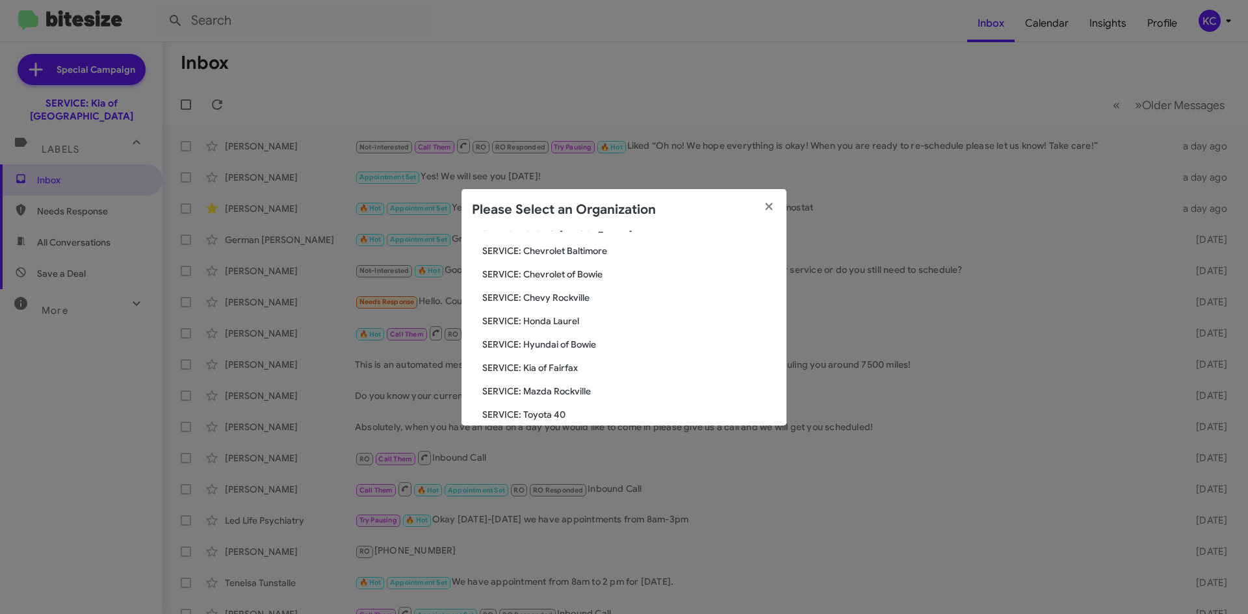
click at [587, 348] on span "SERVICE: Hyundai of Bowie" at bounding box center [629, 344] width 294 height 13
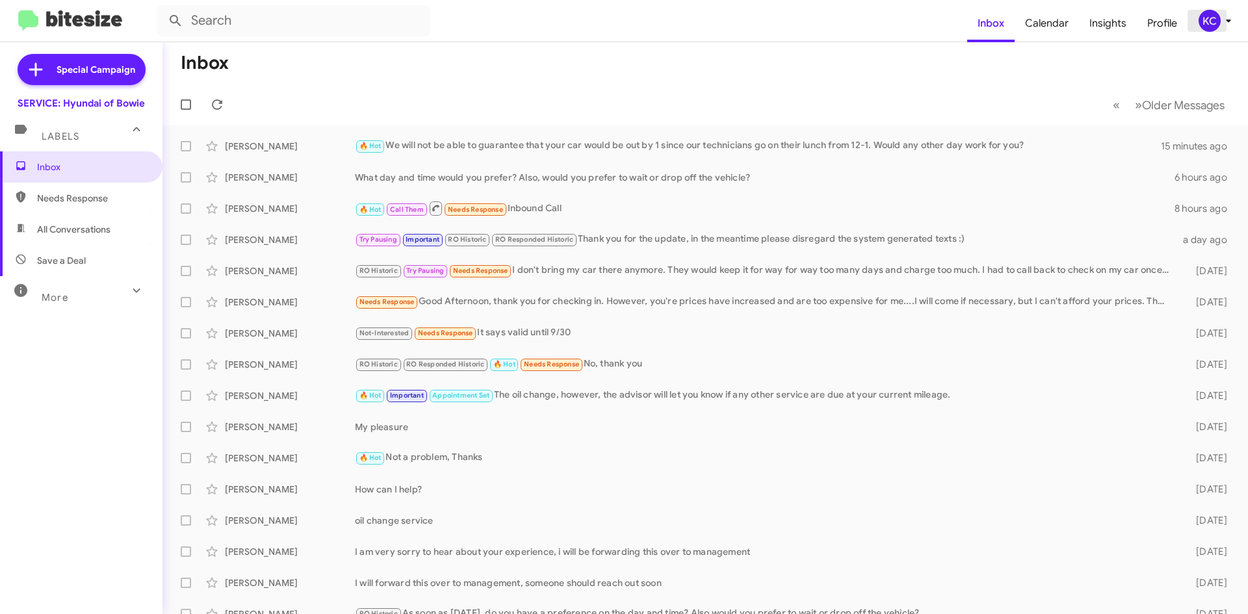
click at [1215, 22] on div "KC" at bounding box center [1210, 21] width 22 height 22
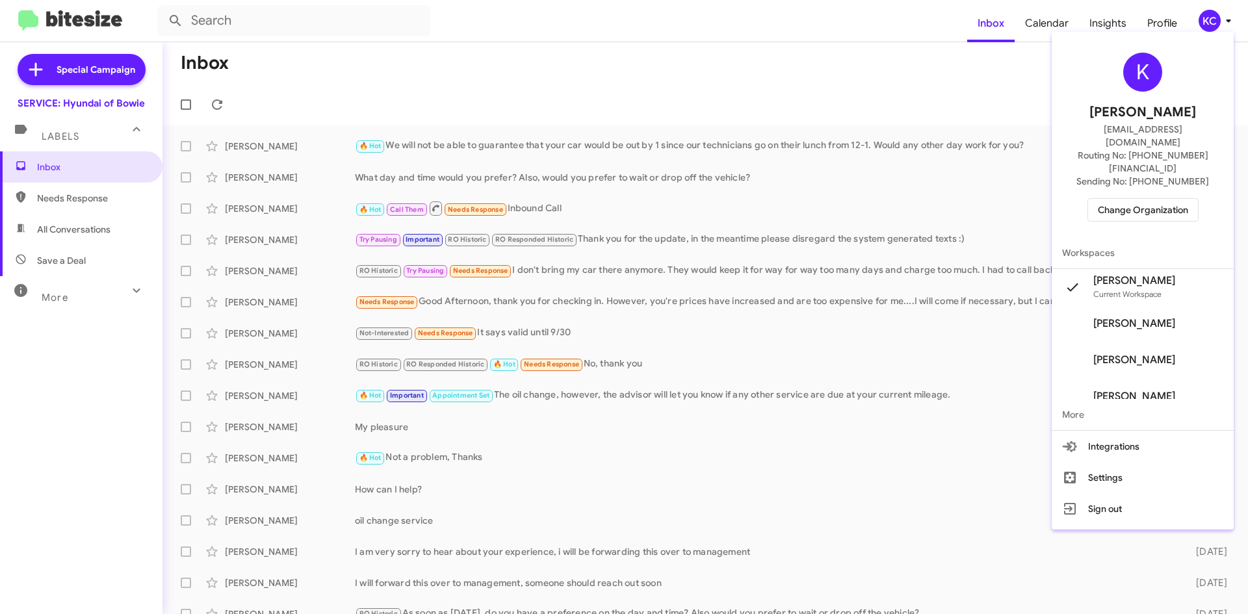
click at [1147, 199] on span "Change Organization" at bounding box center [1143, 210] width 90 height 22
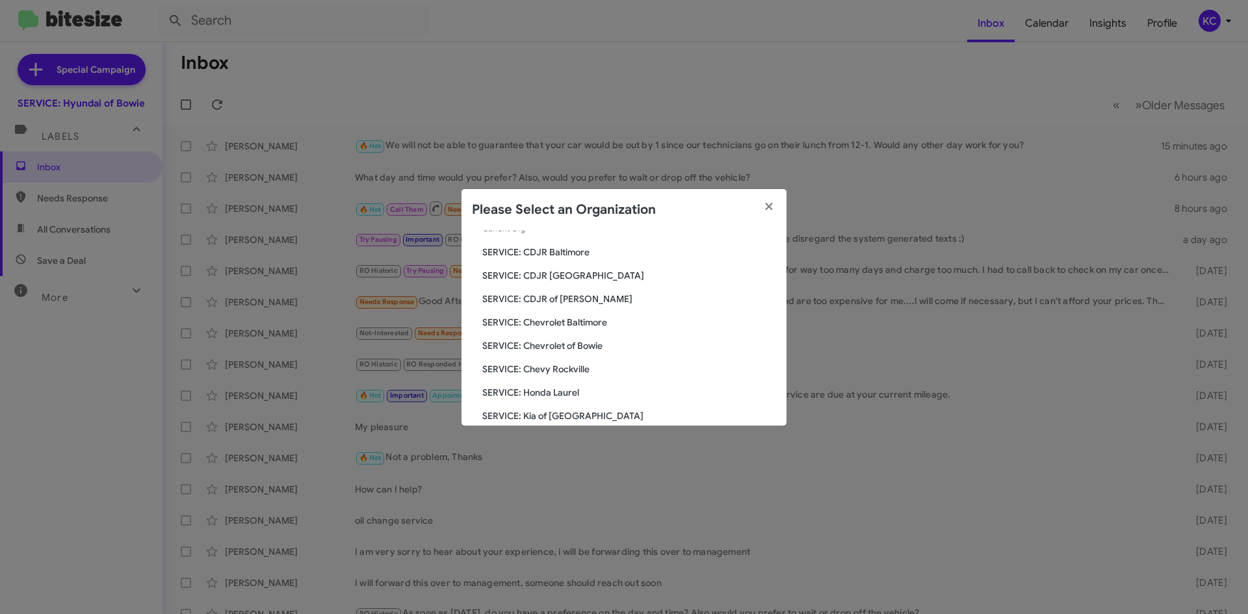
scroll to position [240, 0]
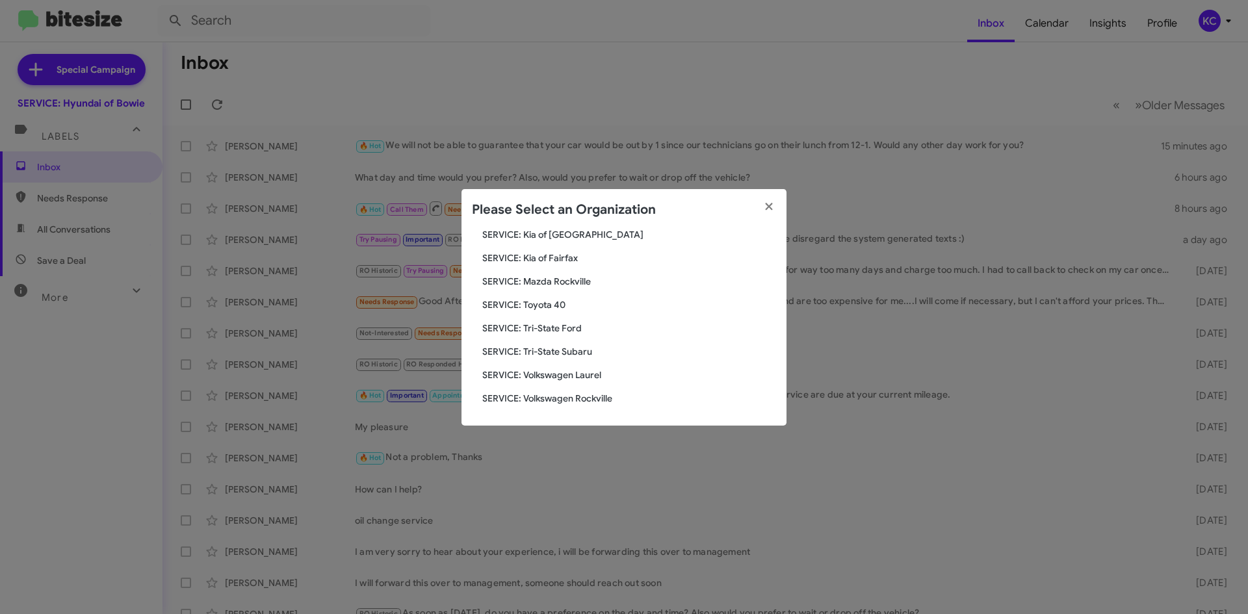
drag, startPoint x: 547, startPoint y: 329, endPoint x: 551, endPoint y: 321, distance: 9.3
click at [549, 333] on span "SERVICE: Tri-State Ford" at bounding box center [629, 328] width 294 height 13
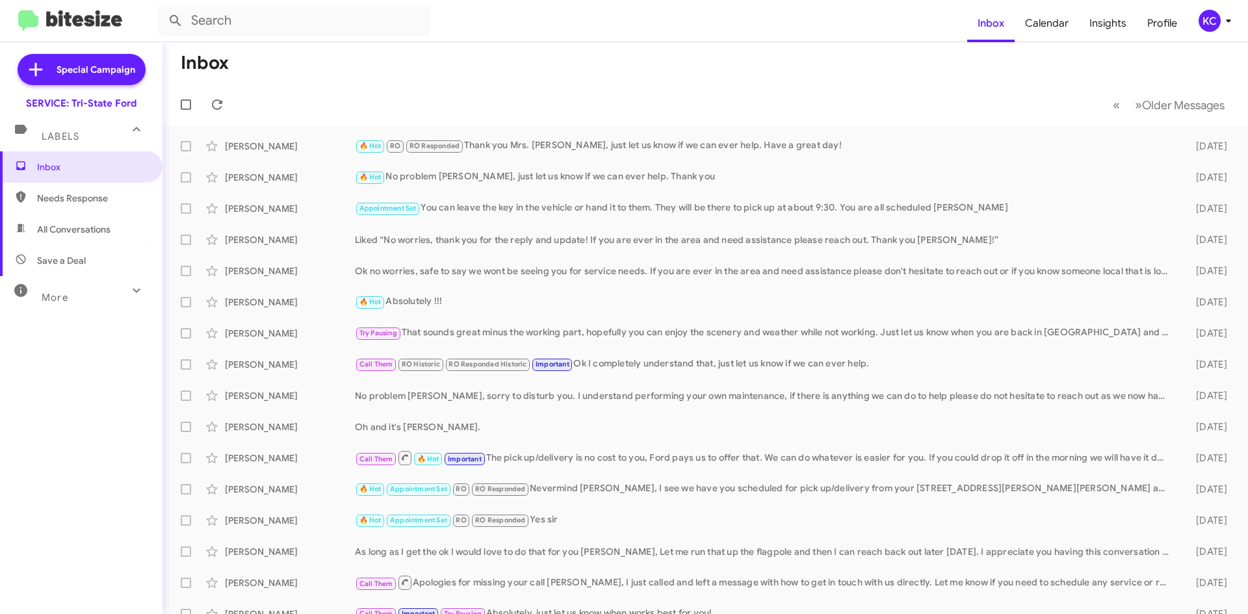
click at [1239, 11] on mat-toolbar "Inbox Calendar Insights Profile KC" at bounding box center [624, 21] width 1248 height 42
click at [1221, 14] on icon at bounding box center [1229, 21] width 16 height 16
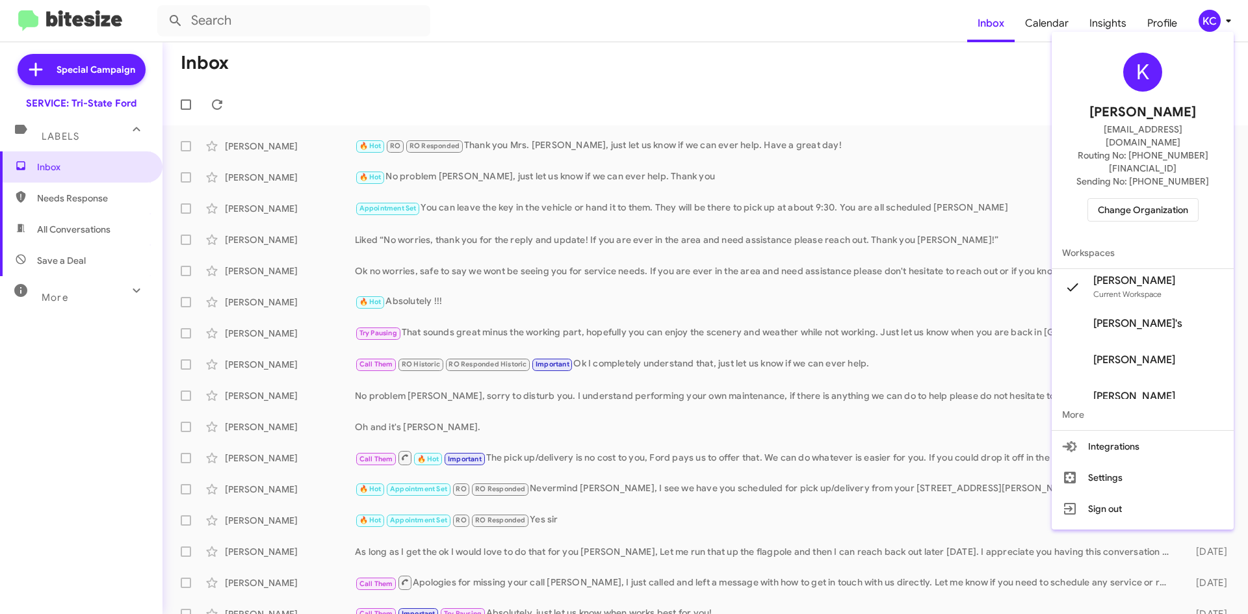
click at [1147, 199] on span "Change Organization" at bounding box center [1143, 210] width 90 height 22
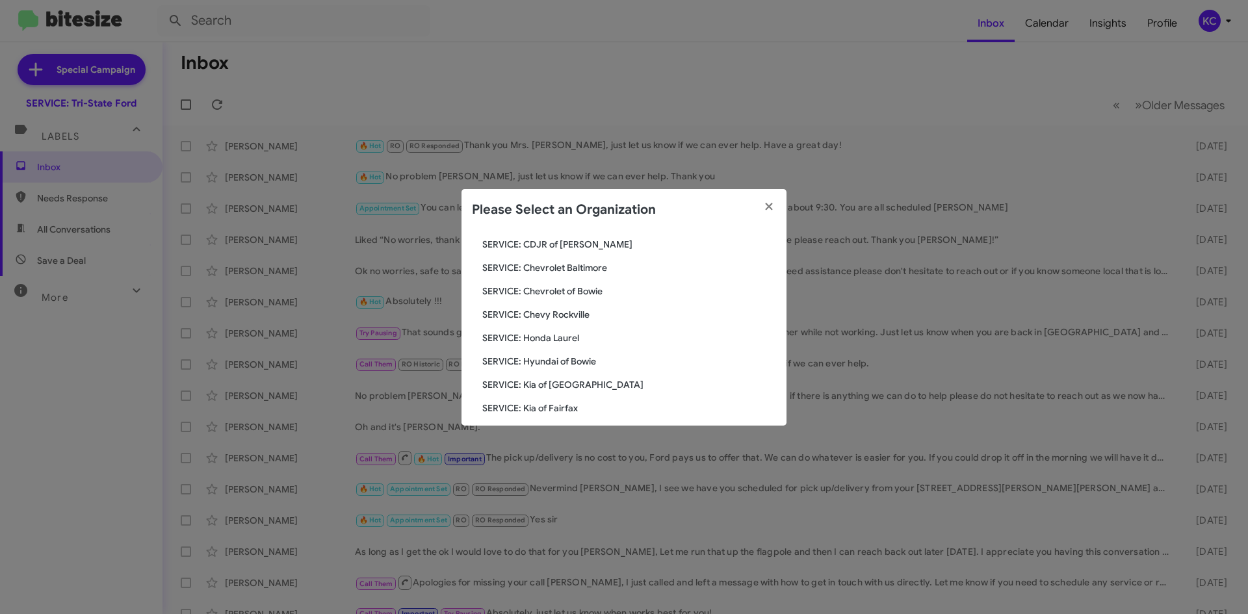
scroll to position [240, 0]
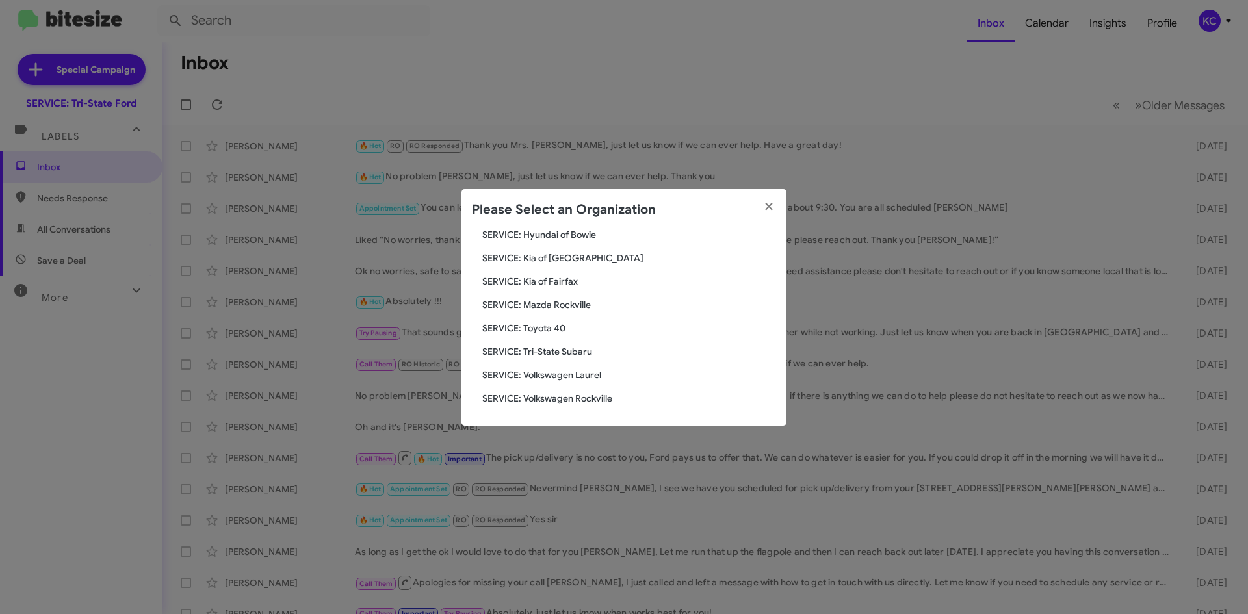
click at [582, 350] on span "SERVICE: Tri-State Subaru" at bounding box center [629, 351] width 294 height 13
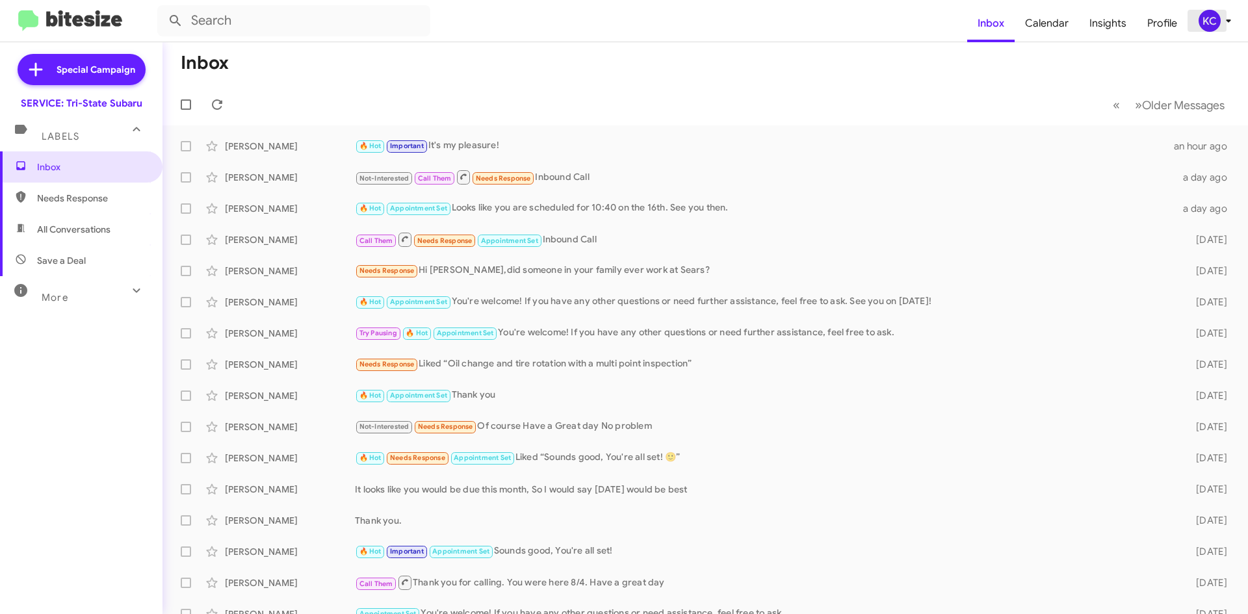
click at [1222, 20] on icon at bounding box center [1229, 21] width 16 height 16
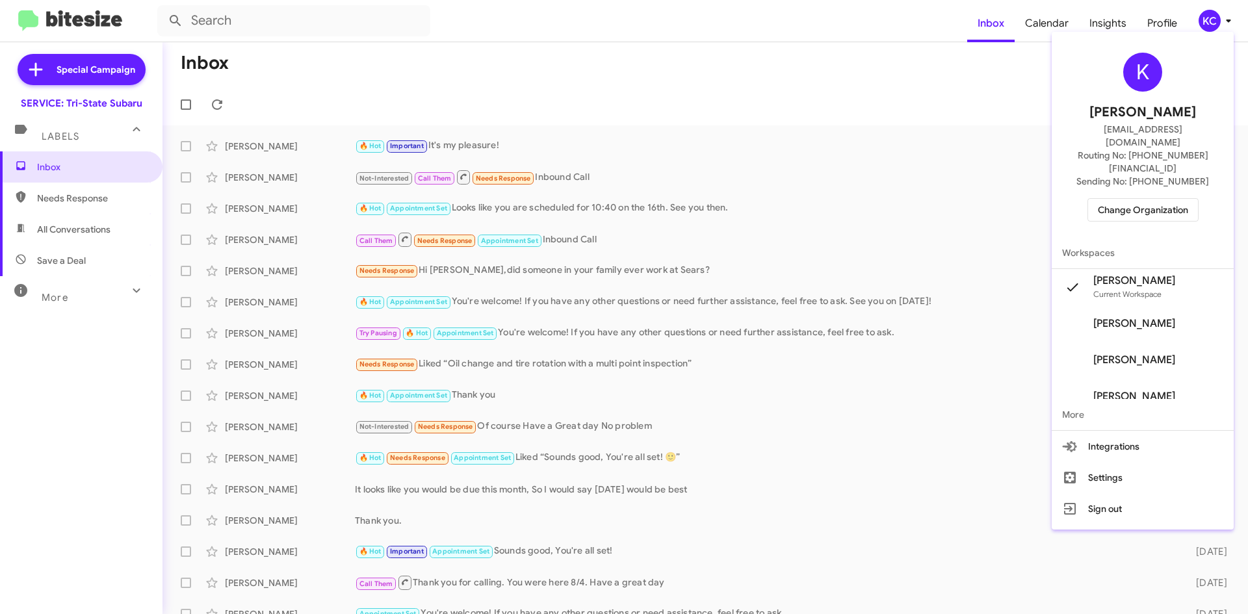
click at [1151, 199] on span "Change Organization" at bounding box center [1143, 210] width 90 height 22
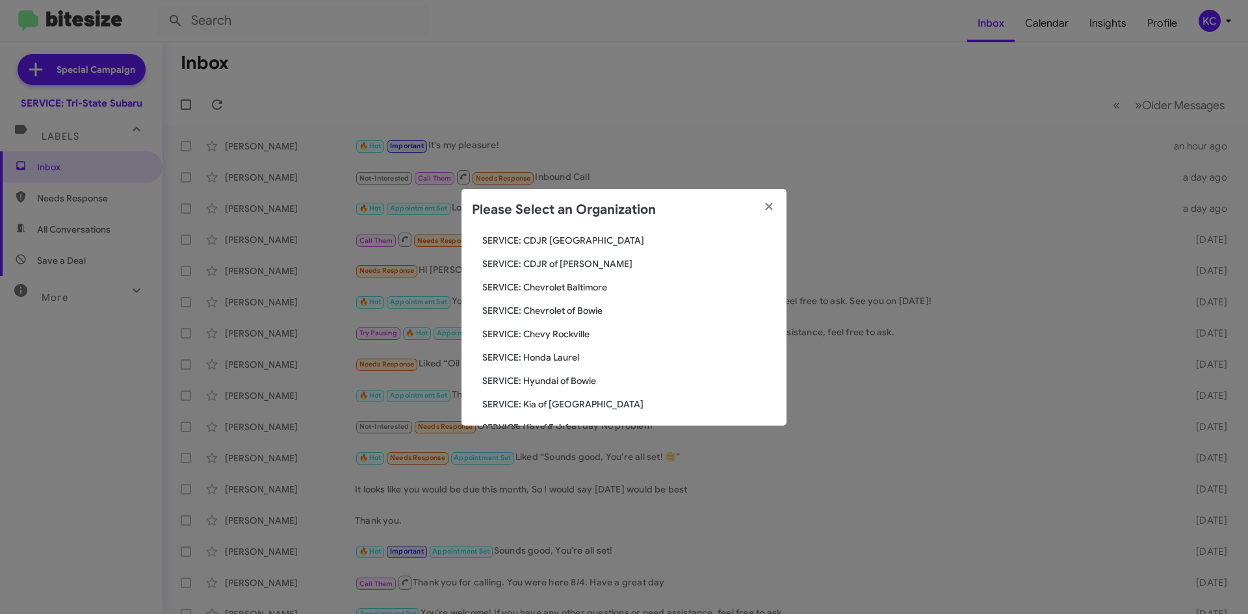
scroll to position [130, 0]
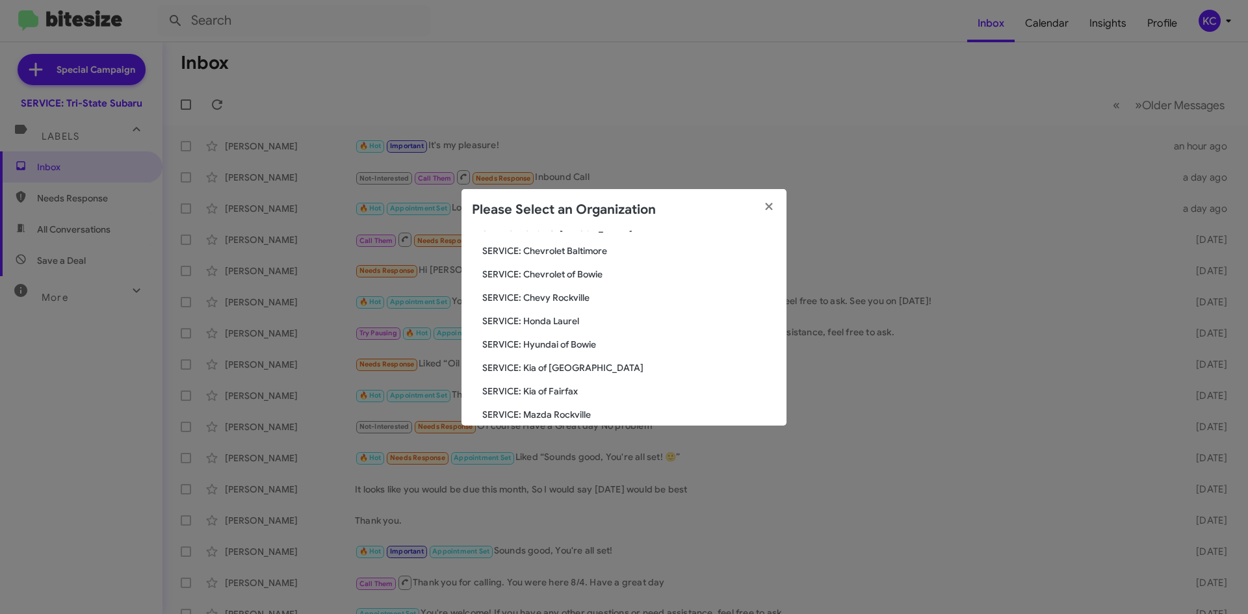
click at [569, 389] on span "SERVICE: Kia of Fairfax" at bounding box center [629, 391] width 294 height 13
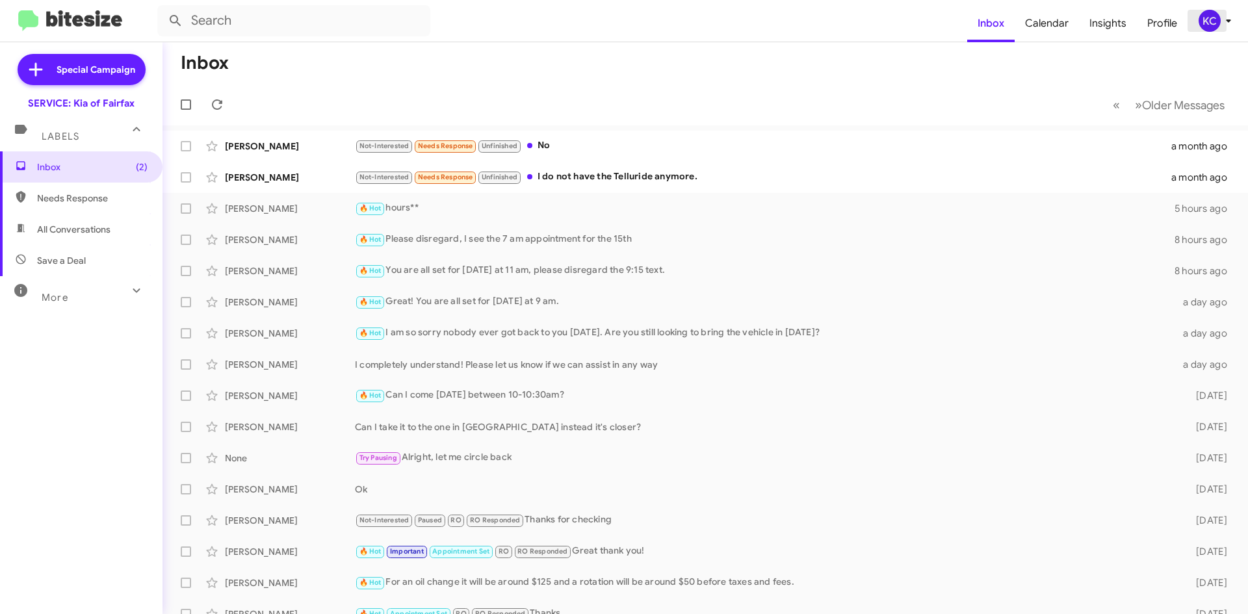
click at [1211, 17] on div "KC" at bounding box center [1210, 21] width 22 height 22
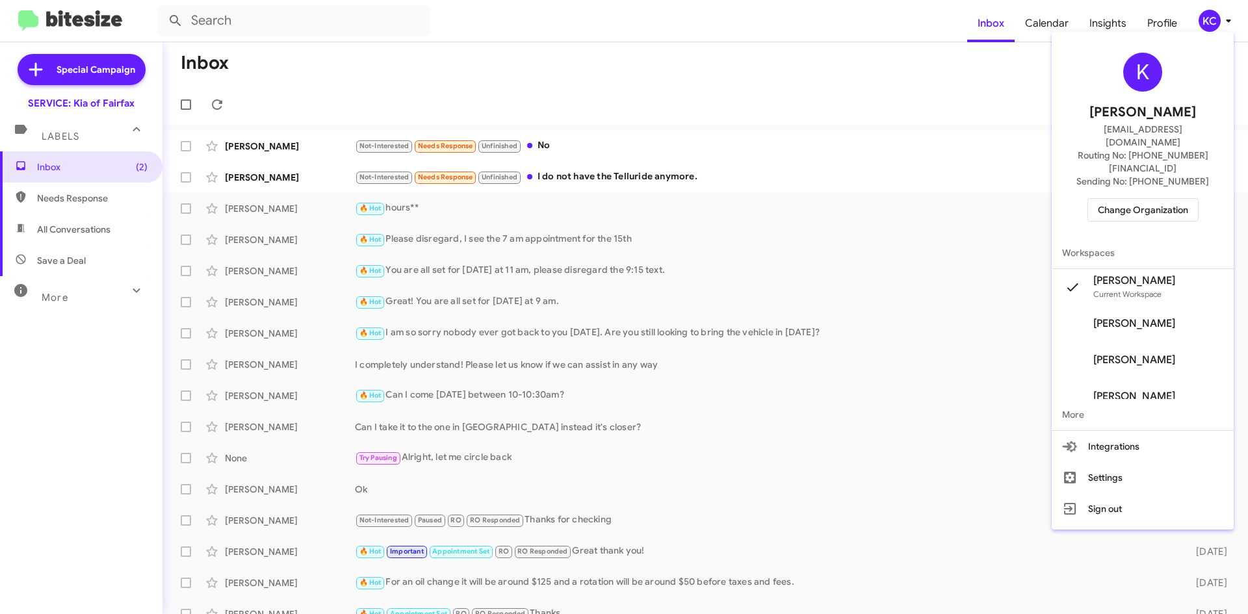
click at [1157, 199] on span "Change Organization" at bounding box center [1143, 210] width 90 height 22
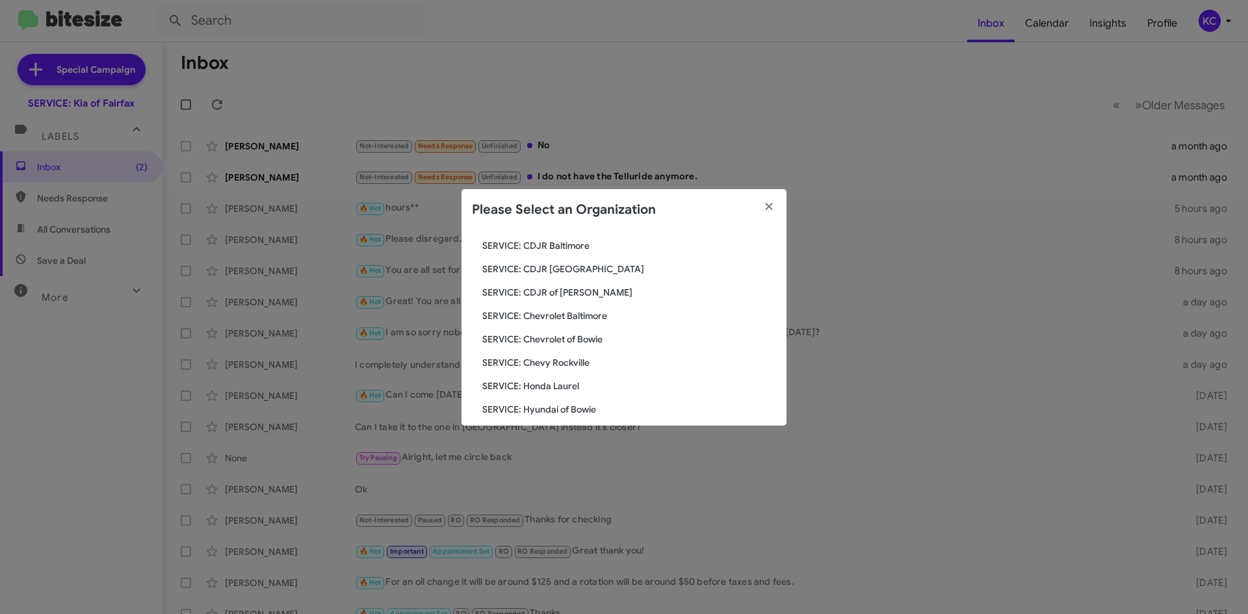
scroll to position [130, 0]
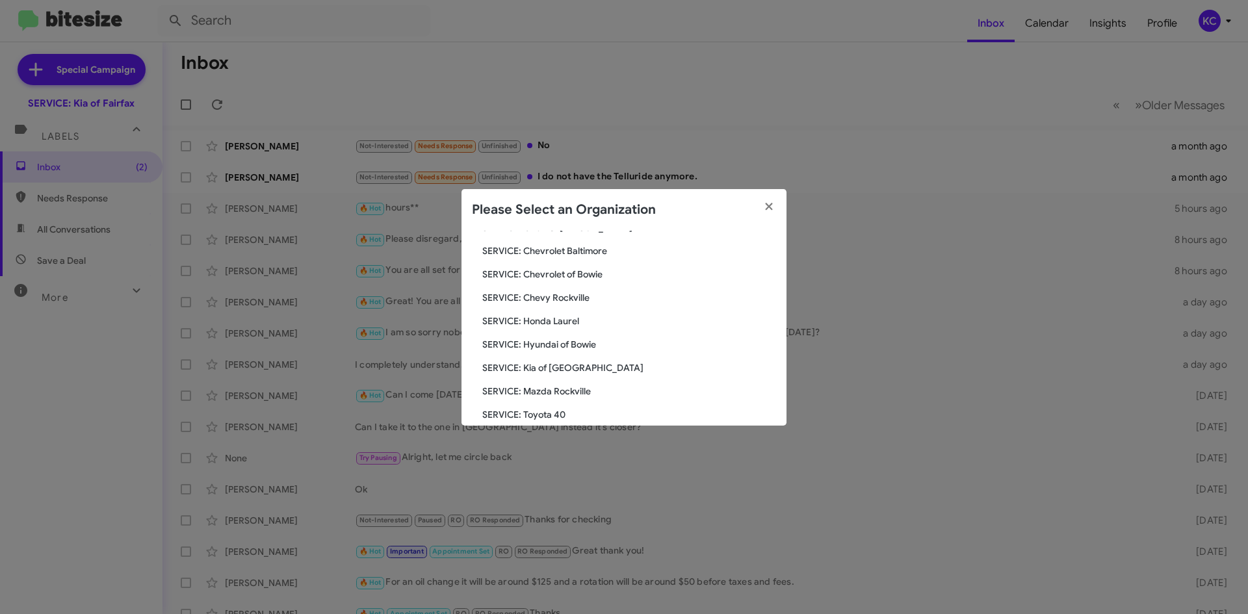
click at [566, 345] on span "SERVICE: Hyundai of Bowie" at bounding box center [629, 344] width 294 height 13
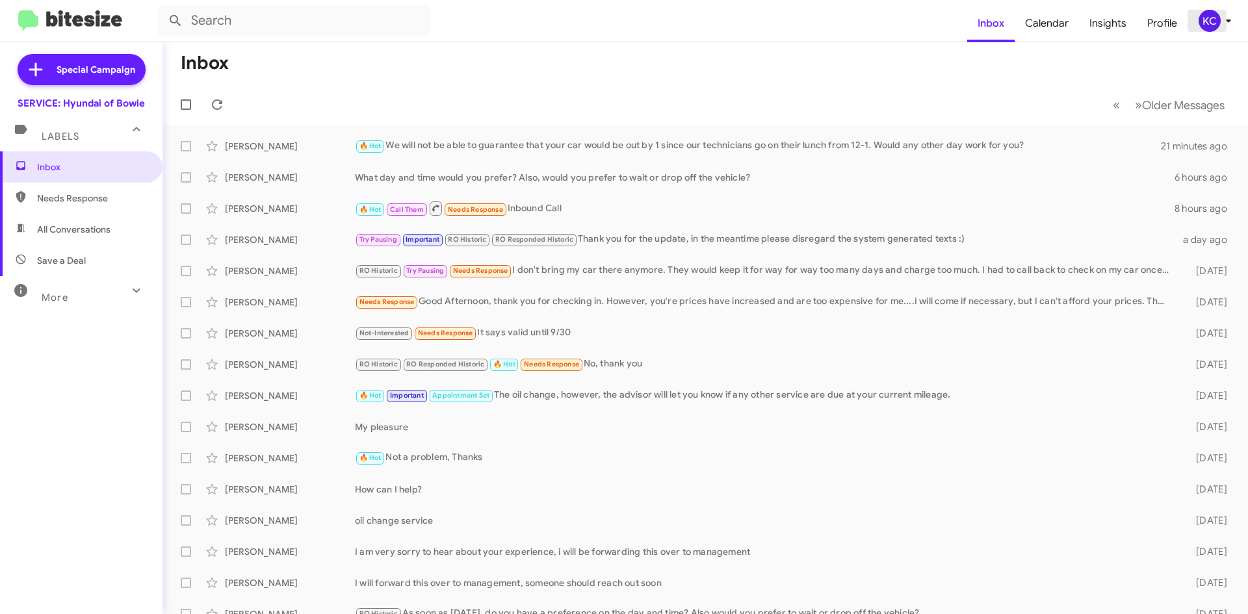
click at [1210, 23] on div "KC" at bounding box center [1210, 21] width 22 height 22
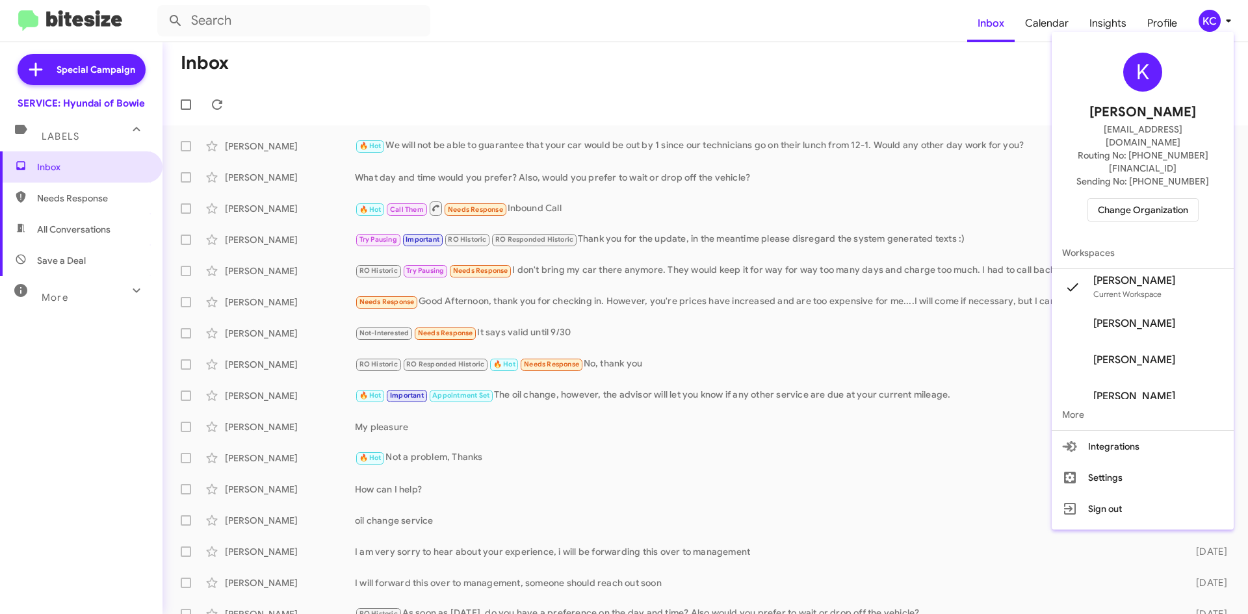
click at [1140, 199] on span "Change Organization" at bounding box center [1143, 210] width 90 height 22
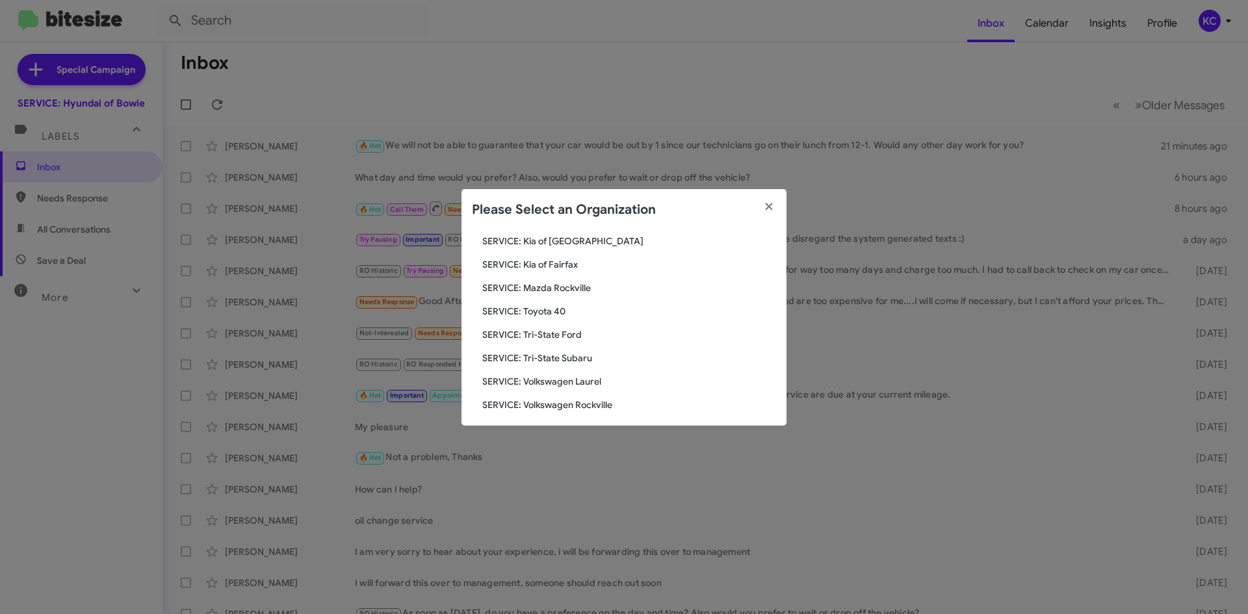
scroll to position [240, 0]
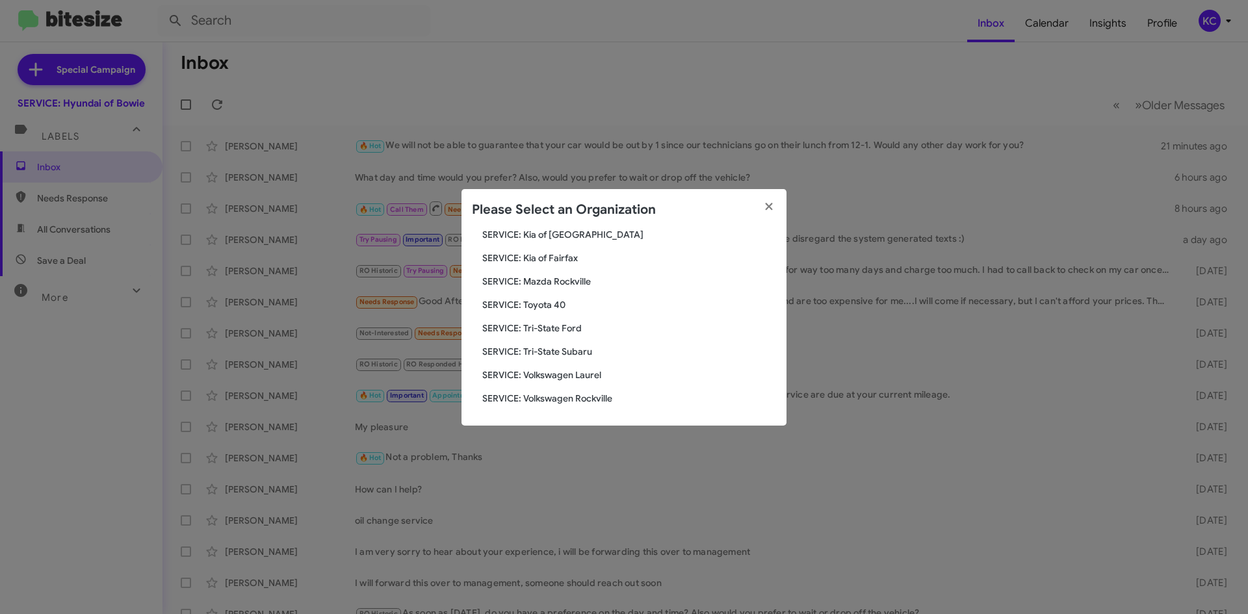
click at [566, 348] on span "SERVICE: Tri-State Subaru" at bounding box center [629, 351] width 294 height 13
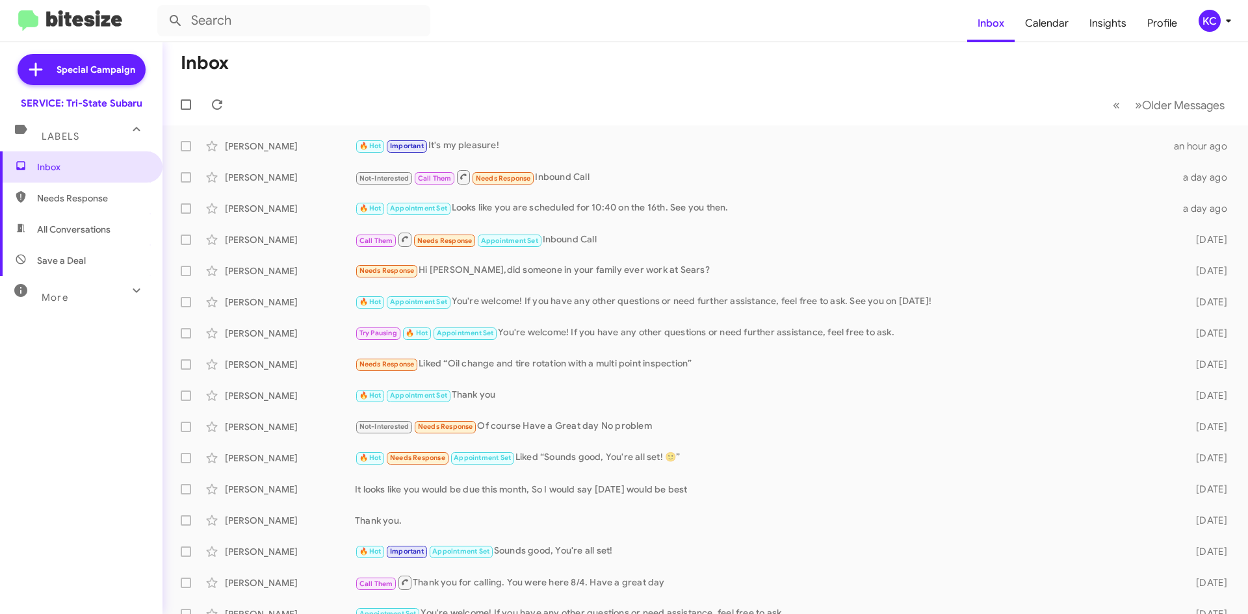
click at [1216, 27] on div "KC" at bounding box center [1210, 21] width 22 height 22
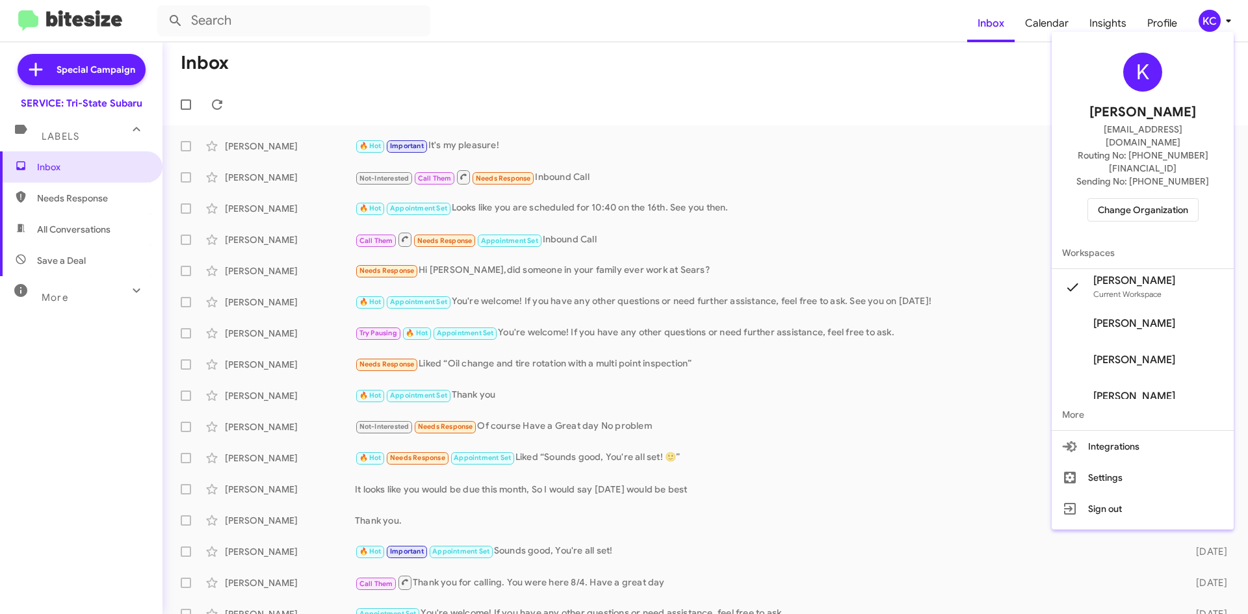
click at [1132, 199] on span "Change Organization" at bounding box center [1143, 210] width 90 height 22
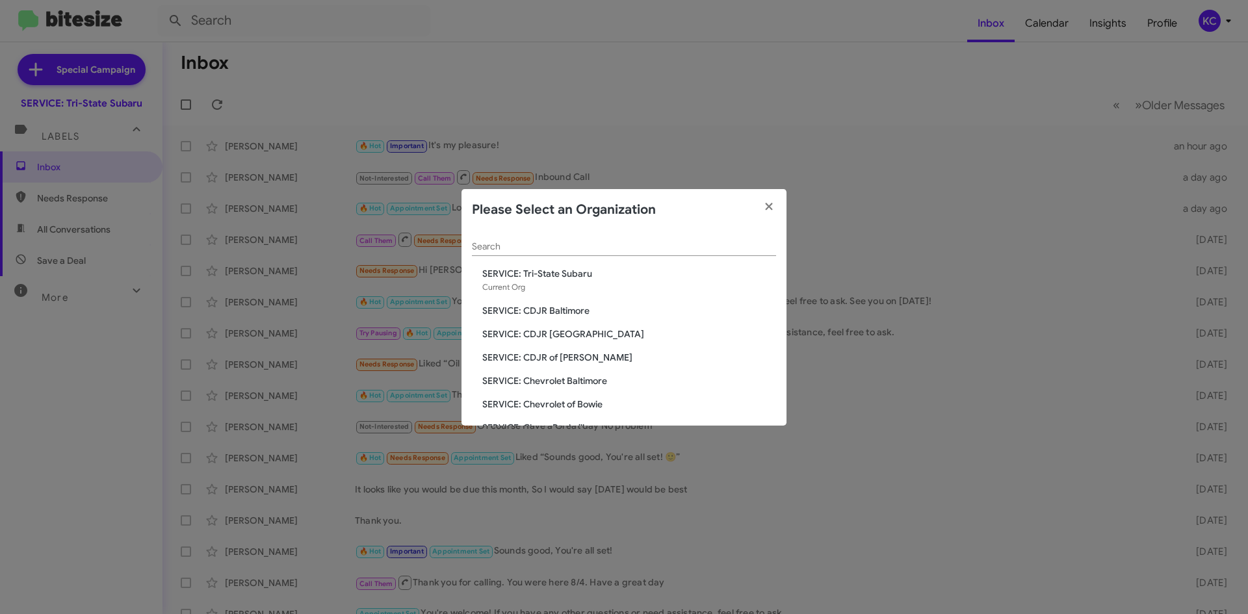
click at [566, 312] on span "SERVICE: CDJR Baltimore" at bounding box center [629, 310] width 294 height 13
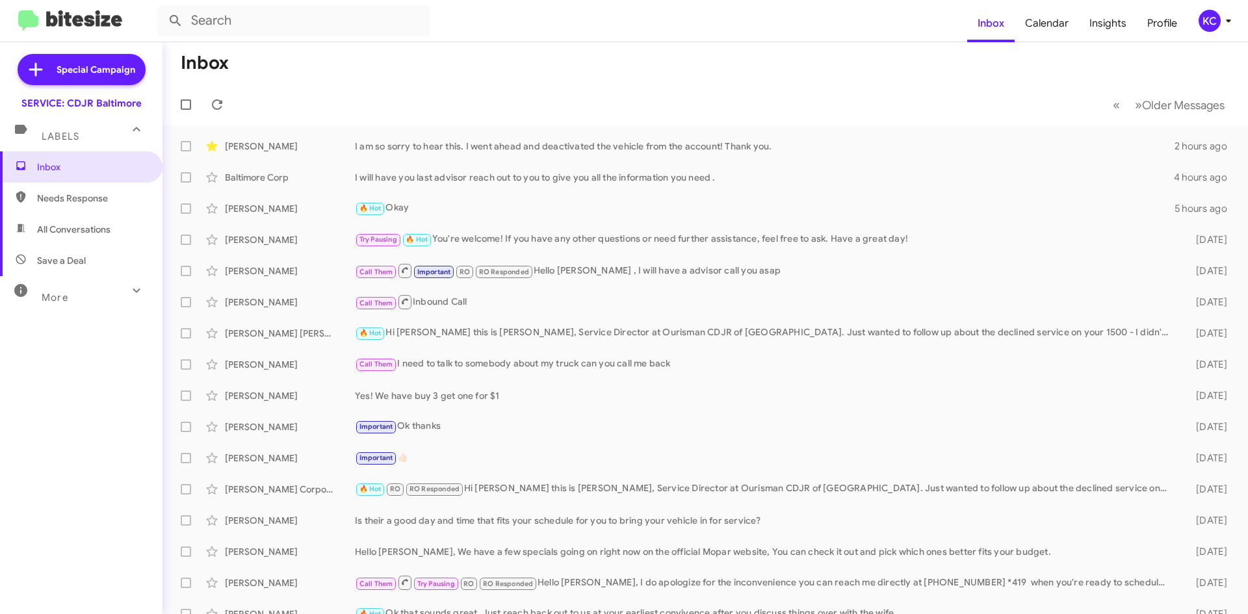
click at [1205, 20] on div "KC" at bounding box center [1210, 21] width 22 height 22
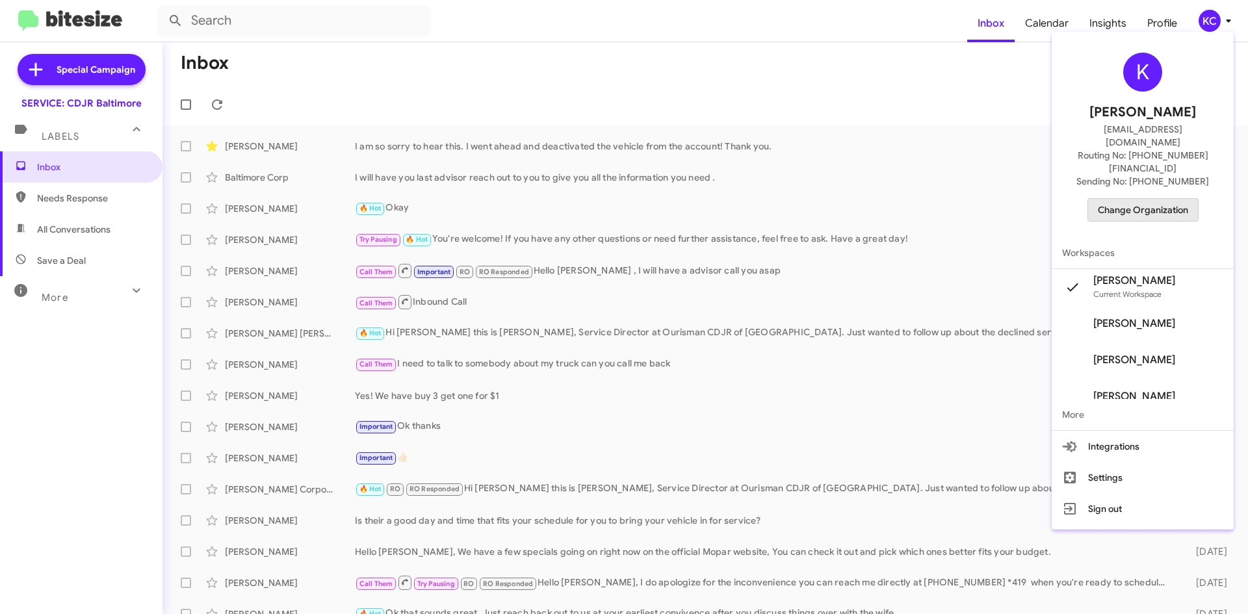
click at [1133, 199] on span "Change Organization" at bounding box center [1143, 210] width 90 height 22
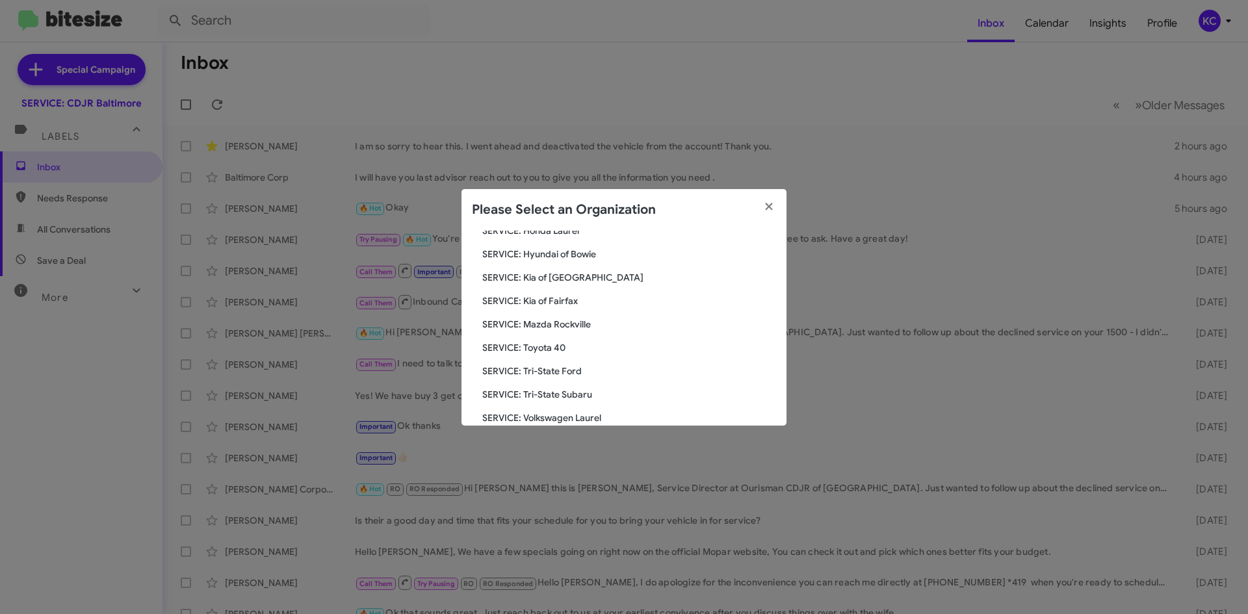
scroll to position [175, 0]
click at [526, 279] on span "SERVICE: Hyundai of Bowie" at bounding box center [629, 276] width 294 height 13
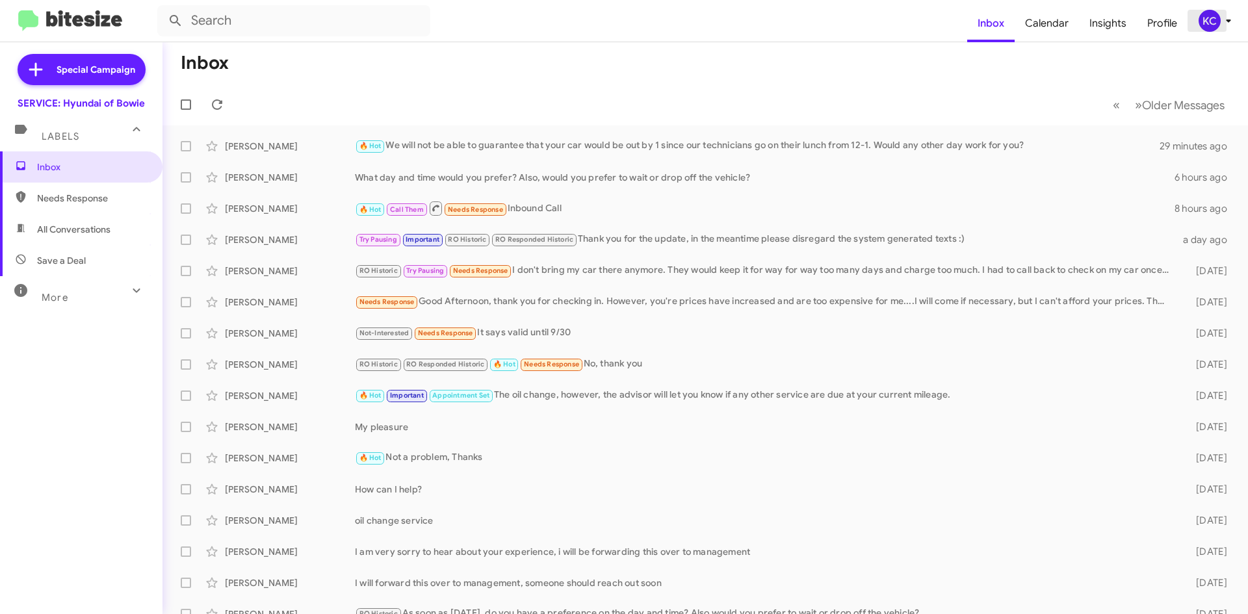
click at [1224, 18] on icon at bounding box center [1229, 21] width 16 height 16
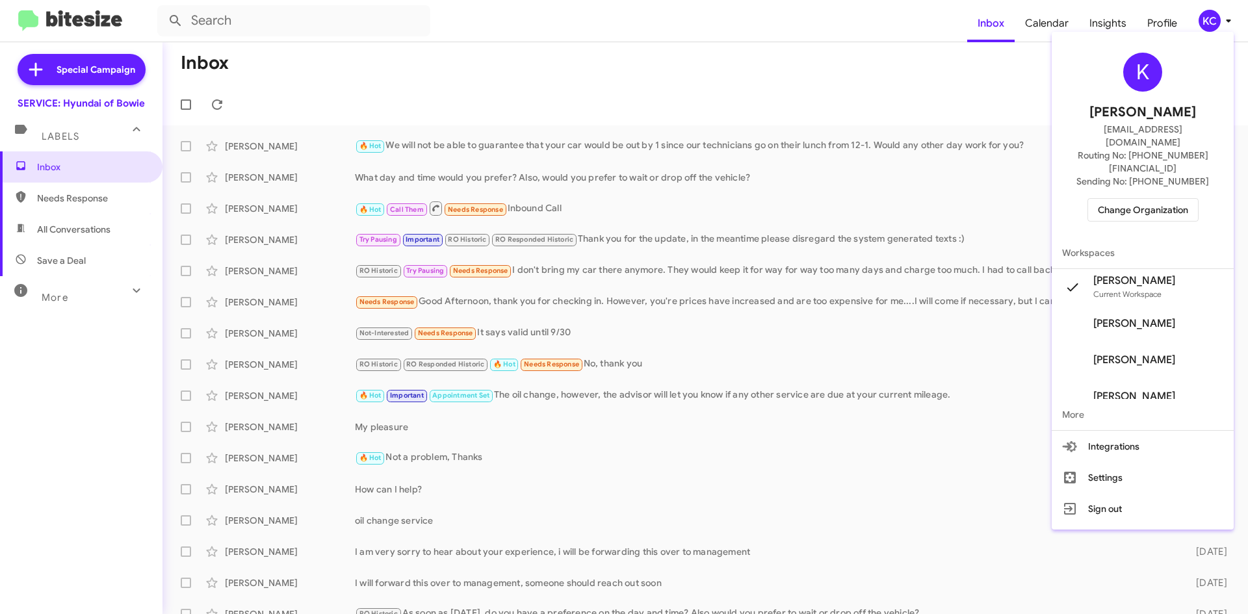
click at [1128, 170] on div "K Kaylee Cole kaycole@ourismancars.com Routing No: +1 (301) 249-4227 Sending No…" at bounding box center [1143, 137] width 182 height 200
click at [1129, 199] on span "Change Organization" at bounding box center [1143, 210] width 90 height 22
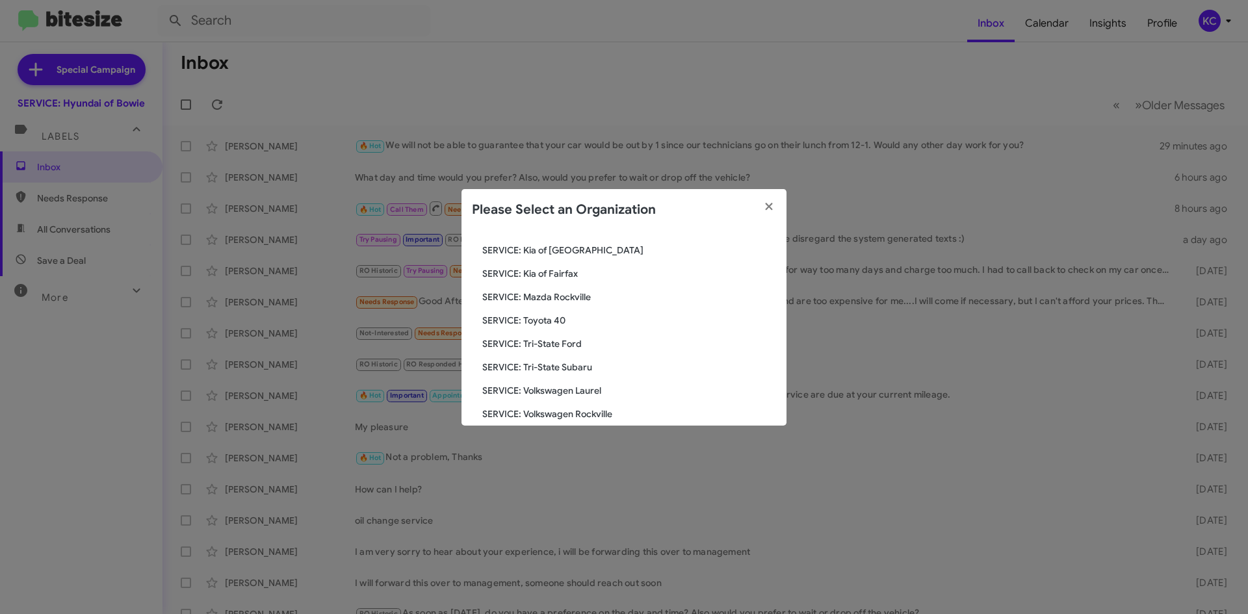
scroll to position [240, 0]
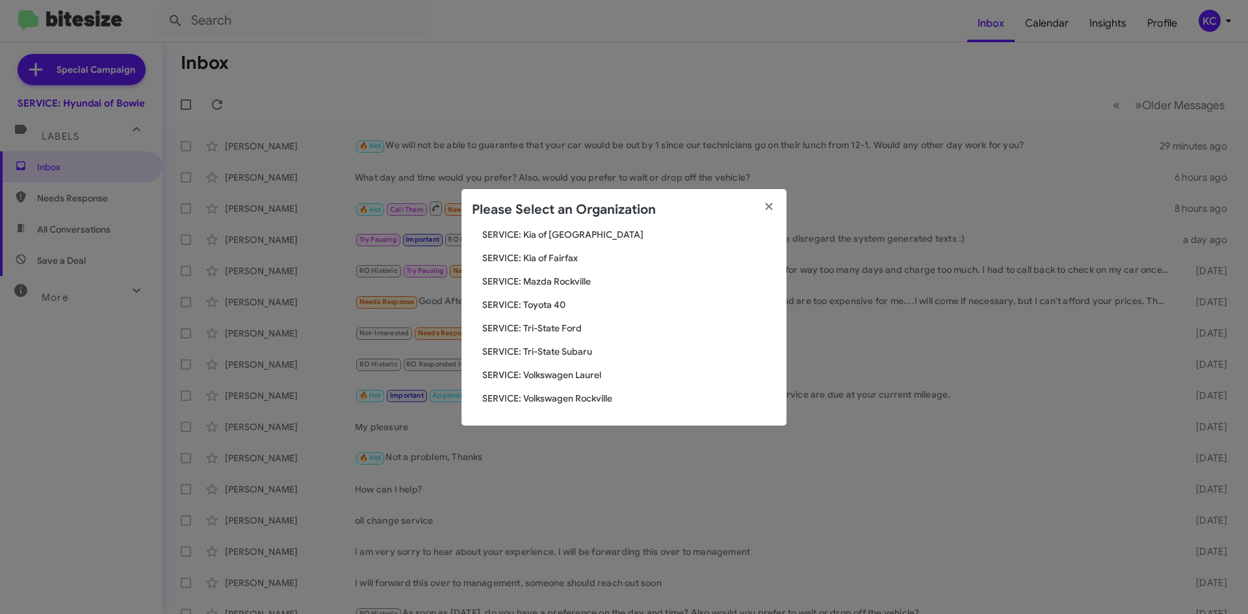
click at [590, 346] on span "SERVICE: Tri-State Subaru" at bounding box center [629, 351] width 294 height 13
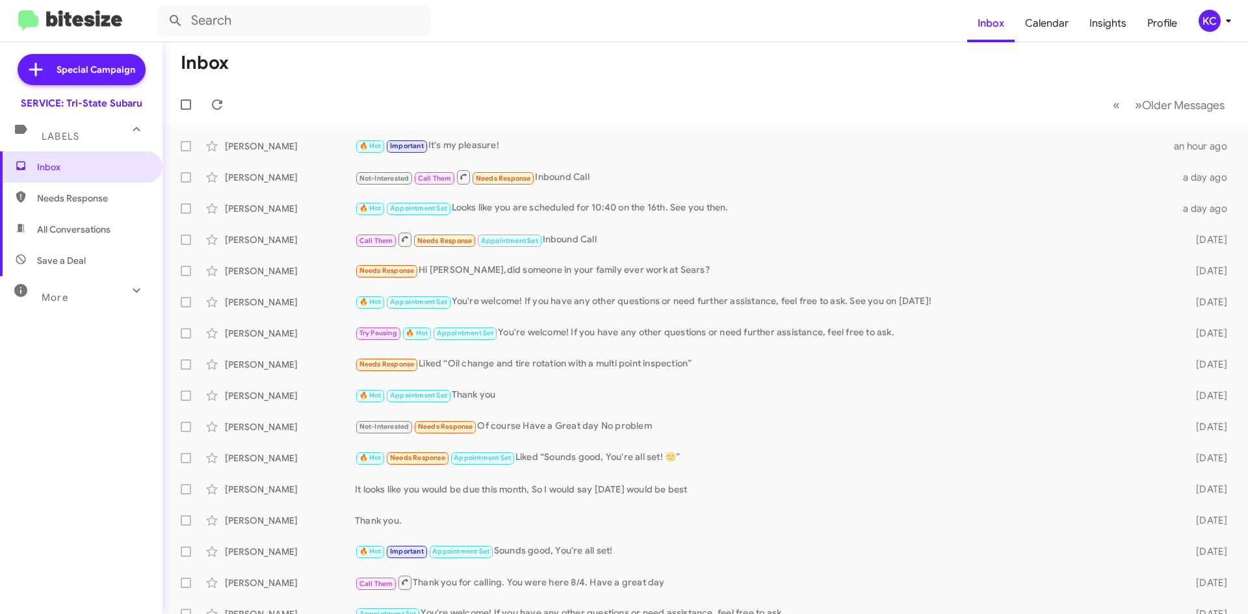
click at [1199, 26] on div "KC" at bounding box center [1210, 21] width 22 height 22
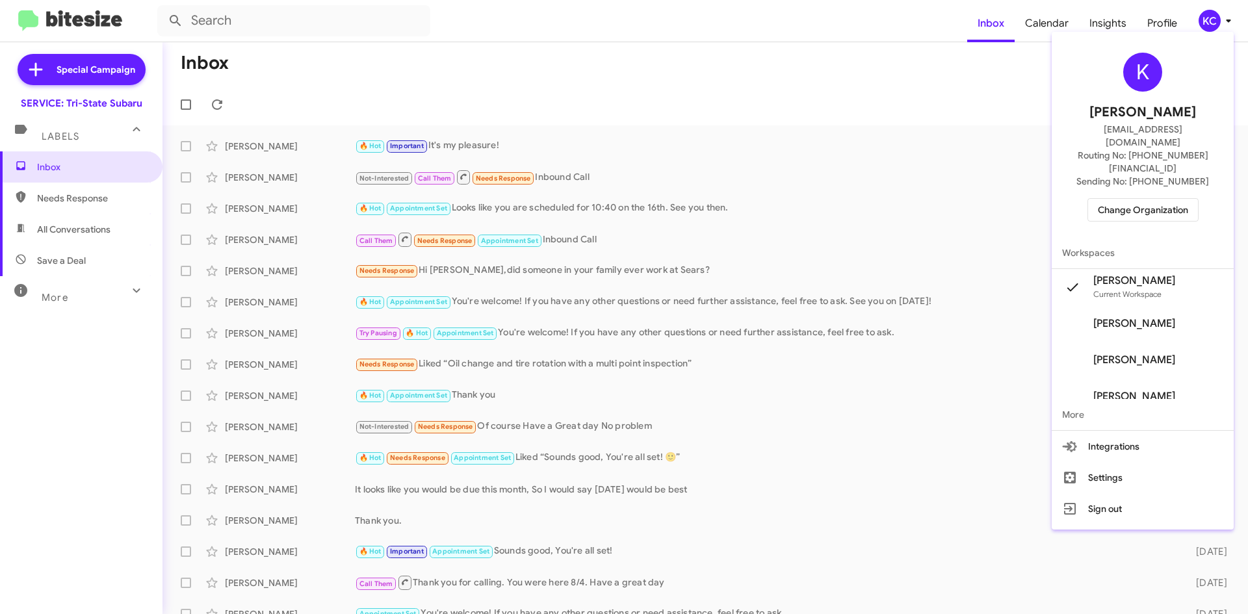
click at [1166, 198] on button "Change Organization" at bounding box center [1143, 209] width 111 height 23
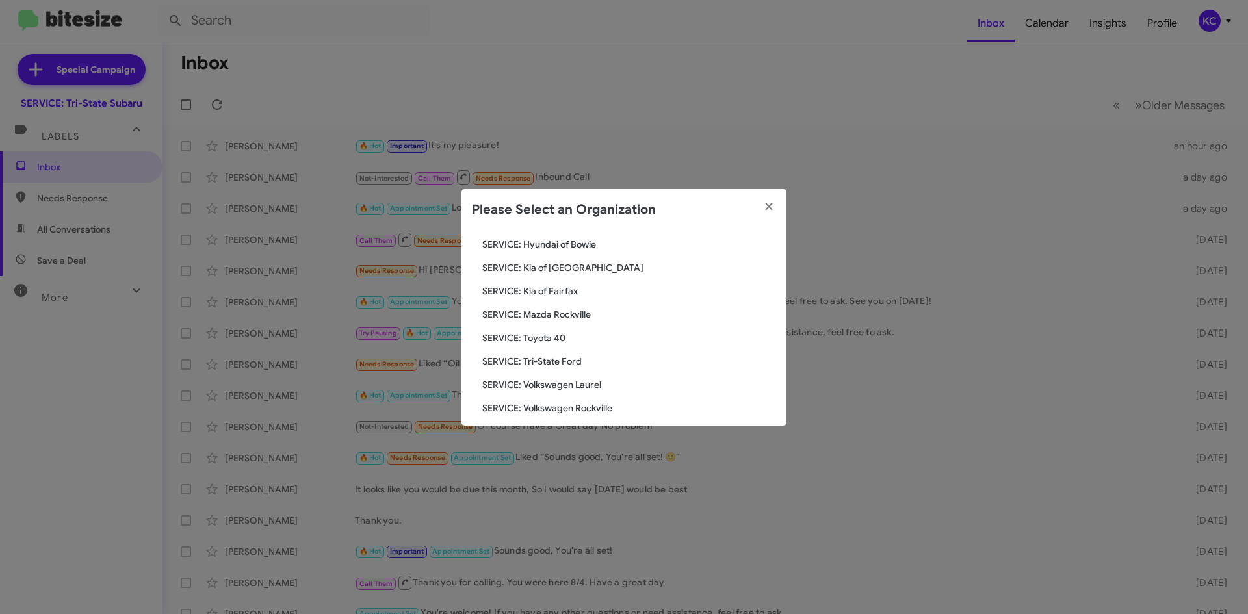
scroll to position [240, 0]
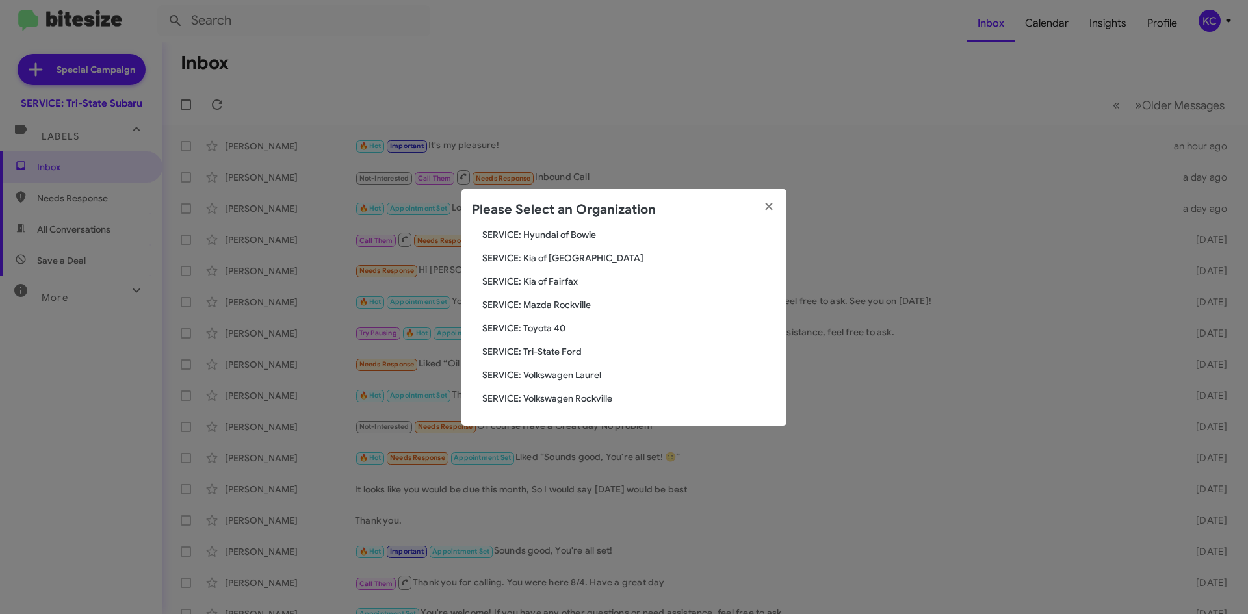
click at [590, 281] on span "SERVICE: Kia of Fairfax" at bounding box center [629, 281] width 294 height 13
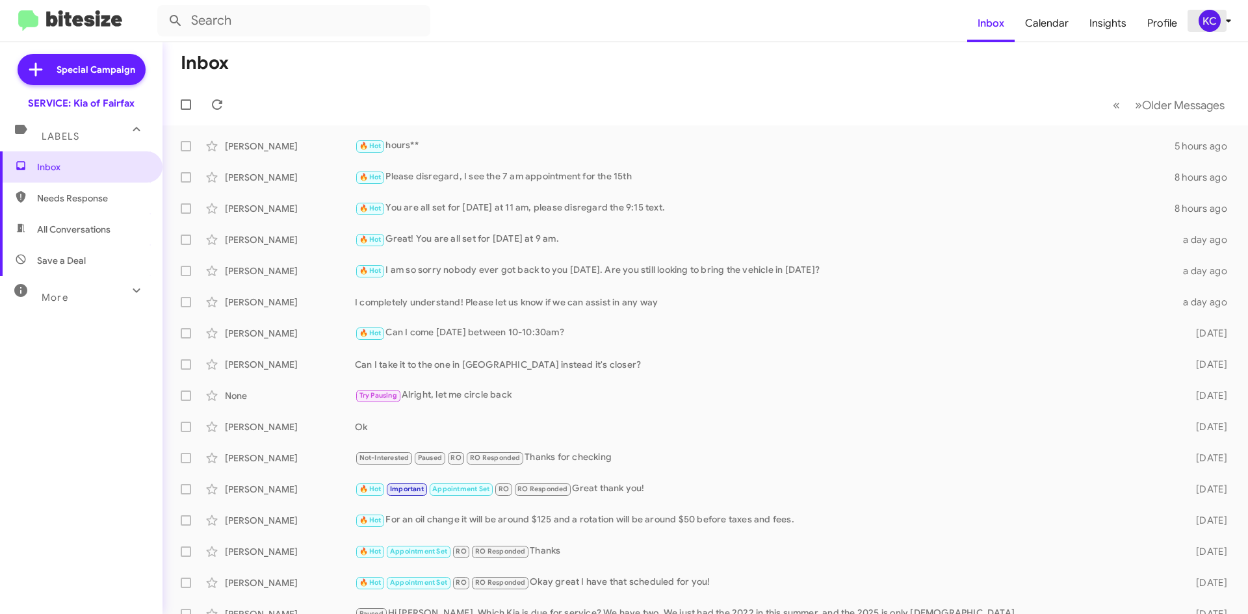
click at [1226, 19] on icon at bounding box center [1229, 21] width 16 height 16
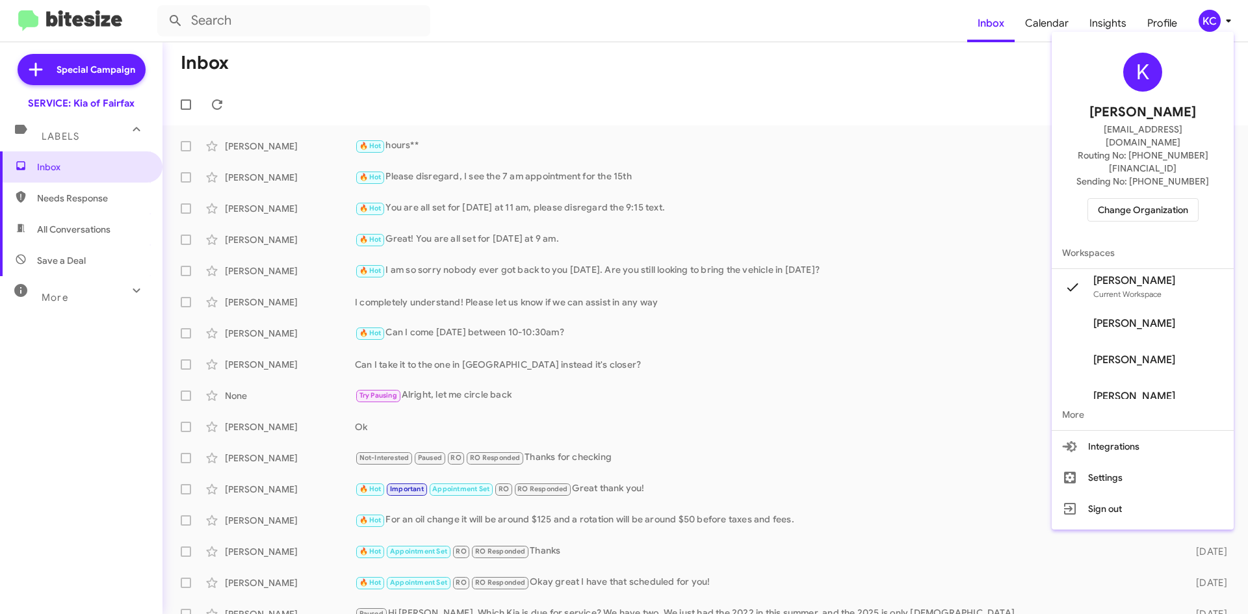
click at [1134, 199] on span "Change Organization" at bounding box center [1143, 210] width 90 height 22
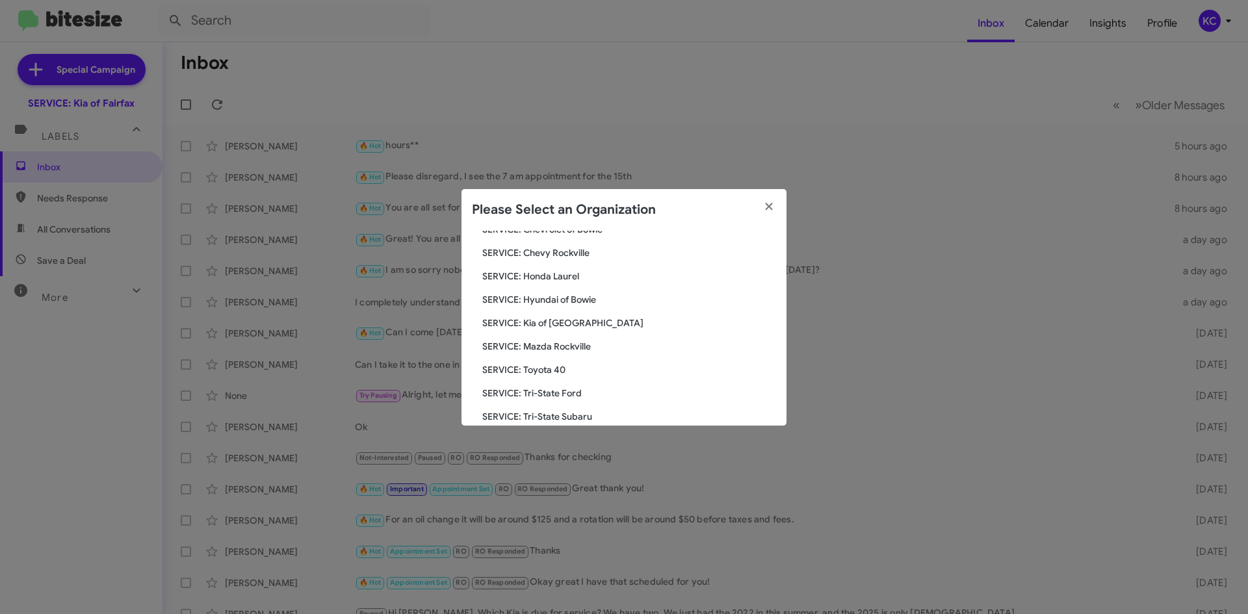
scroll to position [195, 0]
drag, startPoint x: 574, startPoint y: 270, endPoint x: 579, endPoint y: 291, distance: 21.3
click at [579, 291] on div "Search SERVICE: Kia of Fairfax Current Org SERVICE: CDJR Baltimore SERVICE: CDJ…" at bounding box center [624, 328] width 325 height 195
click at [575, 276] on span "SERVICE: Hyundai of Bowie" at bounding box center [629, 279] width 294 height 13
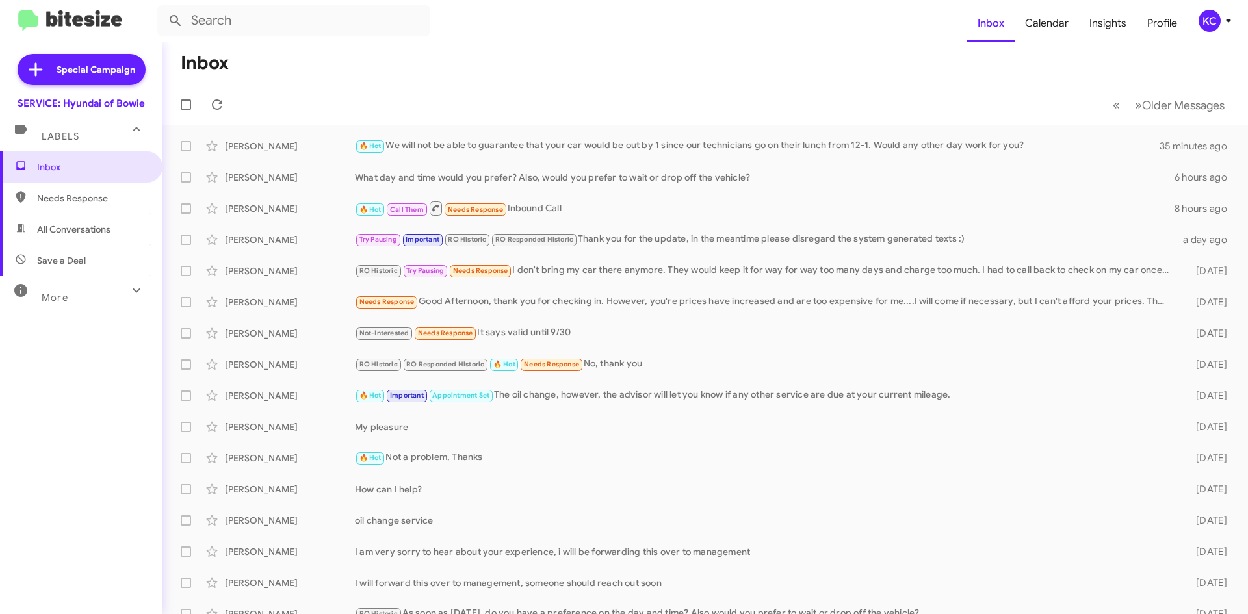
click at [1227, 25] on icon at bounding box center [1229, 21] width 16 height 16
